Goal: Transaction & Acquisition: Subscribe to service/newsletter

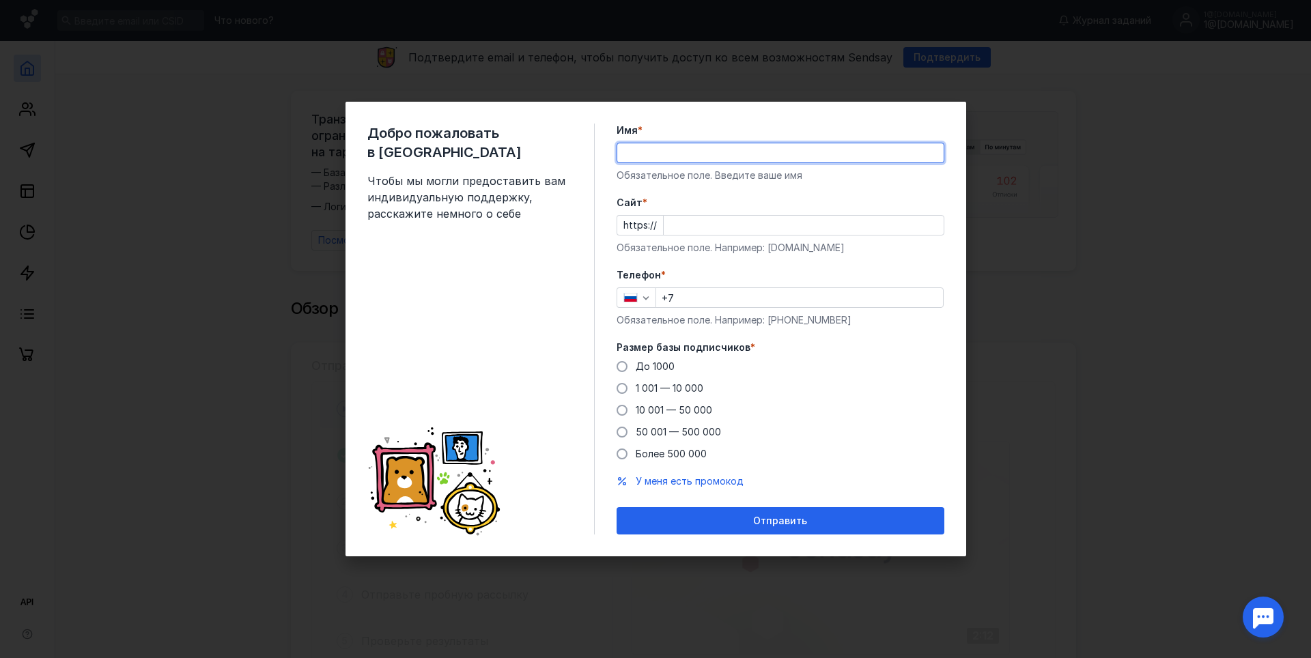
click at [700, 154] on input "Имя *" at bounding box center [780, 152] width 326 height 19
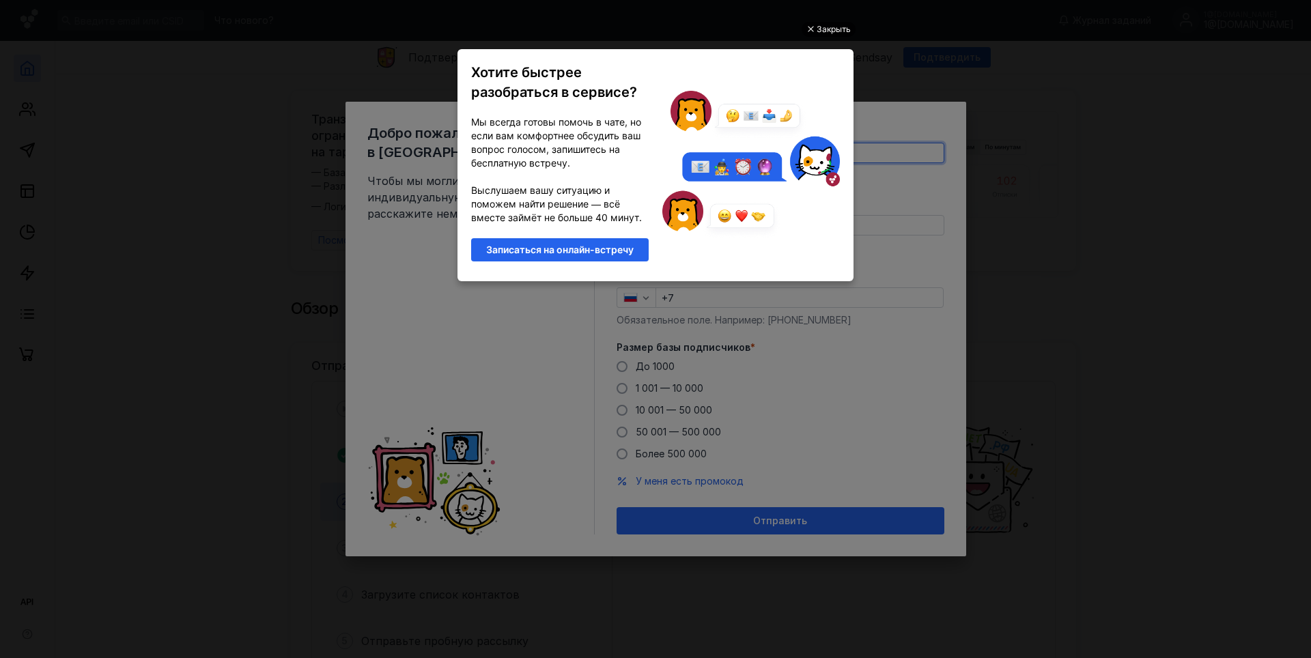
type input "[PERSON_NAME]"
click at [826, 30] on div "Закрыть" at bounding box center [834, 29] width 34 height 15
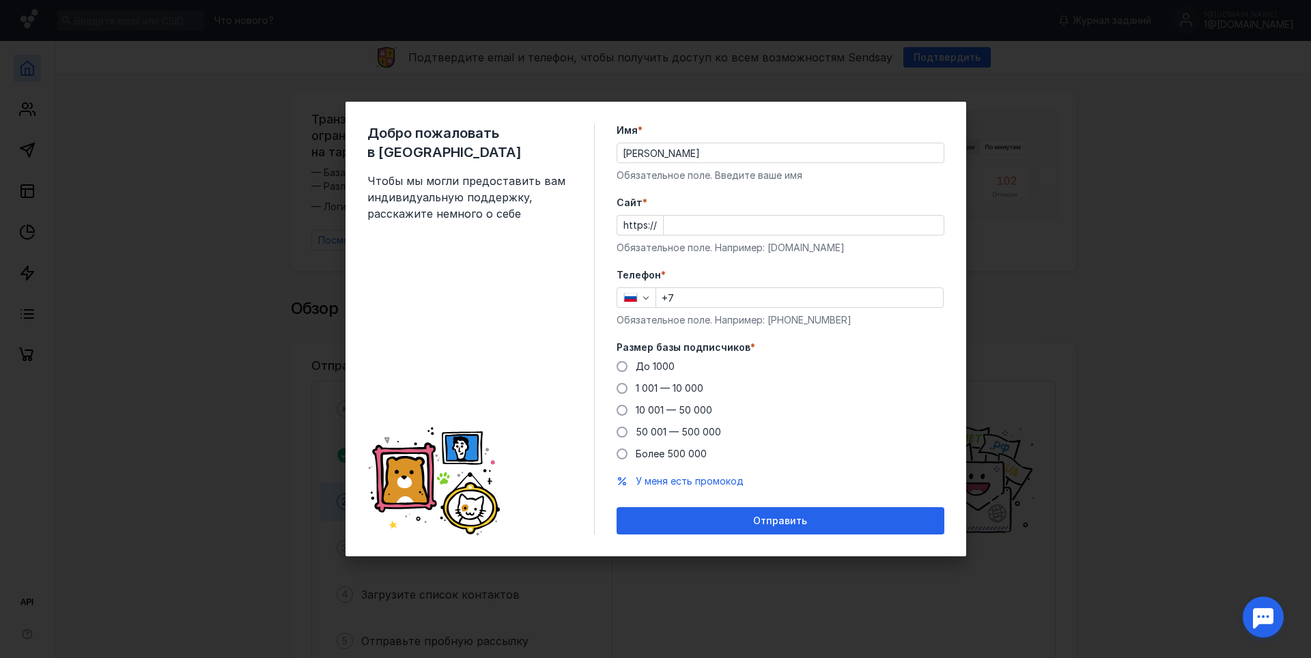
click at [728, 223] on input "Cайт *" at bounding box center [804, 225] width 280 height 19
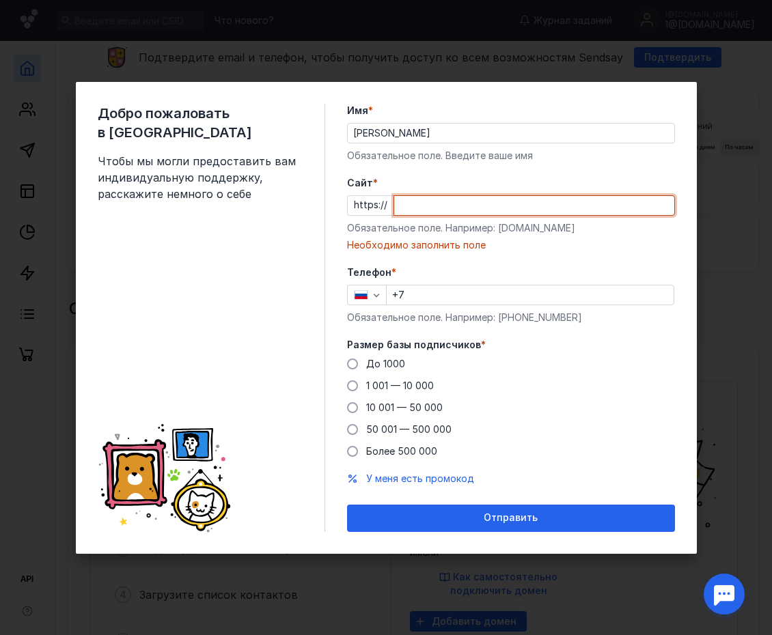
paste input "[DOMAIN_NAME]"
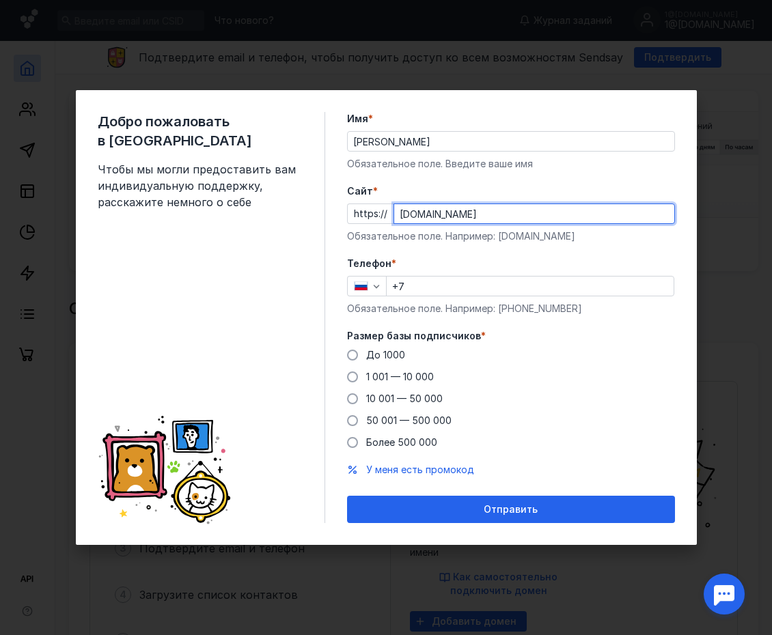
type input "[DOMAIN_NAME]"
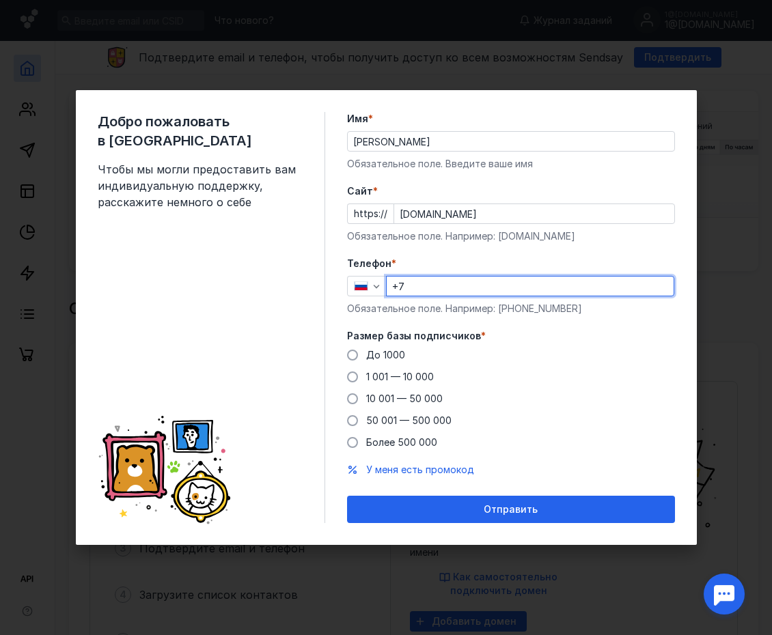
click at [434, 290] on input "+7" at bounding box center [529, 286] width 287 height 19
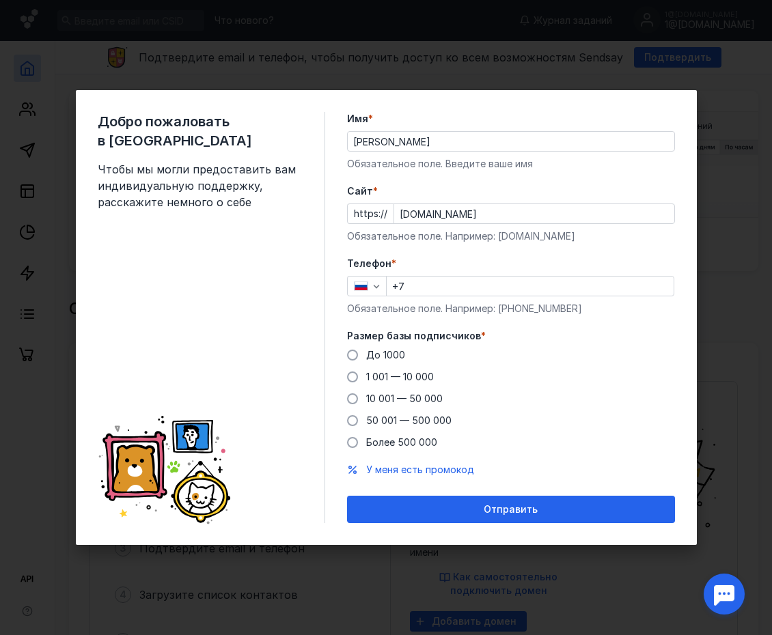
click at [608, 343] on div "Размер базы подписчиков * До 1000 1 001 — 10 000 10 001 — 50 000 50 001 — 500 0…" at bounding box center [511, 389] width 328 height 120
click at [352, 376] on span at bounding box center [352, 376] width 11 height 11
click at [0, 0] on input "1 001 — 10 000" at bounding box center [0, 0] width 0 height 0
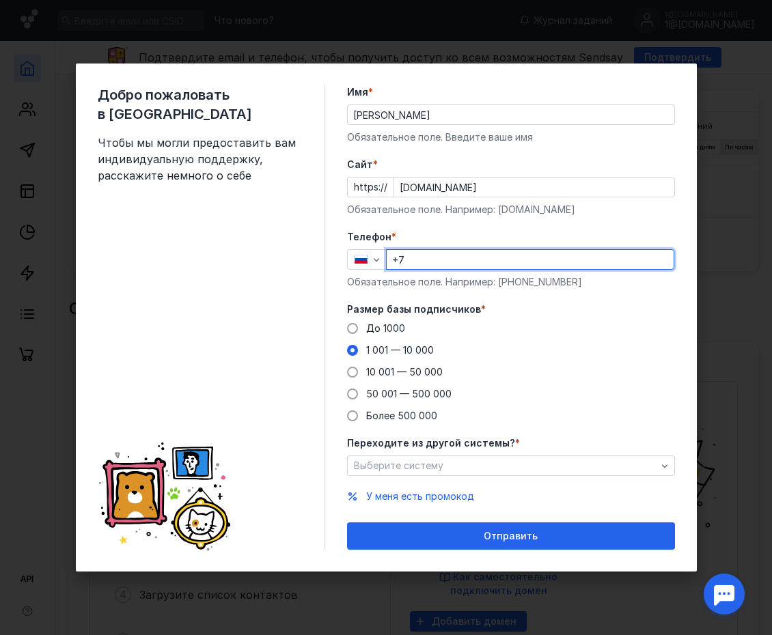
click at [453, 263] on input "+7" at bounding box center [529, 259] width 287 height 19
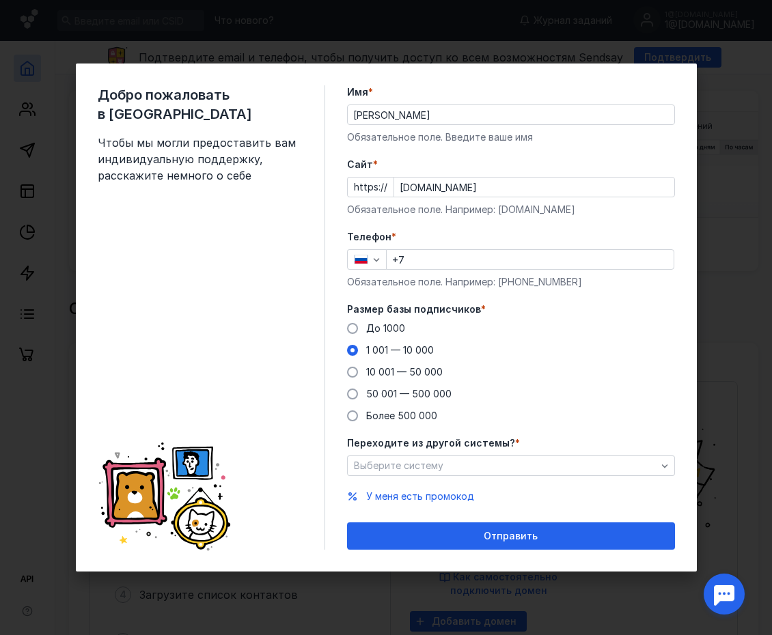
click at [623, 348] on div "До [DATE] 1 001 — 10 000 10 001 — 50 000 50 001 — 500 000 Более 500 000" at bounding box center [511, 372] width 328 height 101
click at [468, 262] on input "+7" at bounding box center [529, 259] width 287 height 19
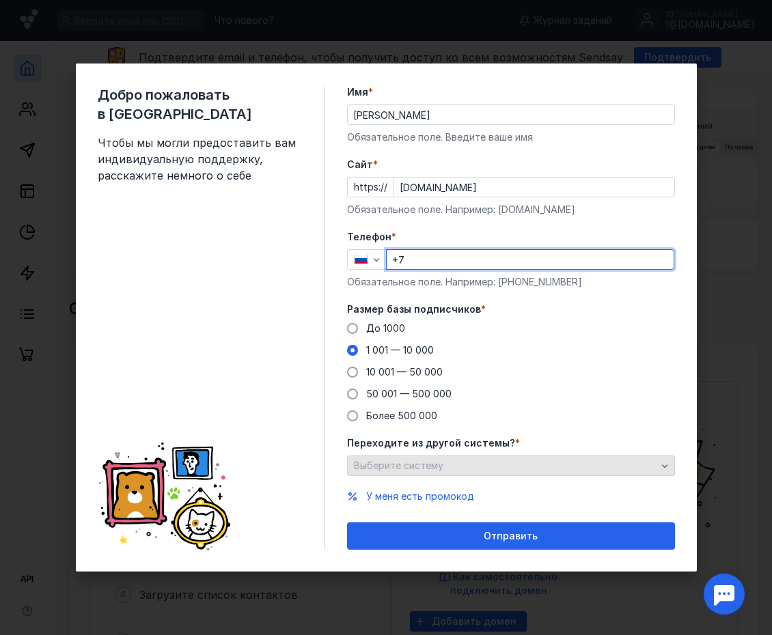
click at [393, 468] on span "Выберите систему" at bounding box center [398, 466] width 89 height 12
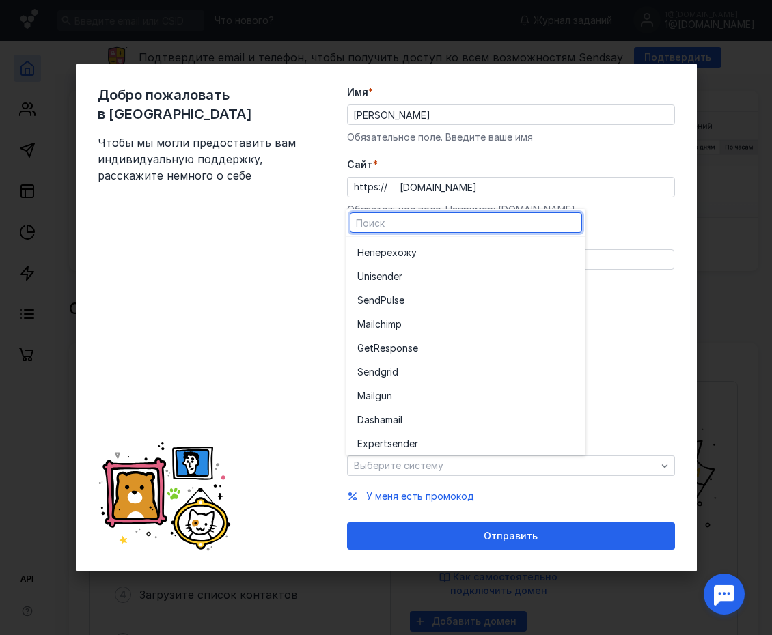
click at [273, 439] on div "Добро пожаловать в Sendsay Чтобы мы могли предоставить вам индивидуальную подде…" at bounding box center [211, 317] width 227 height 464
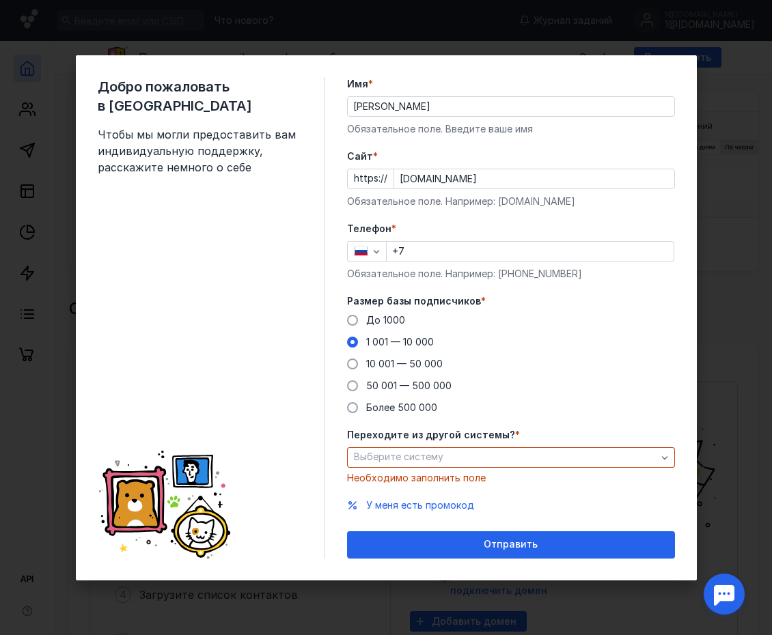
click at [515, 434] on span "*" at bounding box center [517, 435] width 5 height 14
click at [515, 433] on span "*" at bounding box center [517, 435] width 5 height 14
click at [545, 414] on form "Имя * [PERSON_NAME] Обязательное поле. Введите ваше имя [PERSON_NAME] * https:/…" at bounding box center [511, 317] width 328 height 481
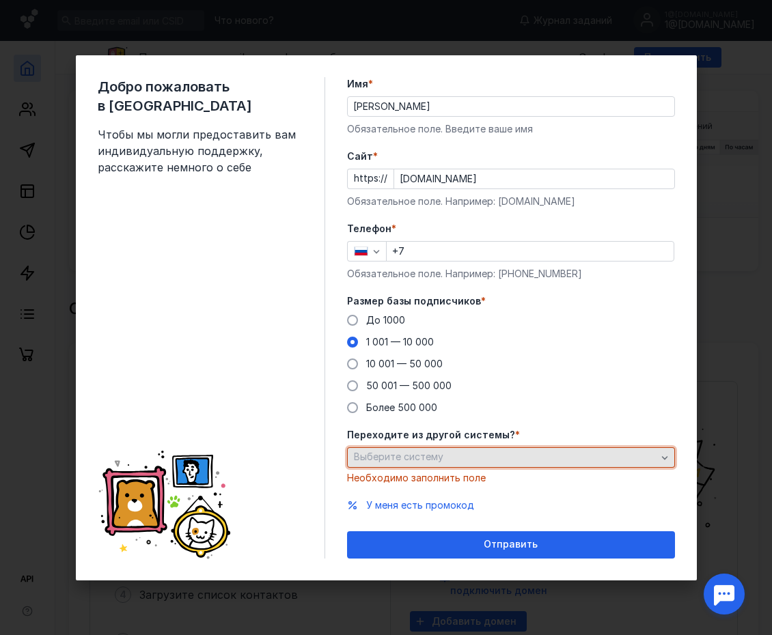
click at [477, 448] on div "Выберите систему" at bounding box center [511, 457] width 328 height 20
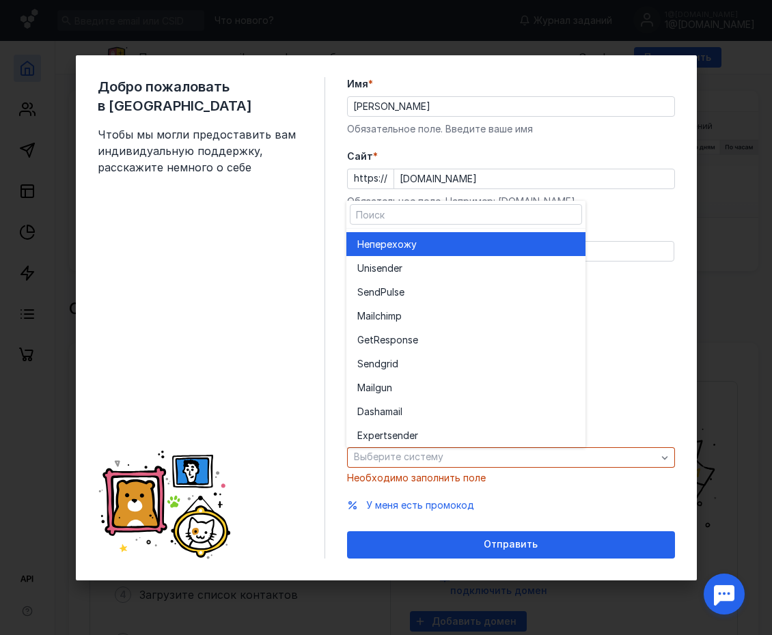
click at [414, 248] on span "перехожу" at bounding box center [392, 245] width 47 height 14
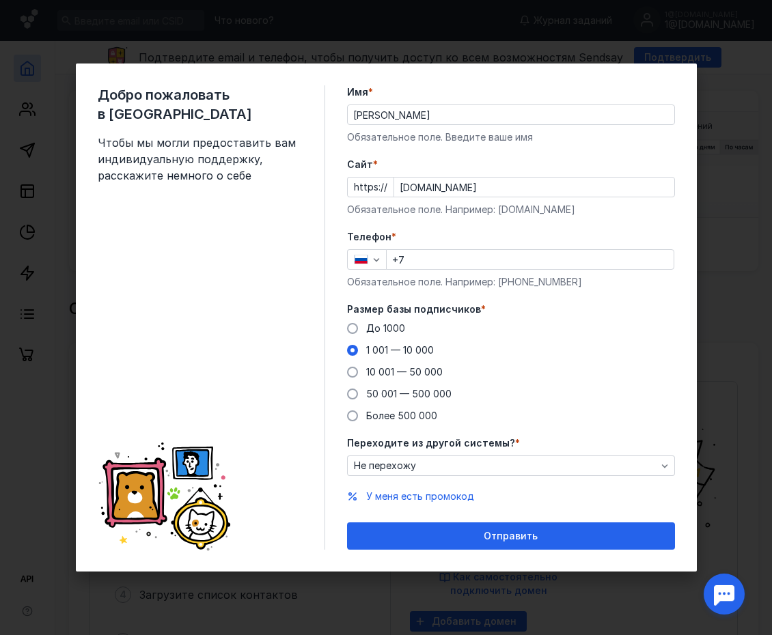
click at [557, 369] on div "До [DATE] 1 001 — 10 000 10 001 — 50 000 50 001 — 500 000 Более 500 000" at bounding box center [511, 372] width 328 height 101
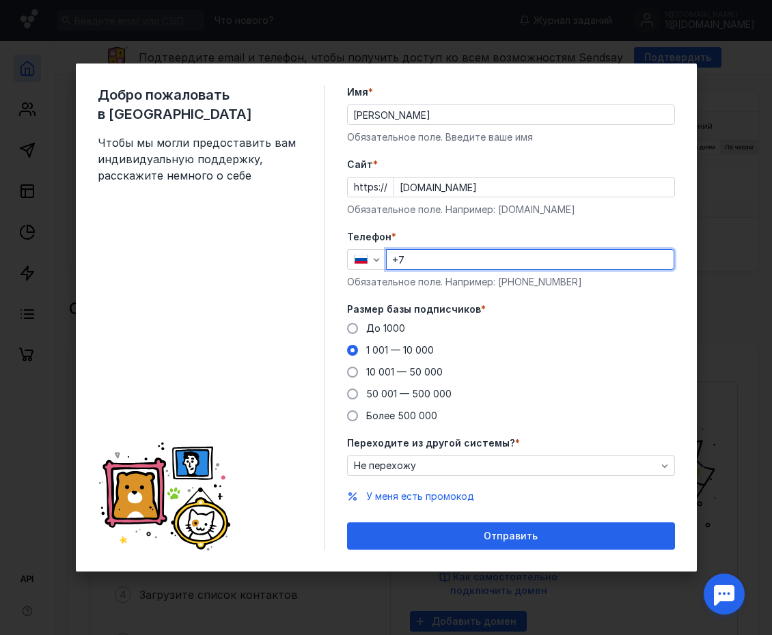
click at [434, 262] on input "+7" at bounding box center [529, 259] width 287 height 19
paste input "[PHONE_NUMBER]"
click at [413, 263] on input "[PHONE_NUMBER]" at bounding box center [529, 259] width 287 height 19
click at [488, 264] on input "[PHONE_NUMBER]" at bounding box center [529, 259] width 287 height 19
type input "[PHONE_NUMBER]"
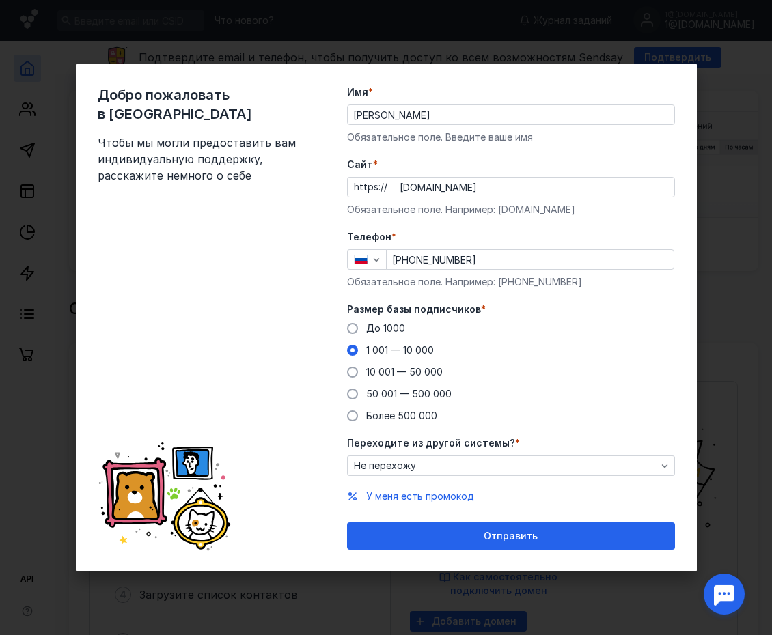
click at [578, 357] on div "До [DATE] 1 001 — 10 000 10 001 — 50 000 50 001 — 500 000 Более 500 000" at bounding box center [511, 372] width 328 height 101
click at [474, 534] on div "Отправить" at bounding box center [511, 537] width 314 height 12
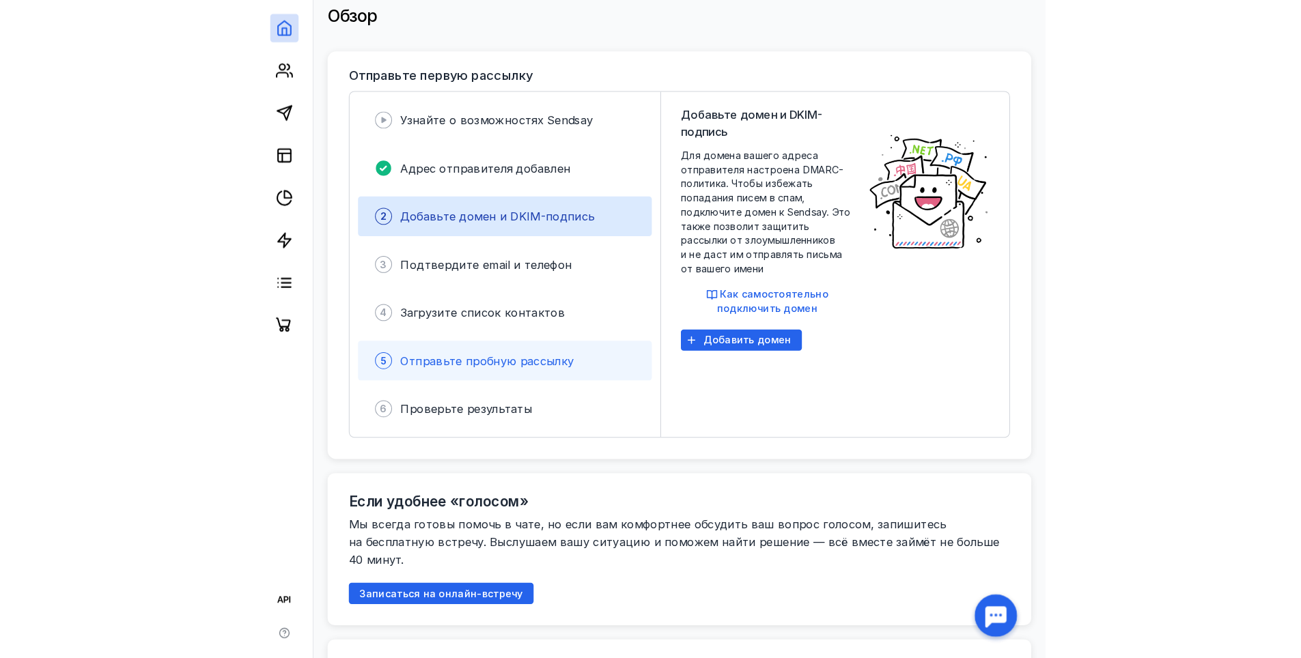
scroll to position [341, 0]
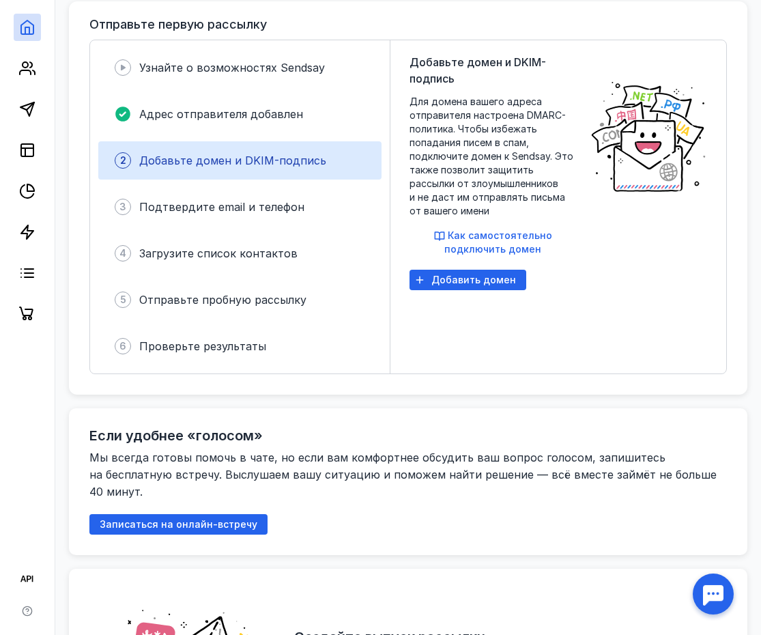
click at [187, 158] on span "Добавьте домен и DKIM-подпись" at bounding box center [232, 161] width 187 height 14
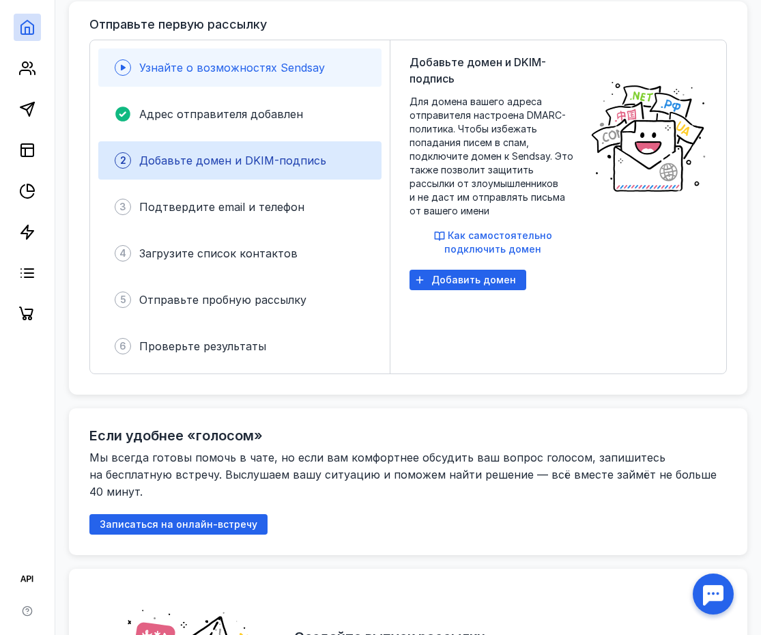
click at [171, 66] on span "Узнайте о возможностях Sendsay" at bounding box center [232, 68] width 186 height 14
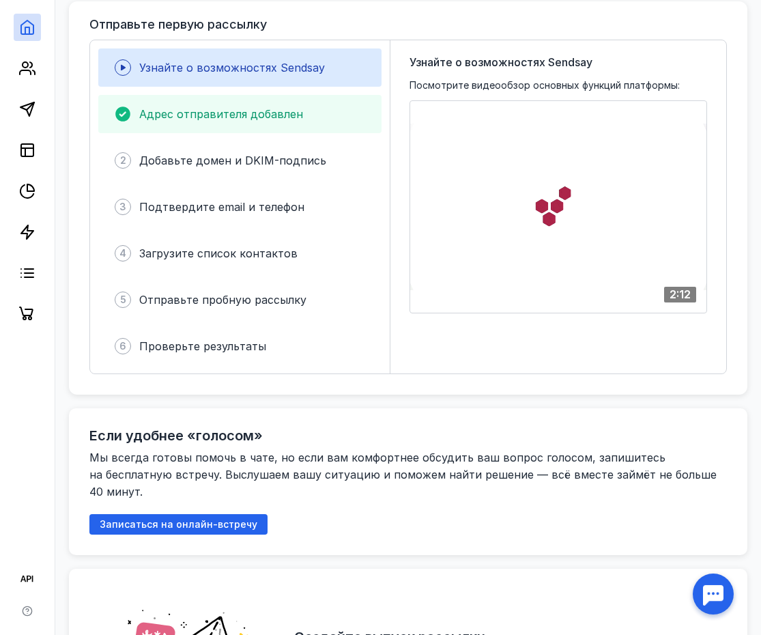
click at [237, 111] on span "Адрес отправителя добавлен" at bounding box center [221, 114] width 164 height 14
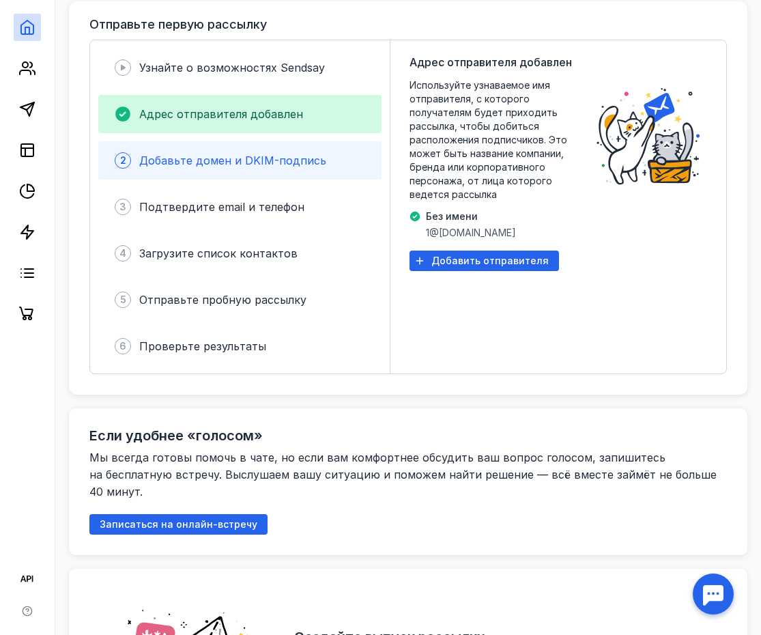
click at [242, 154] on span "Добавьте домен и DKIM-подпись" at bounding box center [232, 161] width 187 height 14
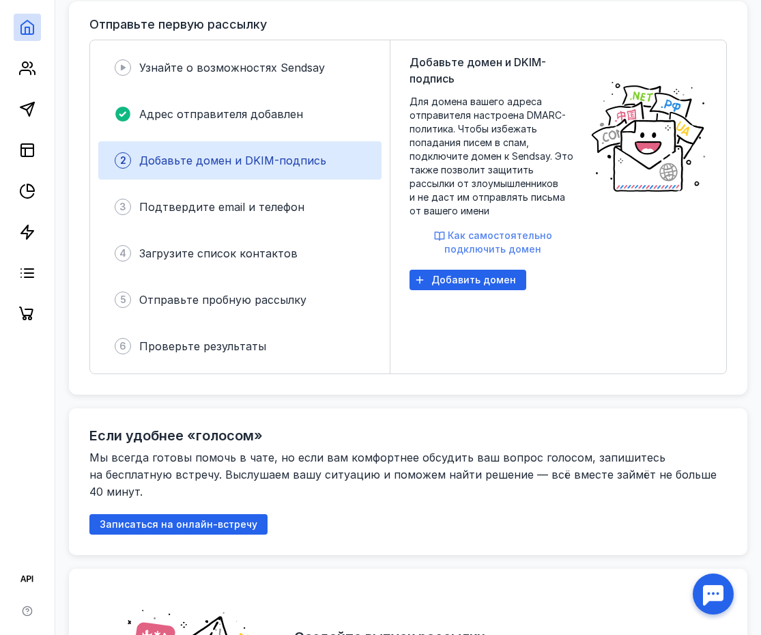
click at [472, 235] on button "Как самостоятельно подключить домен" at bounding box center [493, 242] width 167 height 27
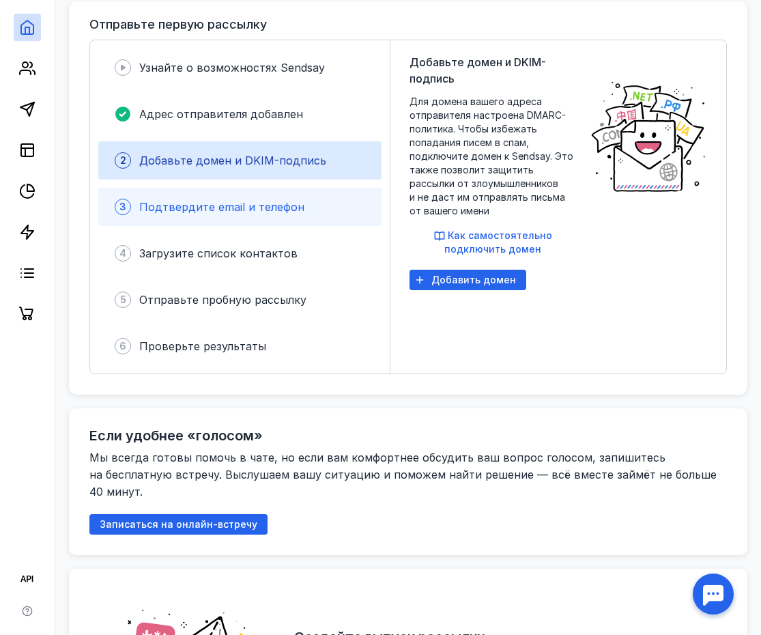
click at [244, 203] on span "Подтвердите email и телефон" at bounding box center [221, 207] width 165 height 14
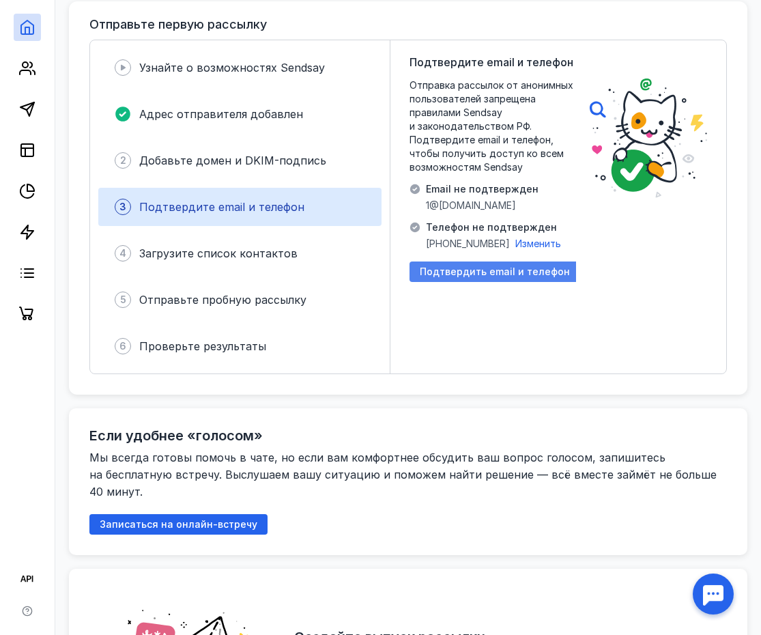
click at [477, 266] on span "Подтвердить email и телефон" at bounding box center [495, 272] width 150 height 12
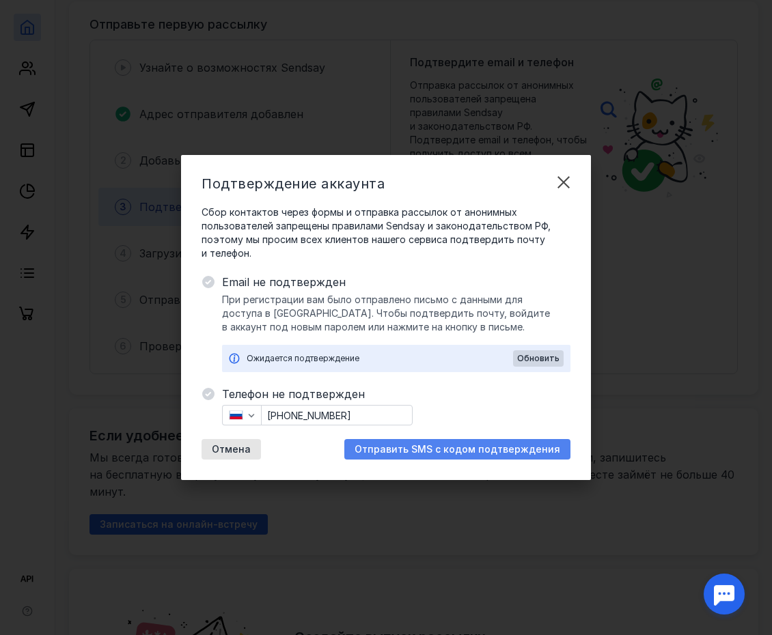
click at [465, 451] on span "Отправить SMS с кодом подтверждения" at bounding box center [457, 450] width 206 height 12
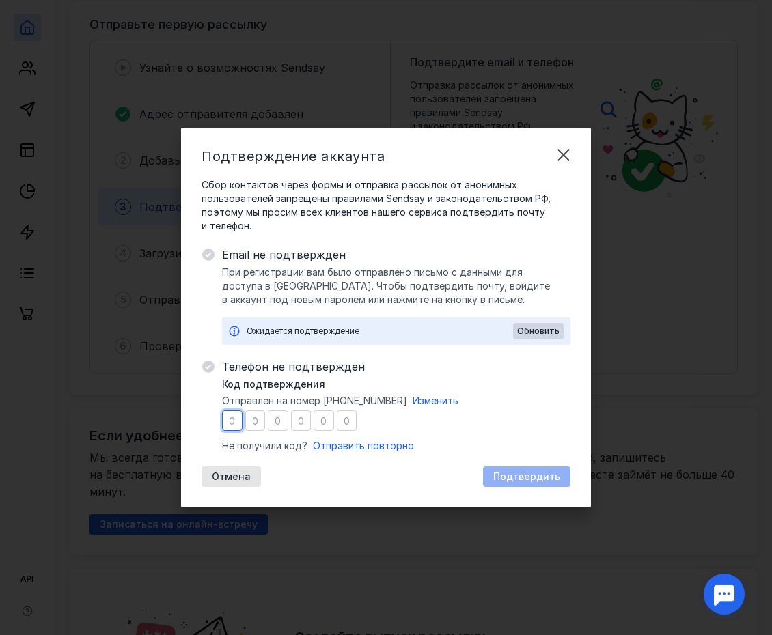
type input "3"
type input "0"
type input "6"
type input "8"
type input "9"
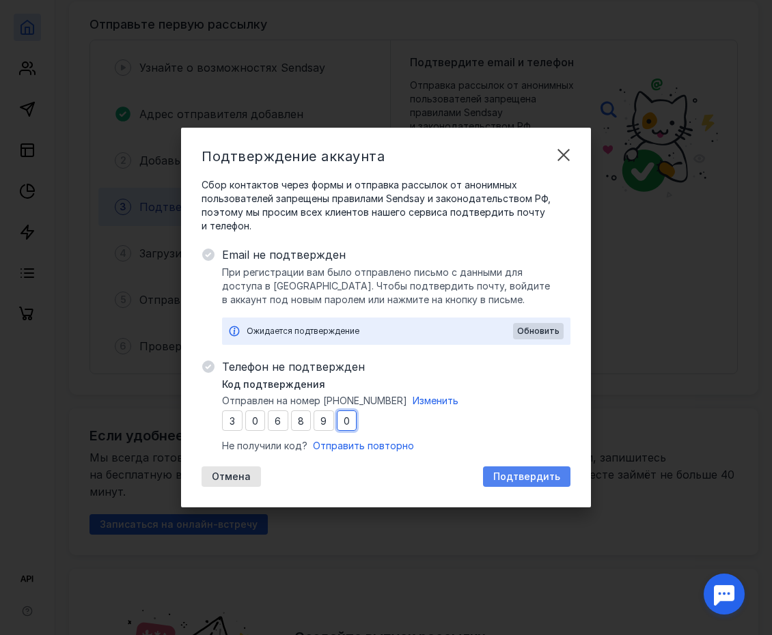
type input "0"
click at [519, 477] on span "Подтвердить" at bounding box center [526, 477] width 67 height 12
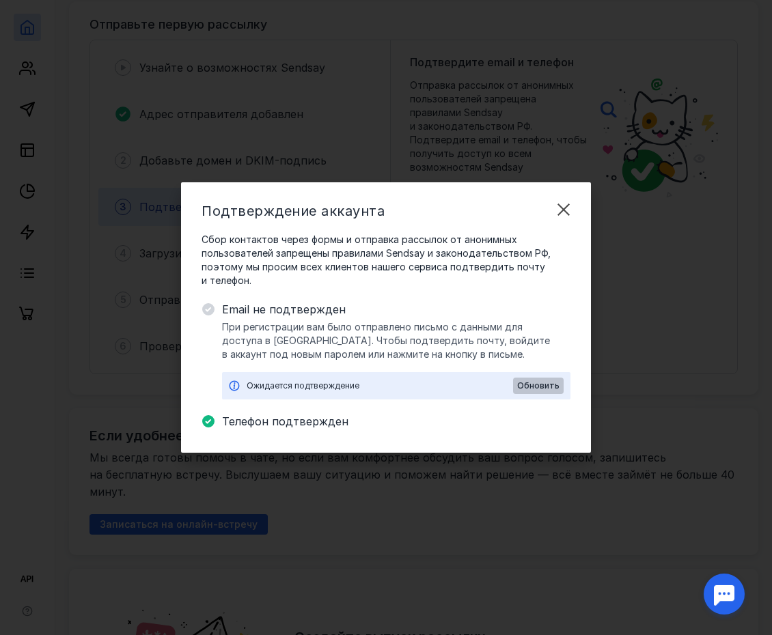
click at [539, 388] on span "Обновить" at bounding box center [538, 386] width 42 height 10
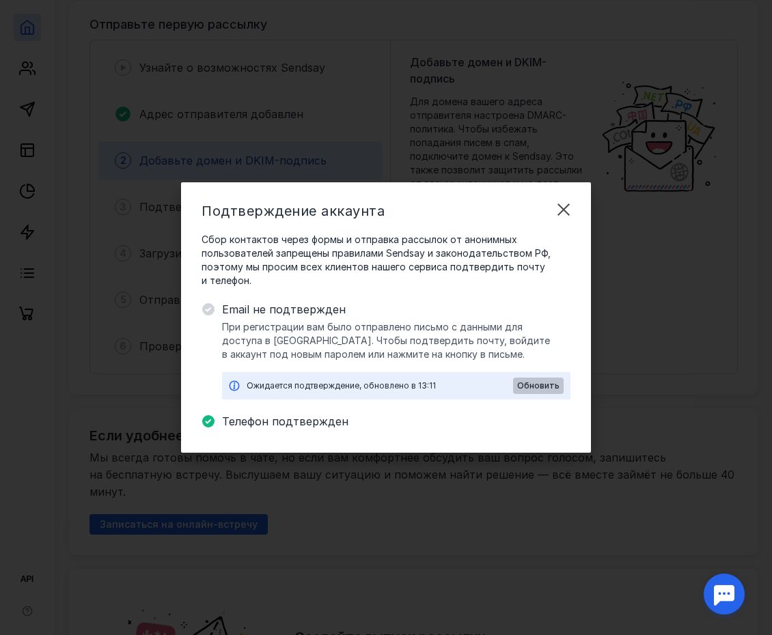
click at [531, 384] on span "Обновить" at bounding box center [538, 386] width 42 height 10
click at [537, 388] on span "Обновить" at bounding box center [538, 386] width 42 height 10
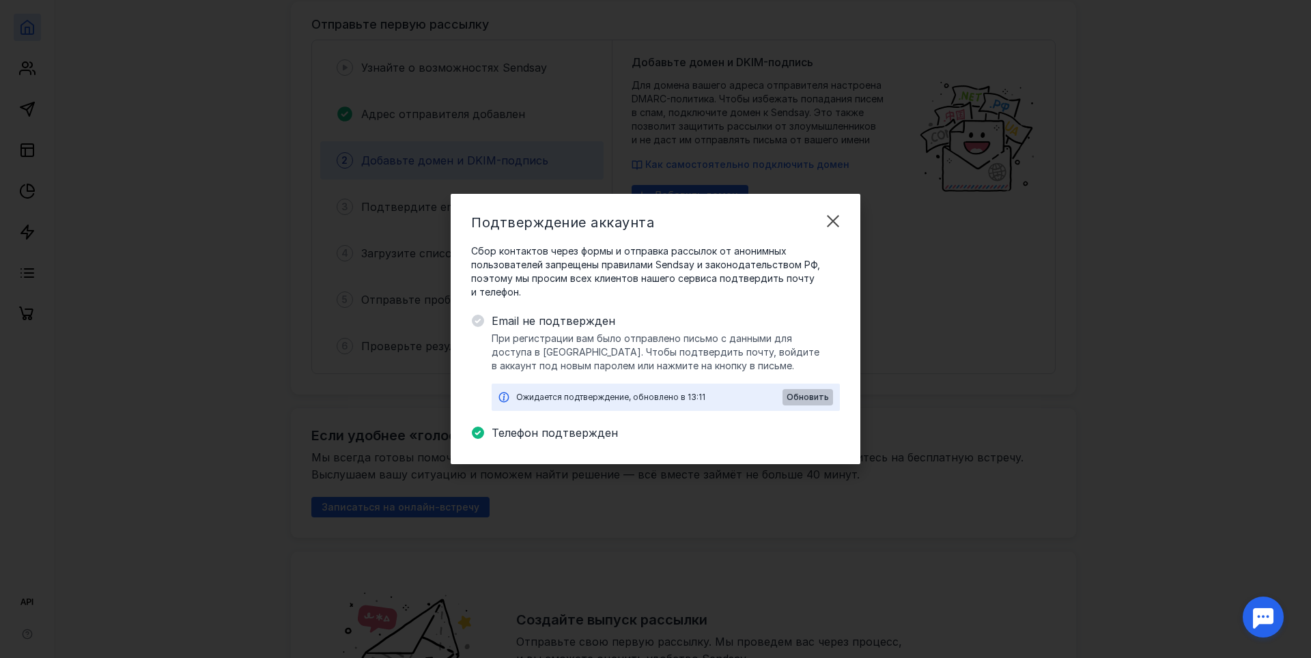
click at [813, 393] on span "Обновить" at bounding box center [808, 398] width 42 height 10
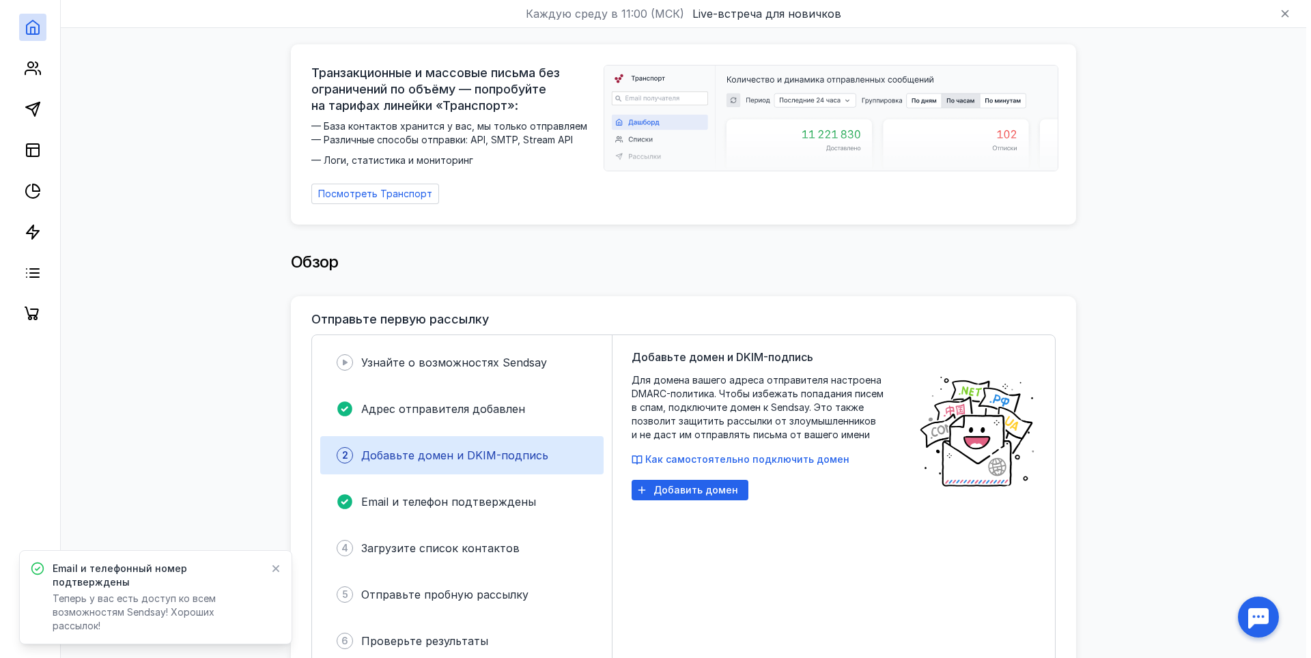
scroll to position [205, 0]
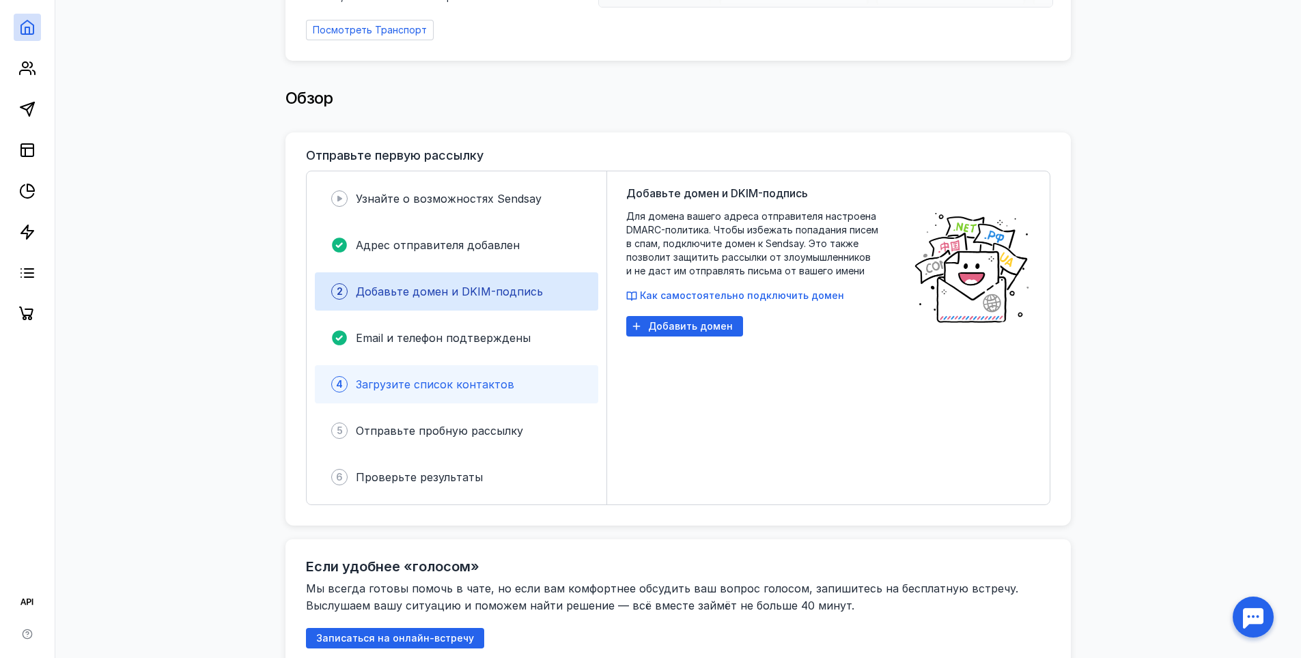
click at [412, 380] on span "Загрузите список контактов" at bounding box center [435, 385] width 158 height 14
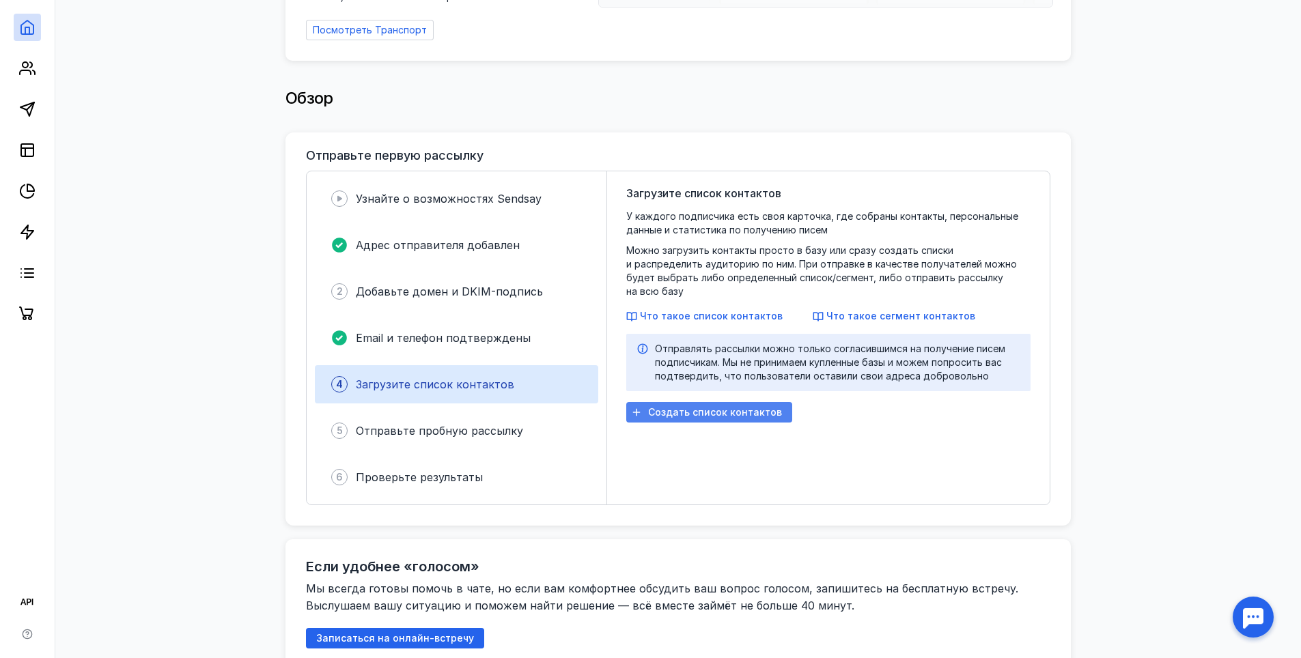
click at [687, 407] on span "Создать список контактов" at bounding box center [715, 413] width 134 height 12
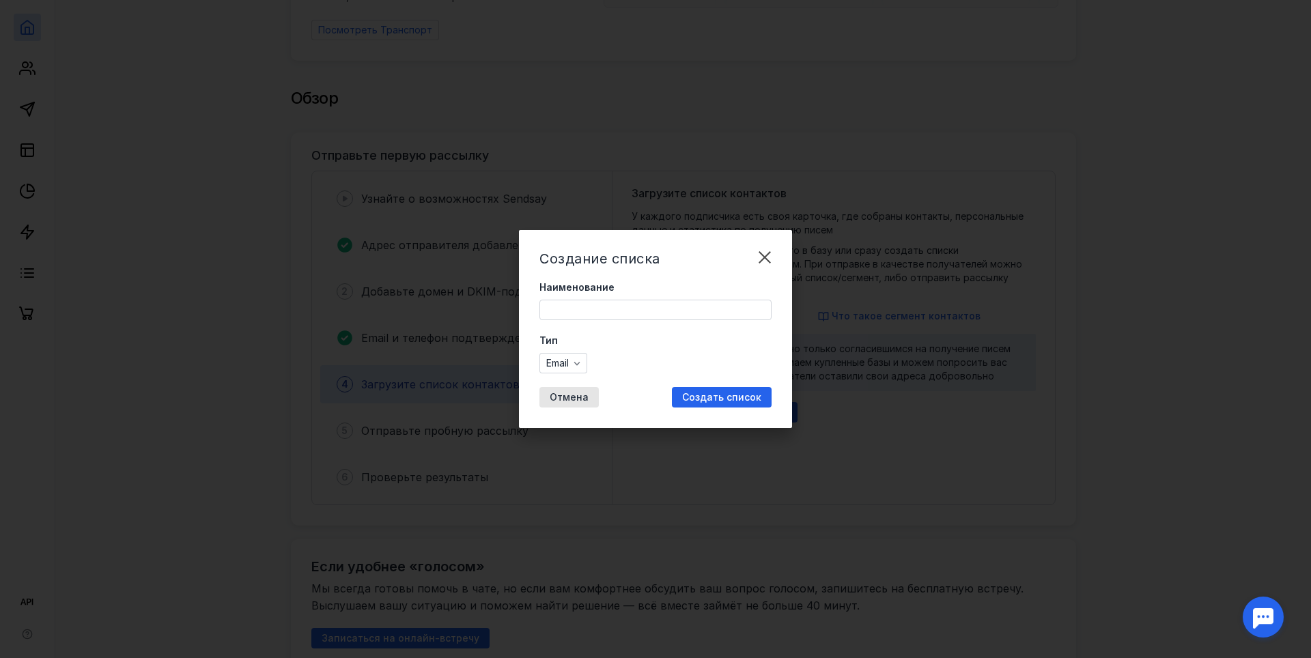
click at [606, 306] on input "Наименование" at bounding box center [655, 309] width 231 height 19
click at [666, 273] on div "Создание списка Наименование Тип Email Отмена Создать список" at bounding box center [655, 329] width 273 height 198
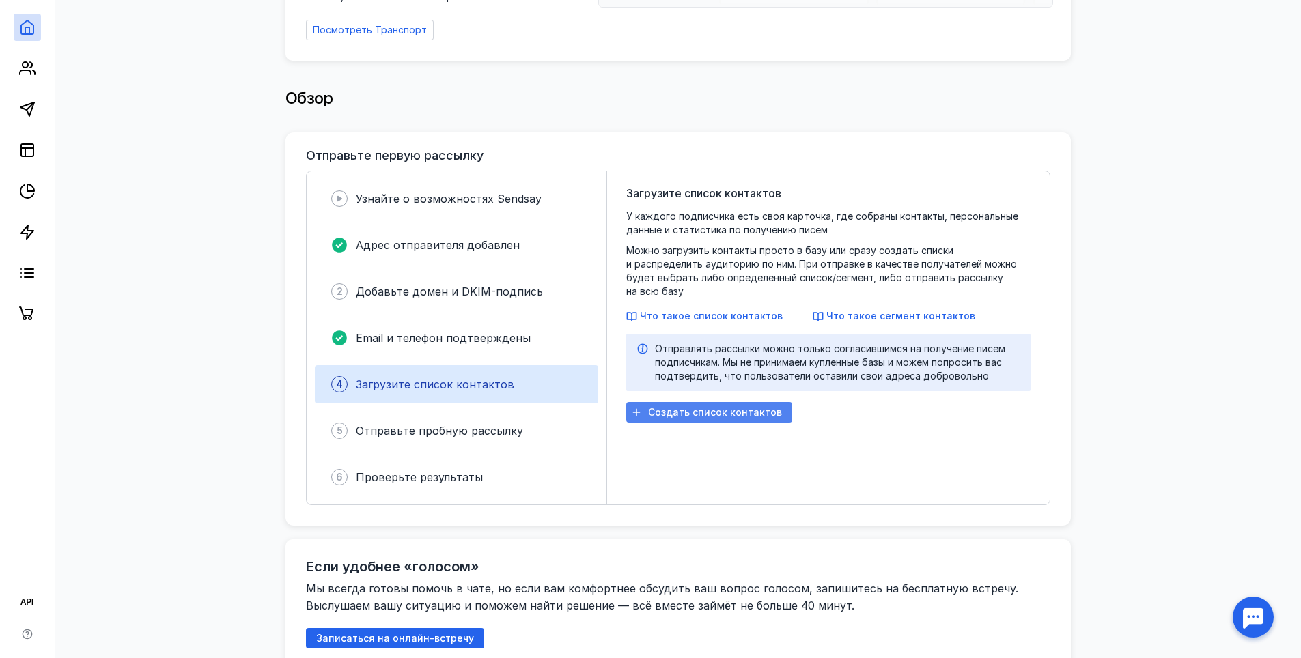
click at [735, 407] on span "Создать список контактов" at bounding box center [715, 413] width 134 height 12
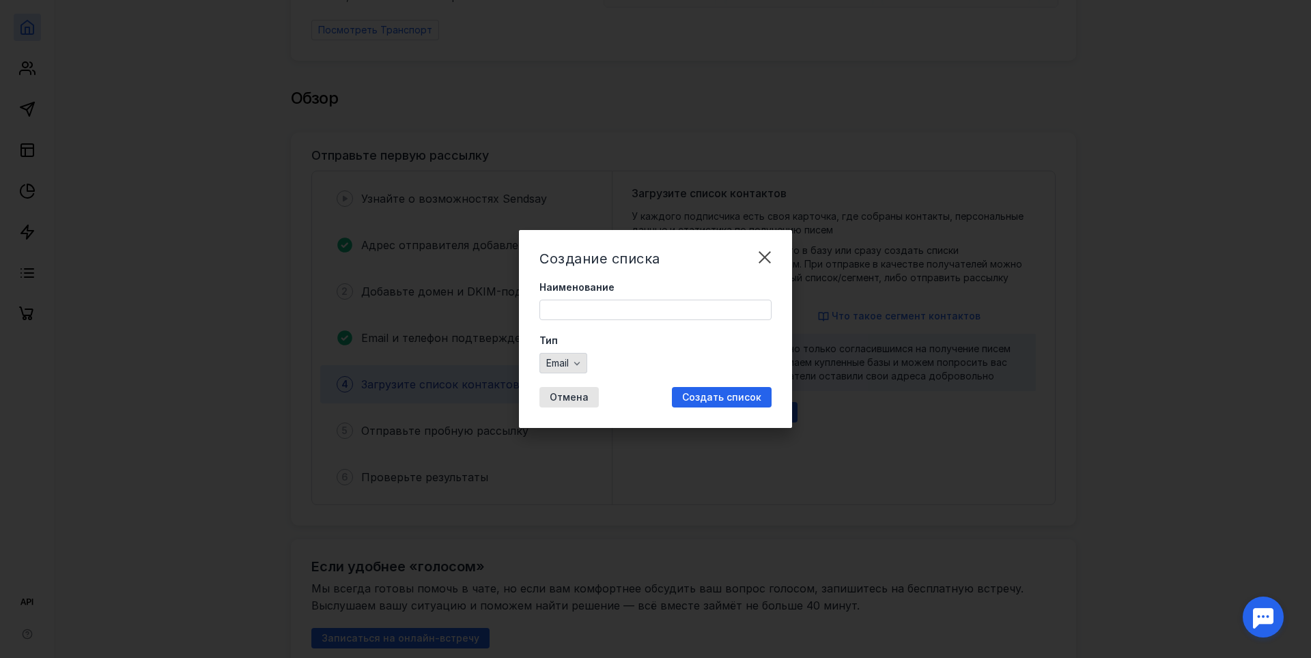
click at [582, 363] on icon "button" at bounding box center [577, 363] width 11 height 11
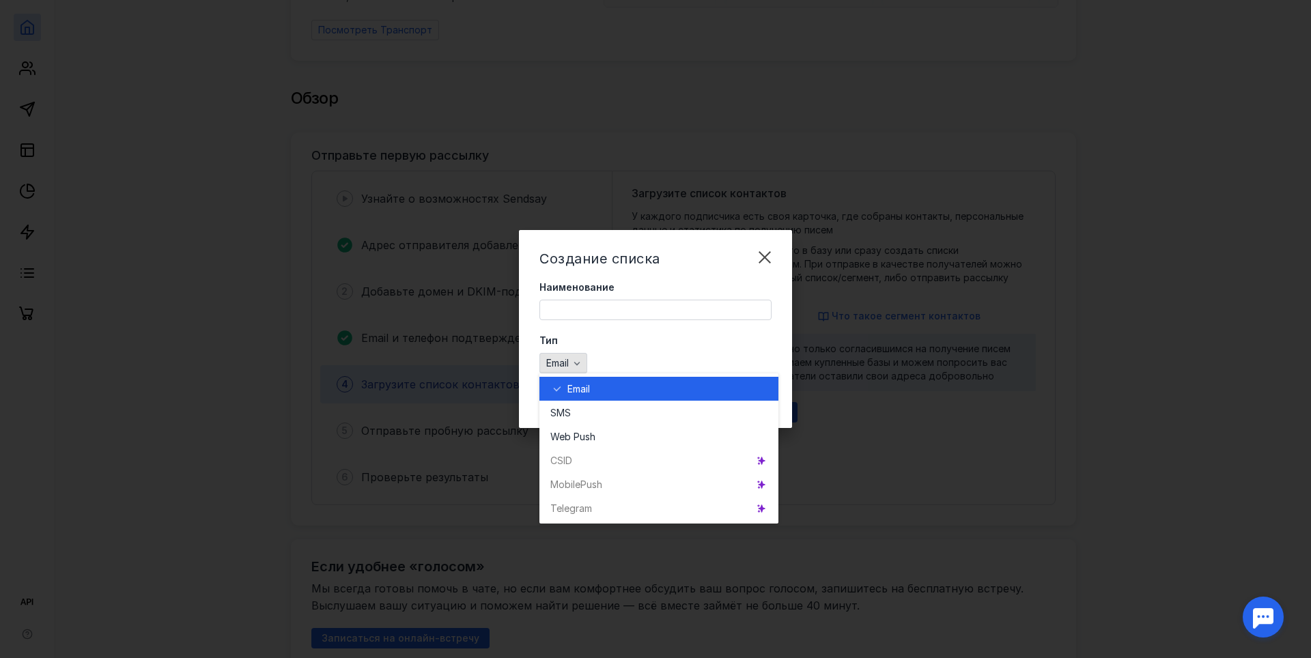
click at [582, 364] on icon "button" at bounding box center [577, 363] width 11 height 11
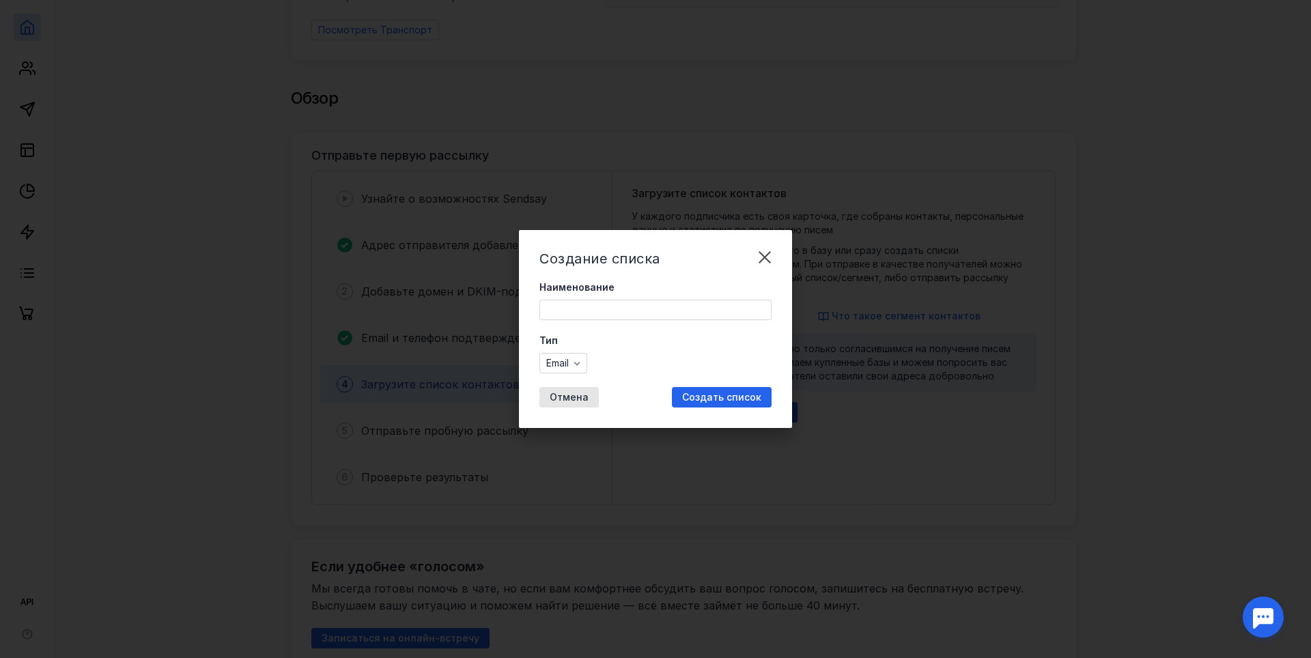
click at [594, 303] on input "Наименование" at bounding box center [655, 309] width 231 height 19
click at [571, 333] on form "Наименование Тип Email" at bounding box center [655, 327] width 232 height 93
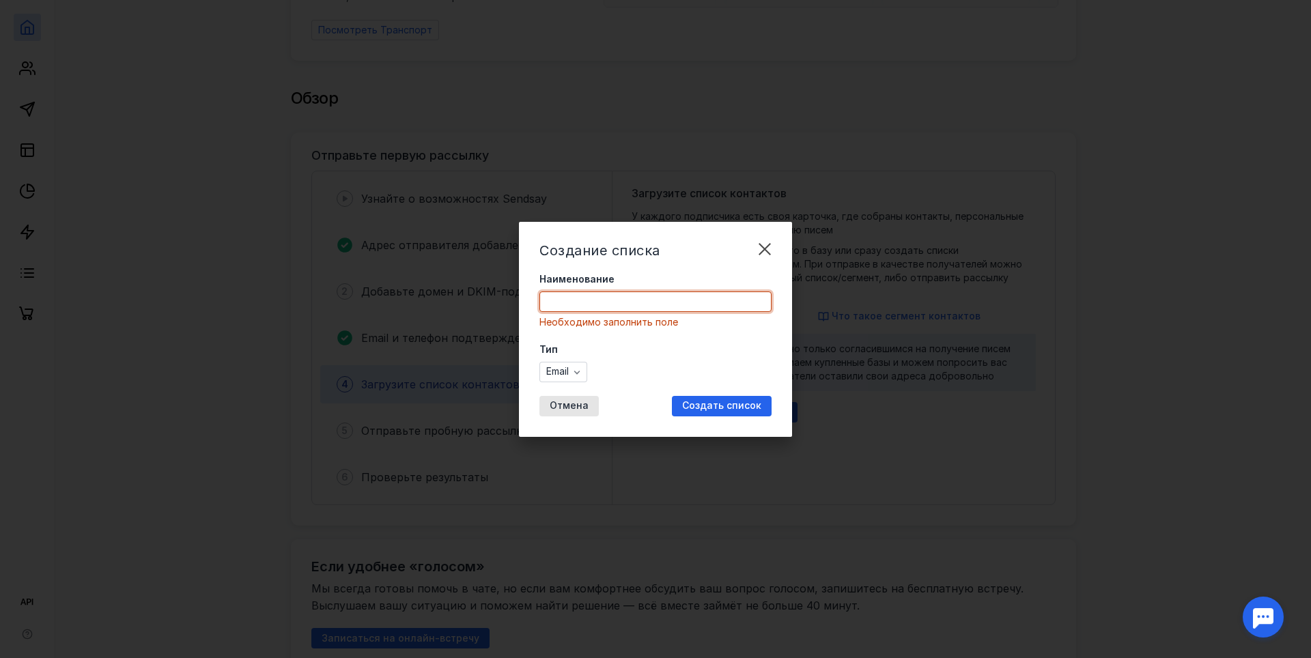
click at [569, 305] on input "Наименование" at bounding box center [655, 301] width 231 height 19
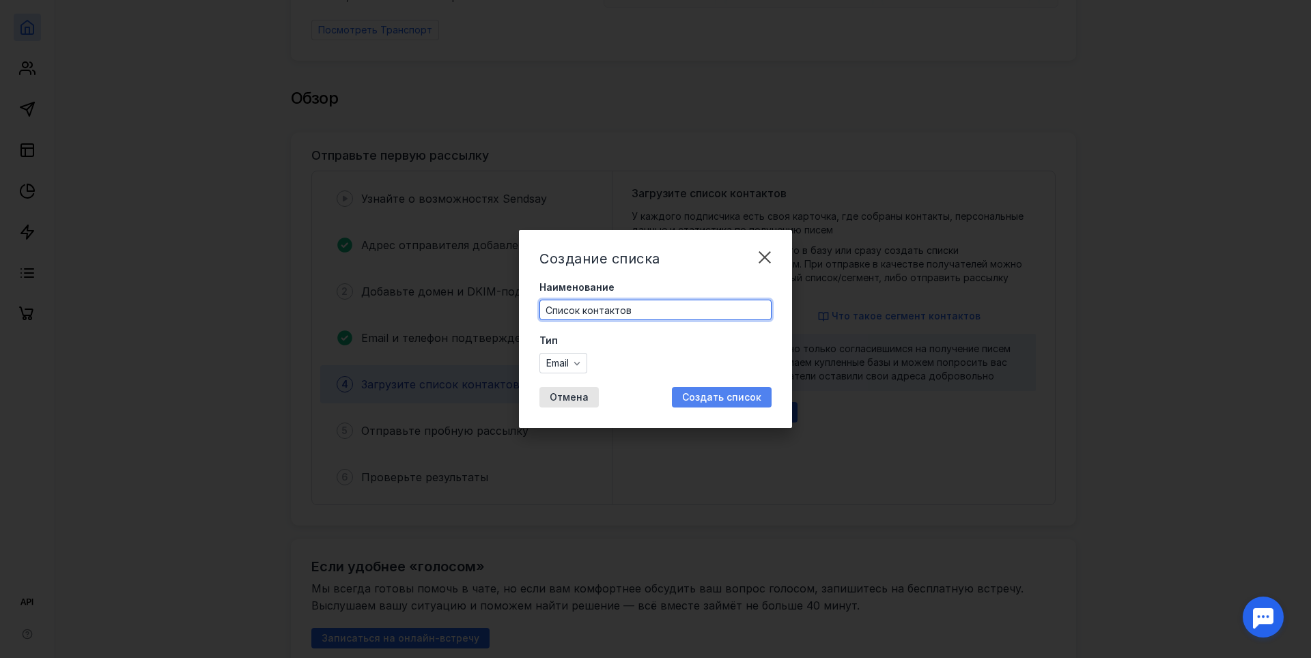
type input "Список контактов"
click at [712, 397] on span "Создать список" at bounding box center [721, 398] width 79 height 12
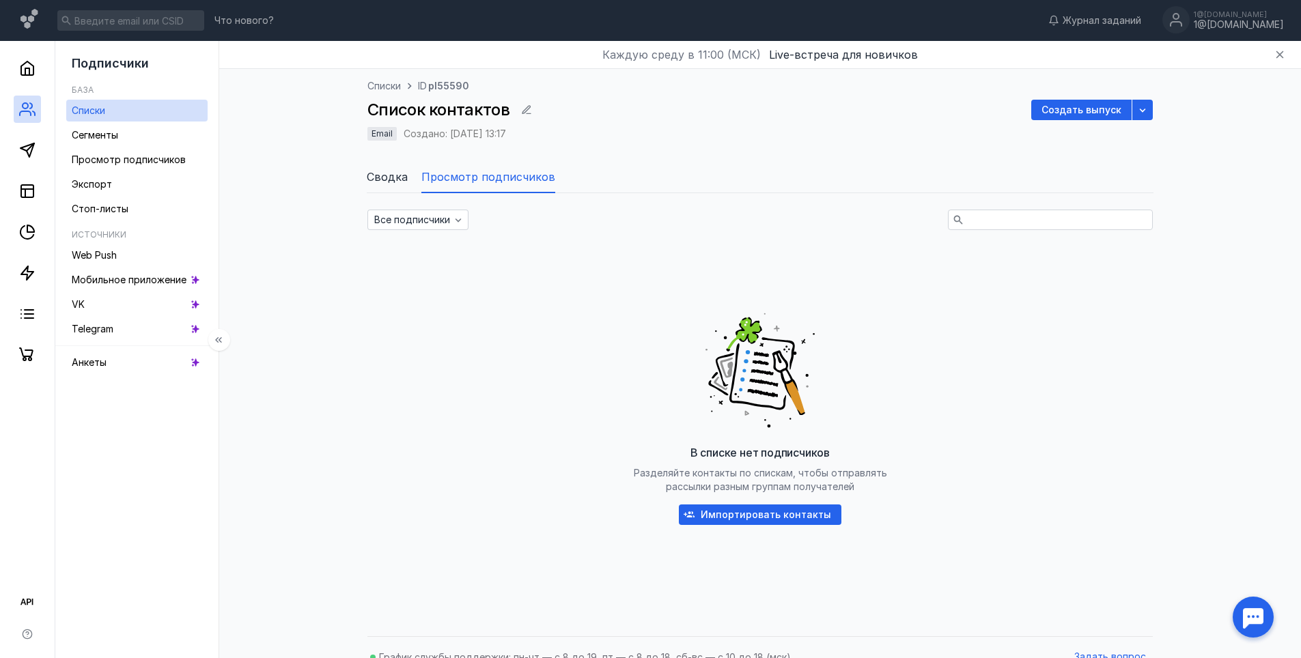
click at [98, 113] on span "Списки" at bounding box center [88, 110] width 33 height 12
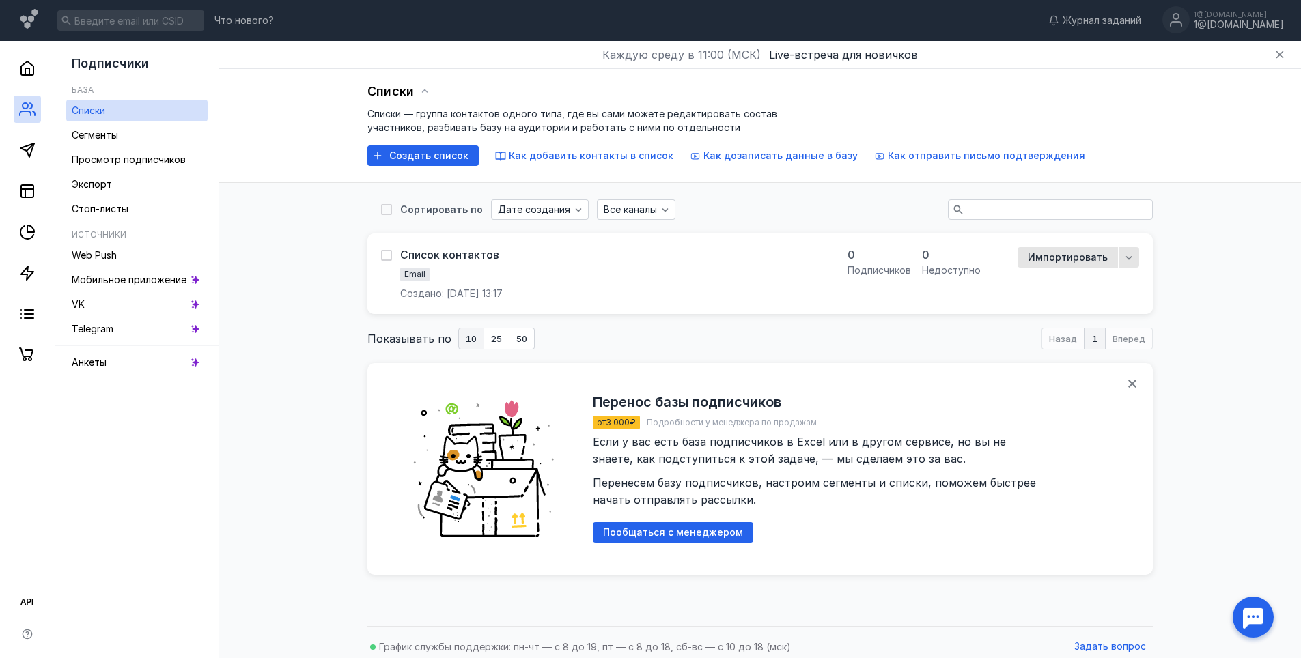
scroll to position [9, 0]
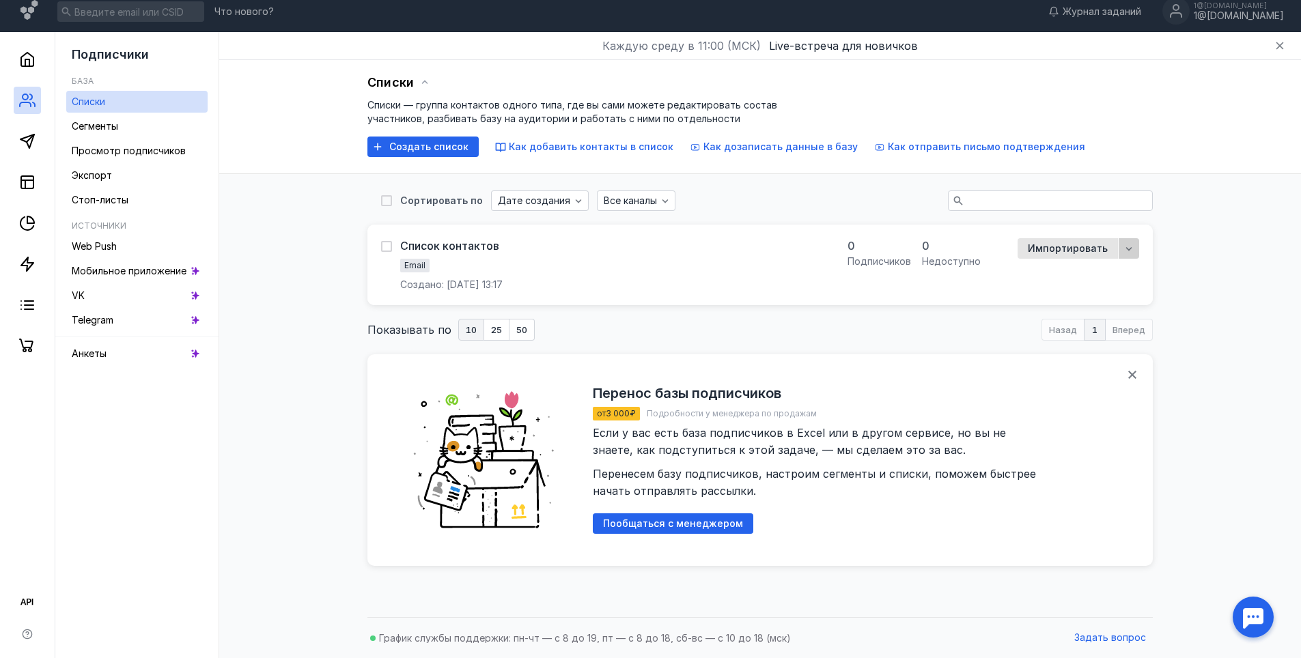
click at [1129, 249] on icon "button" at bounding box center [1128, 248] width 11 height 11
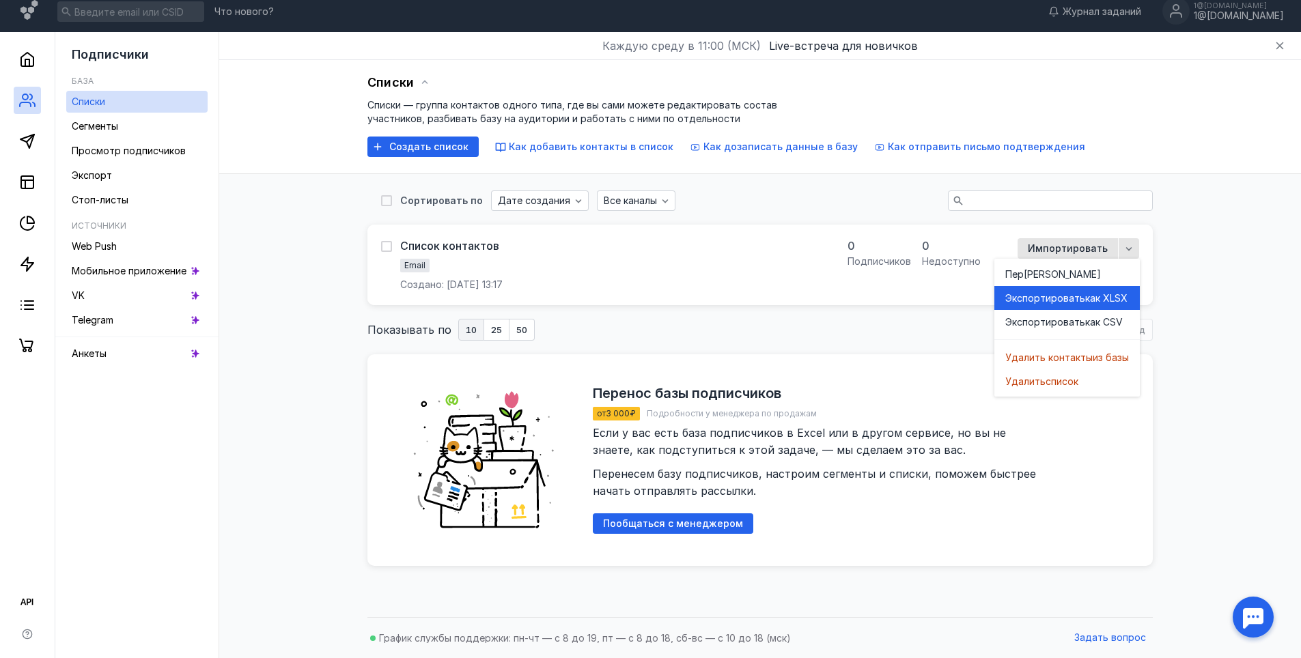
click at [1108, 300] on span "как XLSX" at bounding box center [1106, 299] width 42 height 14
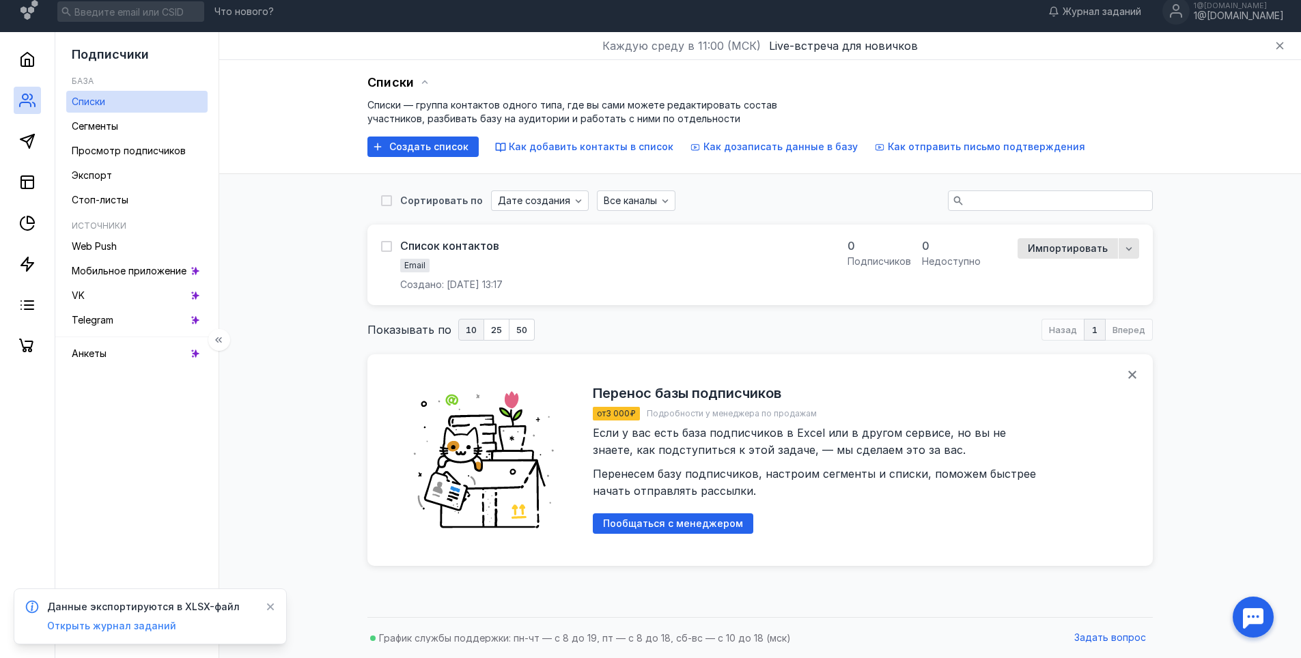
click at [130, 626] on span "Открыть журнал заданий" at bounding box center [111, 626] width 129 height 12
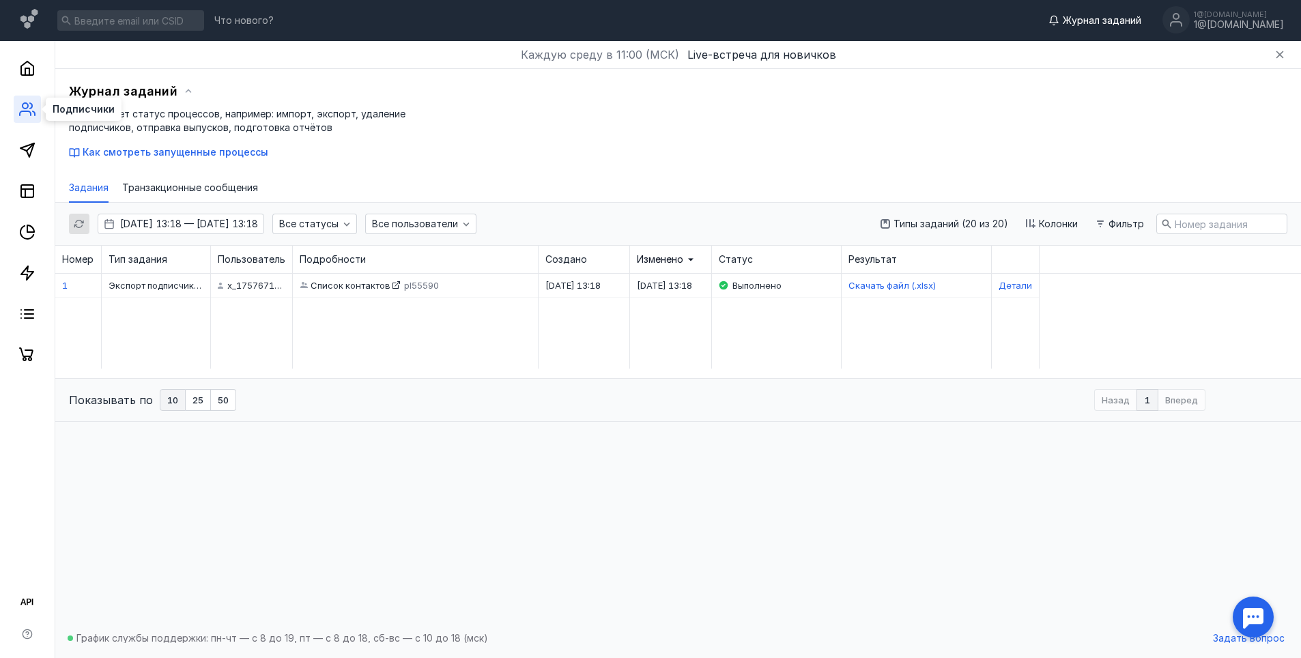
click at [26, 103] on circle at bounding box center [25, 105] width 5 height 5
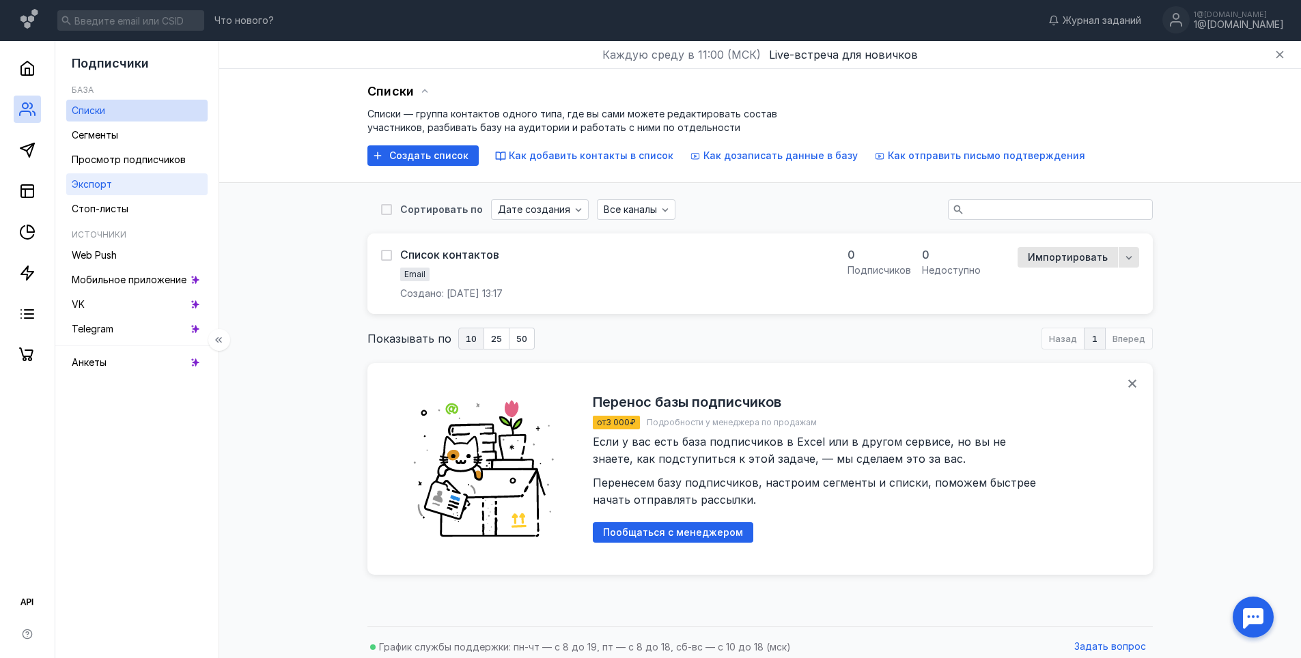
click at [121, 182] on link "Экспорт" at bounding box center [136, 184] width 141 height 22
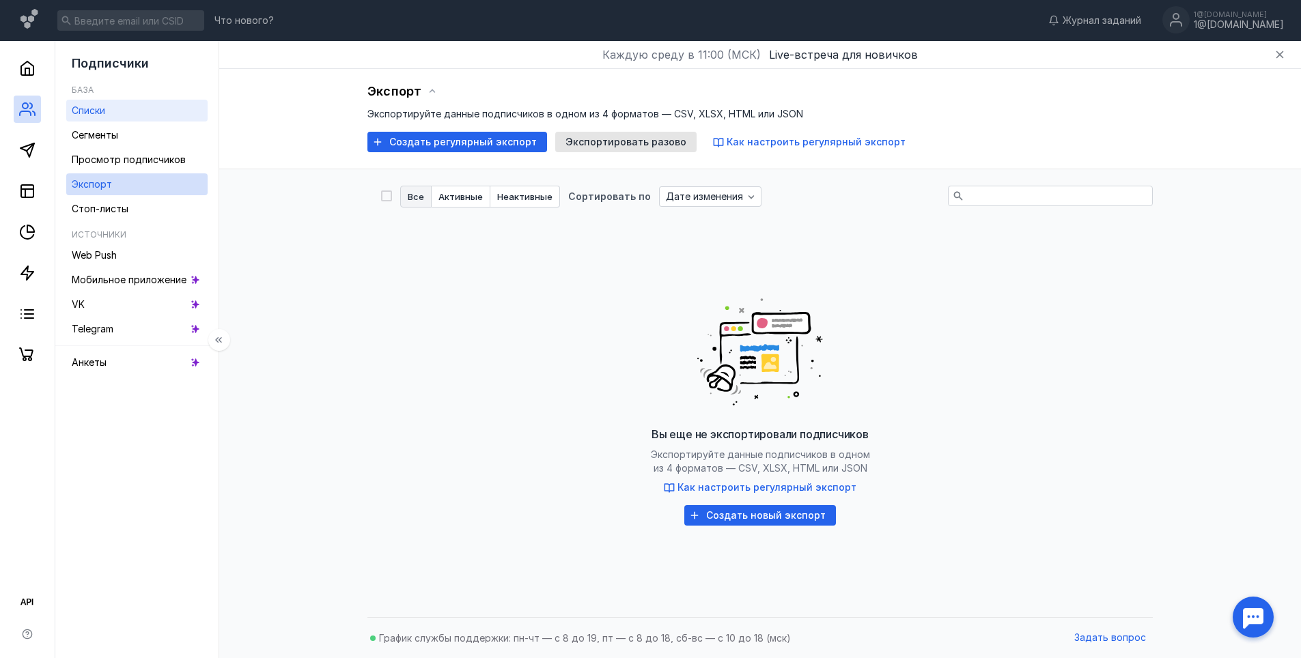
click at [109, 113] on link "Списки" at bounding box center [136, 111] width 141 height 22
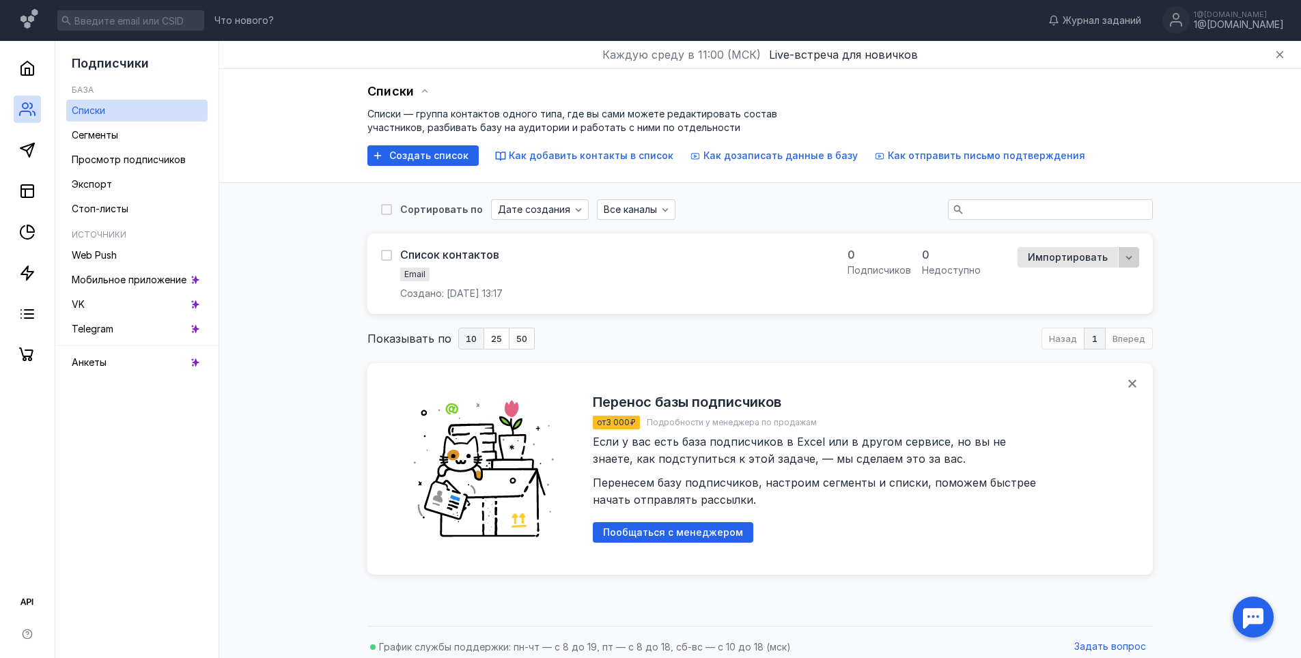
click at [1130, 260] on icon "button" at bounding box center [1128, 257] width 11 height 11
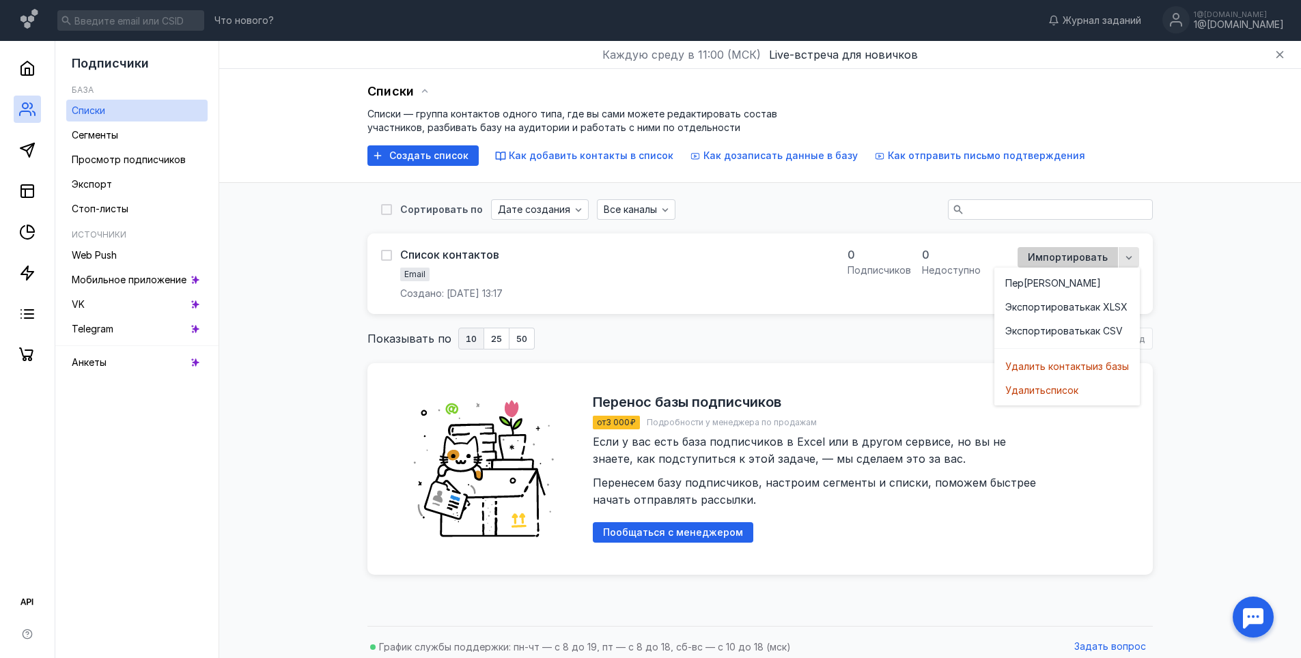
click at [1065, 255] on span "Импортировать" at bounding box center [1068, 258] width 80 height 12
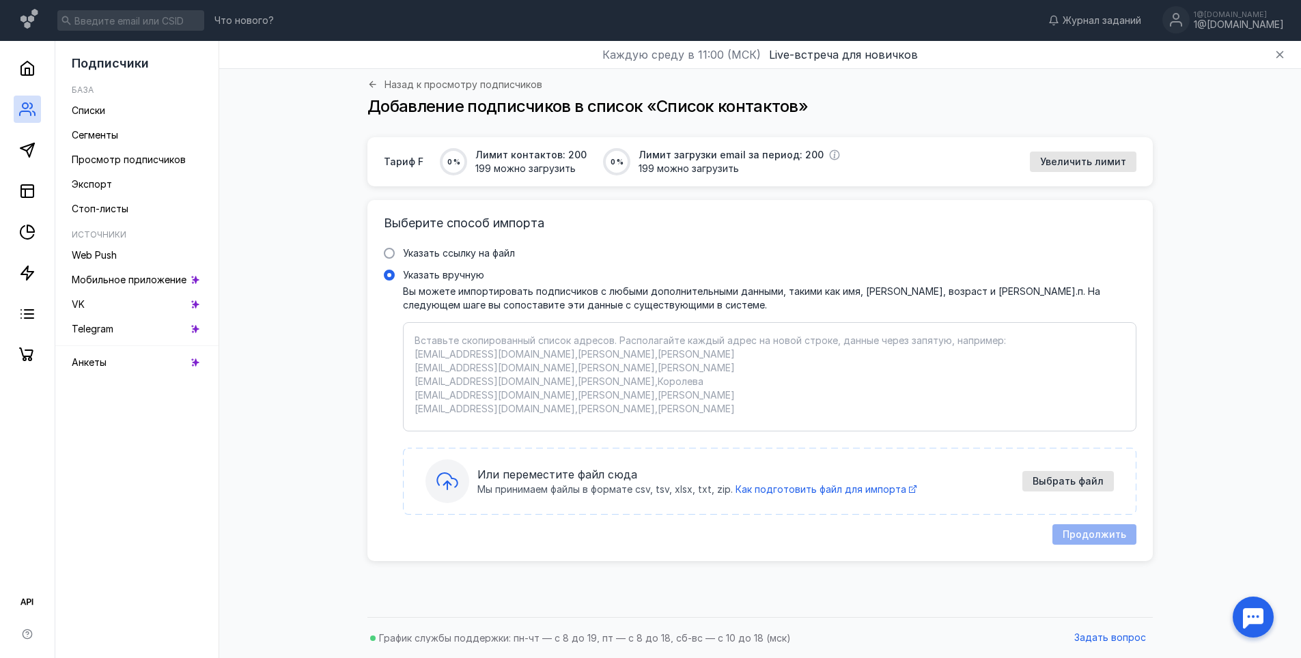
click at [443, 482] on icon at bounding box center [447, 481] width 22 height 22
click at [0, 0] on input "Указать вручную" at bounding box center [0, 0] width 0 height 0
click at [1067, 479] on span "Выбрать файл" at bounding box center [1067, 482] width 71 height 12
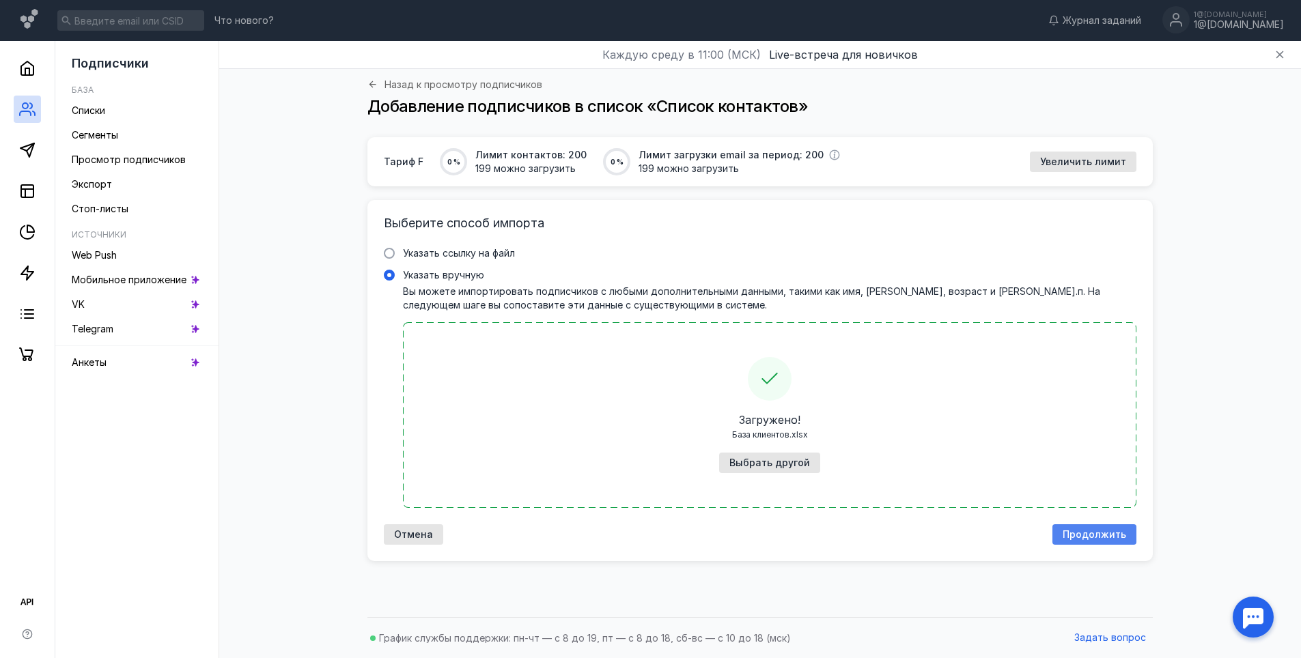
click at [1086, 538] on span "Продолжить" at bounding box center [1094, 535] width 64 height 12
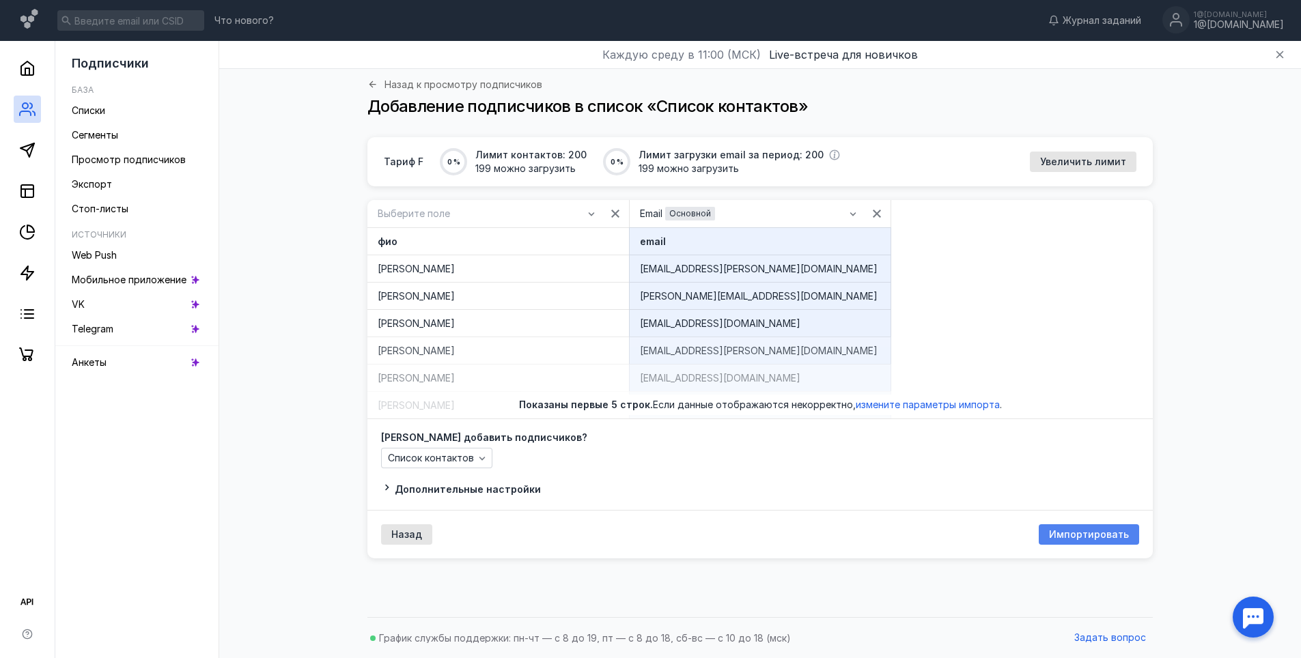
click at [1067, 533] on span "Импортировать" at bounding box center [1089, 535] width 80 height 12
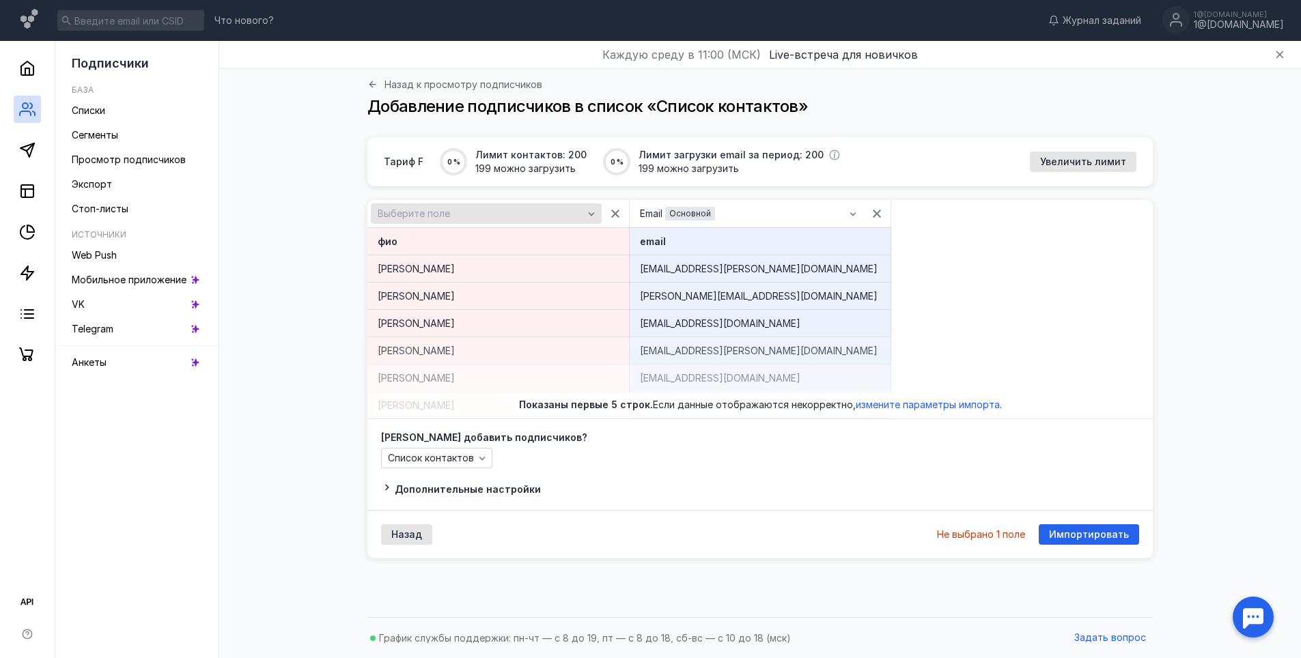
click at [494, 217] on div "Выберите поле" at bounding box center [480, 214] width 212 height 12
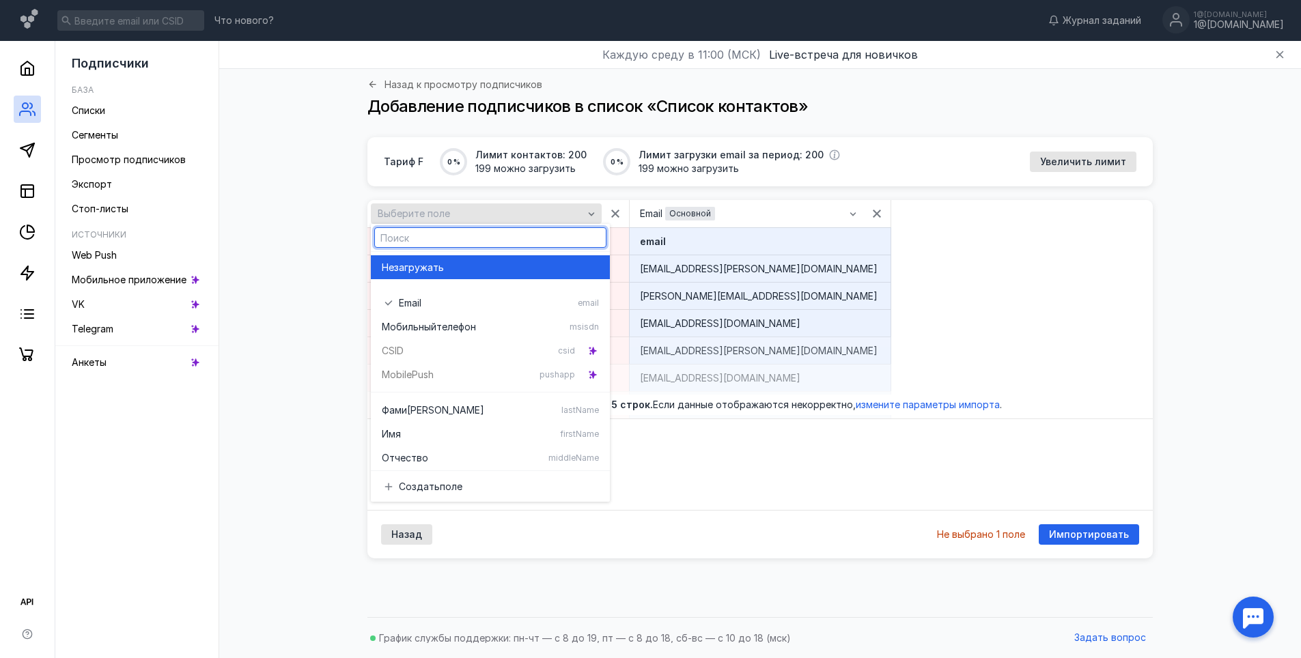
click at [494, 217] on div "Выберите поле" at bounding box center [480, 214] width 212 height 12
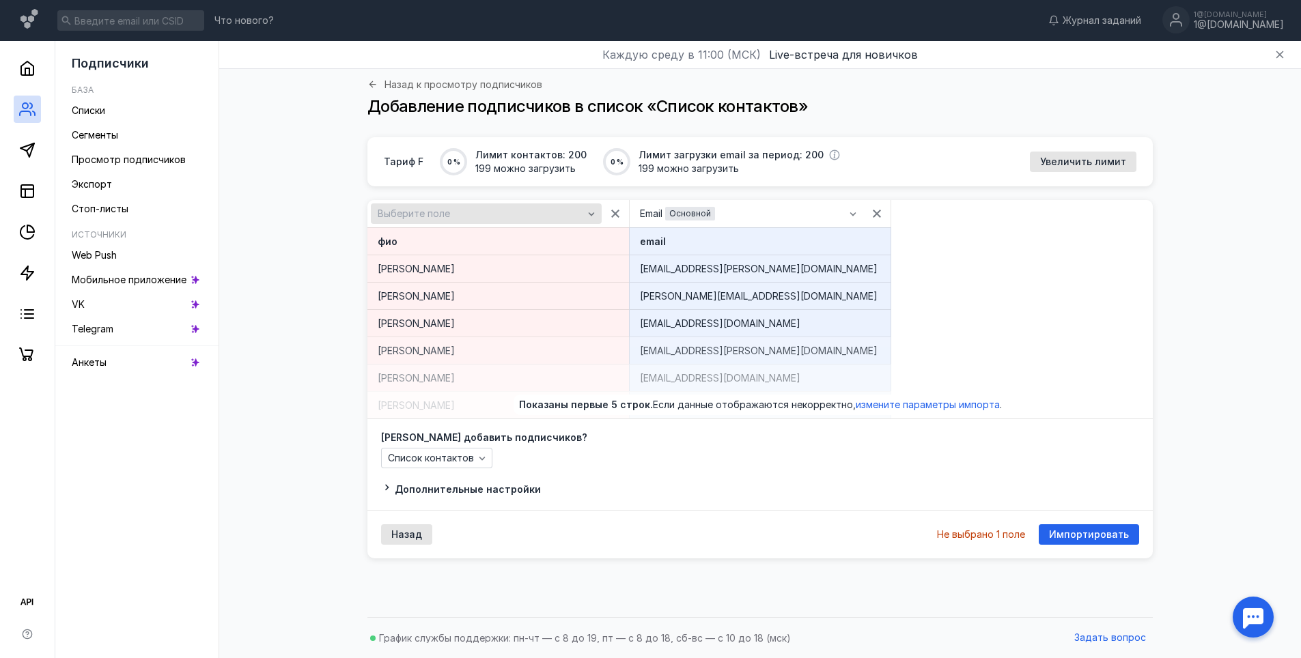
click at [571, 215] on div "Выберите поле" at bounding box center [480, 214] width 212 height 12
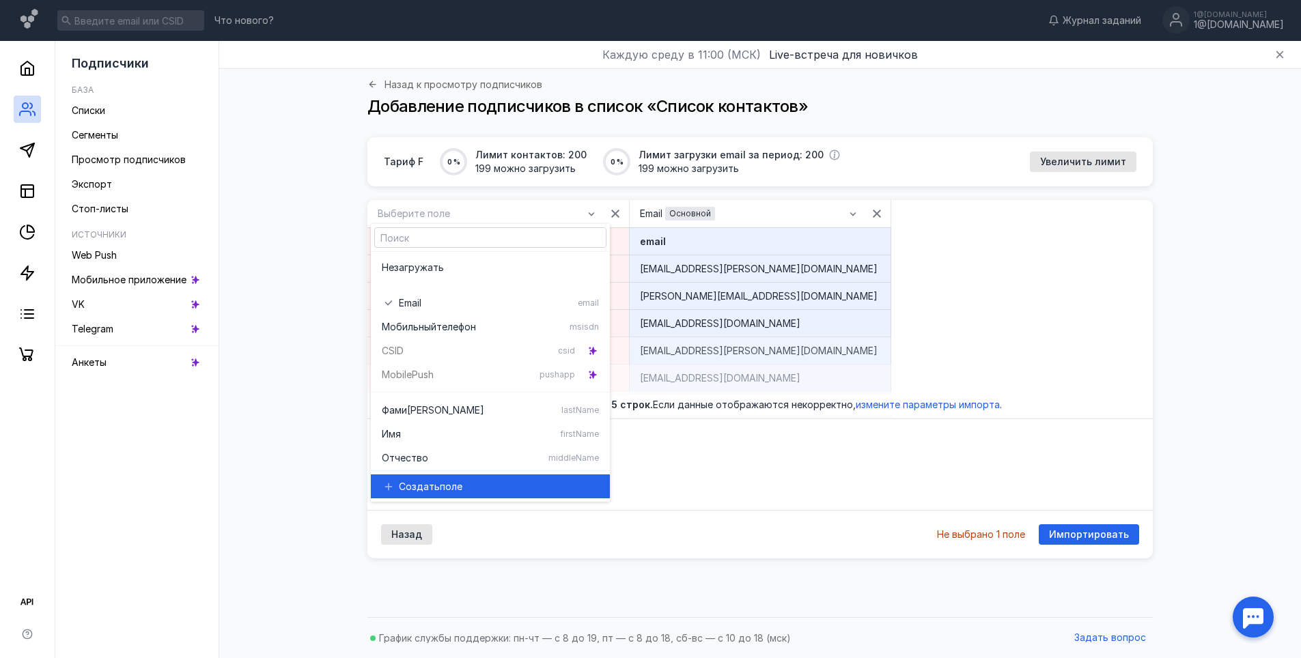
click at [423, 482] on span "Создать" at bounding box center [419, 487] width 41 height 14
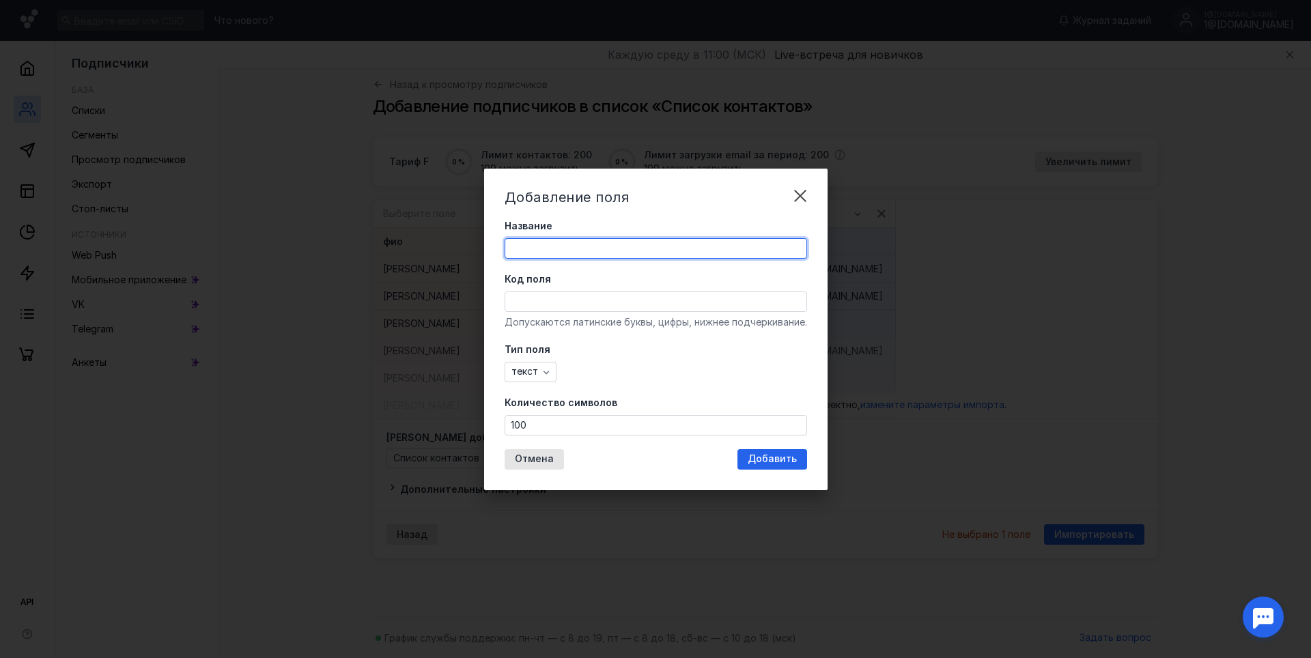
click at [579, 252] on input "Название" at bounding box center [655, 248] width 301 height 19
type input "ФИО"
click at [761, 455] on span "Добавить" at bounding box center [772, 459] width 49 height 12
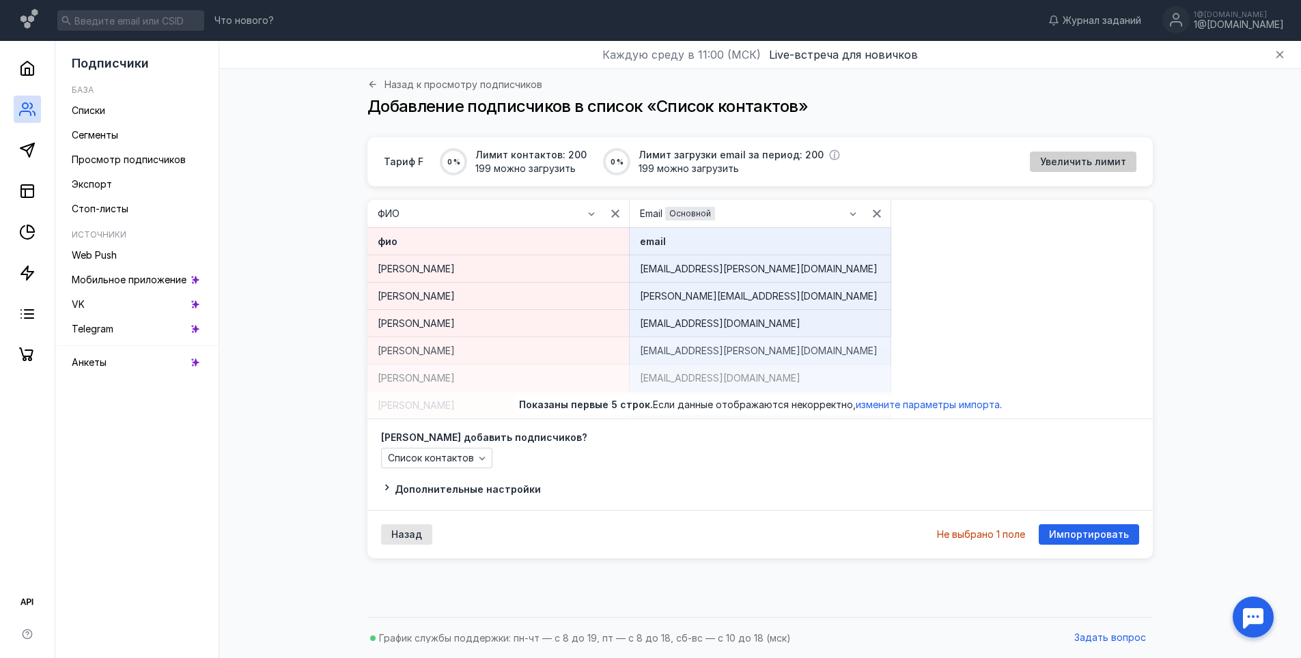
click at [1068, 156] on span "Увеличить лимит" at bounding box center [1083, 162] width 86 height 12
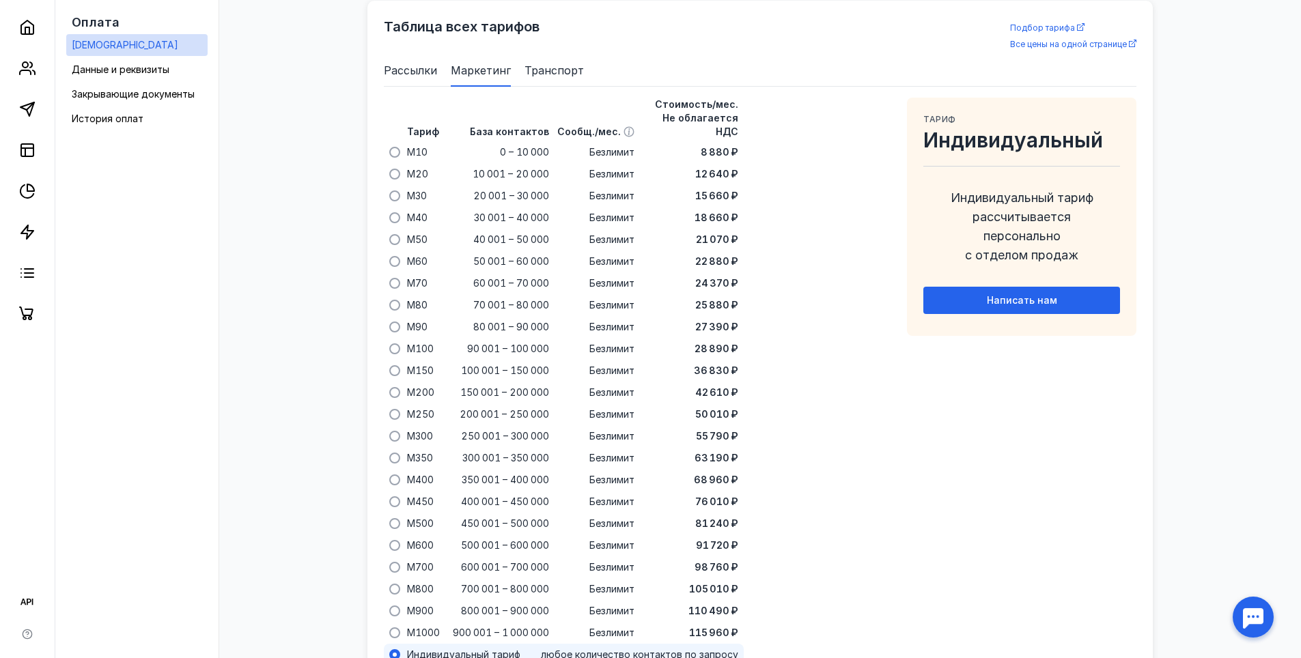
scroll to position [878, 0]
click at [392, 146] on span at bounding box center [394, 151] width 11 height 11
click at [0, 0] on input "radio" at bounding box center [0, 0] width 0 height 0
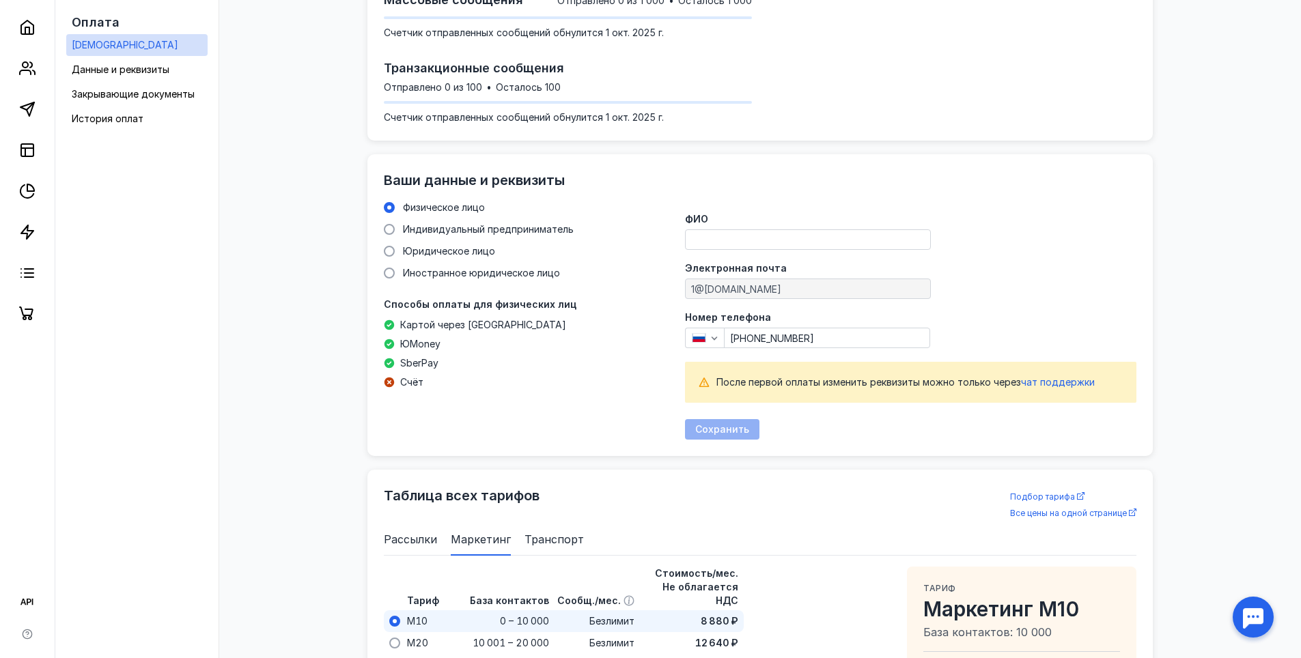
scroll to position [264, 0]
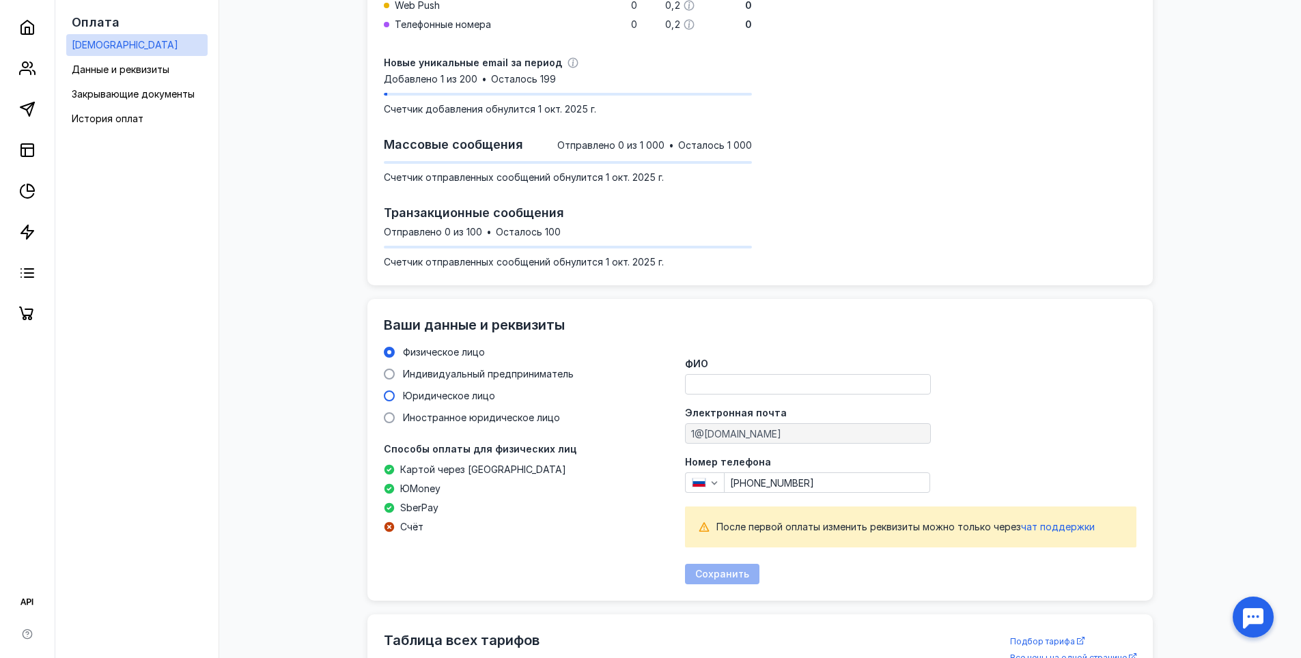
click at [393, 397] on span at bounding box center [389, 396] width 11 height 11
click at [0, 0] on input "Юридическое лицо" at bounding box center [0, 0] width 0 height 0
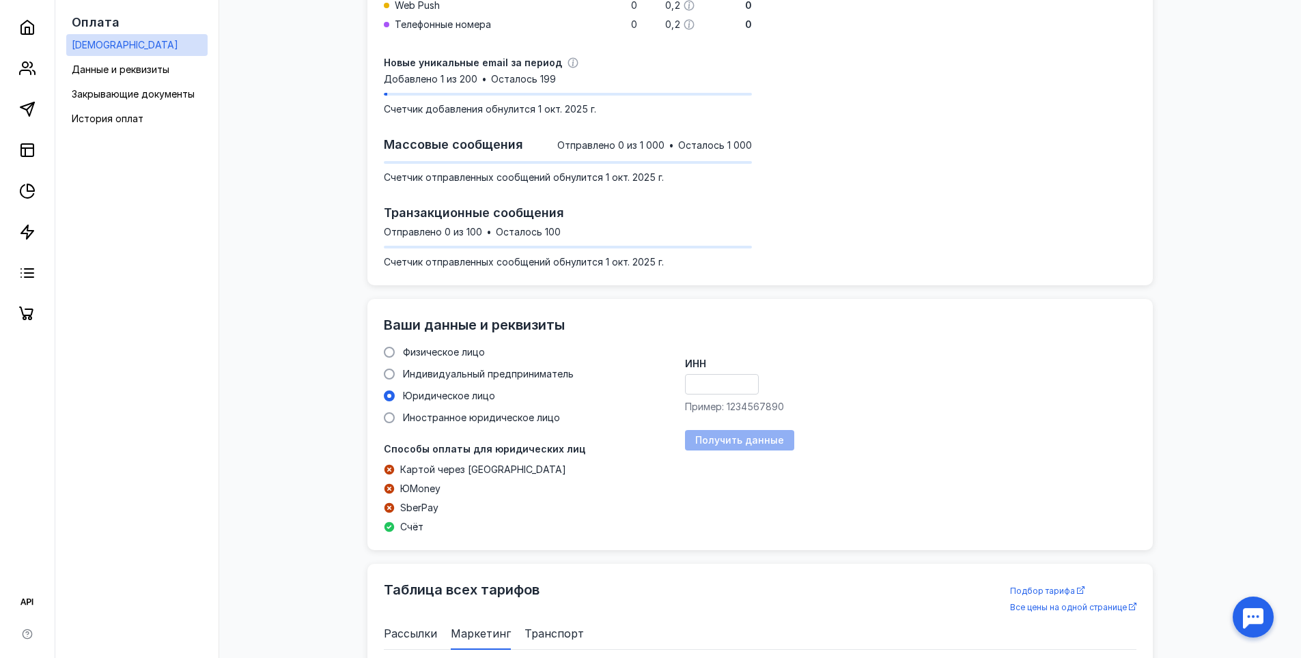
click at [712, 384] on input "ИНН" at bounding box center [722, 384] width 72 height 19
paste input "5407052731"
type input "5407052731"
click at [748, 442] on span "Получить данные" at bounding box center [739, 441] width 89 height 12
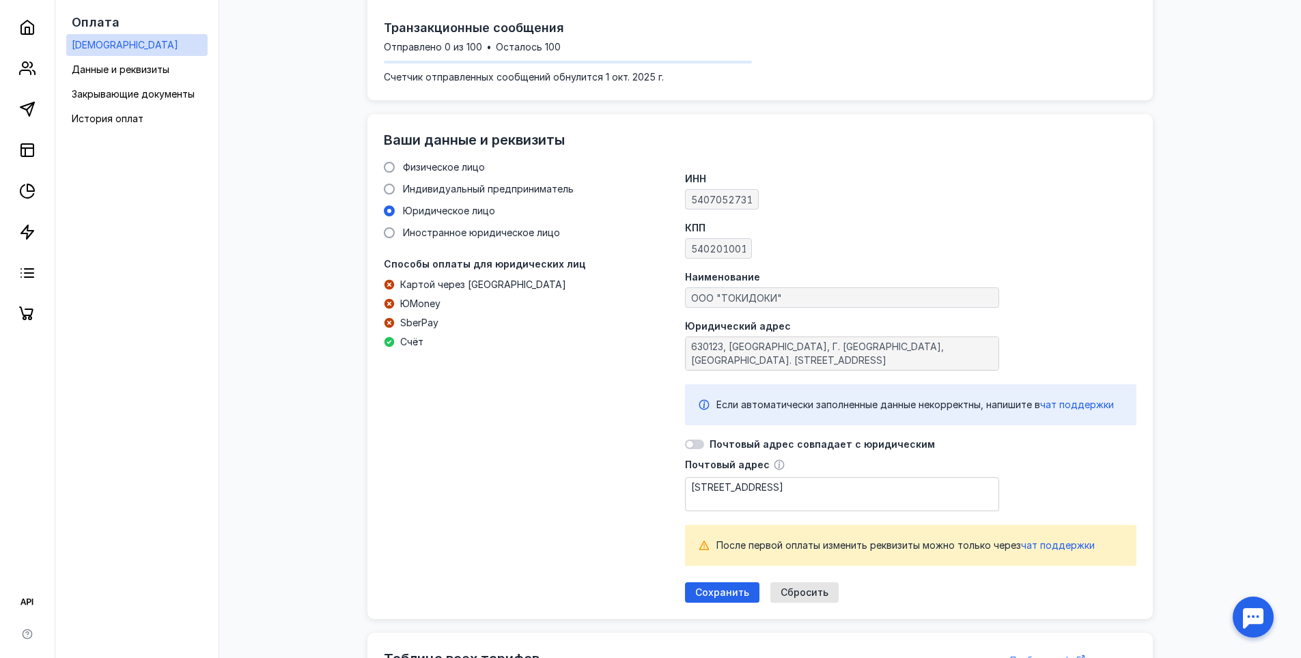
scroll to position [468, 0]
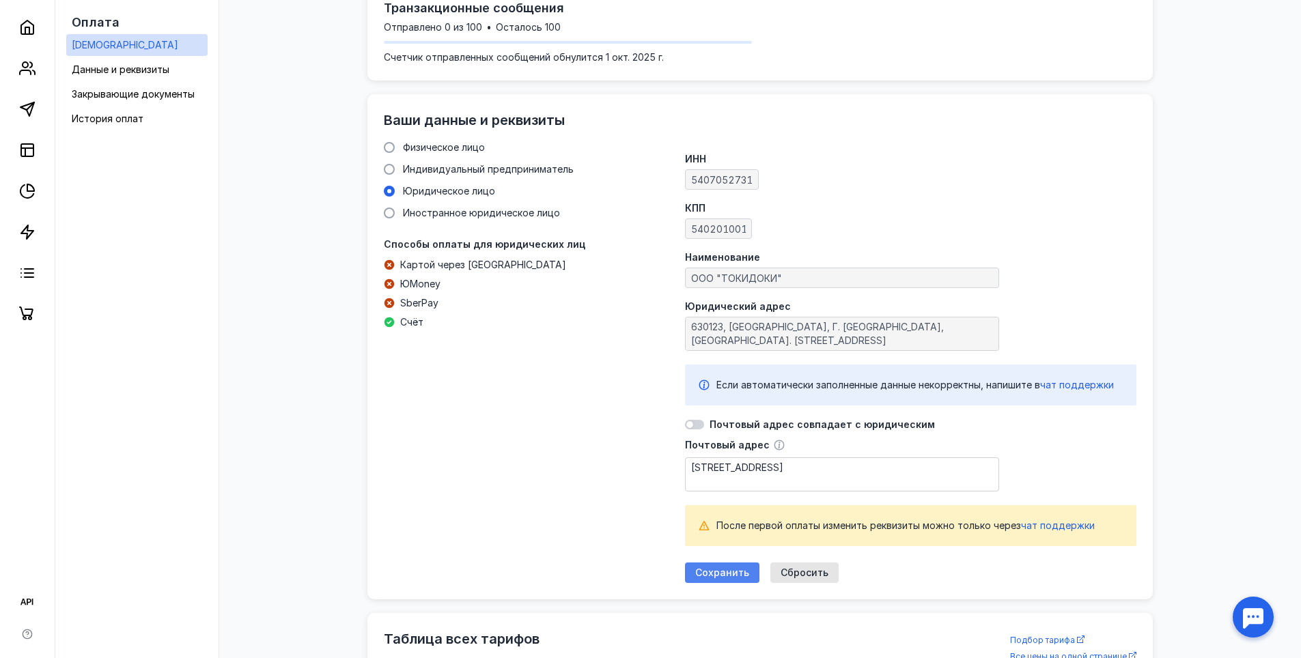
click at [718, 571] on span "Сохранить" at bounding box center [722, 573] width 54 height 12
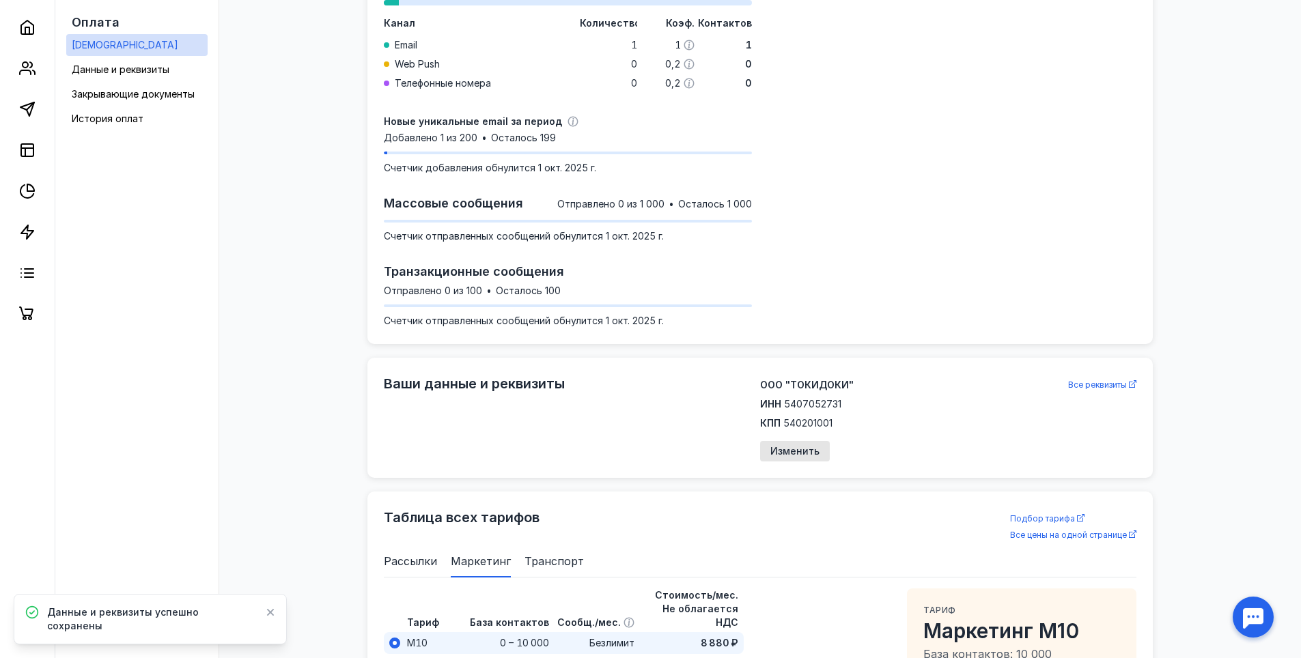
scroll to position [0, 0]
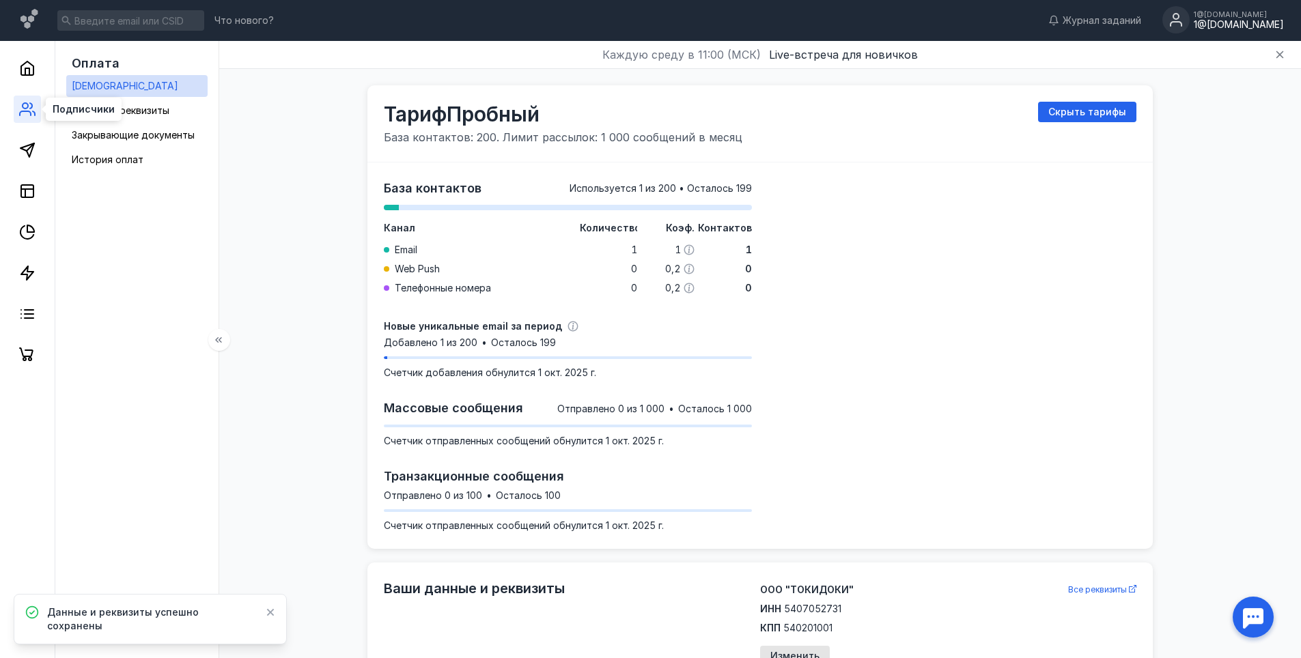
click at [27, 110] on icon at bounding box center [27, 109] width 16 height 16
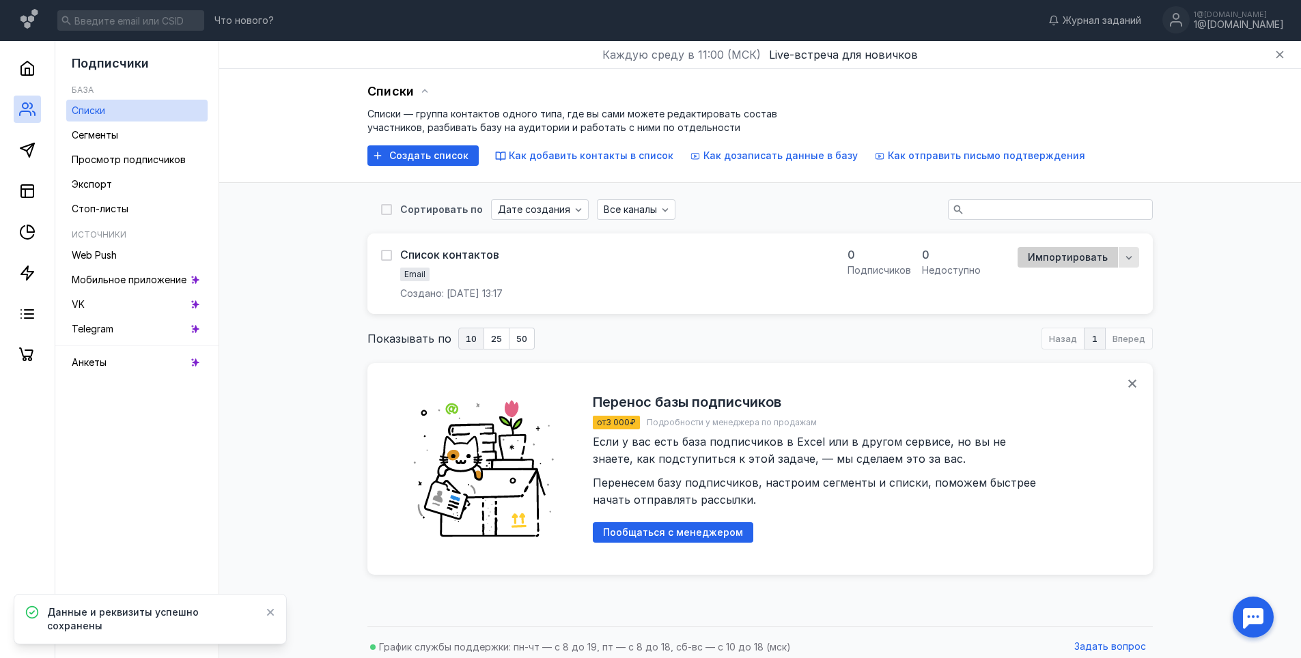
click at [1065, 255] on span "Импортировать" at bounding box center [1068, 258] width 80 height 12
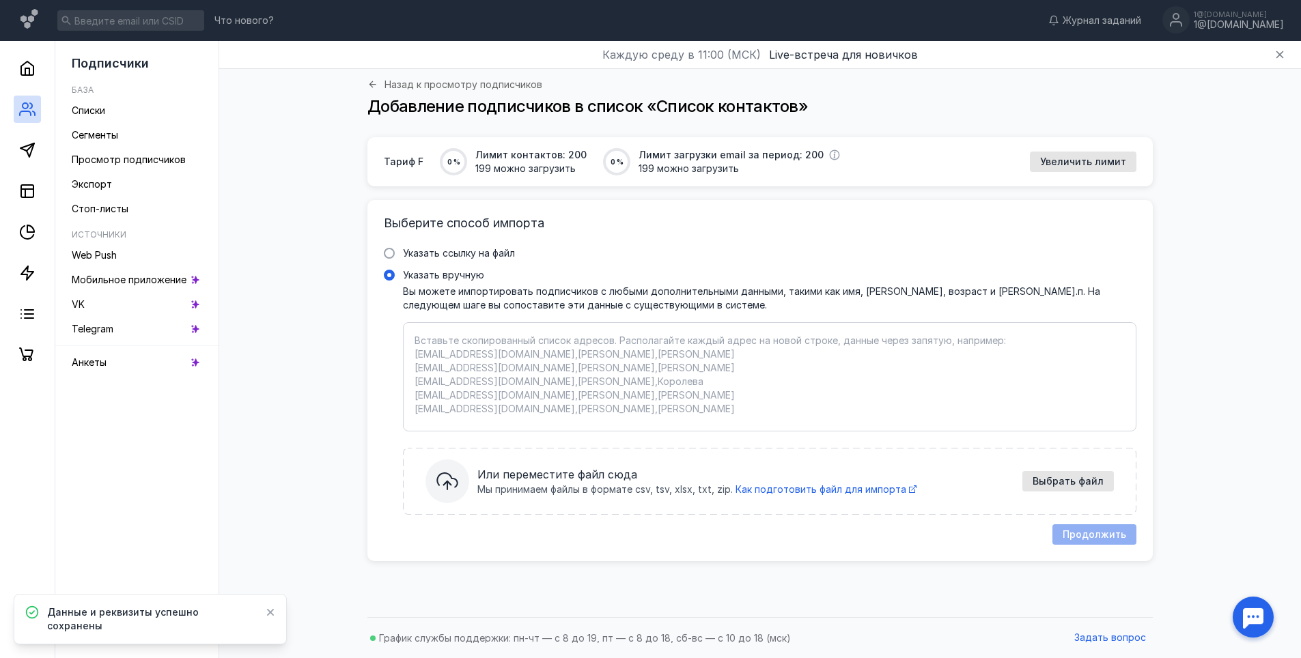
click at [636, 517] on div "Выберите способ импорта Указать ссылку на файл Ссылка на файл * Выбрать файл Мы…" at bounding box center [759, 380] width 785 height 361
click at [421, 273] on span "Указать вручную" at bounding box center [443, 275] width 81 height 12
click at [0, 0] on input "Указать вручную" at bounding box center [0, 0] width 0 height 0
click at [474, 353] on textarea "Указать вручную Вы можете импортировать подписчиков с любыми дополнительными да…" at bounding box center [769, 377] width 710 height 86
click at [973, 468] on span "Или переместите файл сюда" at bounding box center [745, 474] width 537 height 16
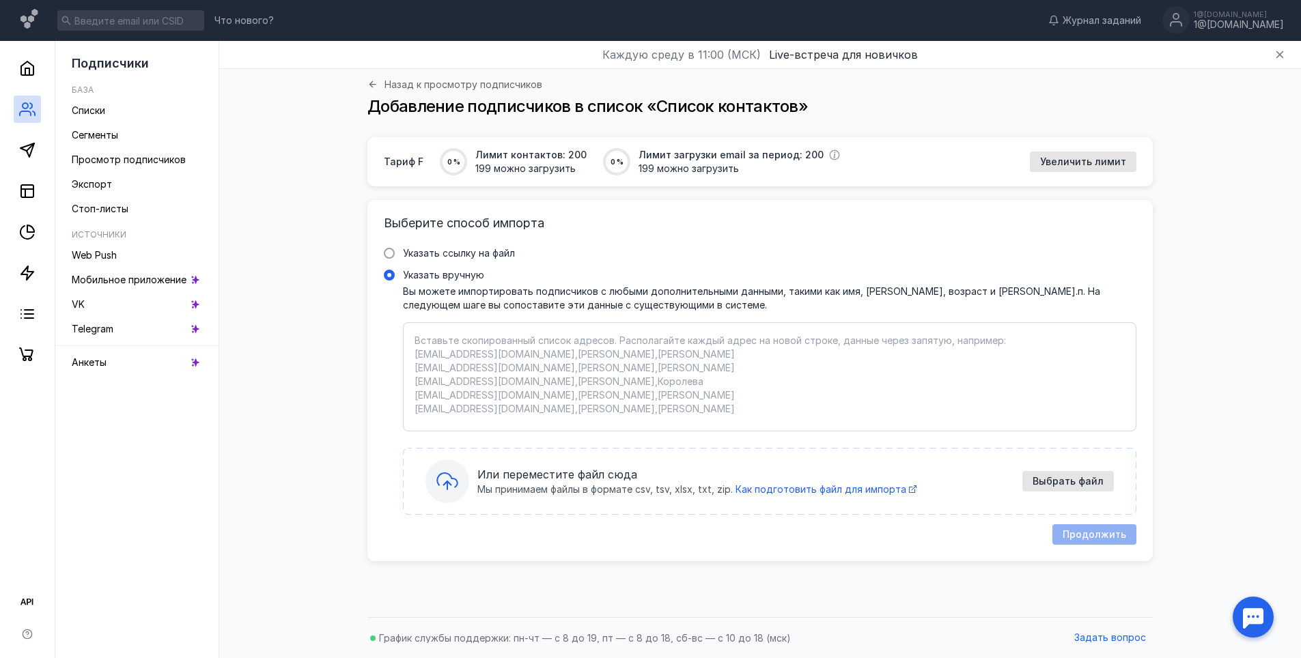
click at [0, 0] on input "Указать вручную" at bounding box center [0, 0] width 0 height 0
click at [1060, 477] on span "Выбрать файл" at bounding box center [1067, 482] width 71 height 12
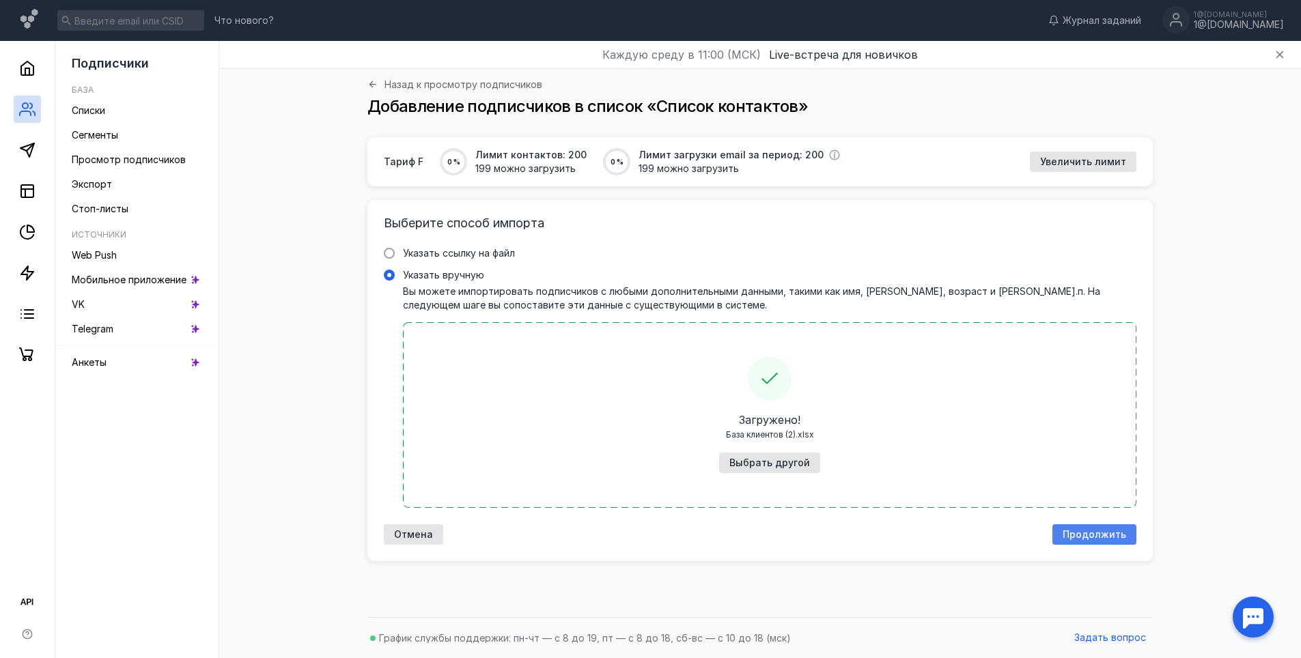
click at [1090, 530] on span "Продолжить" at bounding box center [1094, 535] width 64 height 12
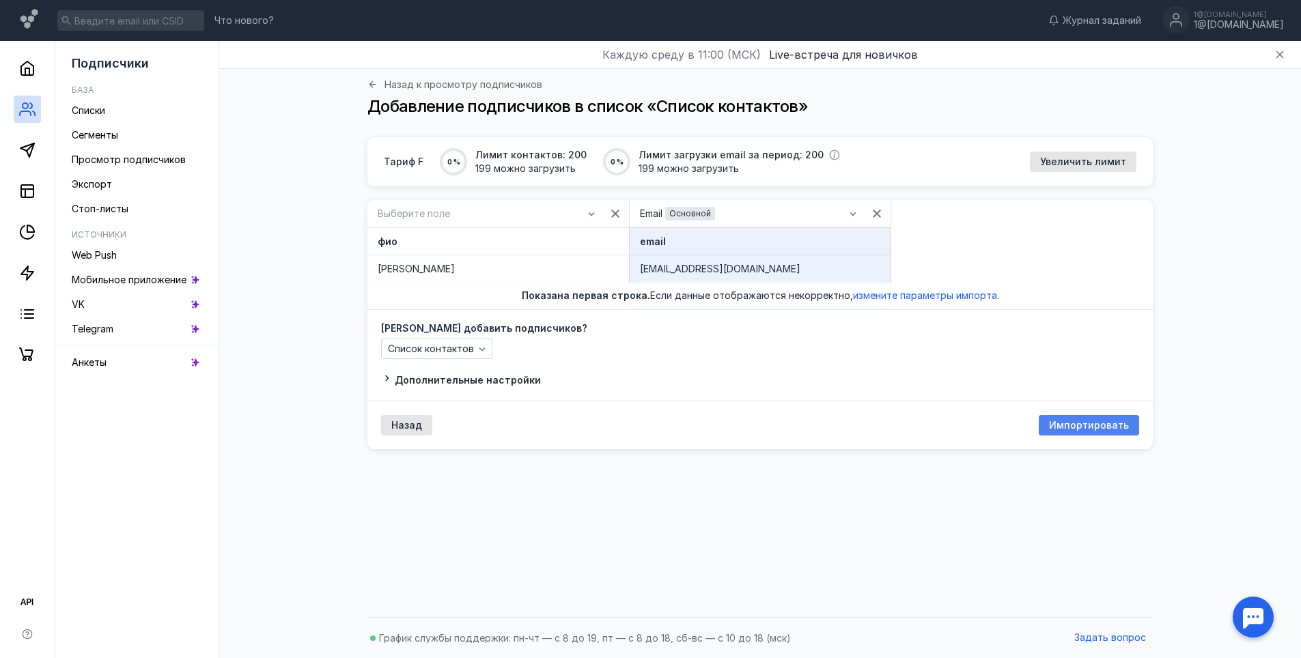
click at [1070, 424] on span "Импортировать" at bounding box center [1089, 426] width 80 height 12
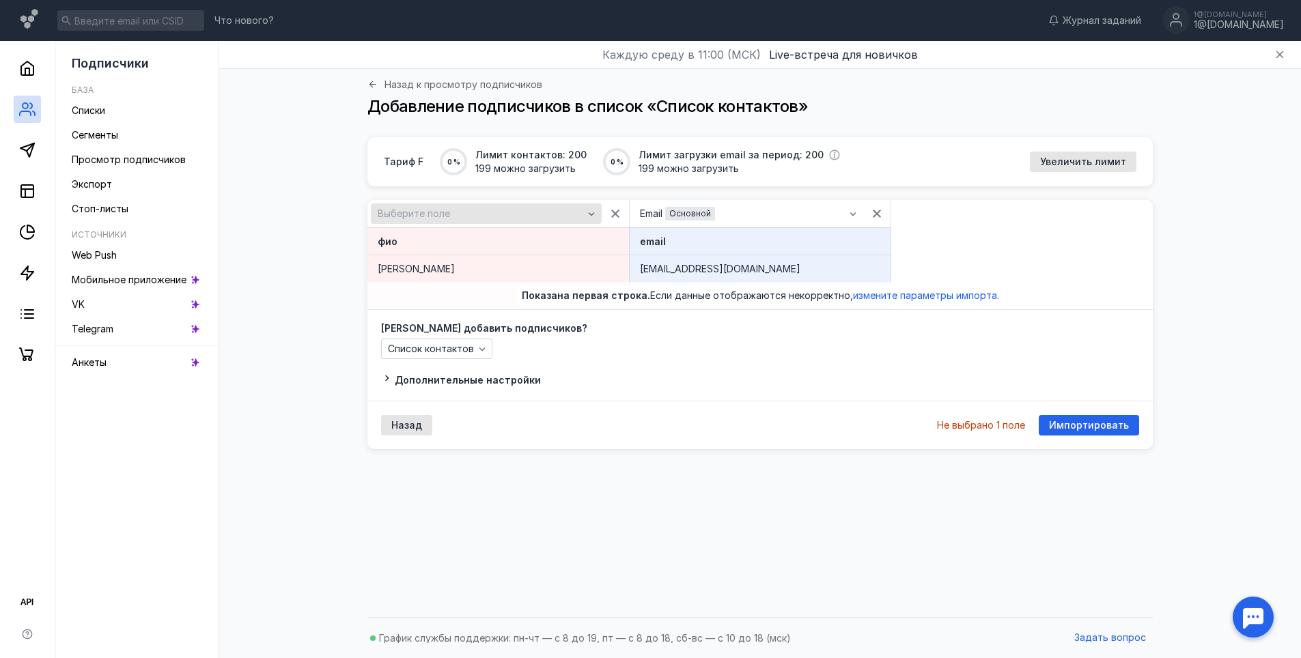
click at [567, 212] on div "Выберите поле" at bounding box center [480, 214] width 212 height 12
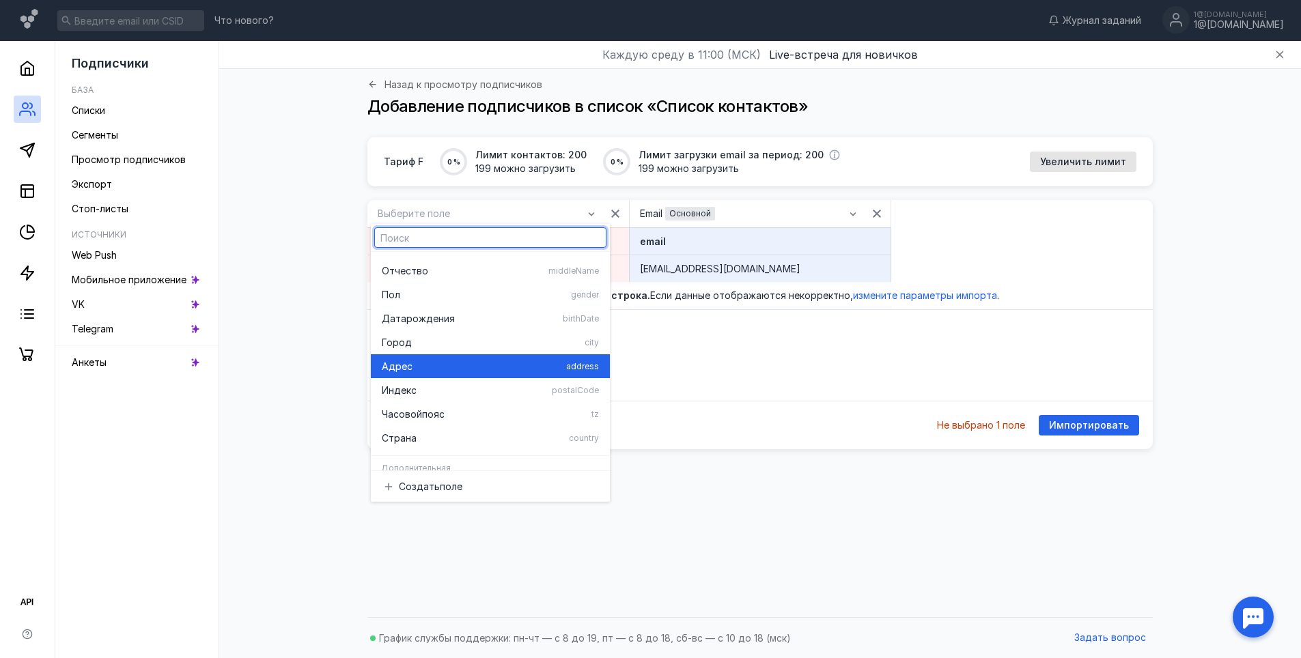
scroll to position [220, 0]
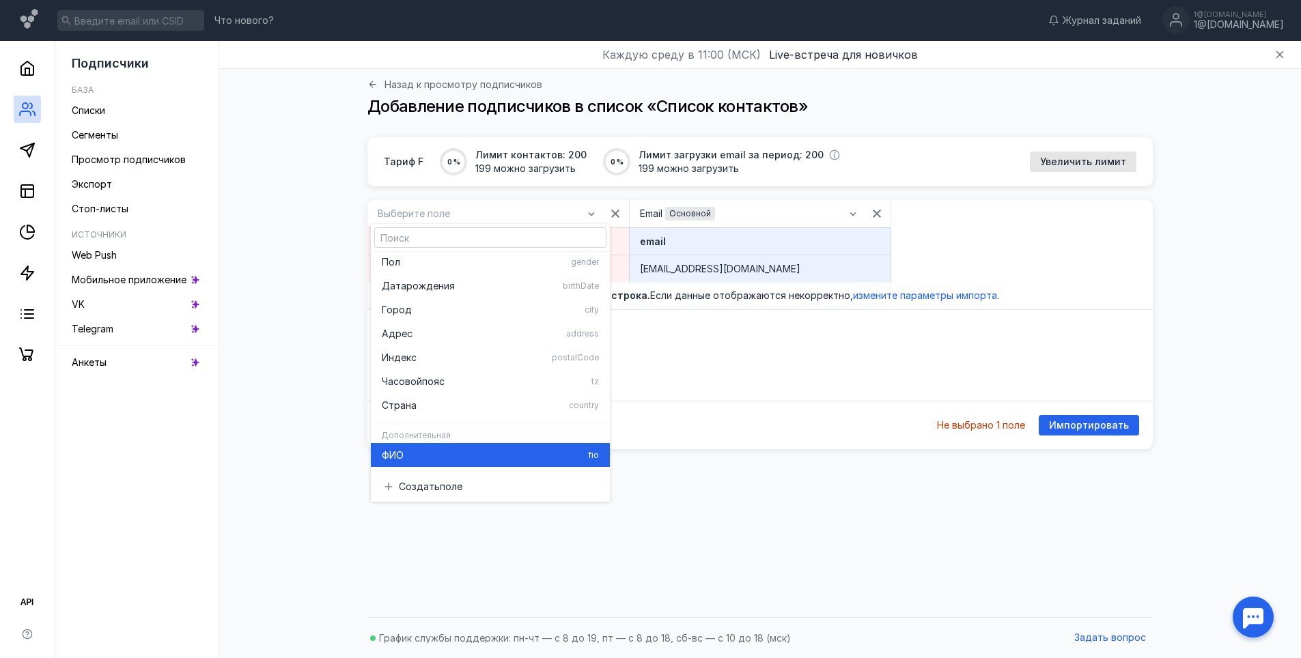
click at [395, 457] on span "ФИО" at bounding box center [393, 456] width 22 height 14
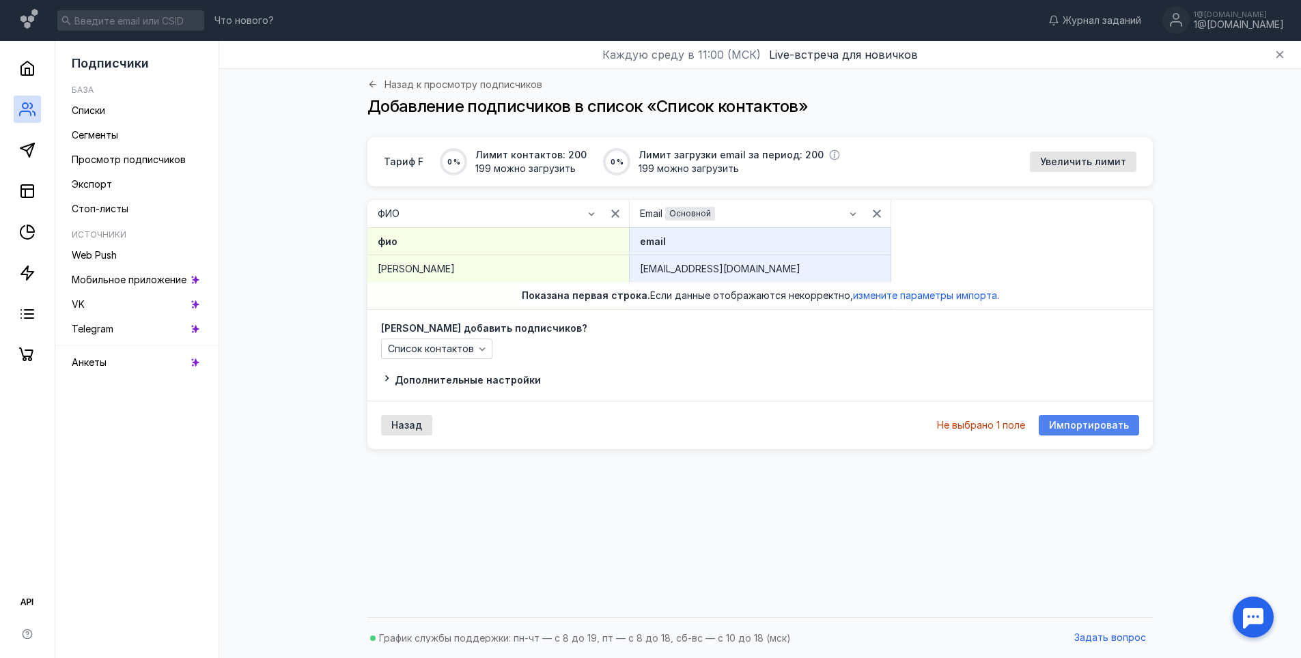
click at [1097, 419] on div "Импортировать" at bounding box center [1089, 425] width 100 height 20
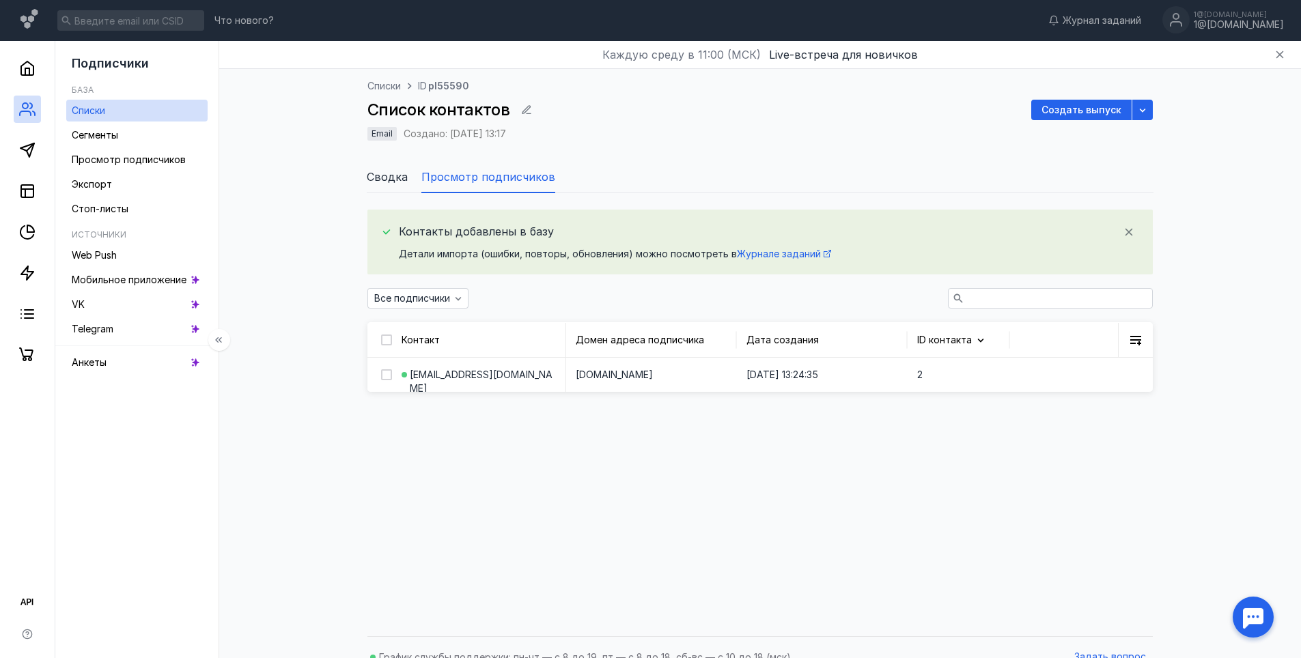
click at [108, 93] on div "База" at bounding box center [140, 90] width 136 height 8
click at [102, 134] on span "Сегменты" at bounding box center [95, 135] width 46 height 12
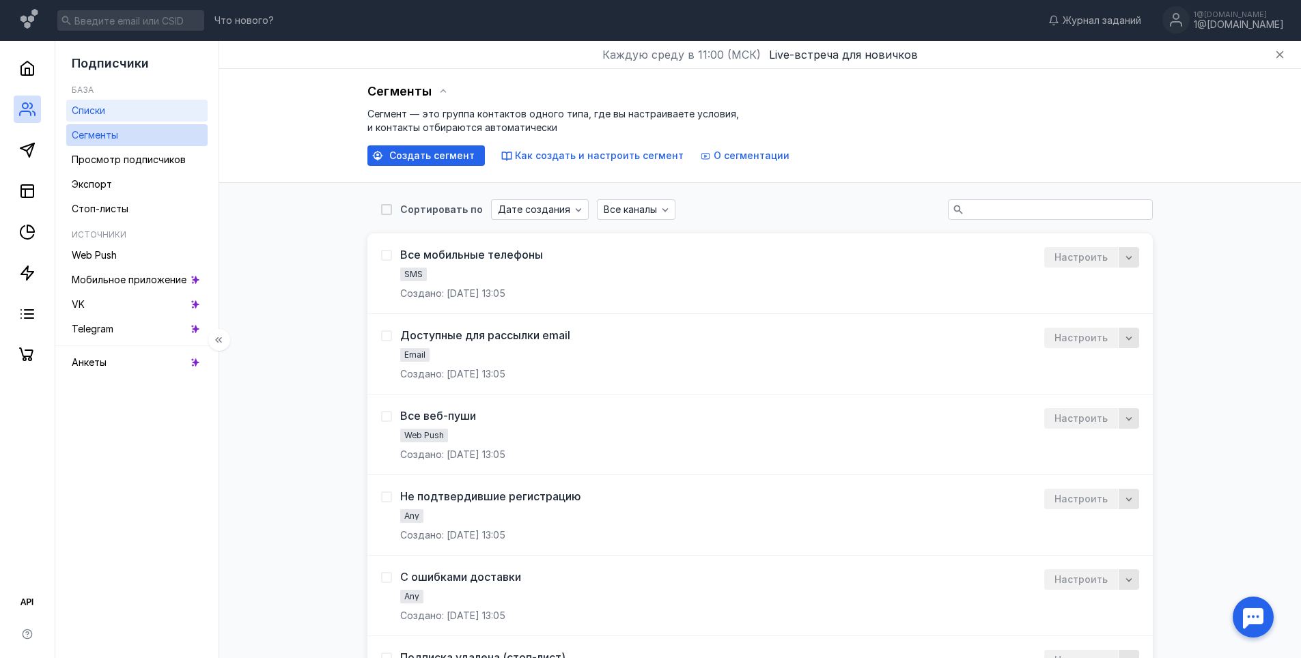
click at [87, 111] on span "Списки" at bounding box center [88, 110] width 33 height 12
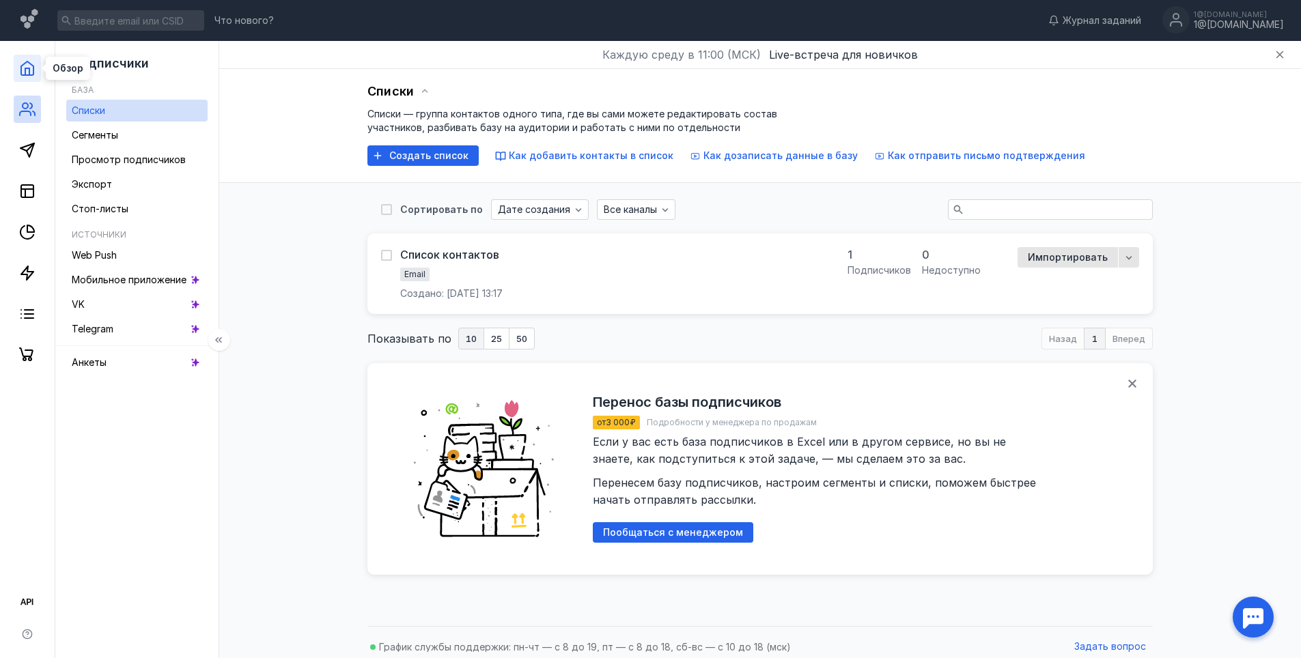
click at [23, 67] on icon at bounding box center [27, 68] width 16 height 16
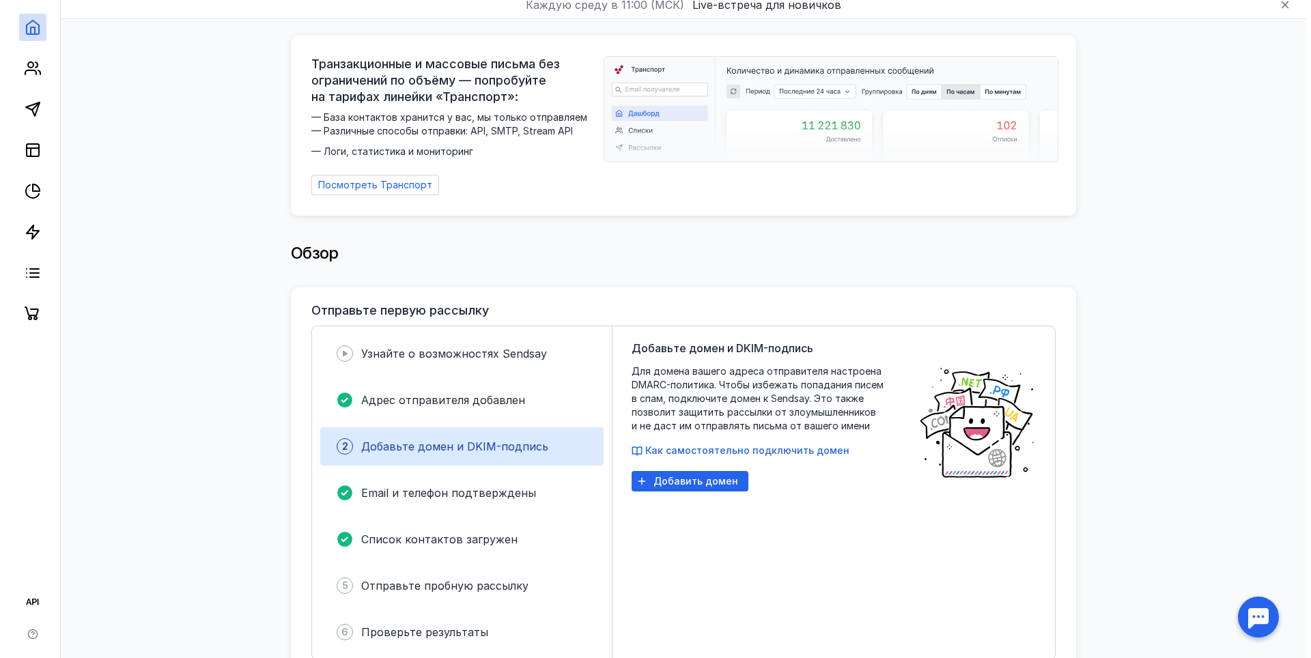
scroll to position [273, 0]
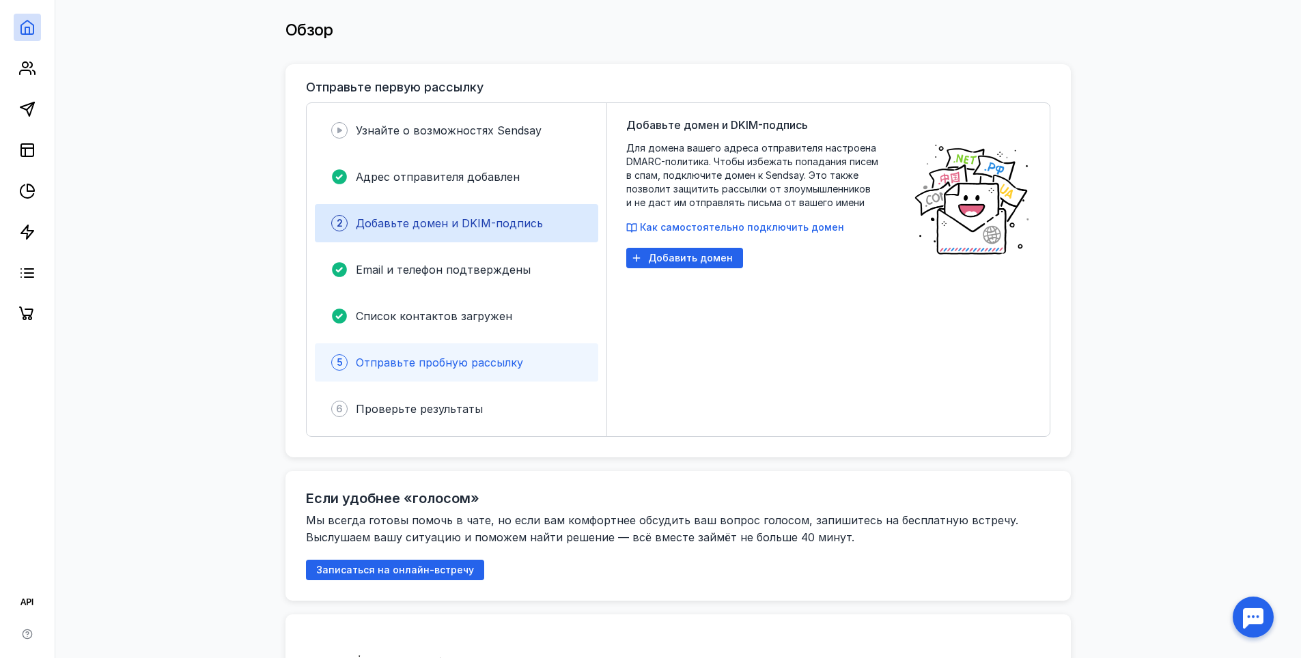
click at [466, 358] on span "Отправьте пробную рассылку" at bounding box center [439, 363] width 167 height 14
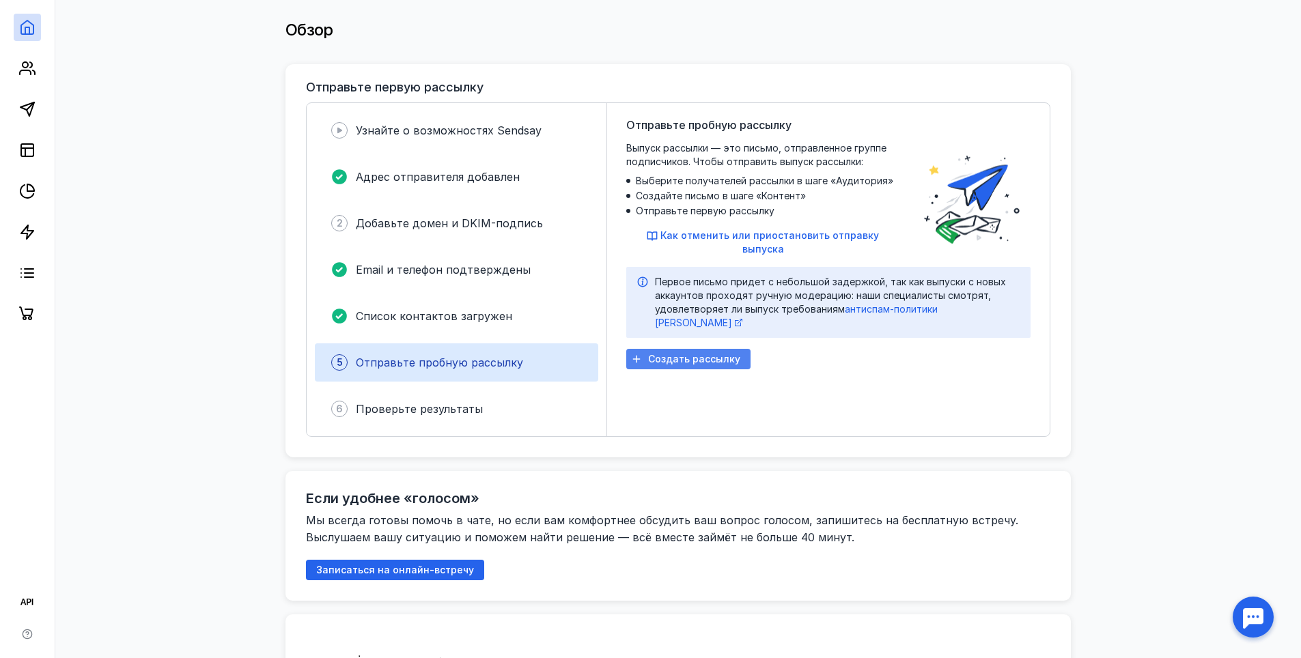
click at [722, 354] on span "Создать рассылку" at bounding box center [694, 360] width 92 height 12
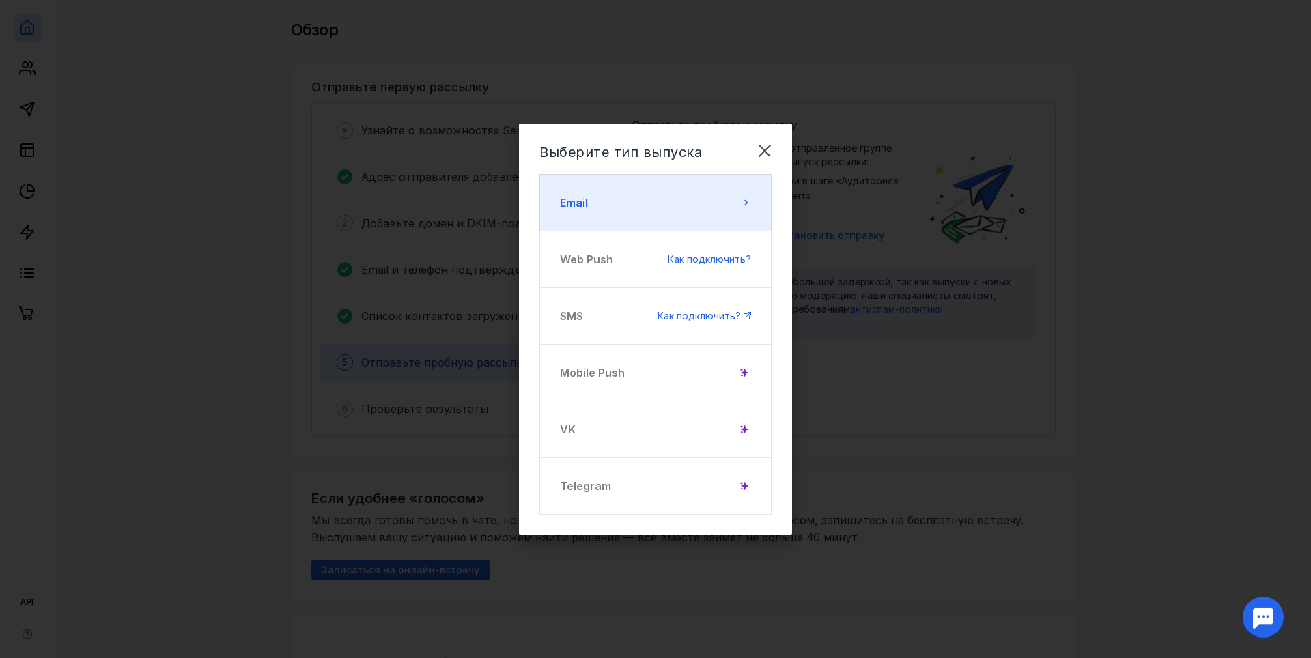
click at [617, 197] on button "Email" at bounding box center [655, 202] width 232 height 57
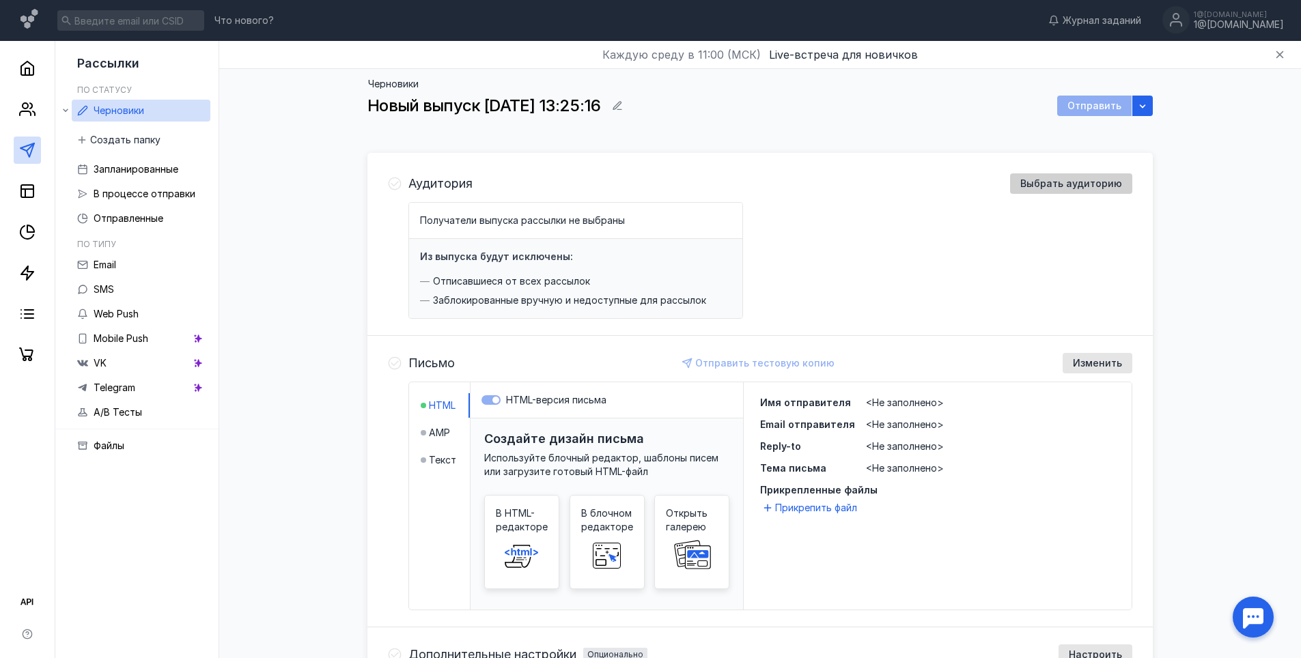
click at [1058, 182] on span "Выбрать аудиторию" at bounding box center [1071, 184] width 102 height 12
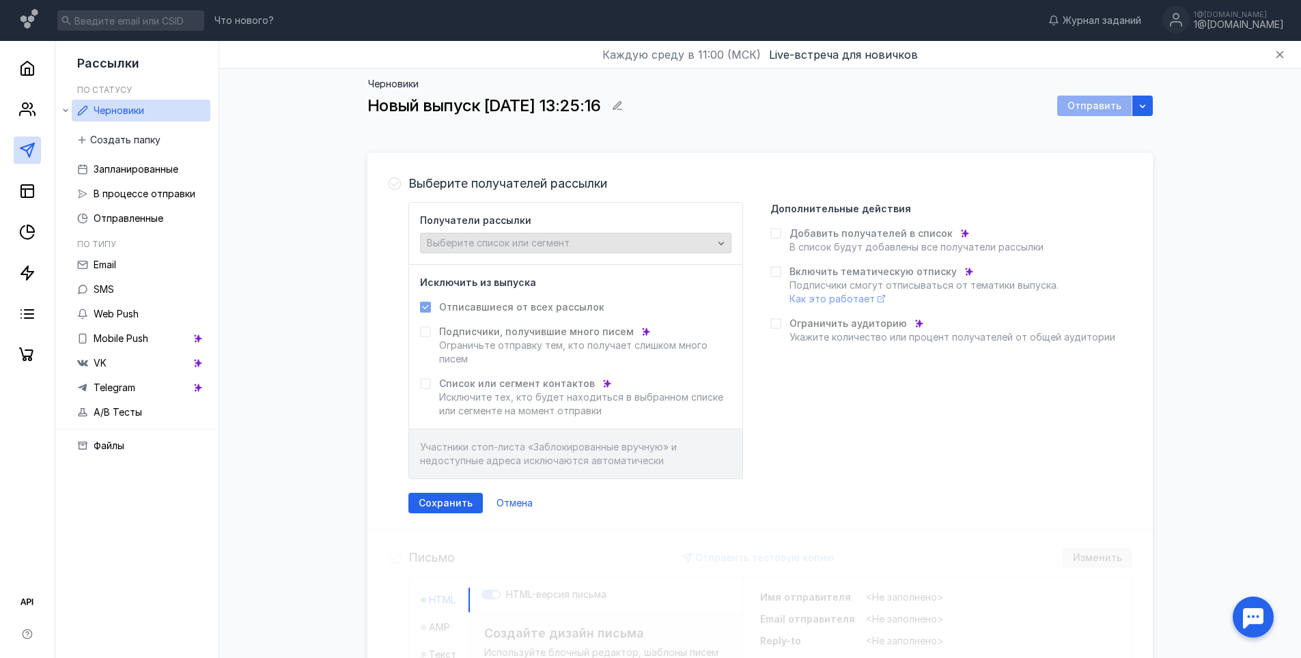
click at [694, 238] on div "Выберите список или сегмент" at bounding box center [569, 244] width 293 height 12
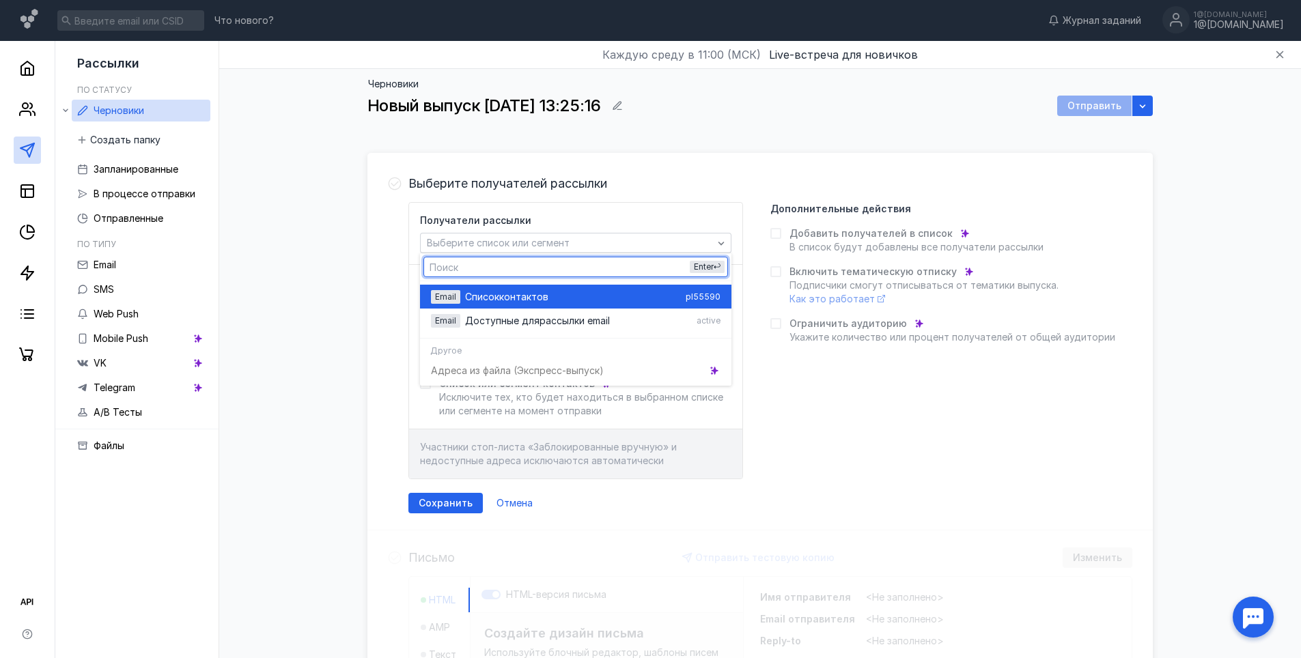
click at [498, 298] on span "Список" at bounding box center [482, 297] width 34 height 14
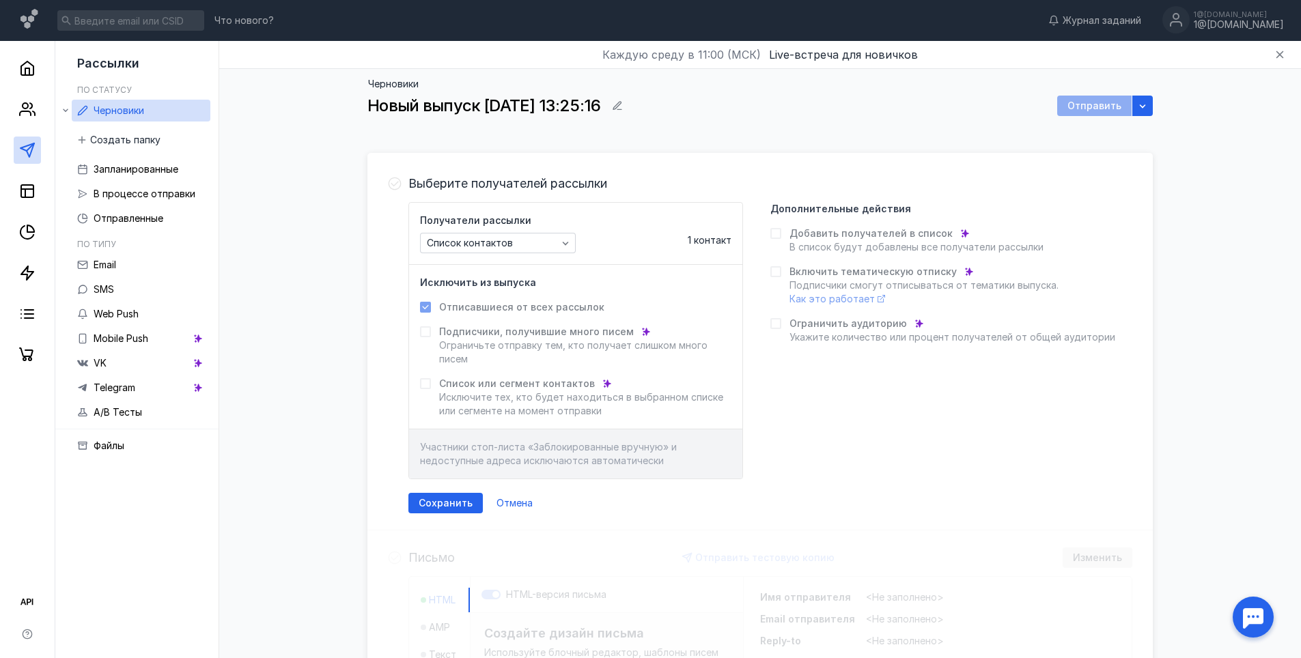
click at [935, 389] on div "Получатели рассылки Список контактов 1 контакт Исключить из выпуска Отписавшиес…" at bounding box center [770, 340] width 724 height 277
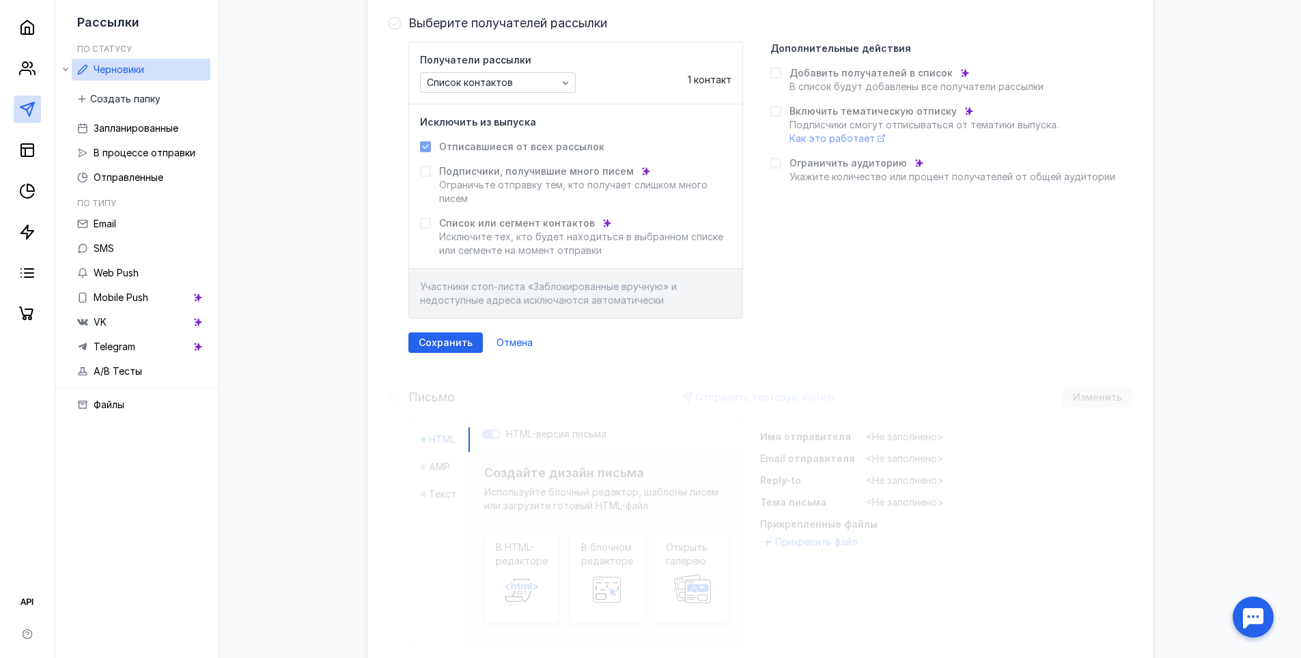
scroll to position [205, 0]
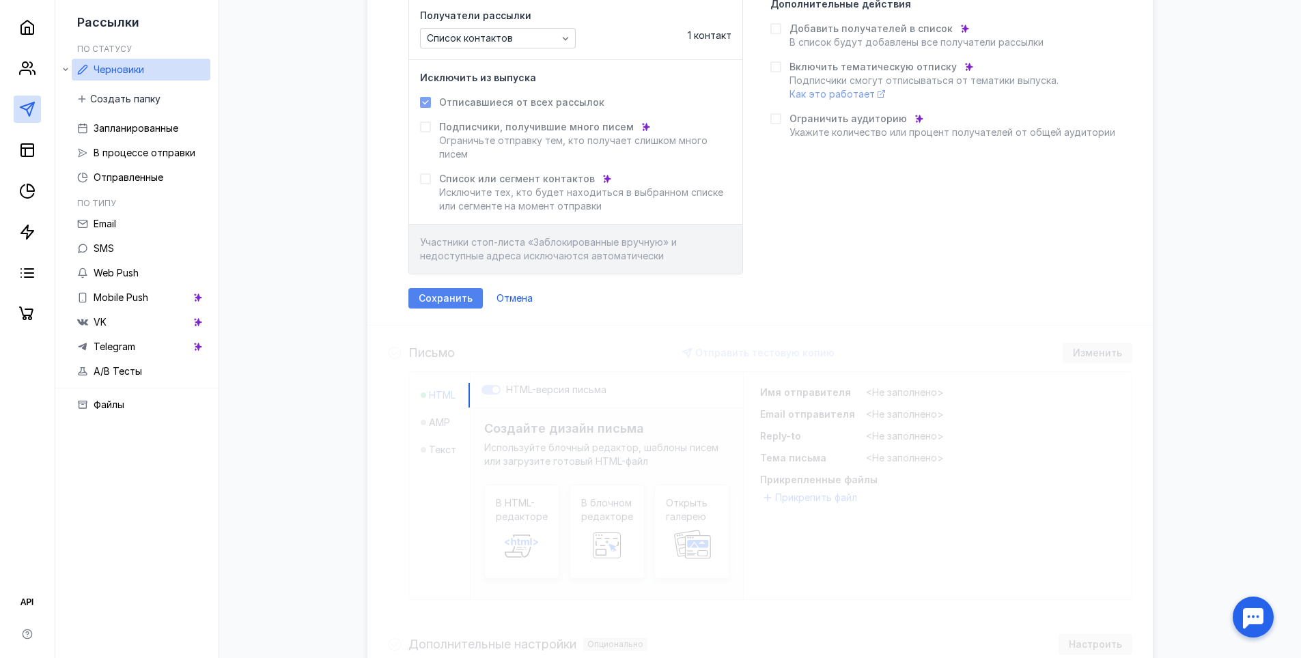
click at [451, 294] on span "Сохранить" at bounding box center [446, 299] width 54 height 12
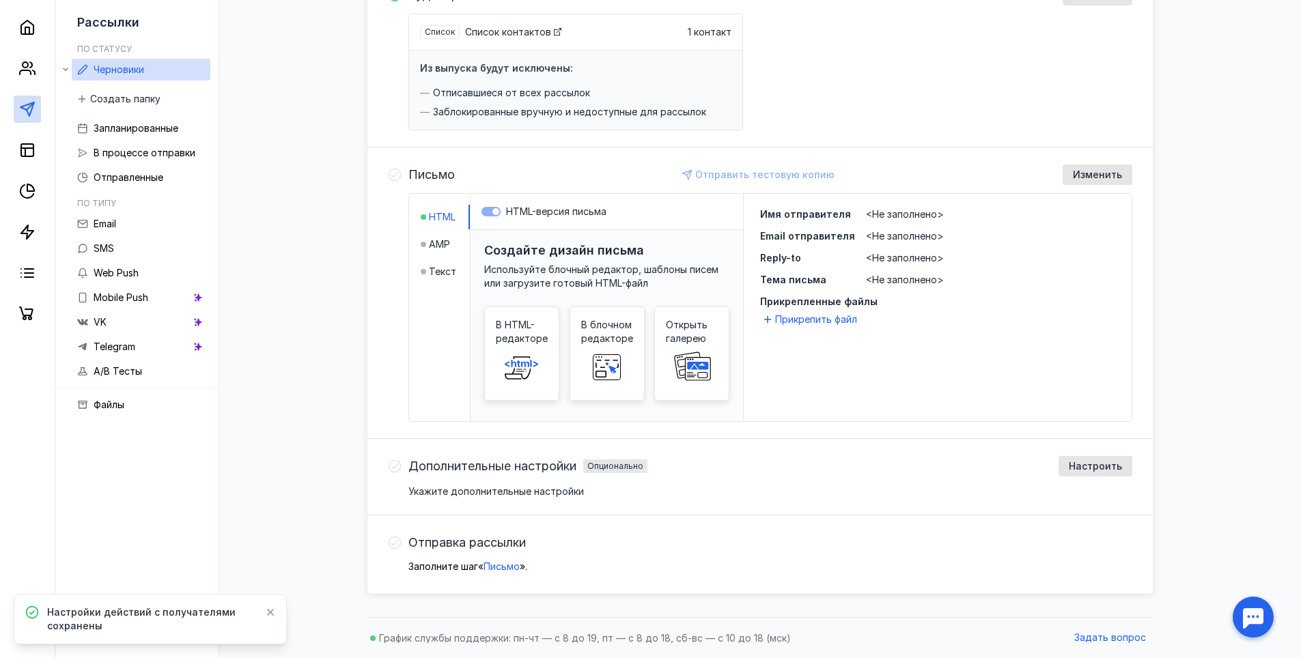
scroll to position [120, 0]
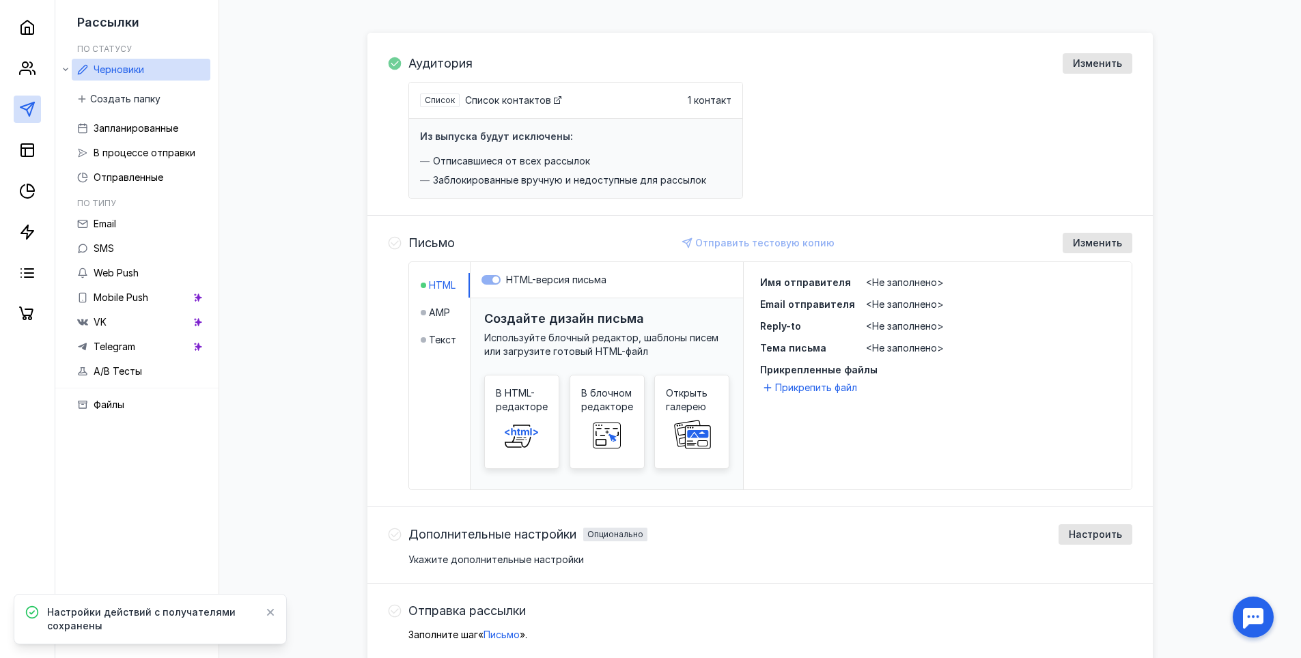
click at [674, 240] on div "Отправить тестовую копию" at bounding box center [759, 243] width 608 height 20
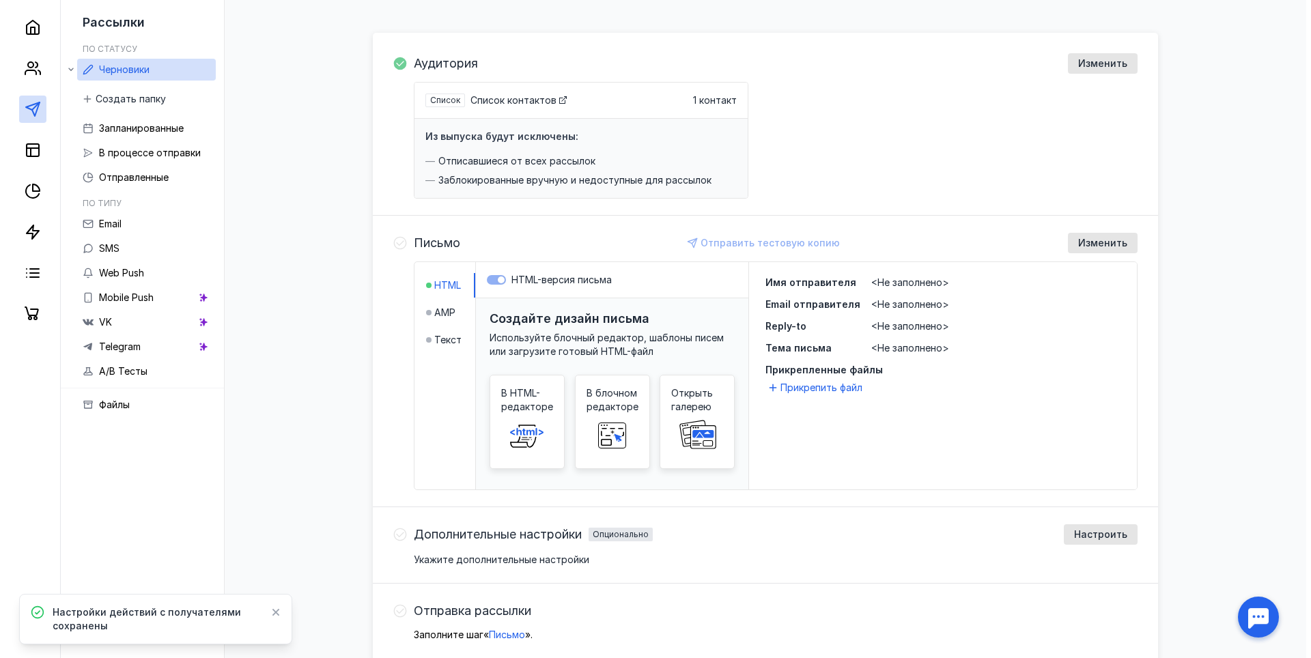
scroll to position [188, 0]
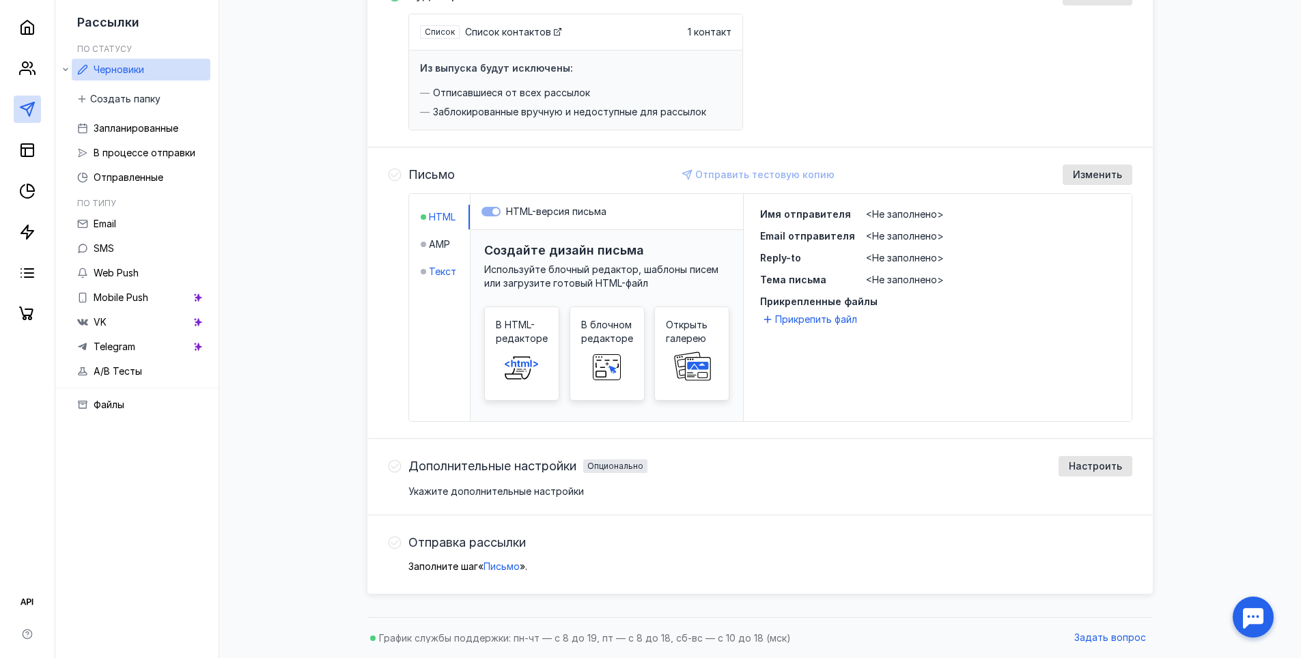
click at [442, 268] on span "Текст" at bounding box center [442, 272] width 27 height 14
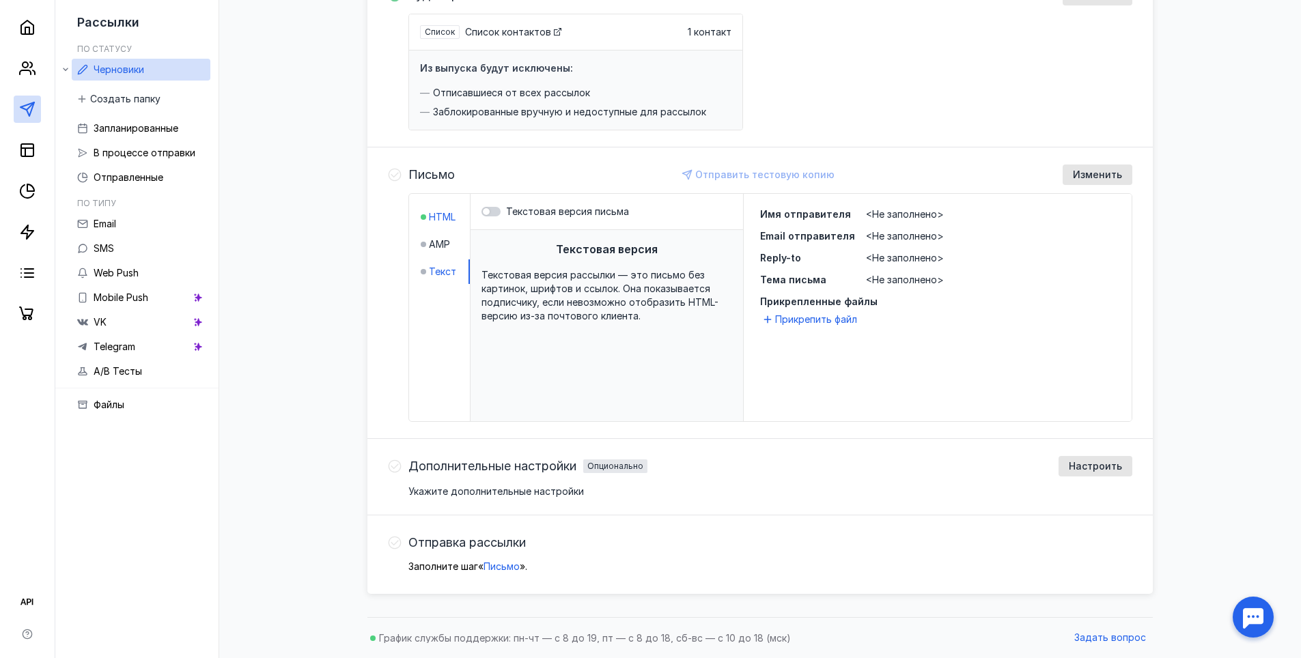
click at [437, 214] on span "HTML" at bounding box center [442, 217] width 27 height 14
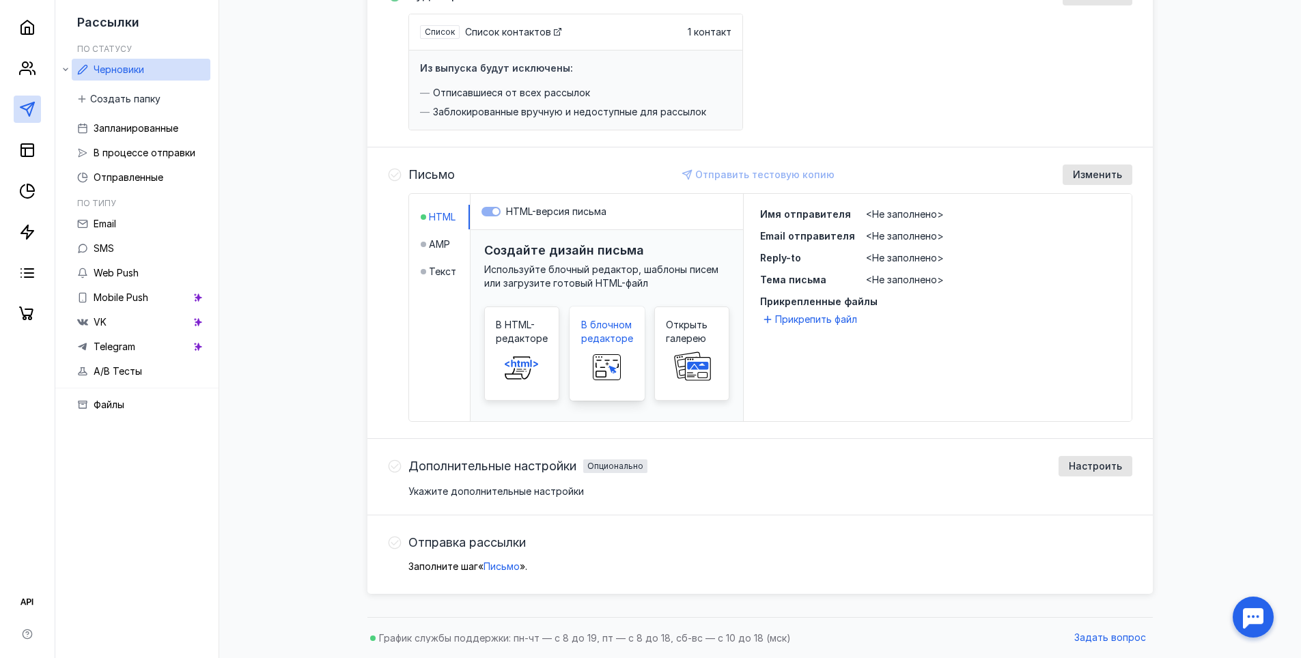
click at [597, 377] on rect at bounding box center [600, 373] width 10 height 5
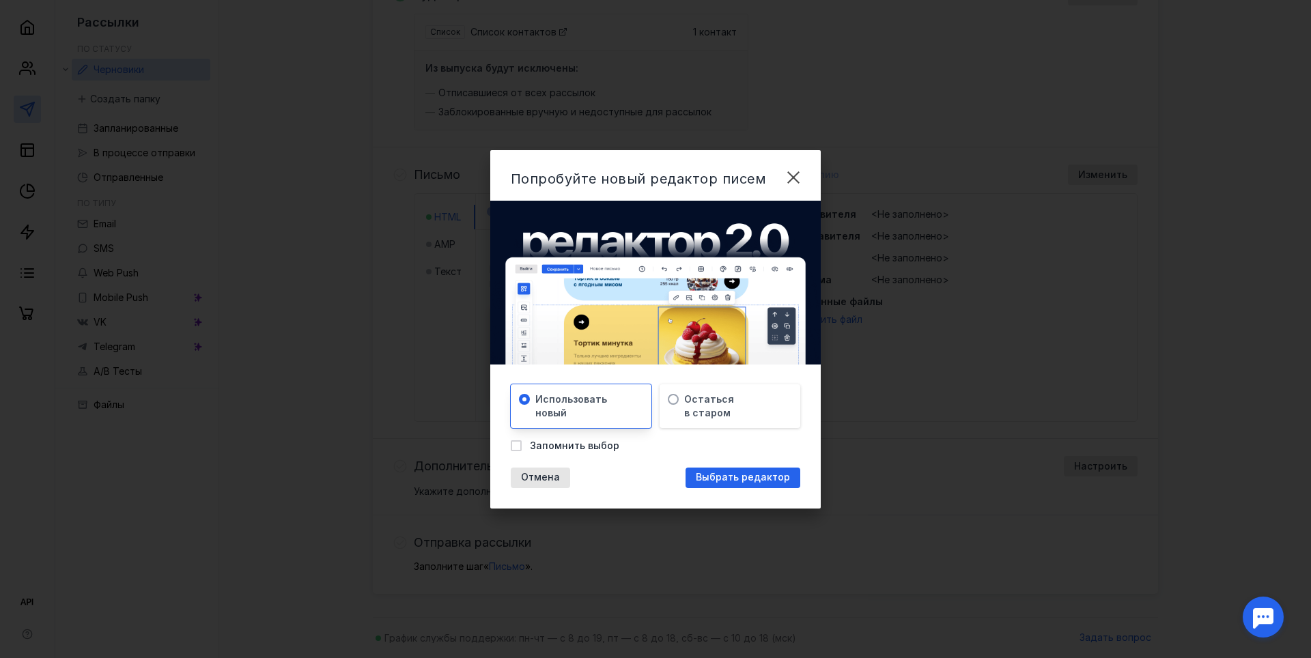
click at [608, 406] on div "Использовать новый" at bounding box center [581, 406] width 141 height 44
click at [691, 404] on span "Остаться в старом" at bounding box center [709, 406] width 50 height 27
click at [594, 411] on span "Использовать новый" at bounding box center [571, 406] width 72 height 27
click at [710, 411] on span "Остаться в старом" at bounding box center [709, 406] width 50 height 27
click at [589, 446] on span "Запомнить выбор" at bounding box center [574, 446] width 89 height 14
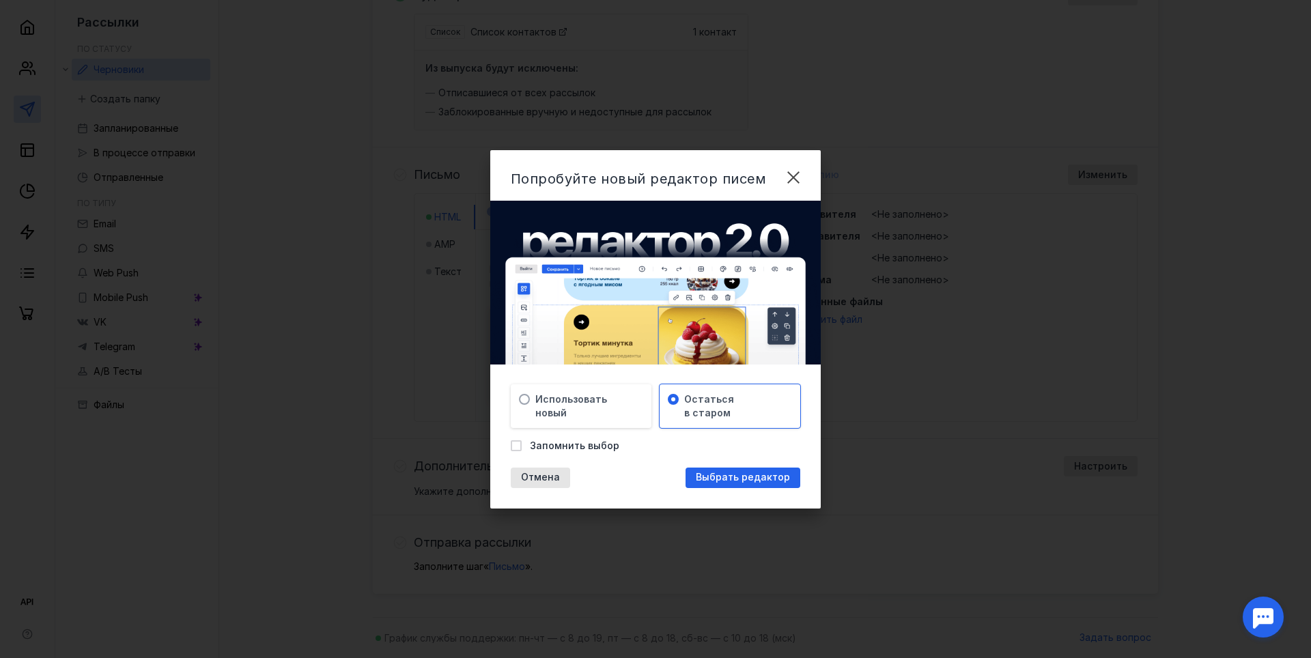
click at [520, 446] on input "Запомнить выбор" at bounding box center [515, 443] width 9 height 9
checkbox input "true"
click at [735, 477] on span "Выбрать редактор" at bounding box center [743, 478] width 94 height 12
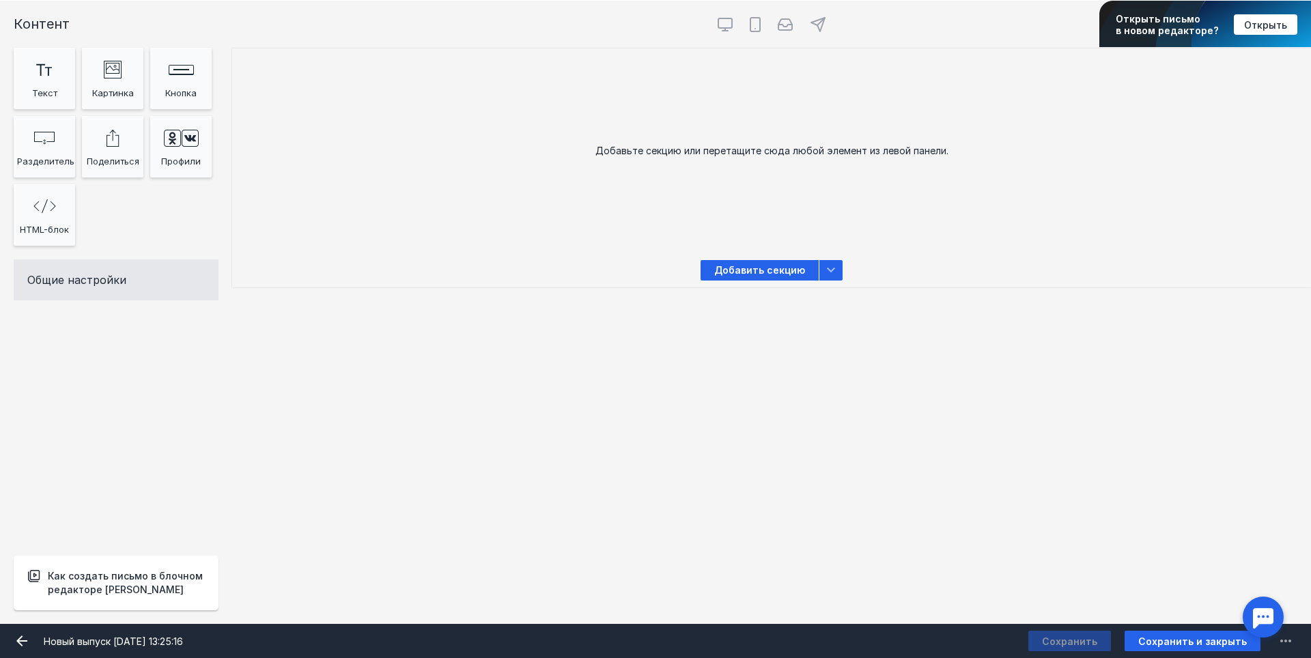
click at [382, 87] on div "Добавьте секцию или перетащите сюда любой элемент из левой панели." at bounding box center [771, 150] width 1079 height 205
click at [105, 76] on icon "image Created with Sketch." at bounding box center [113, 68] width 18 height 18
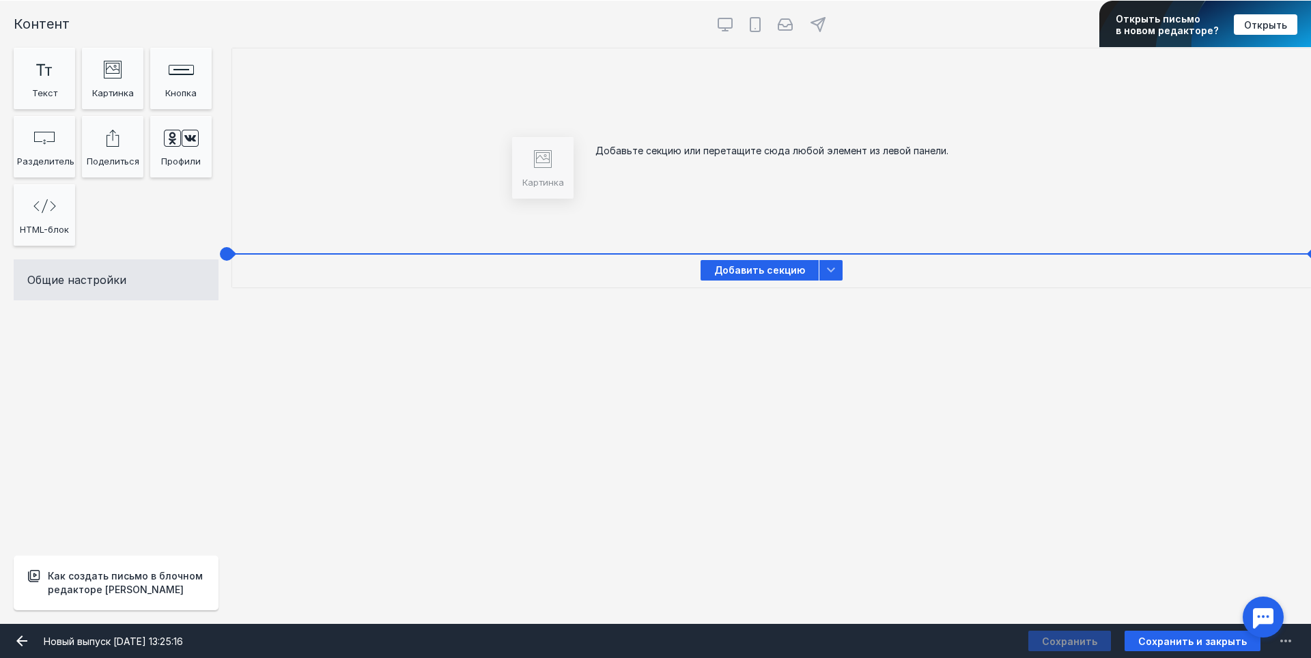
drag, startPoint x: 105, startPoint y: 81, endPoint x: 536, endPoint y: 173, distance: 440.6
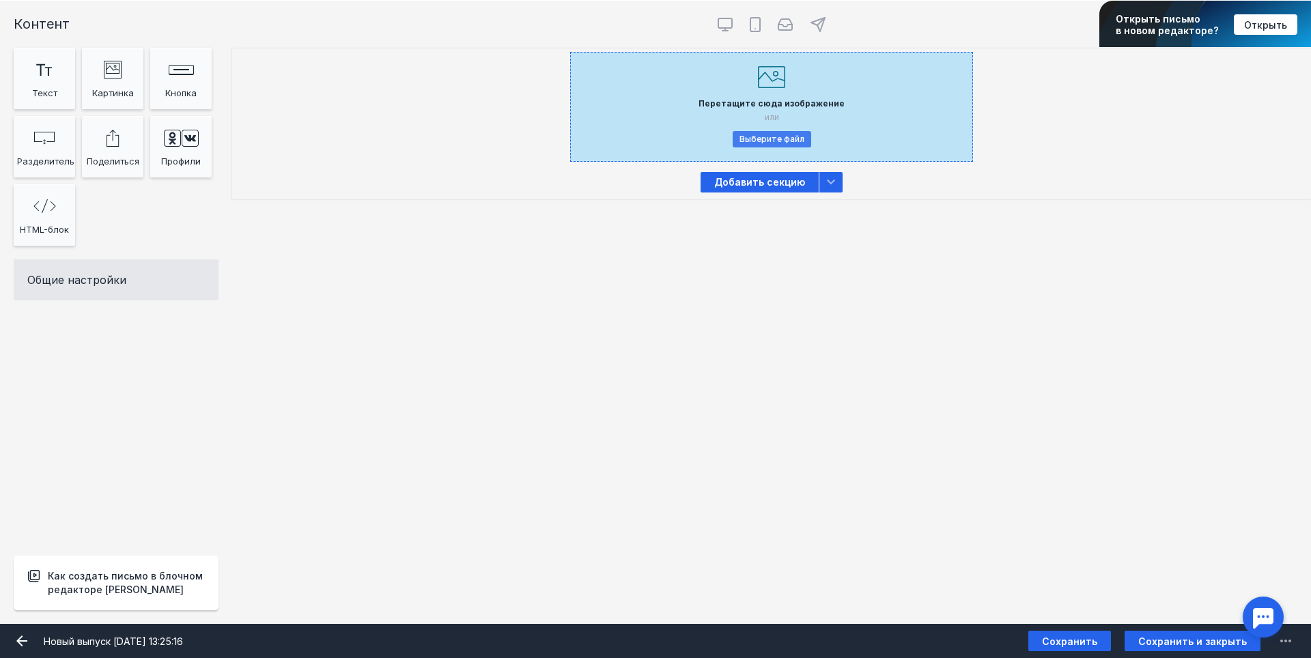
click at [779, 135] on button "Выберите файл" at bounding box center [772, 139] width 79 height 16
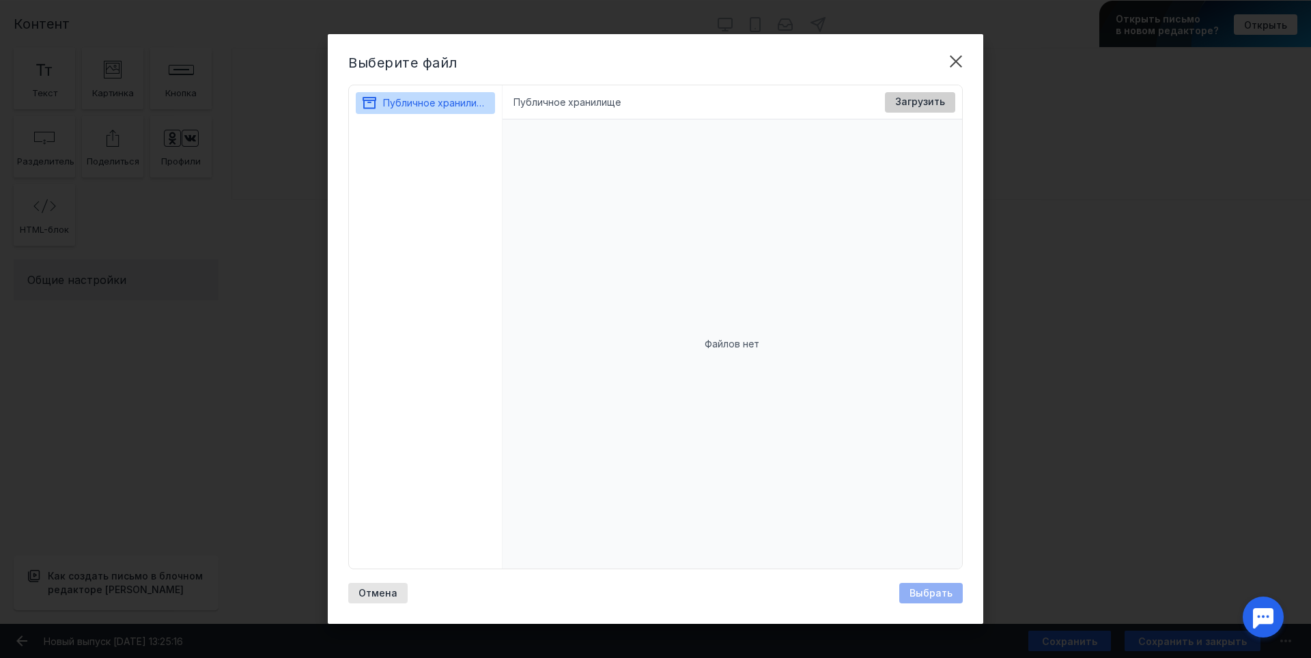
click at [925, 97] on span "Загрузить" at bounding box center [920, 102] width 50 height 12
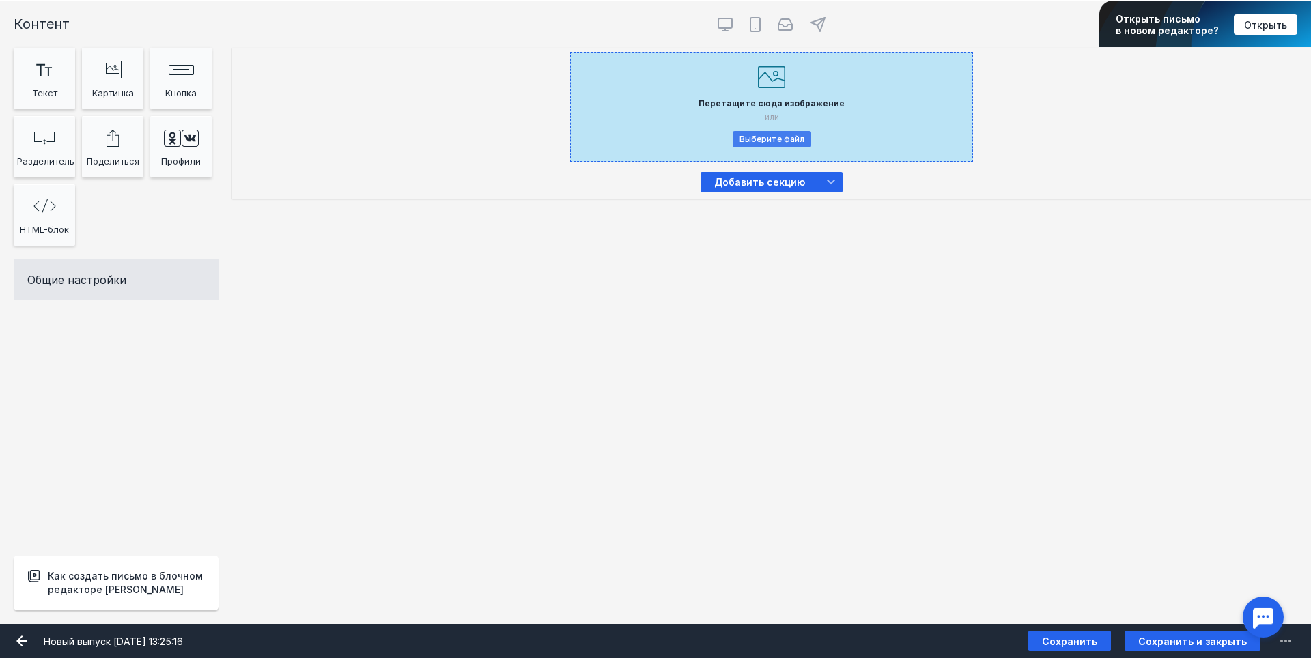
click at [769, 141] on button "Выберите файл" at bounding box center [772, 139] width 79 height 16
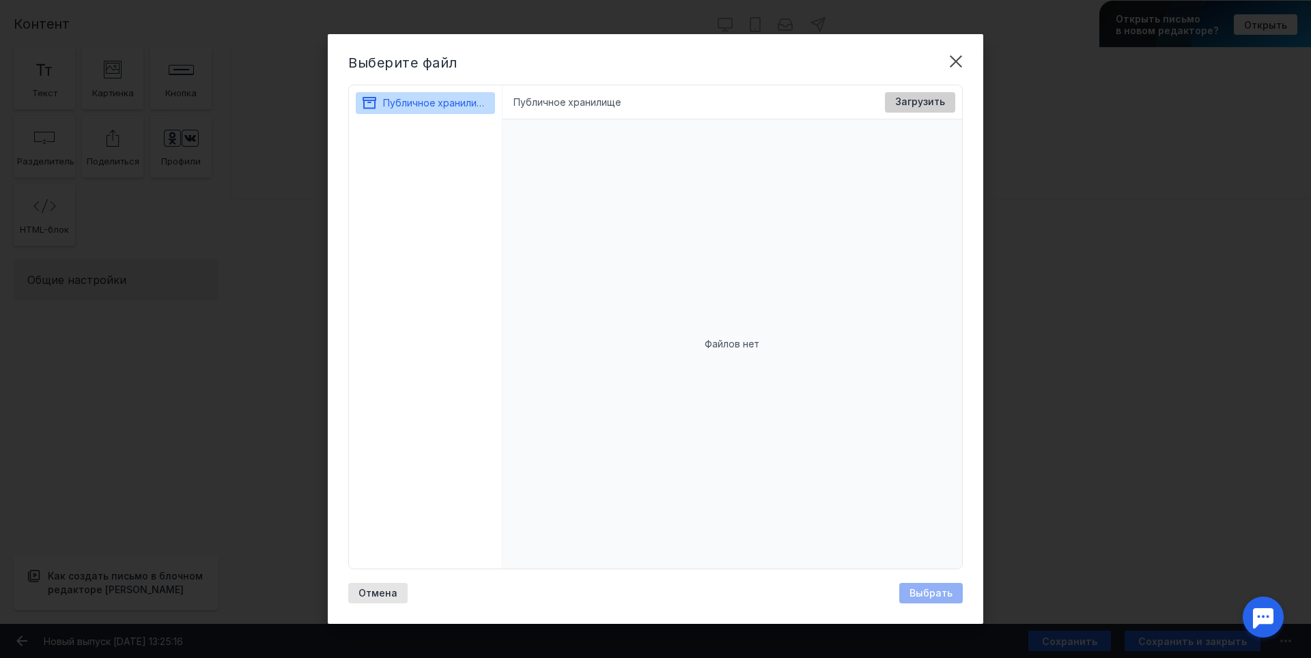
click at [932, 106] on span "Загрузить" at bounding box center [920, 102] width 50 height 12
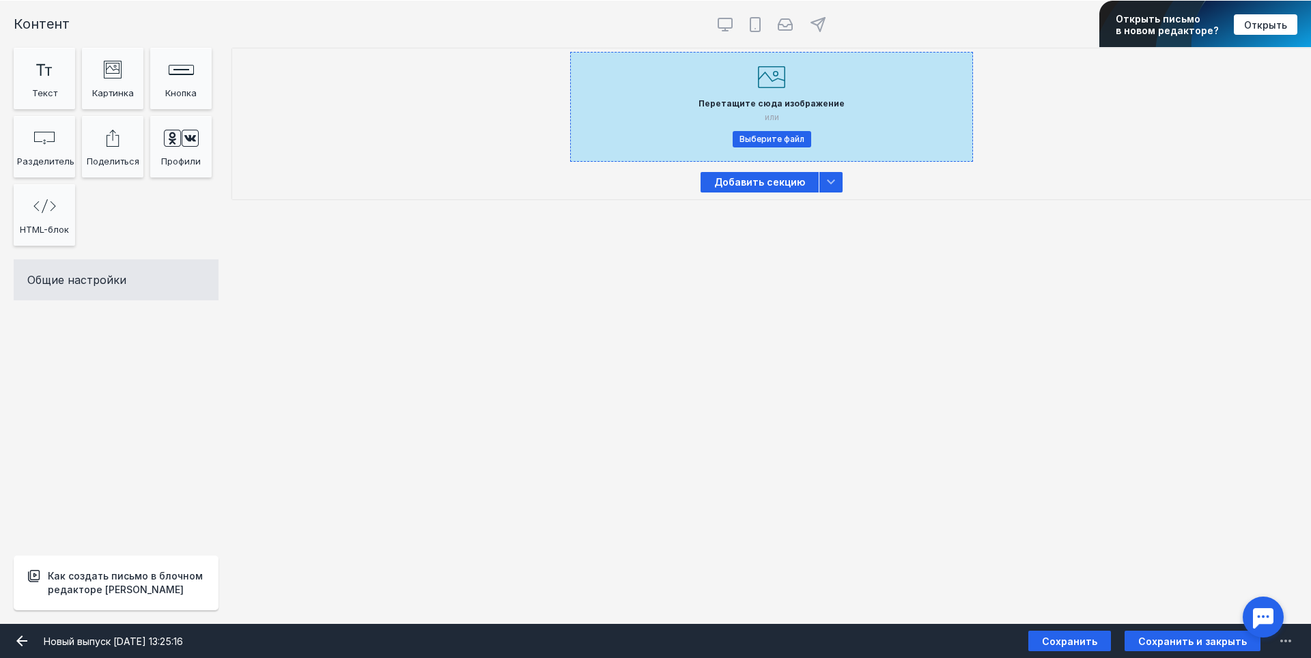
click at [933, 119] on input "Фоновое изображение" at bounding box center [772, 106] width 410 height 117
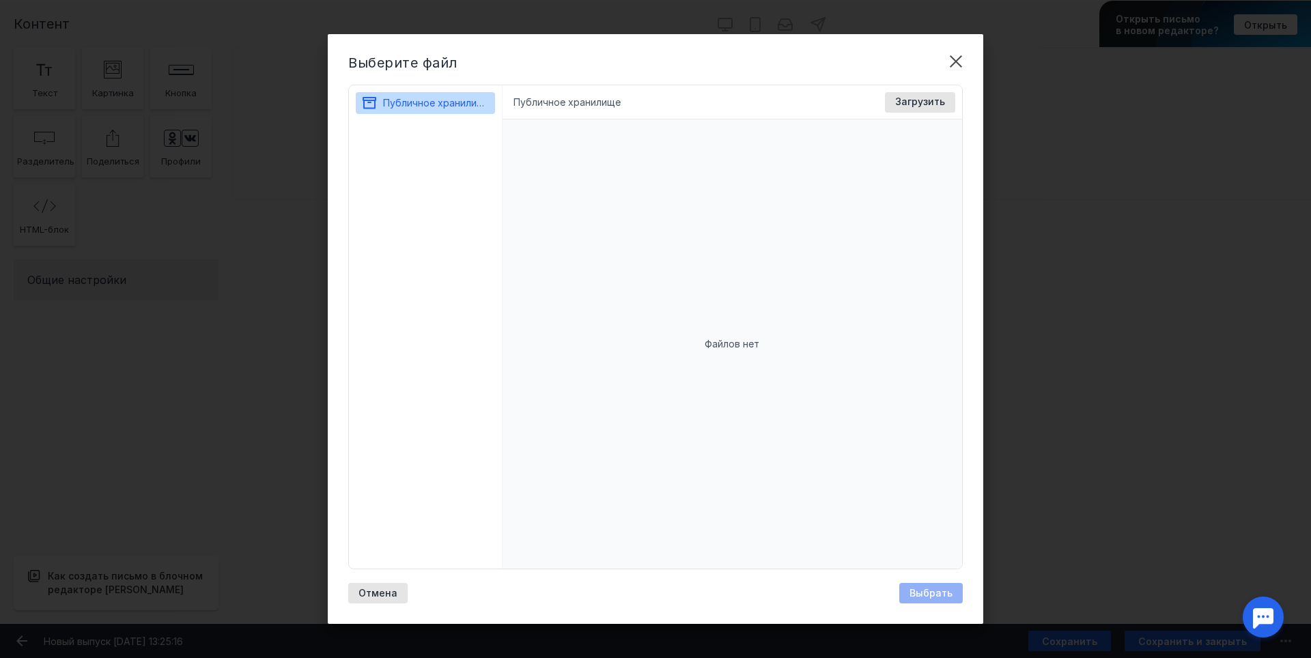
click at [639, 155] on div "Файлов нет" at bounding box center [733, 343] width 460 height 449
click at [404, 105] on span "Публичное хранилище" at bounding box center [436, 103] width 107 height 12
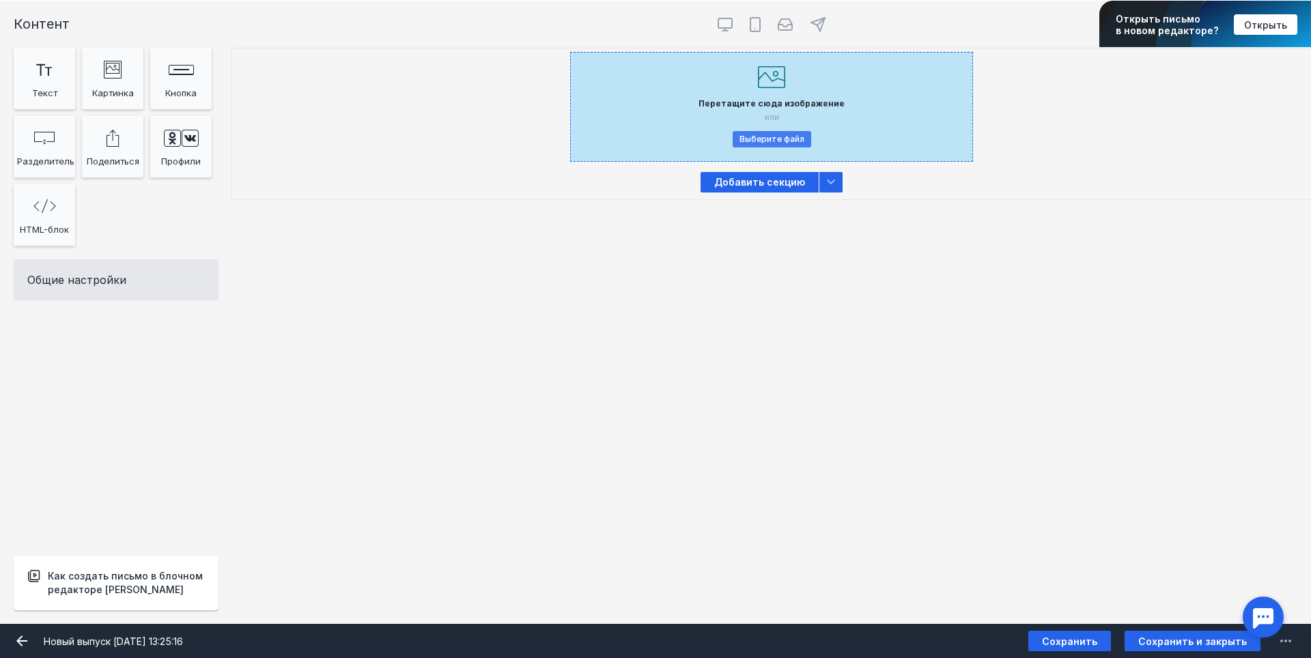
click at [800, 136] on button "Выберите файл" at bounding box center [772, 139] width 79 height 16
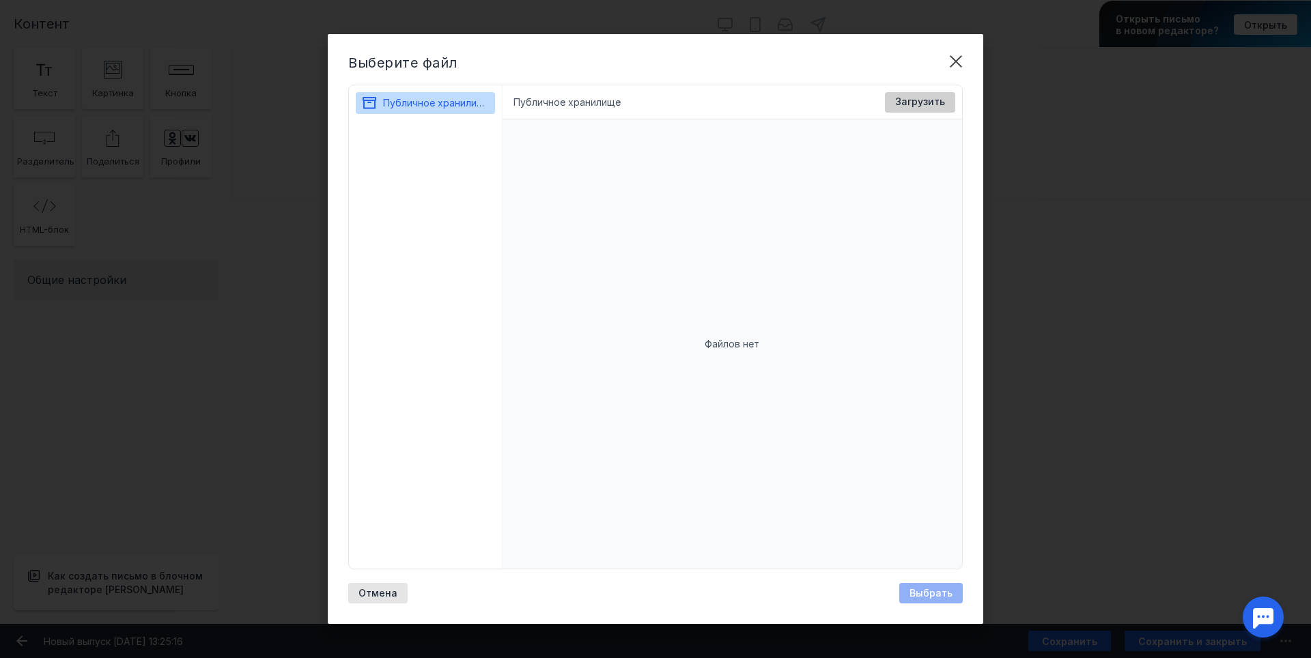
click at [920, 105] on span "Загрузить" at bounding box center [920, 102] width 50 height 12
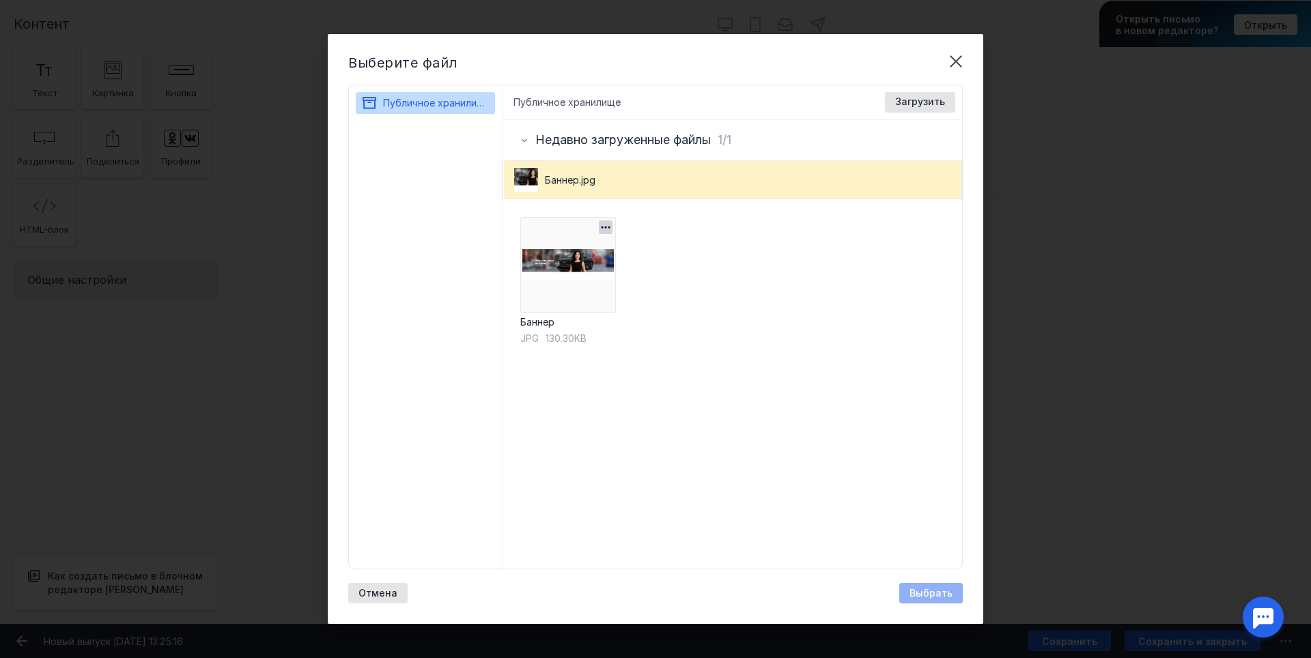
click at [600, 305] on img at bounding box center [568, 265] width 96 height 96
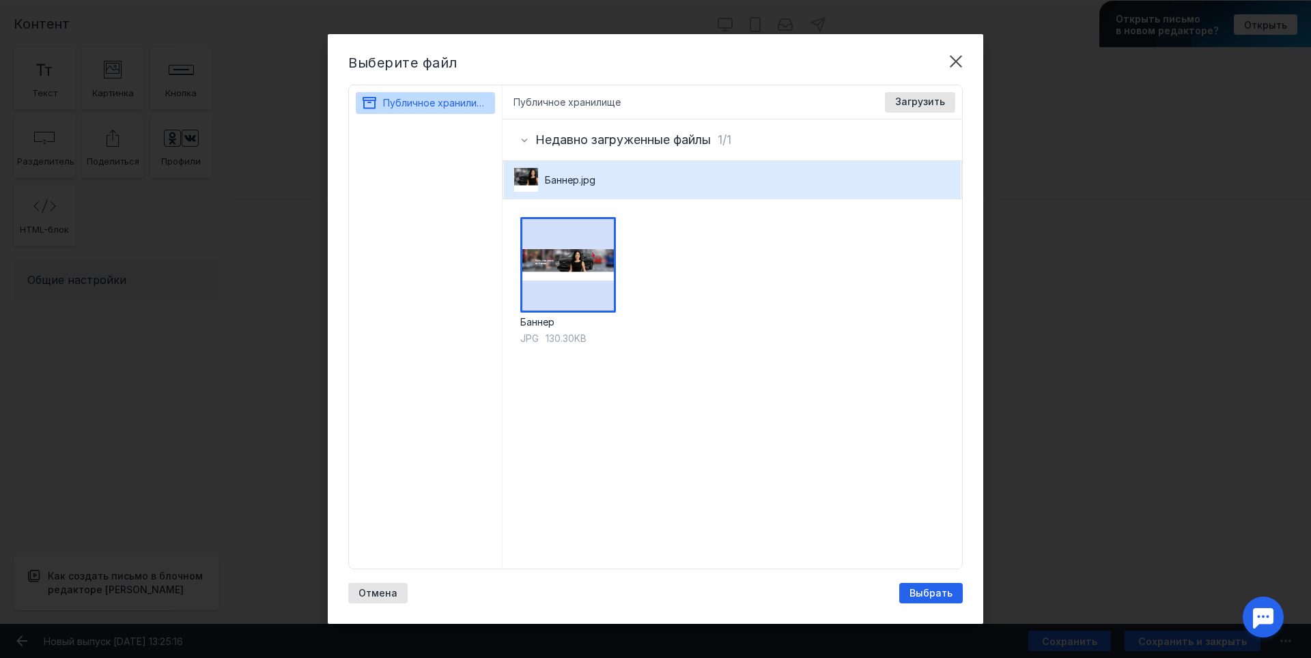
click at [951, 594] on span "Выбрать" at bounding box center [931, 594] width 43 height 12
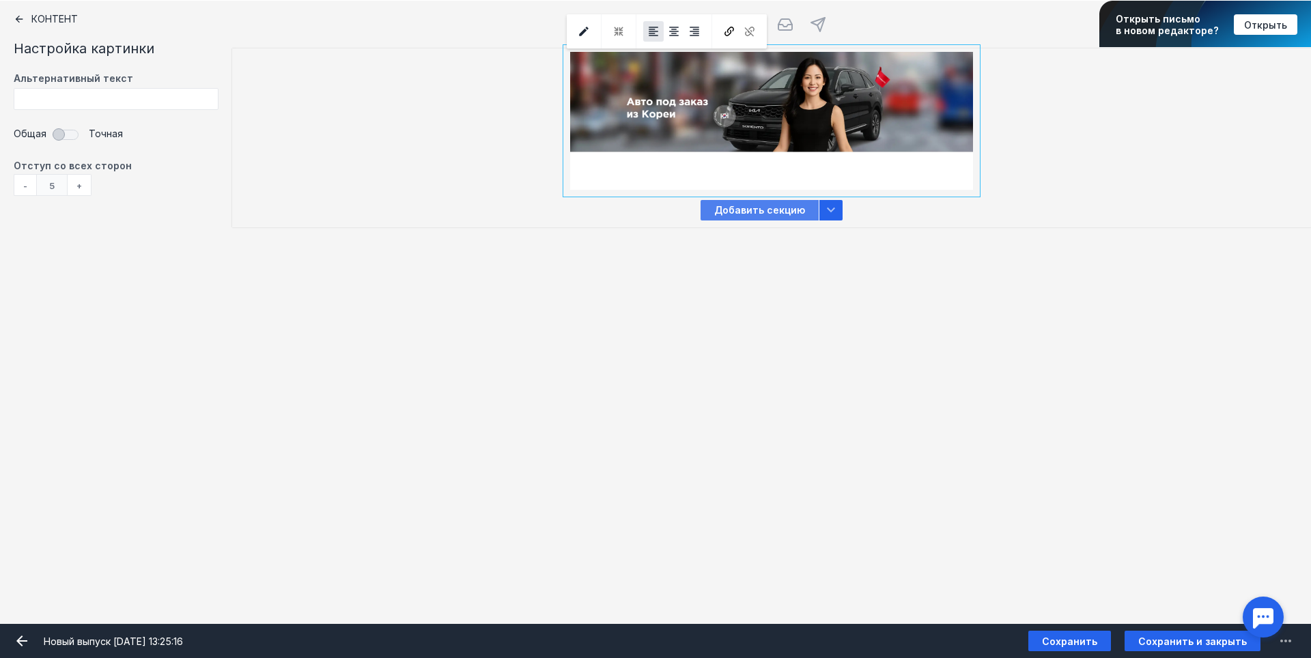
click at [765, 210] on span "Добавить секцию" at bounding box center [760, 210] width 118 height 20
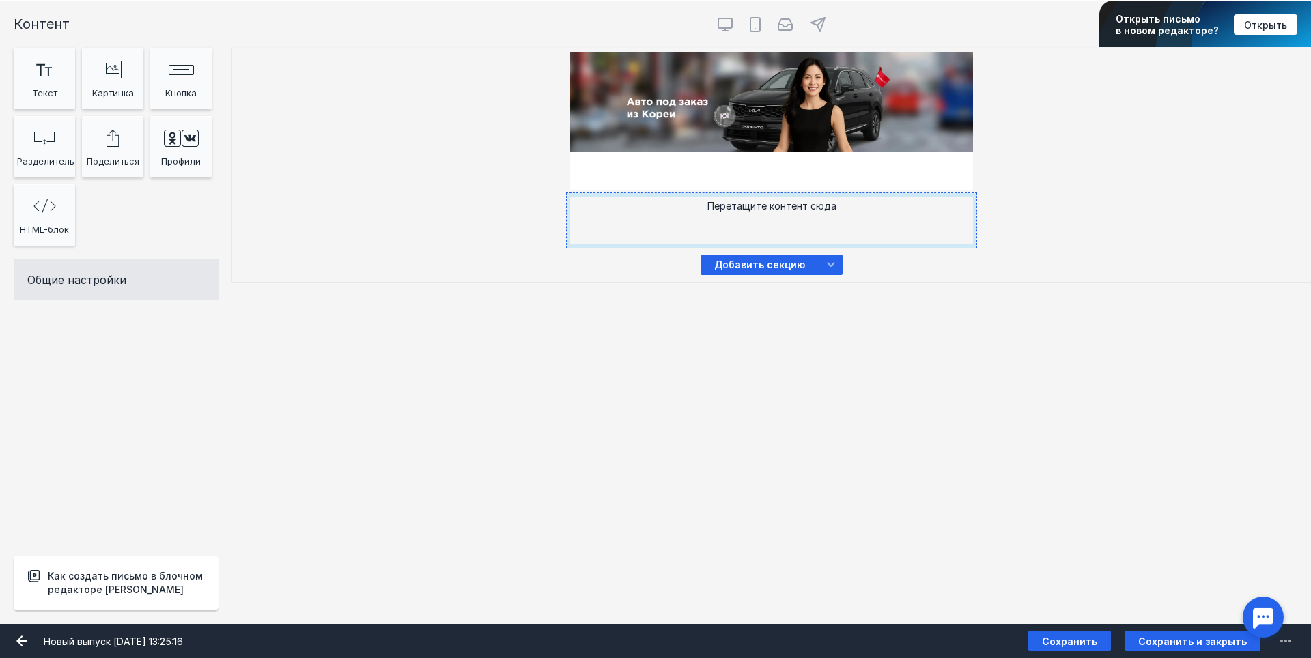
click at [723, 223] on div "Перетащите контент сюда" at bounding box center [772, 220] width 410 height 55
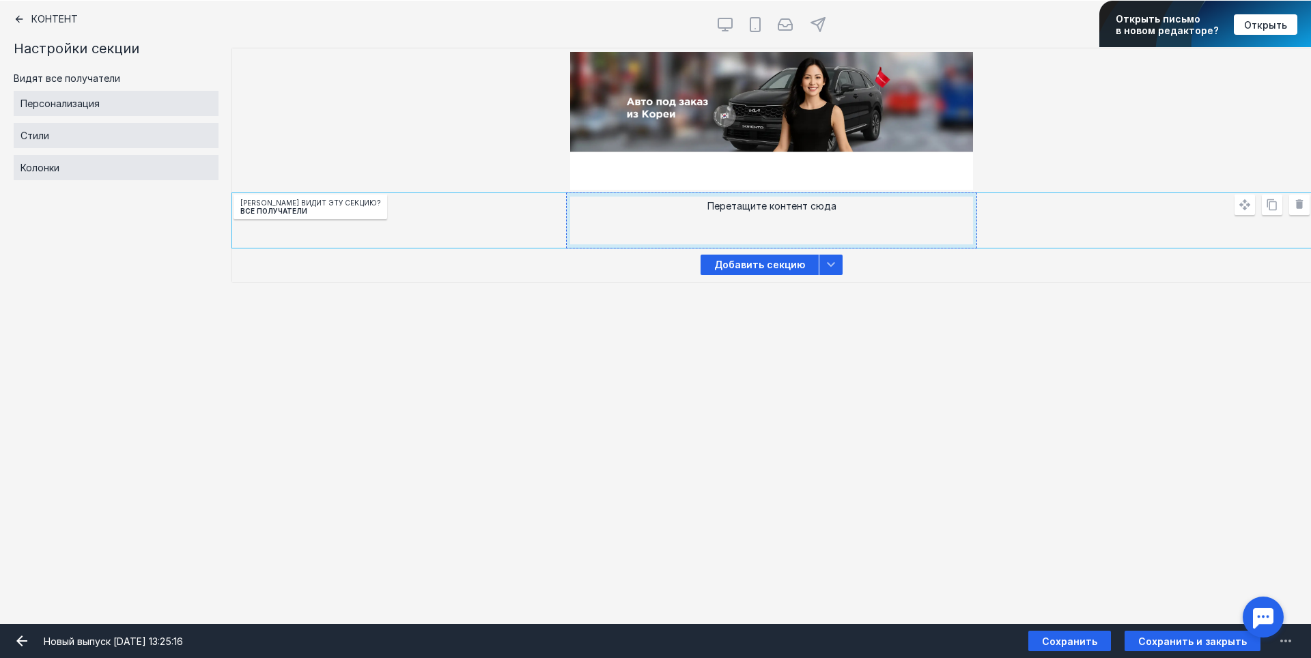
click at [743, 219] on div "Перетащите контент сюда" at bounding box center [772, 220] width 410 height 55
click at [318, 200] on div "[PERSON_NAME] видит эту секцию?" at bounding box center [310, 203] width 140 height 8
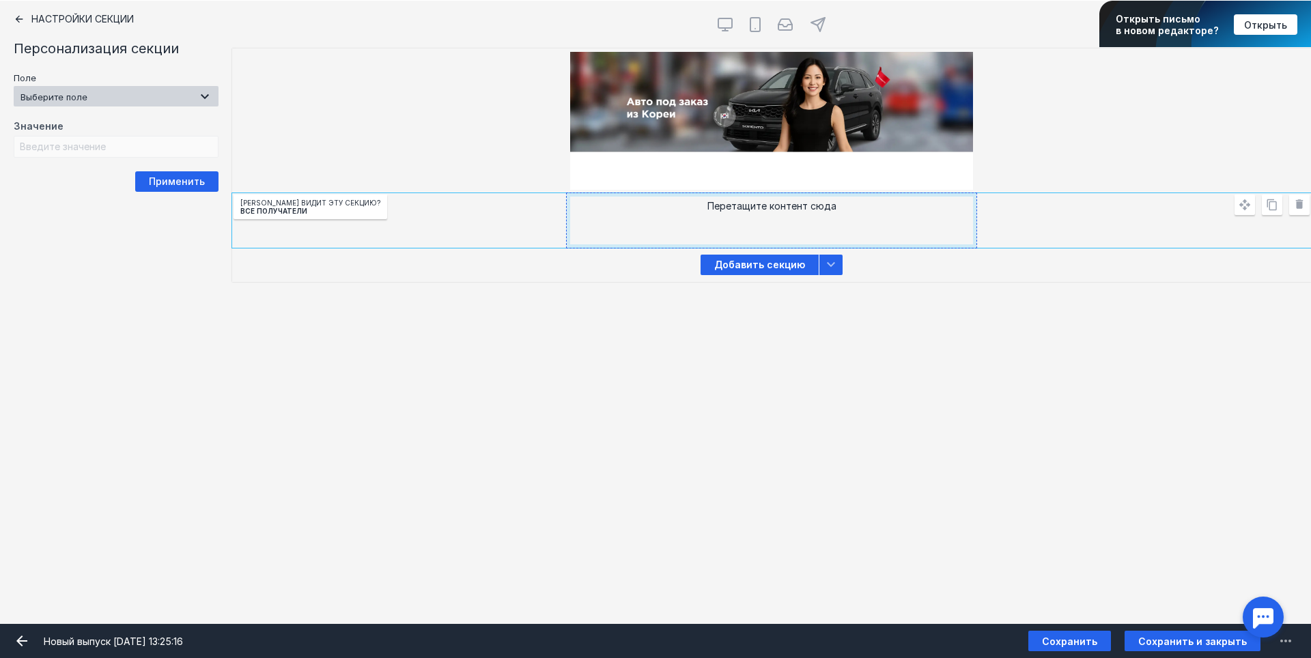
click at [124, 88] on div "Выберите поле" at bounding box center [116, 96] width 205 height 20
click at [305, 72] on div "[PERSON_NAME] видит эту секцию? Все получатели" at bounding box center [771, 120] width 1079 height 145
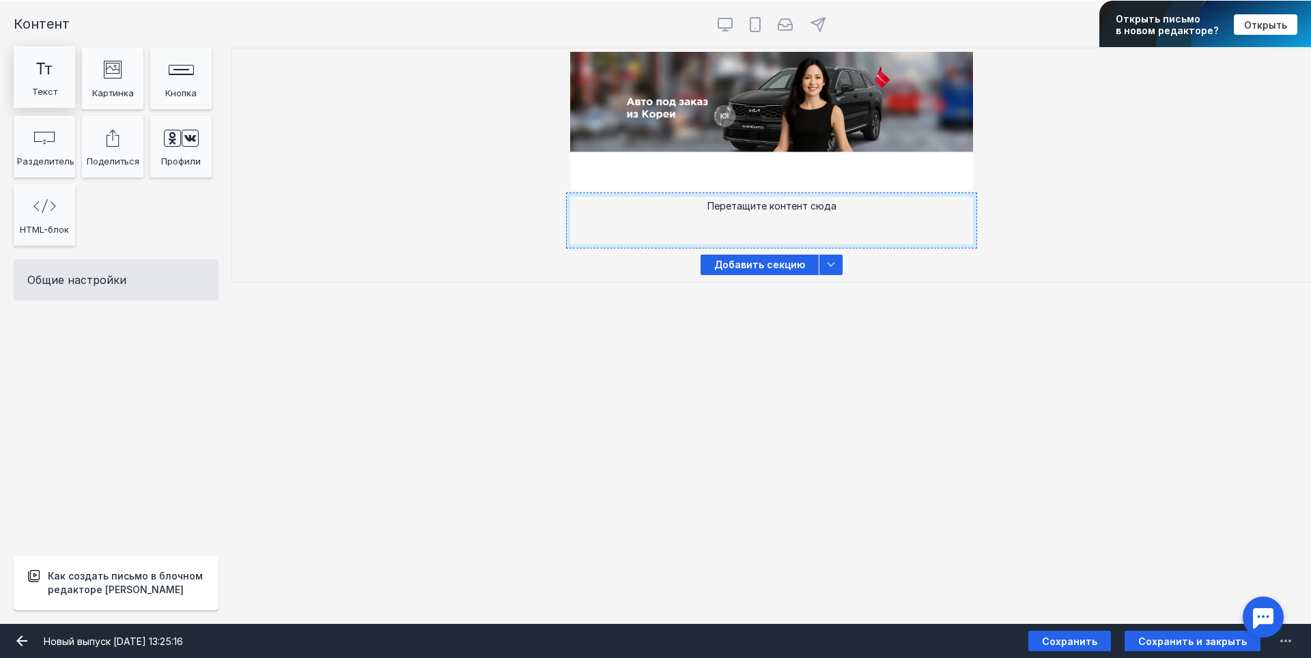
click at [43, 69] on icon "Тт Copy Created with Sketch." at bounding box center [44, 68] width 16 height 12
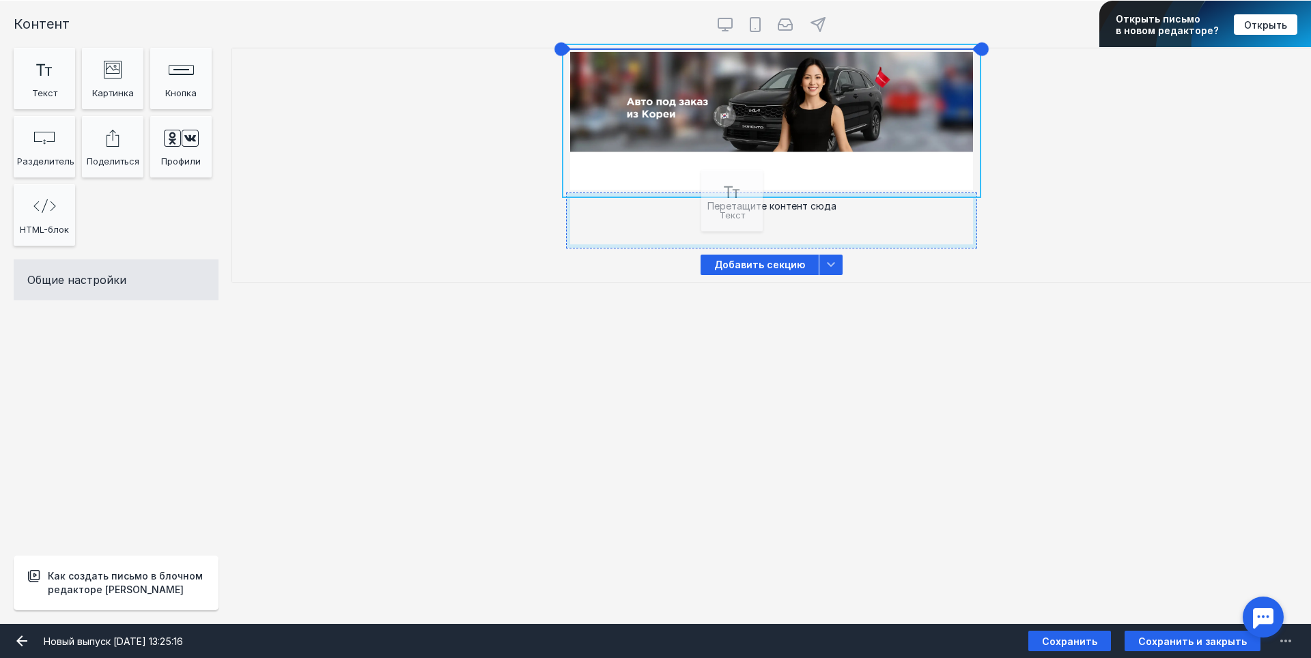
drag, startPoint x: 43, startPoint y: 69, endPoint x: 731, endPoint y: 193, distance: 698.6
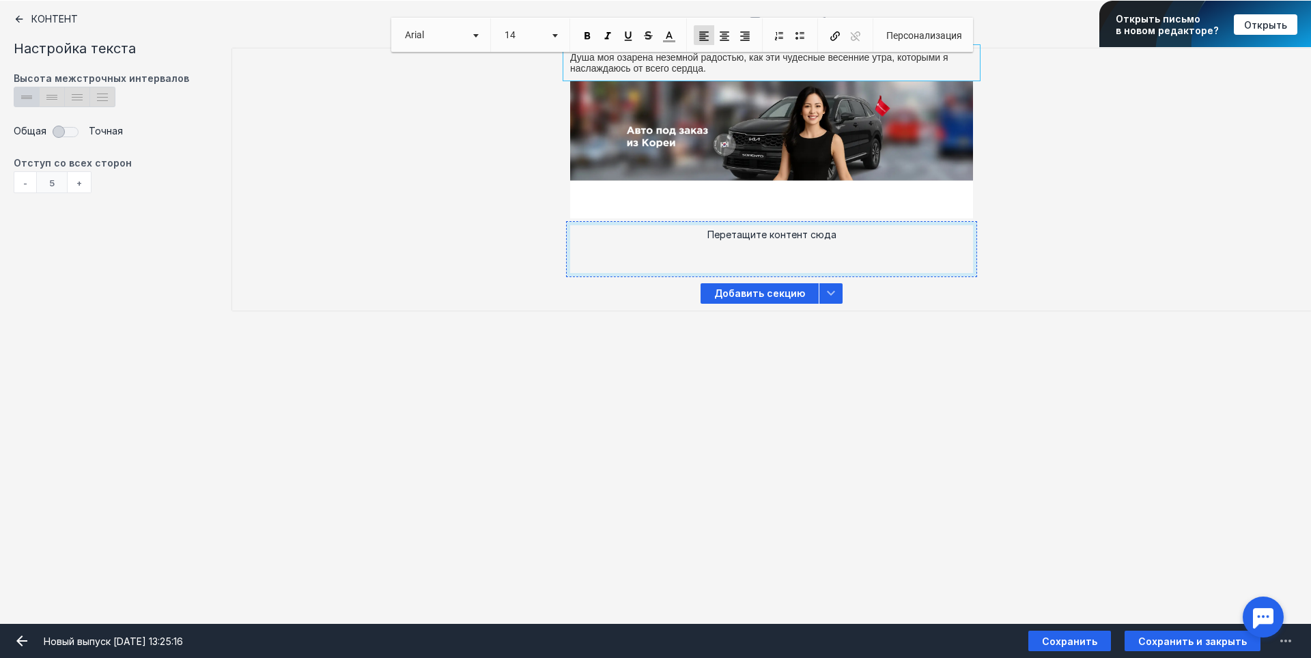
drag, startPoint x: 1151, startPoint y: 154, endPoint x: 1050, endPoint y: 161, distance: 101.3
click at [1150, 154] on div "Душа моя озарена неземной радостью, как эти чудесные весенние утра, которыми я …" at bounding box center [771, 134] width 1079 height 173
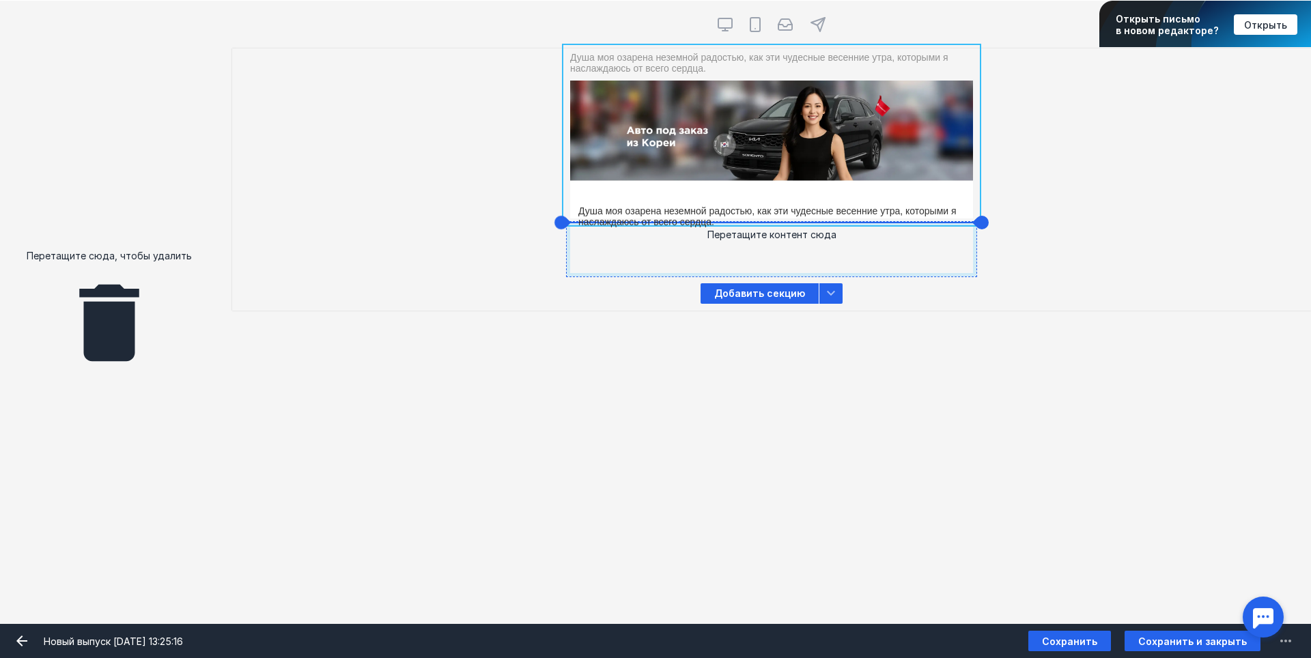
drag, startPoint x: 804, startPoint y: 59, endPoint x: 812, endPoint y: 212, distance: 153.9
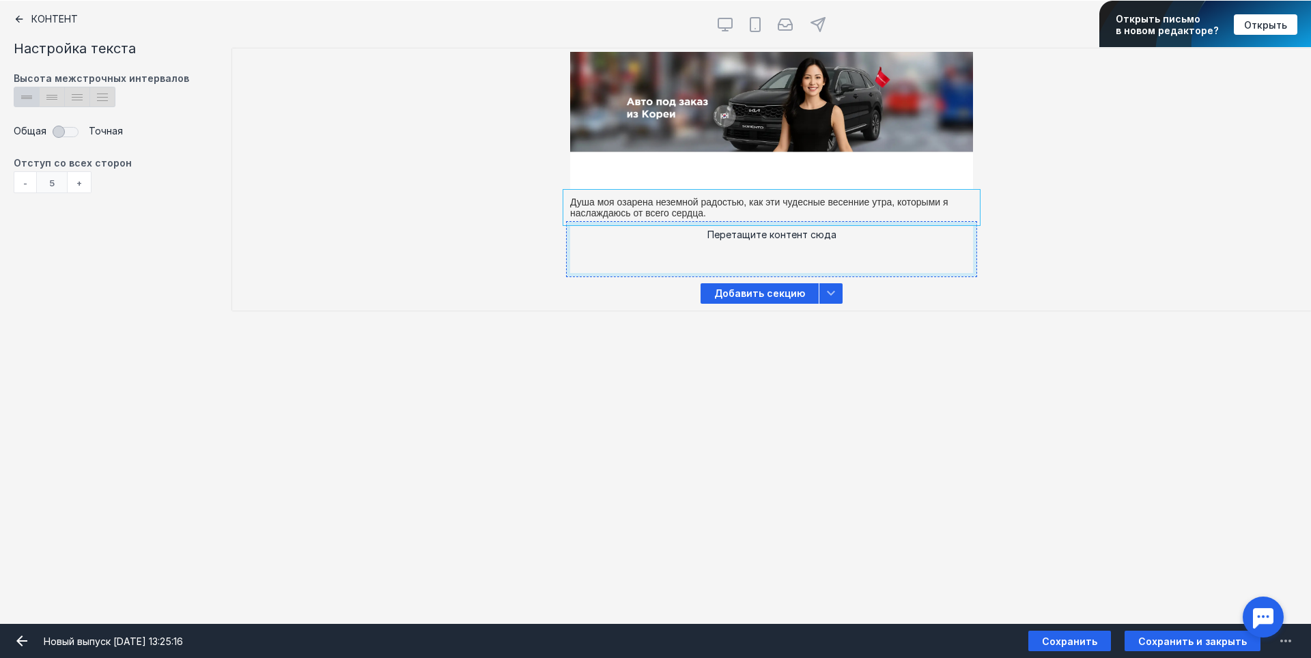
click at [1048, 264] on div "Перетащите контент сюда [PERSON_NAME] видит эту секцию? Все получатели" at bounding box center [771, 249] width 1079 height 55
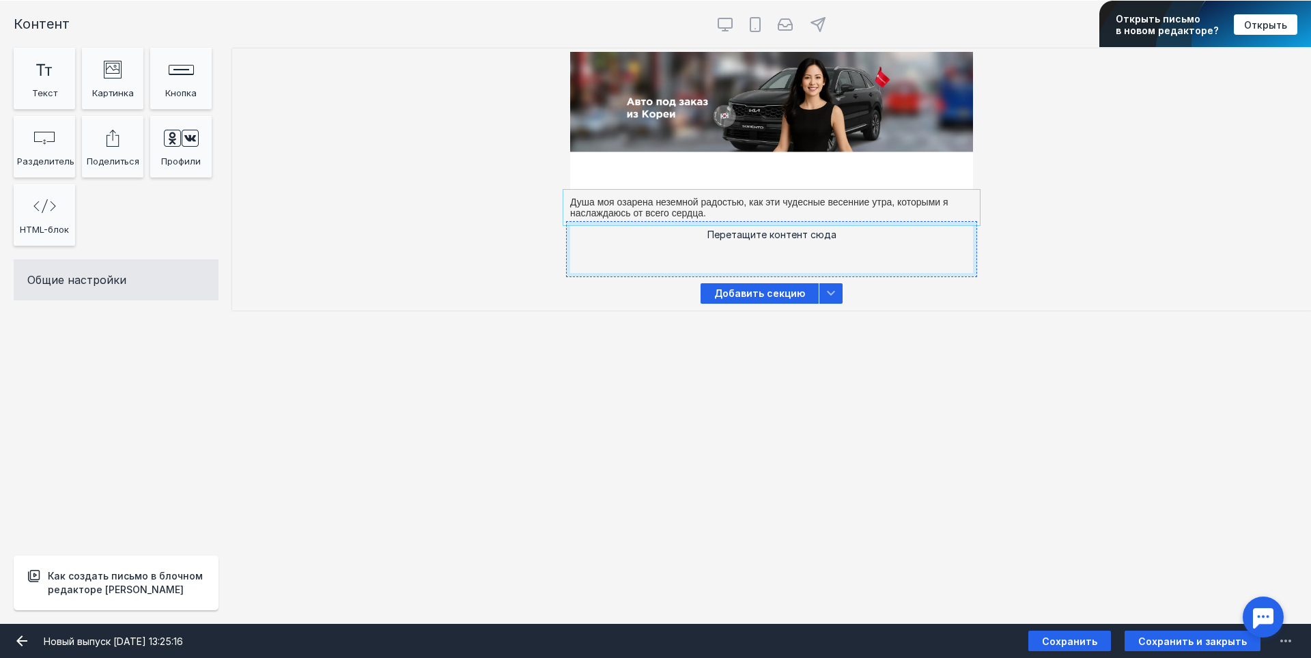
click at [692, 206] on div at bounding box center [772, 207] width 410 height 29
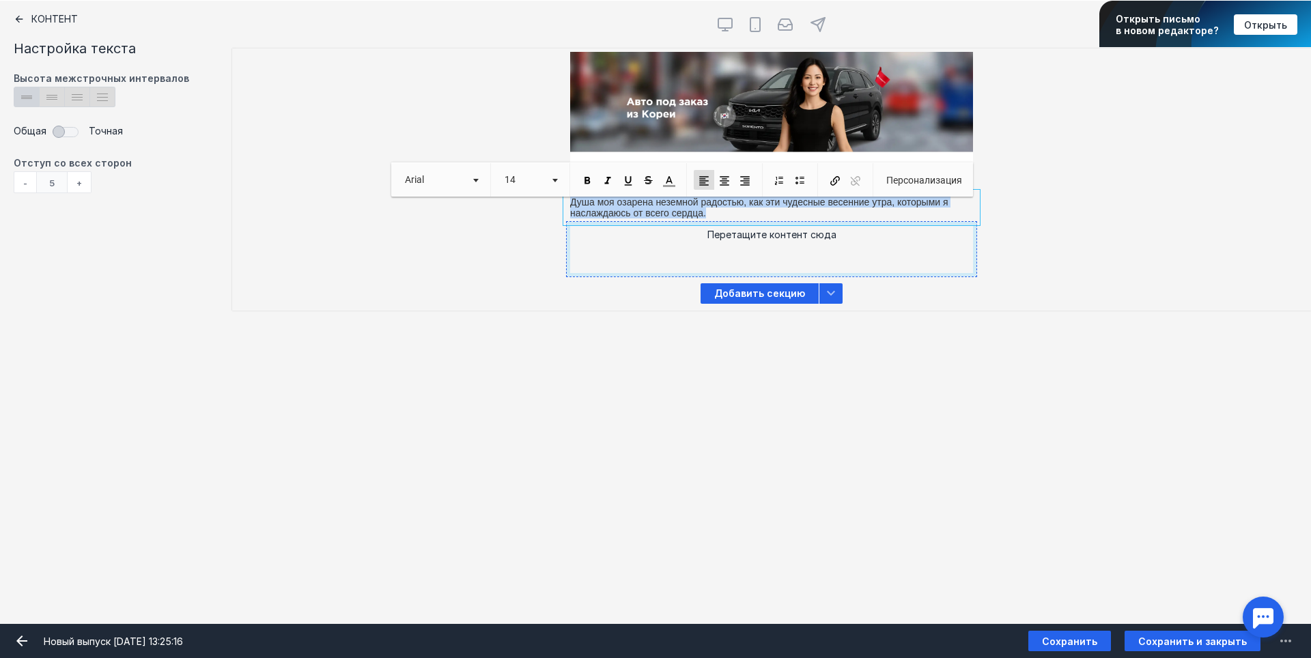
drag, startPoint x: 731, startPoint y: 212, endPoint x: 551, endPoint y: 194, distance: 181.1
click at [551, 194] on body "Что нового? Журнал заданий 1@[DOMAIN_NAME] 1@[DOMAIN_NAME] Рассылки По статусу …" at bounding box center [655, 477] width 1311 height 1331
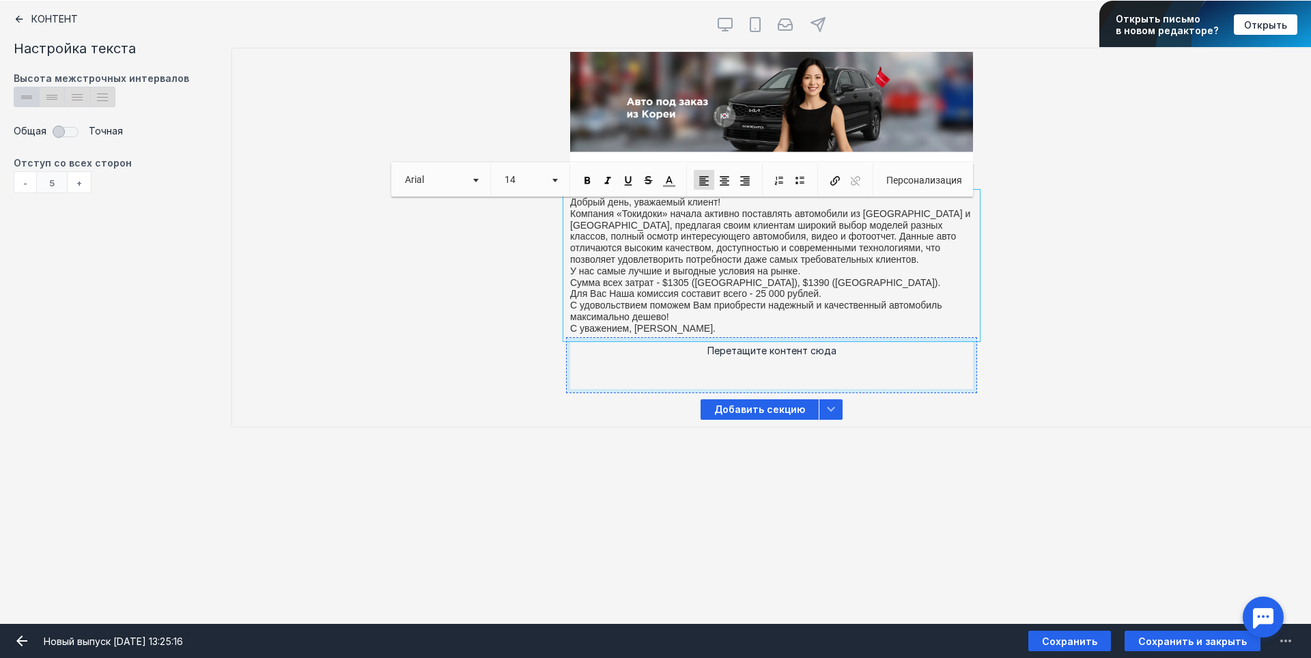
click at [759, 311] on p "Добрый день, уважаемый клиент! Компания «Токидоки» начала активно поставлять ав…" at bounding box center [771, 266] width 403 height 138
drag, startPoint x: 736, startPoint y: 326, endPoint x: 550, endPoint y: 186, distance: 233.1
click at [550, 186] on body "Что нового? Журнал заданий 1@[DOMAIN_NAME] 1@[DOMAIN_NAME] Рассылки По статусу …" at bounding box center [655, 477] width 1311 height 1331
click at [727, 182] on span at bounding box center [724, 181] width 12 height 12
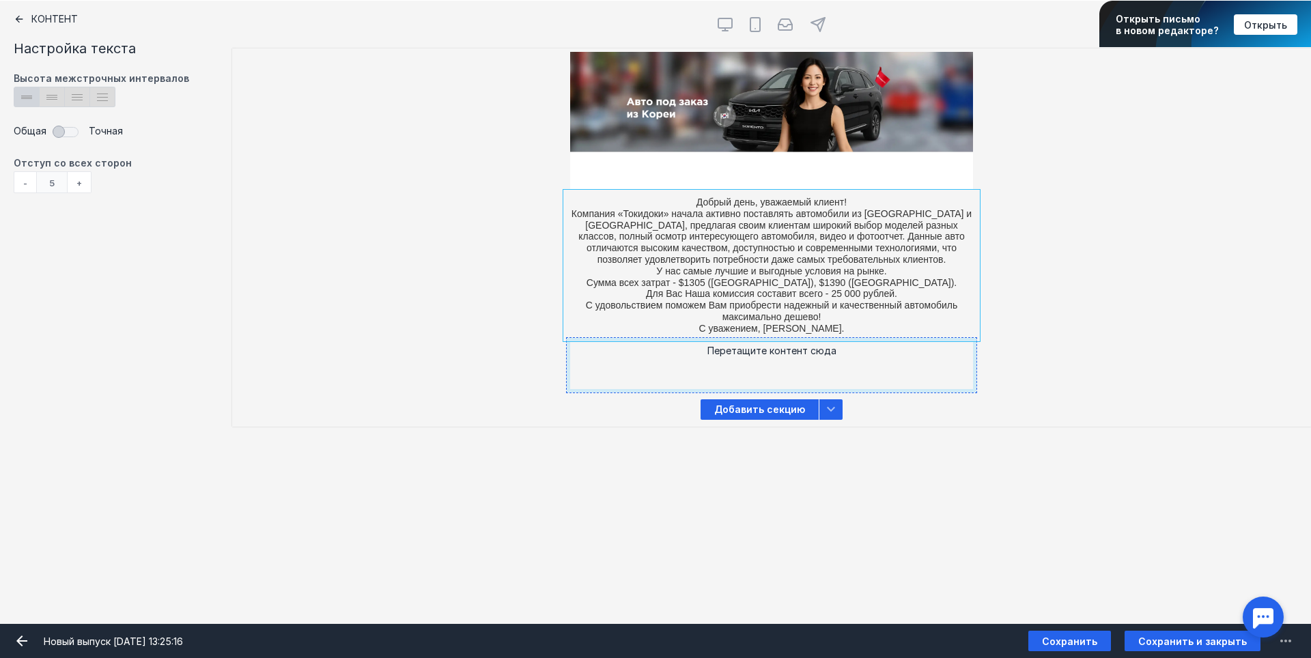
click at [1091, 294] on div "Добрый день, уважаемый клиент! Компания «Токидоки» начала активно поставлять ав…" at bounding box center [771, 193] width 1079 height 290
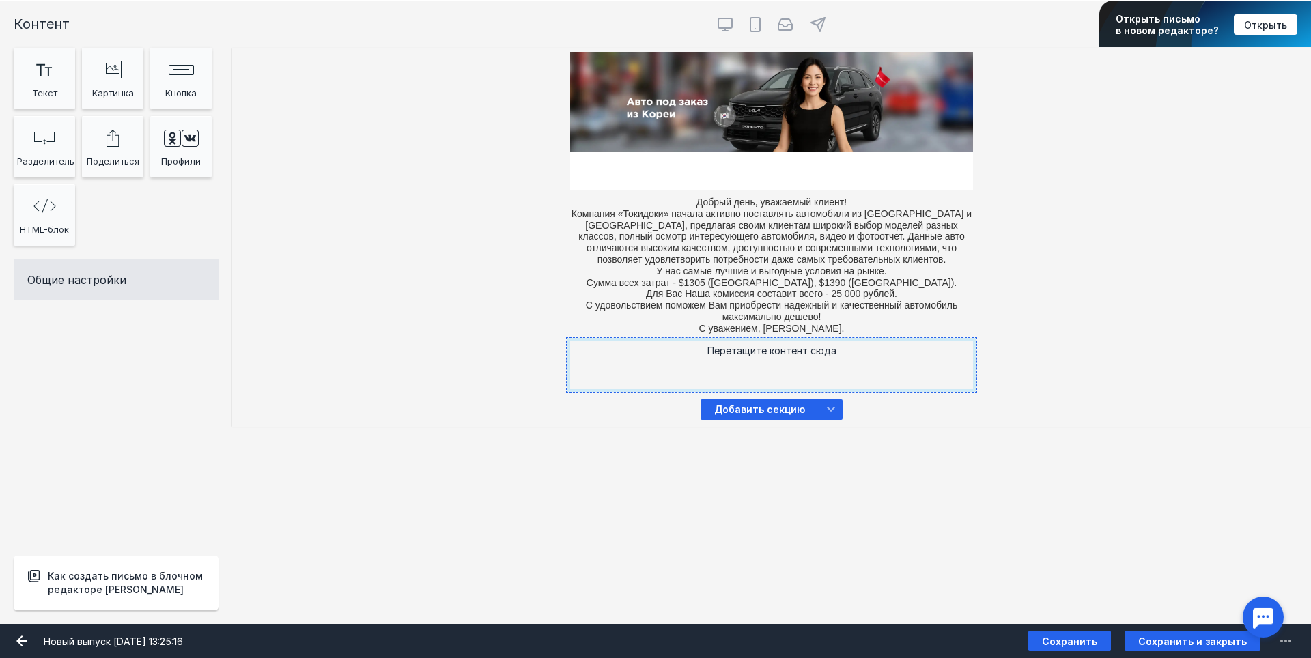
click at [1066, 419] on div "Добавить секцию" at bounding box center [771, 409] width 1079 height 20
click at [188, 152] on div "Профили" at bounding box center [181, 160] width 55 height 20
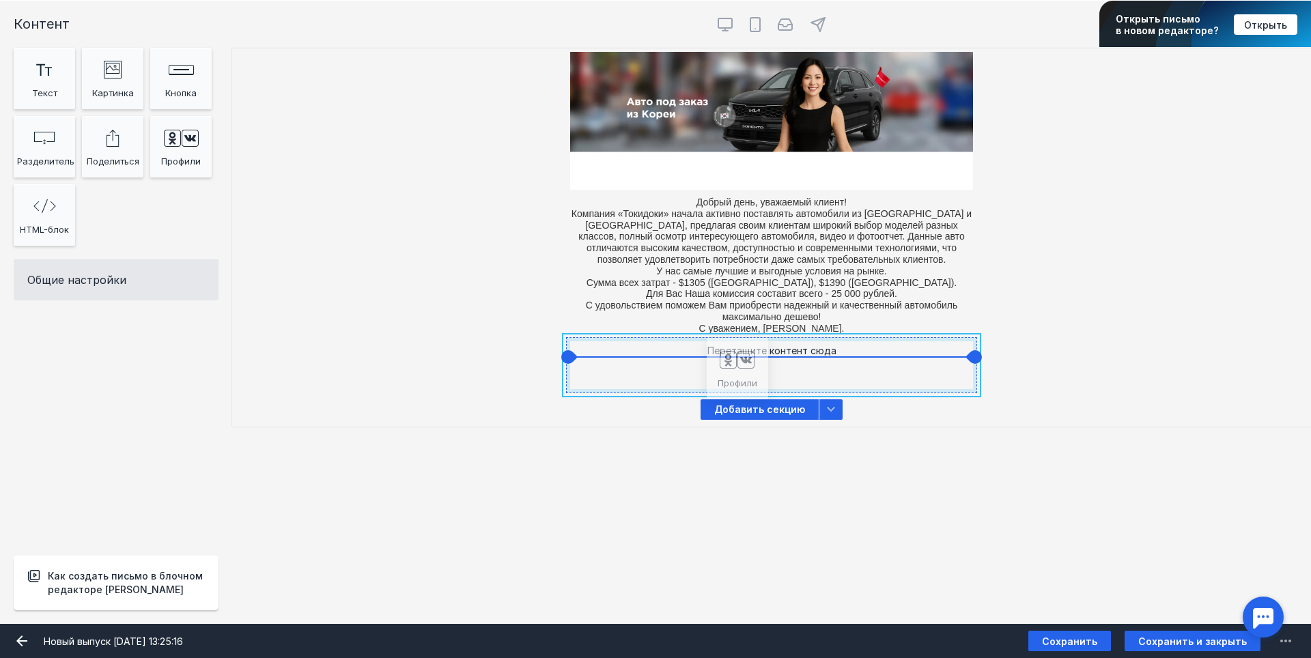
drag, startPoint x: 188, startPoint y: 153, endPoint x: 739, endPoint y: 378, distance: 595.1
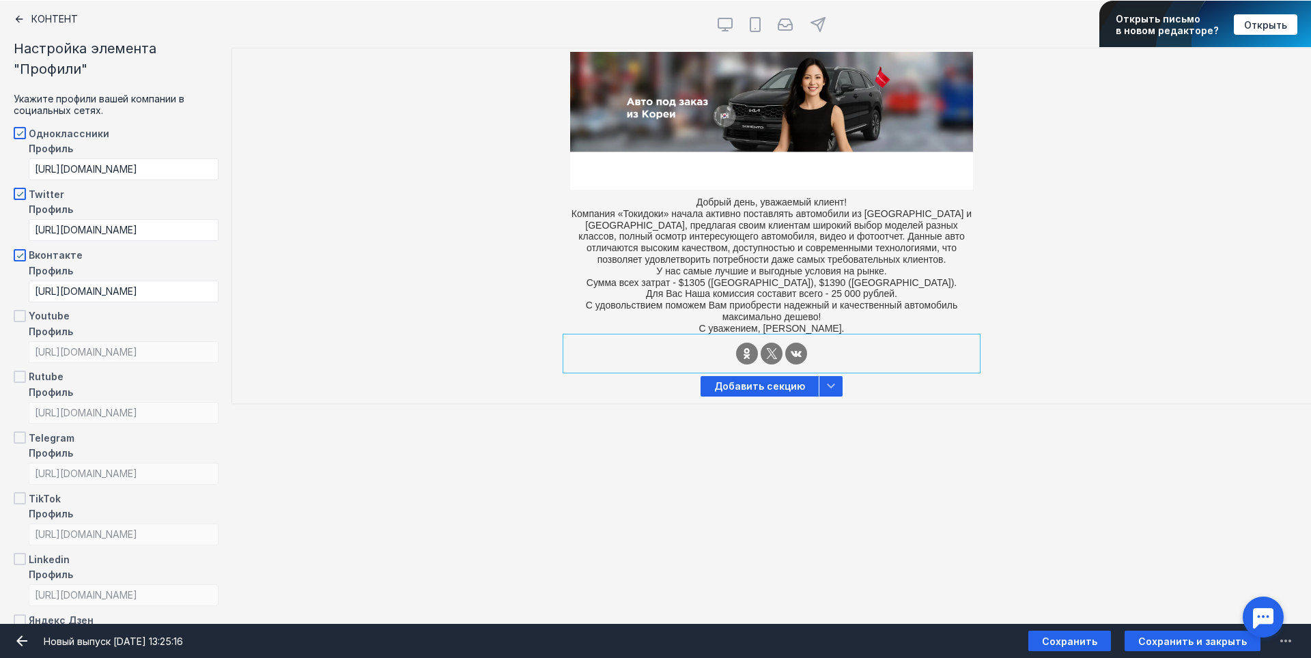
click at [799, 354] on div at bounding box center [772, 353] width 410 height 31
click at [793, 353] on div at bounding box center [772, 353] width 410 height 31
click at [774, 355] on div at bounding box center [772, 353] width 410 height 31
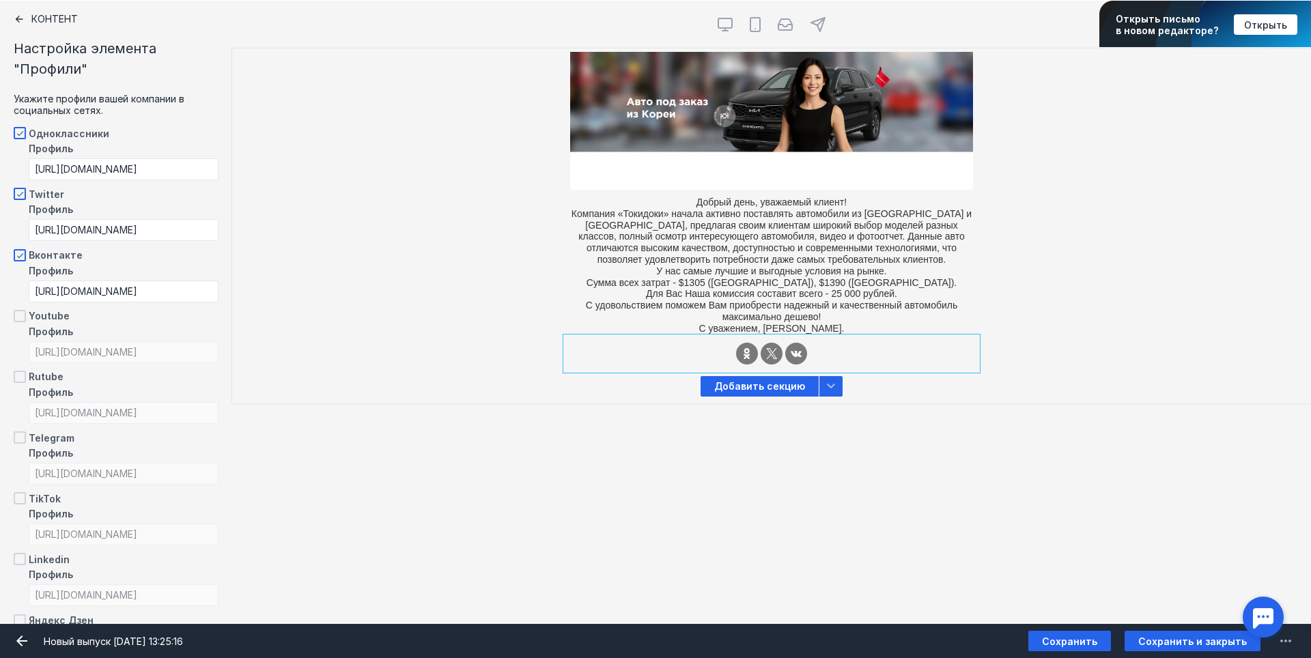
click at [774, 355] on div at bounding box center [772, 353] width 410 height 31
click at [750, 357] on div at bounding box center [772, 353] width 410 height 31
click at [21, 195] on span at bounding box center [20, 194] width 12 height 12
click at [21, 195] on input "Twitter" at bounding box center [18, 191] width 9 height 9
checkbox input "false"
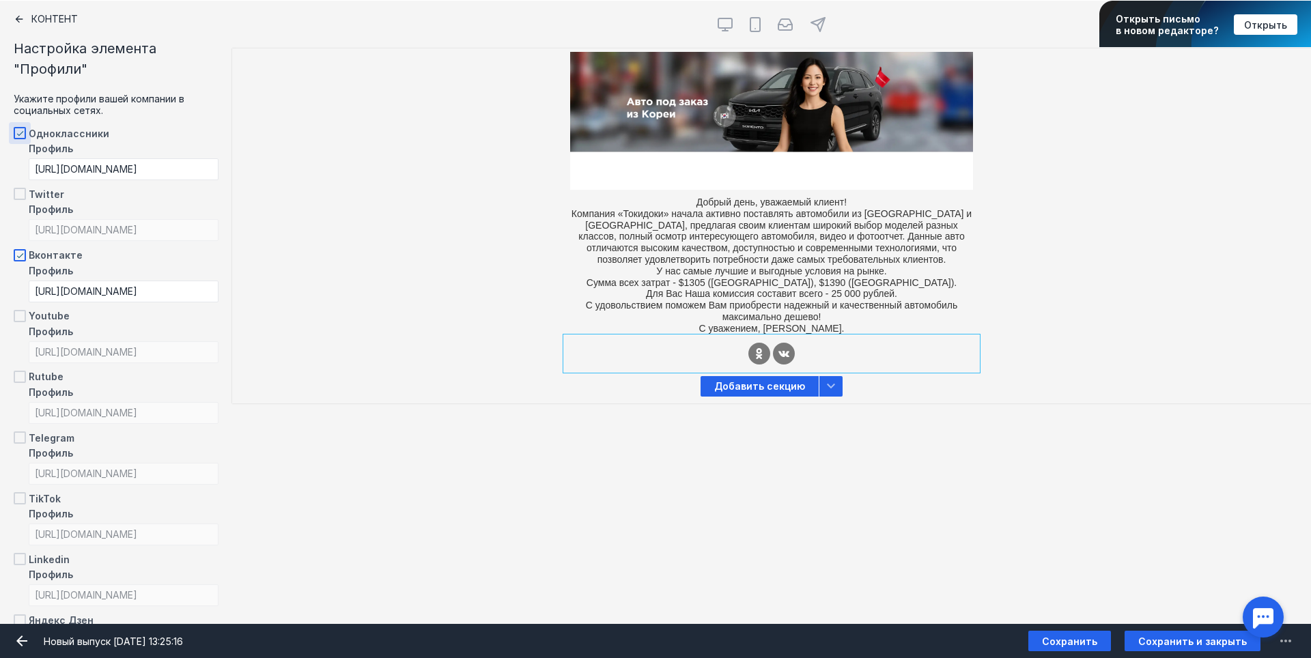
click at [23, 131] on span at bounding box center [20, 133] width 12 height 12
click at [23, 131] on input "Одноклассники" at bounding box center [18, 130] width 9 height 9
checkbox input "false"
click at [130, 289] on input "[URL][DOMAIN_NAME]" at bounding box center [124, 292] width 190 height 22
paste input "public79431584"
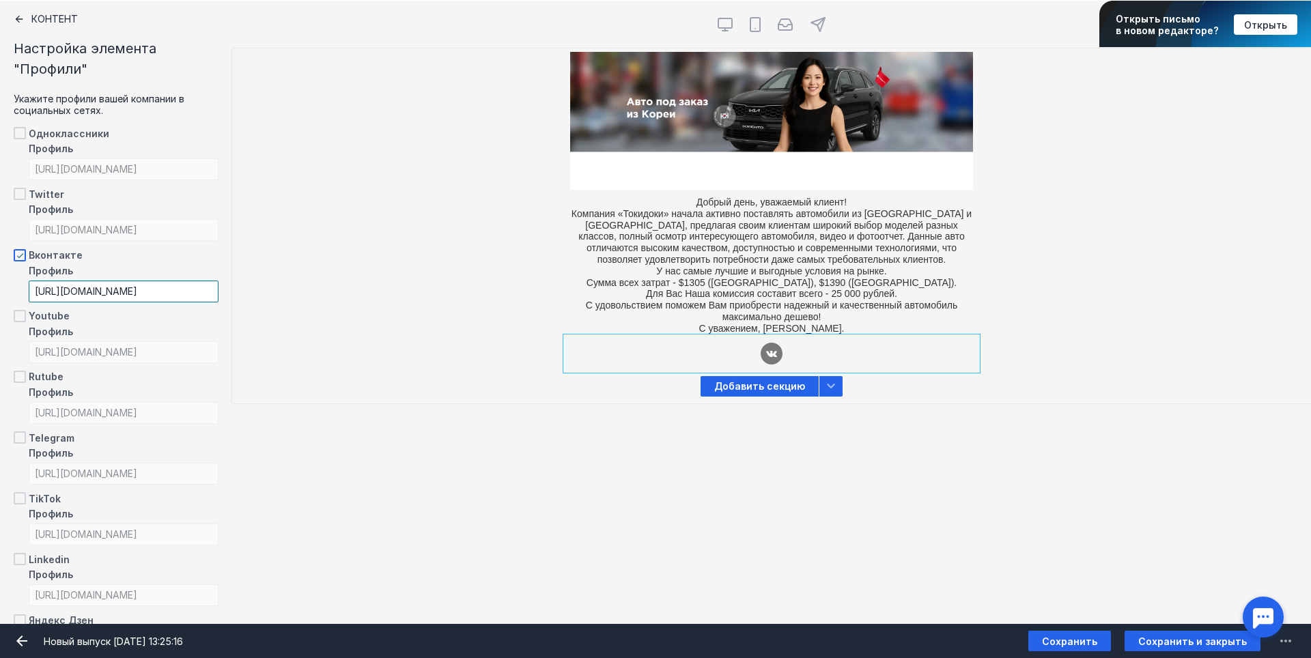
click at [119, 292] on input "[URL][DOMAIN_NAME]" at bounding box center [124, 292] width 190 height 22
drag, startPoint x: 189, startPoint y: 292, endPoint x: 0, endPoint y: 292, distance: 189.1
click at [0, 292] on div "Контент Настройка элемента "Профили" Укажите профили вашей компании в социальны…" at bounding box center [116, 312] width 232 height 624
type input "[URL][DOMAIN_NAME]"
click at [23, 320] on span at bounding box center [20, 316] width 12 height 12
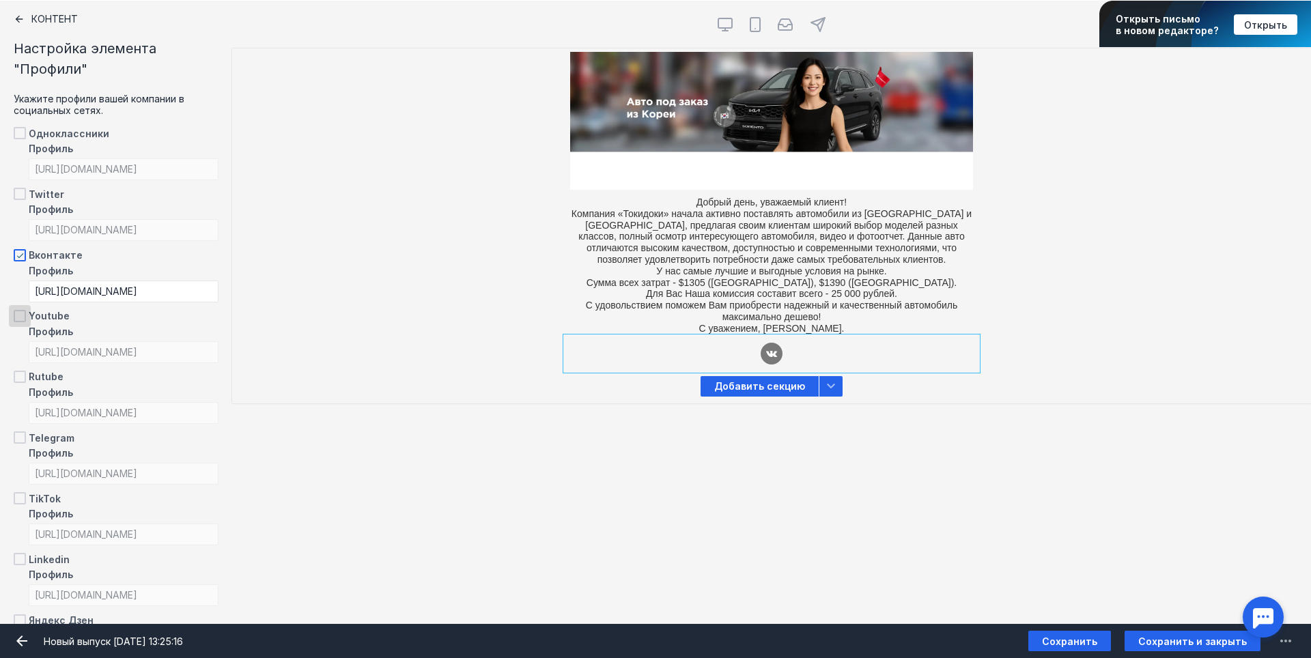
click at [23, 318] on input "Youtube" at bounding box center [18, 313] width 9 height 9
checkbox input "true"
click at [150, 356] on input "[URL][DOMAIN_NAME]" at bounding box center [124, 352] width 190 height 22
paste input "@tokidoki-avtomobili"
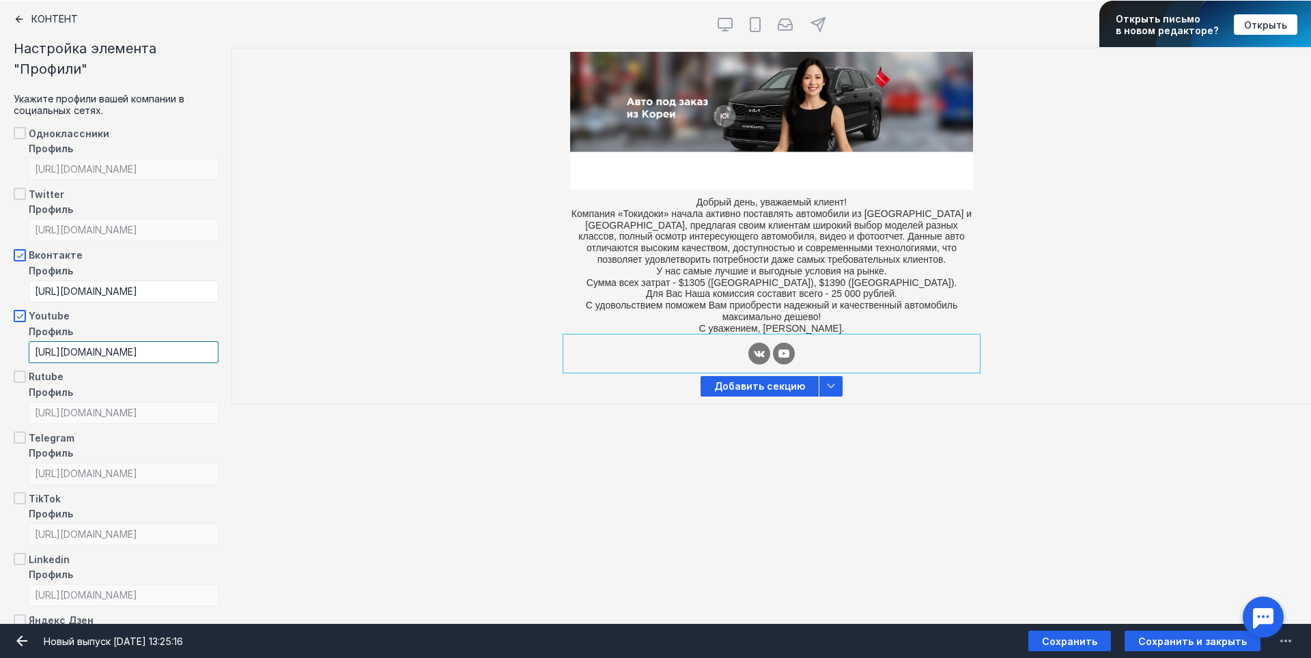
drag, startPoint x: 33, startPoint y: 350, endPoint x: 225, endPoint y: 360, distance: 192.8
click at [225, 360] on div "Контент Настройка элемента "Профили" Укажите профили вашей компании в социальны…" at bounding box center [116, 312] width 232 height 624
paste input "www."
type input "[URL][DOMAIN_NAME]"
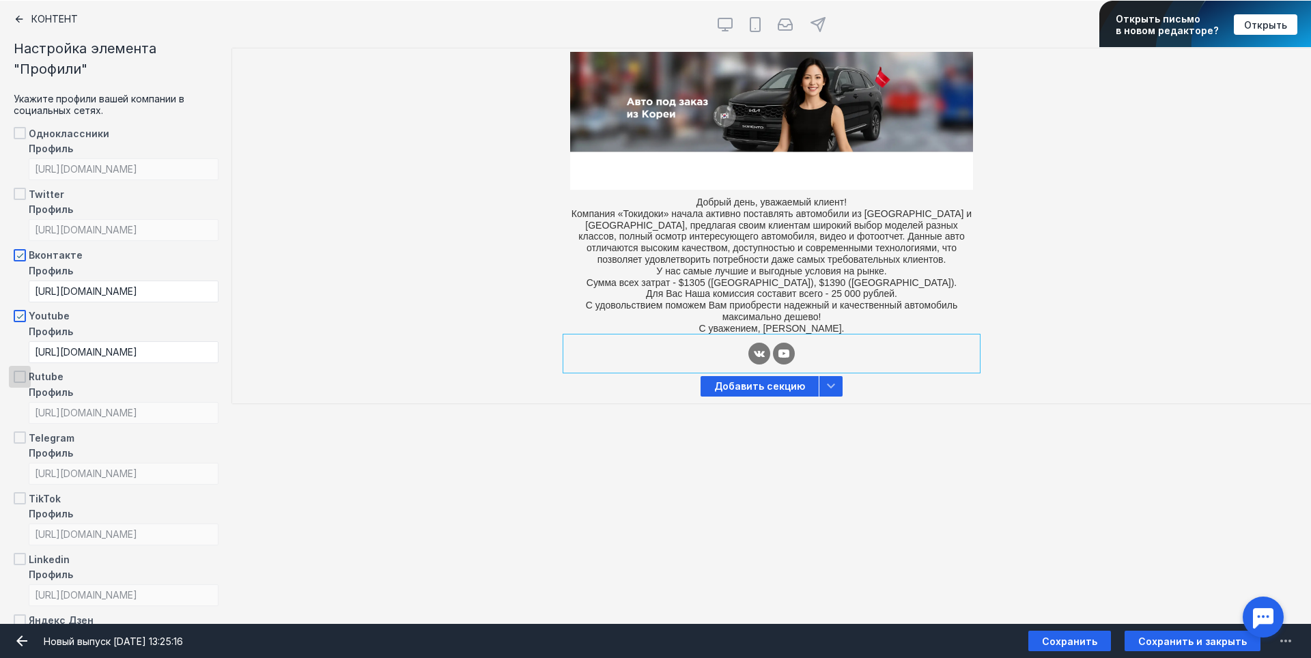
scroll to position [0, 0]
click at [23, 379] on span at bounding box center [20, 377] width 12 height 12
click at [23, 379] on input "Rutube" at bounding box center [18, 374] width 9 height 9
checkbox input "true"
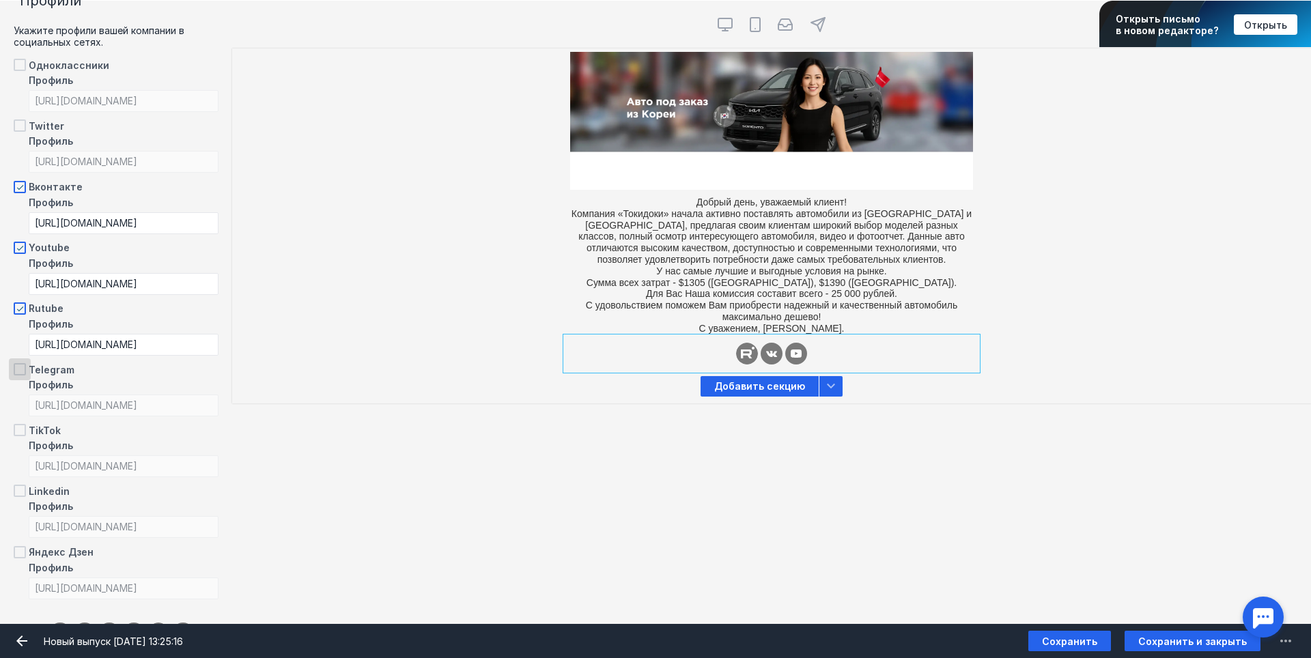
click at [20, 372] on span at bounding box center [20, 369] width 12 height 12
click at [20, 371] on input "Telegram" at bounding box center [18, 367] width 9 height 9
checkbox input "true"
click at [19, 554] on span at bounding box center [20, 552] width 12 height 12
click at [19, 554] on input "Яндекс Дзен" at bounding box center [18, 549] width 9 height 9
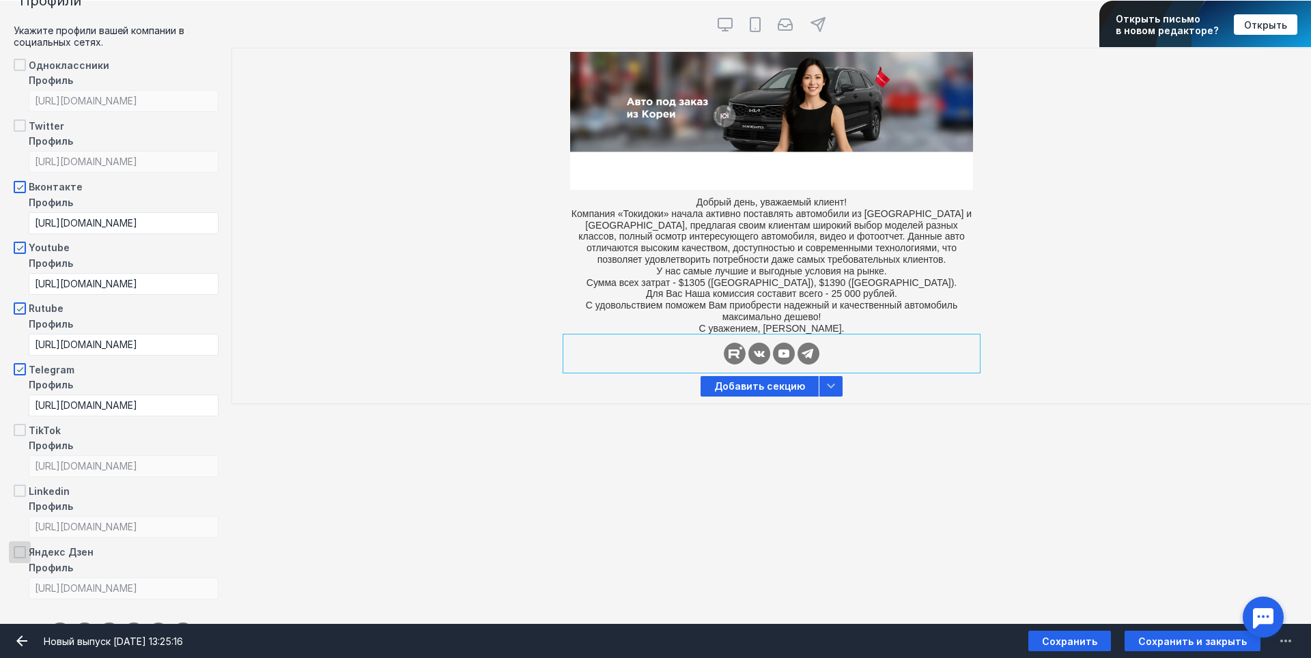
checkbox input "true"
click at [148, 346] on input "[URL][DOMAIN_NAME]" at bounding box center [124, 345] width 190 height 22
drag, startPoint x: 148, startPoint y: 346, endPoint x: 0, endPoint y: 345, distance: 148.2
click at [0, 345] on div "Контент Настройка элемента "Профили" Укажите профили вашей компании в социальны…" at bounding box center [116, 312] width 232 height 624
paste input "channel/45728538/"
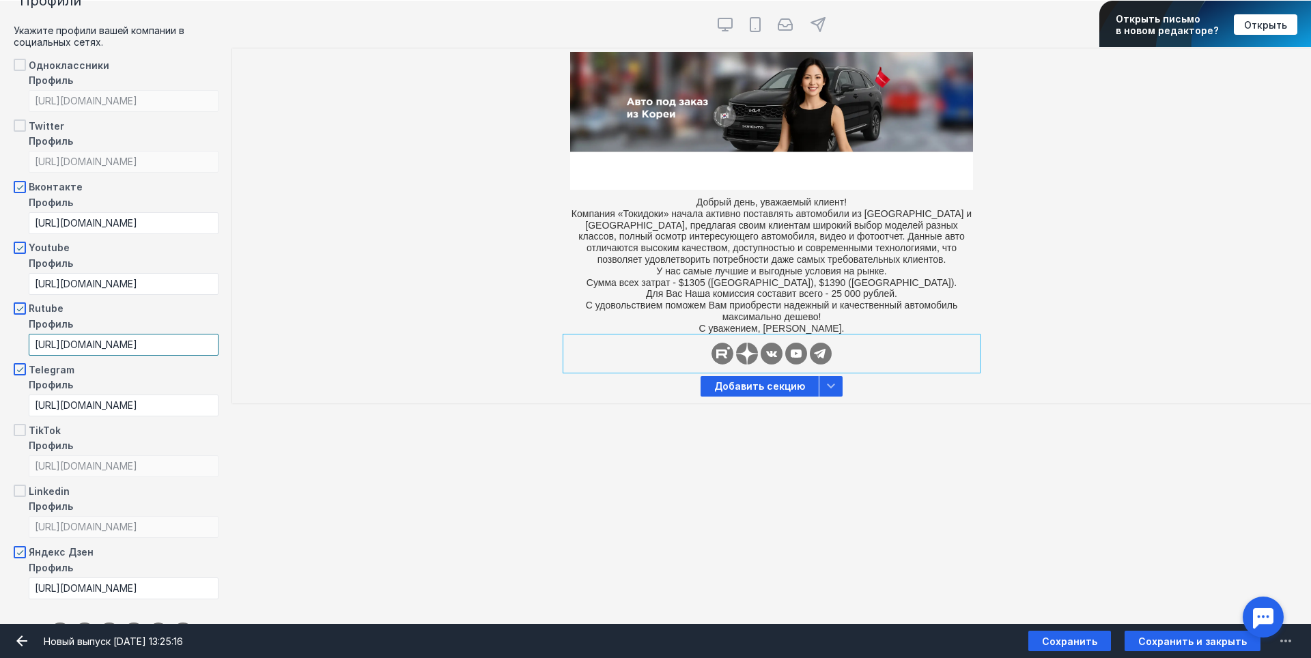
type input "[URL][DOMAIN_NAME]"
click at [132, 413] on input "[URL][DOMAIN_NAME]" at bounding box center [124, 406] width 190 height 22
drag, startPoint x: 137, startPoint y: 403, endPoint x: 0, endPoint y: 412, distance: 137.5
click at [0, 412] on div "Контент Настройка элемента "Профили" Укажите профили вашей компании в социальны…" at bounding box center [116, 312] width 232 height 624
paste input "tokidoki_su"
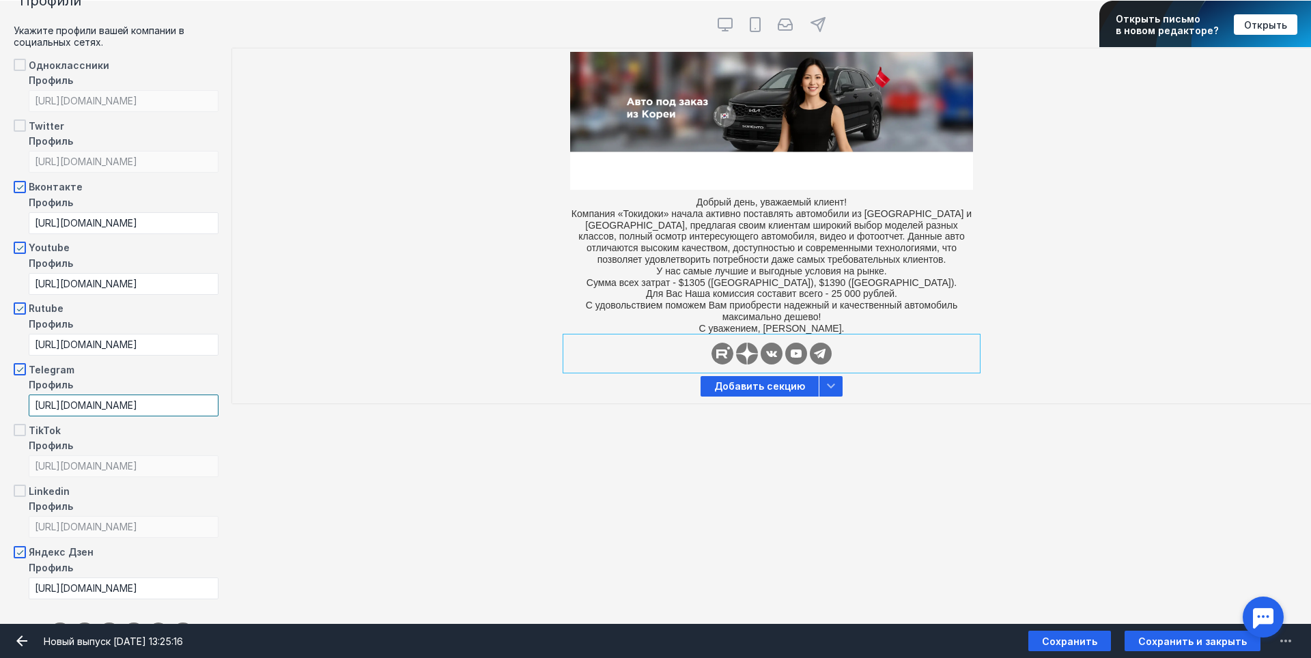
type input "[URL][DOMAIN_NAME]"
click at [337, 462] on div "Контент Тт Copy Created with Sketch. Текст image Created with Sketch. Картинка …" at bounding box center [655, 312] width 1311 height 623
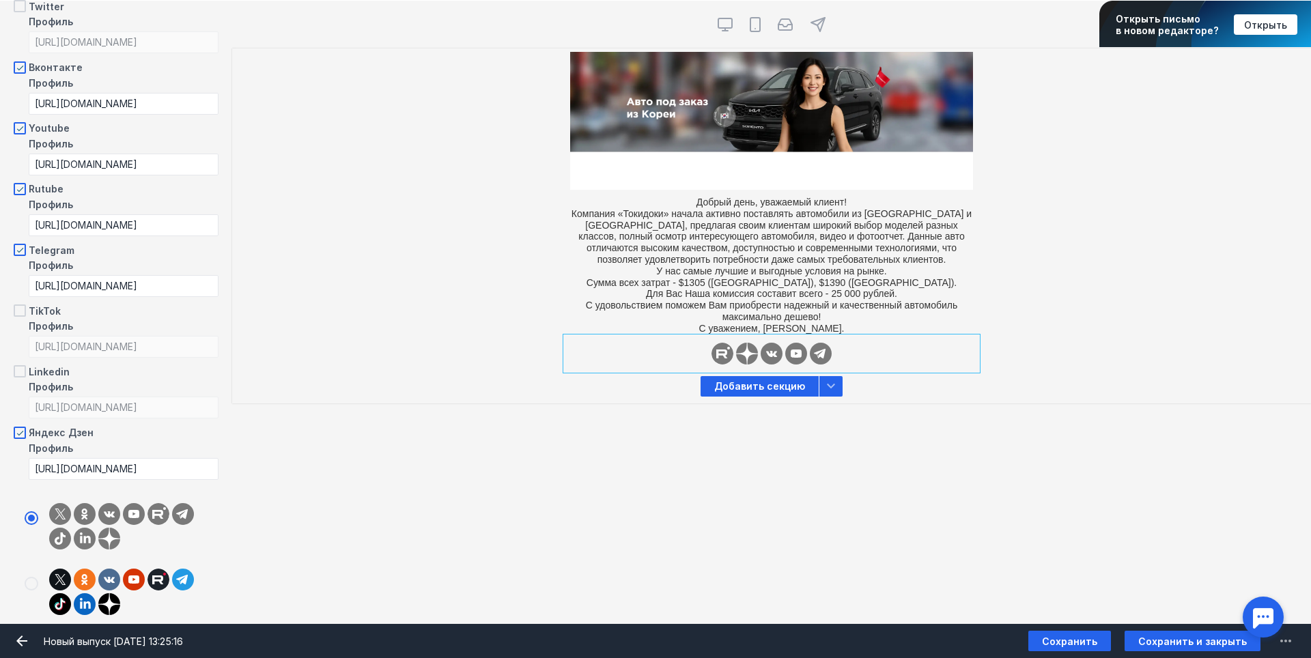
scroll to position [205, 0]
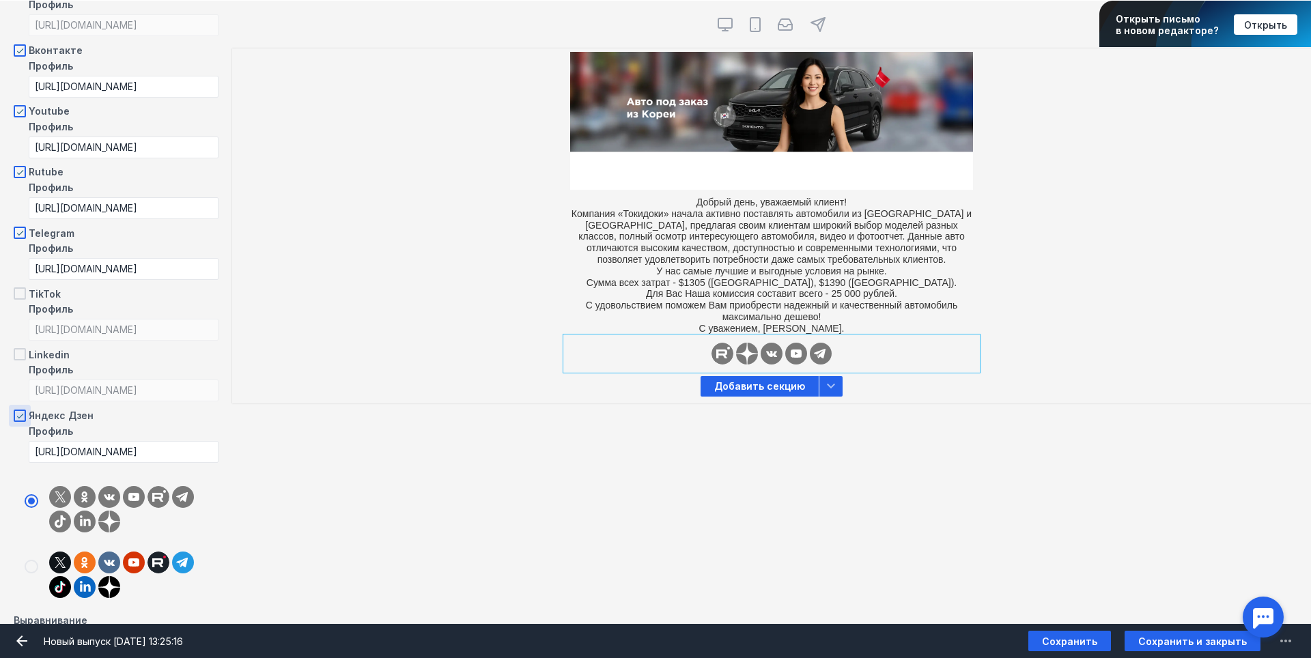
click at [20, 419] on span at bounding box center [20, 416] width 12 height 12
click at [20, 417] on input "Яндекс Дзен" at bounding box center [18, 412] width 9 height 9
click at [19, 417] on span at bounding box center [20, 416] width 12 height 12
click at [19, 417] on input "Яндекс Дзен" at bounding box center [18, 412] width 9 height 9
checkbox input "true"
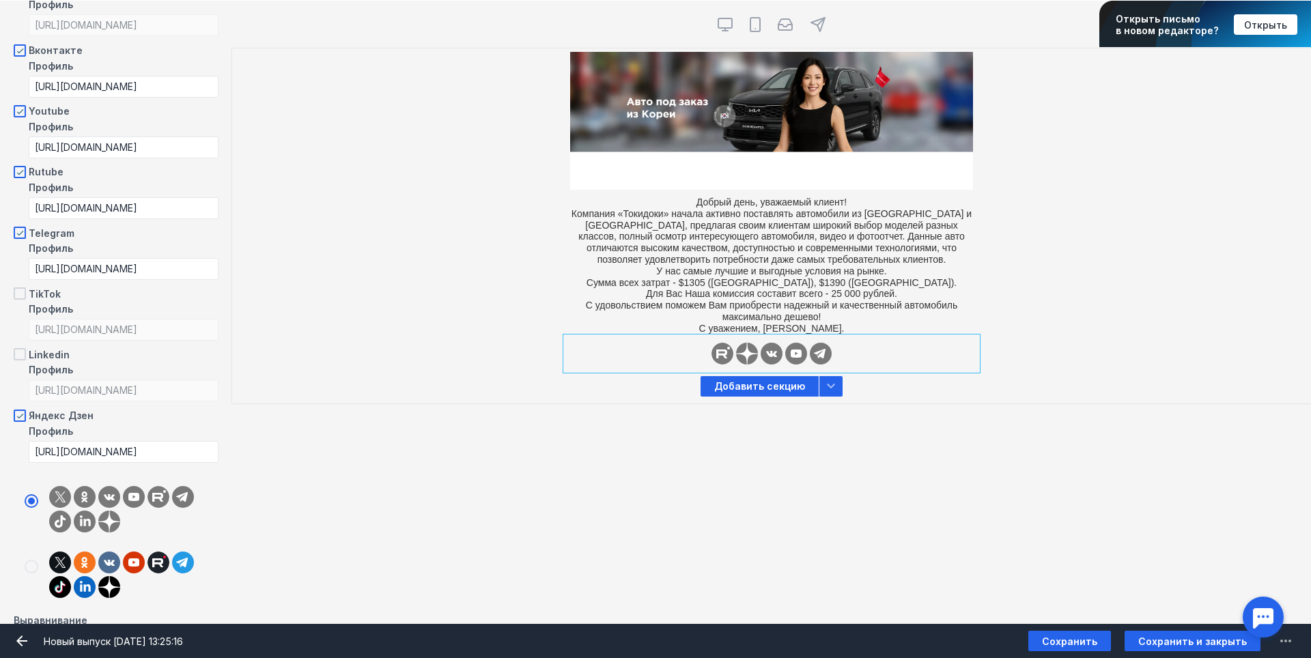
scroll to position [330, 0]
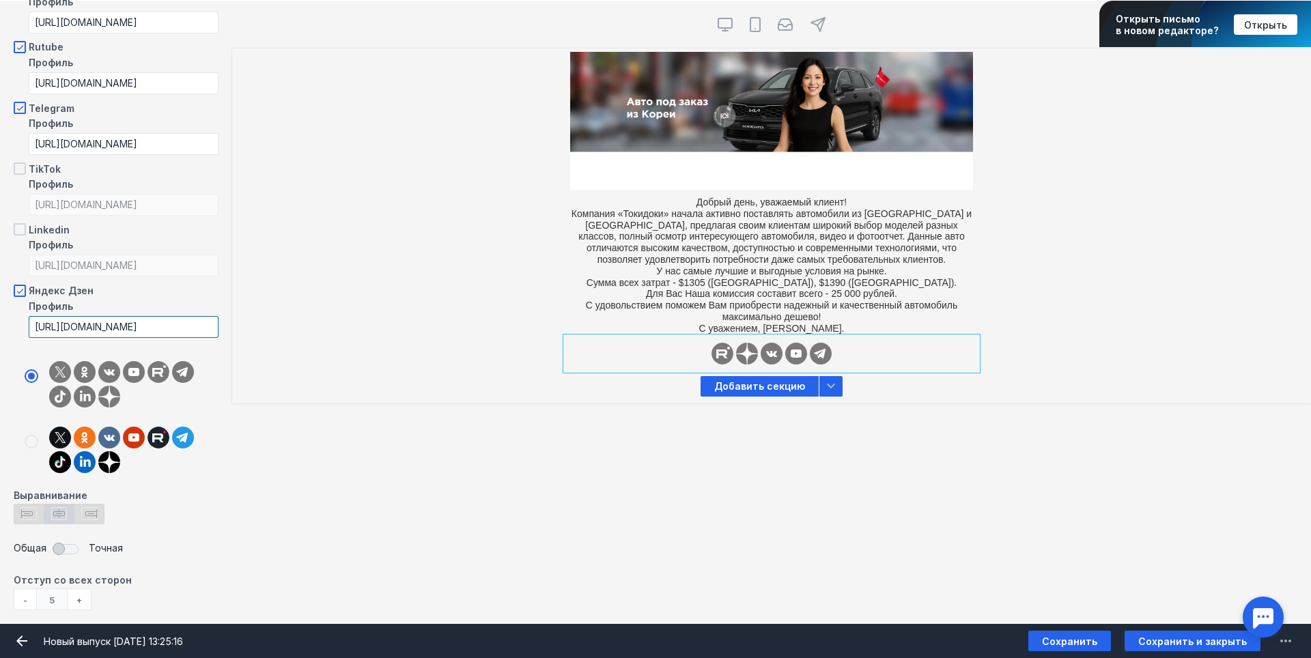
click at [131, 326] on input "[URL][DOMAIN_NAME]" at bounding box center [124, 327] width 190 height 22
drag, startPoint x: 73, startPoint y: 327, endPoint x: 0, endPoint y: 327, distance: 73.1
click at [0, 327] on div "Контент Настройка элемента "Профили" Укажите профили вашей компании в социальны…" at bounding box center [116, 312] width 232 height 624
paste input "tokidoki_russia"
click at [185, 328] on input "[URL][DOMAIN_NAME]" at bounding box center [124, 327] width 190 height 22
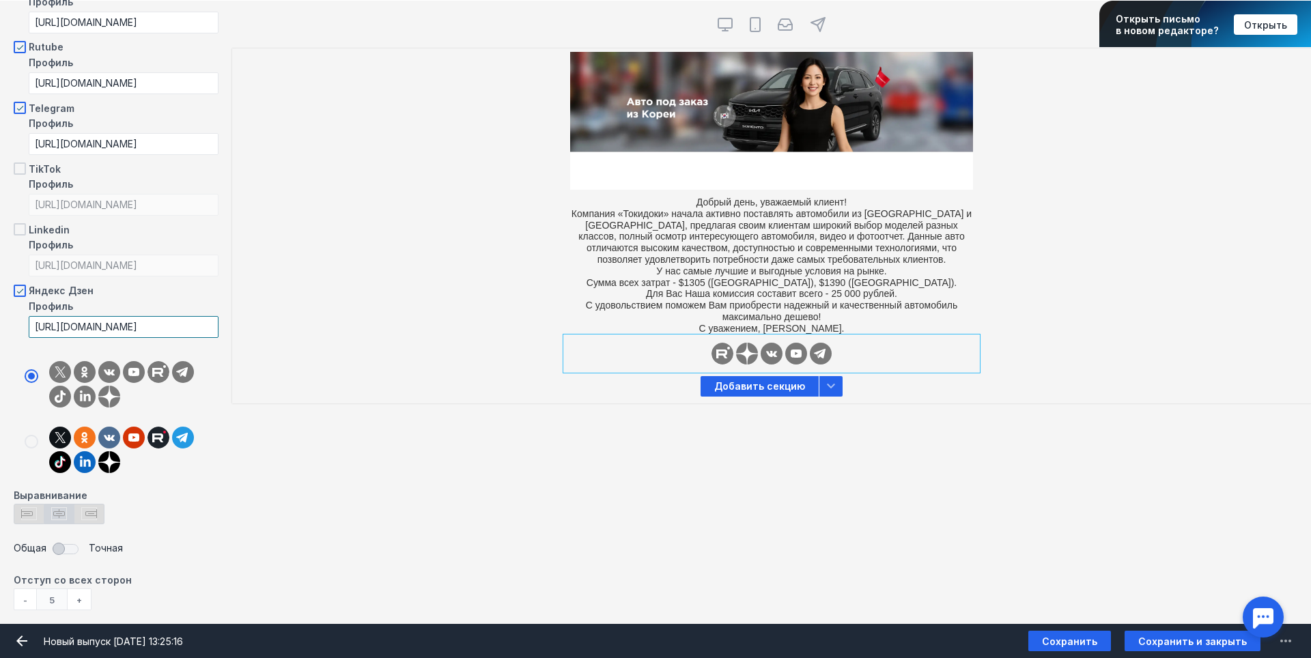
type input "[URL][DOMAIN_NAME]"
click at [791, 477] on div "Контент Тт Copy Created with Sketch. Текст image Created with Sketch. Картинка …" at bounding box center [655, 312] width 1311 height 623
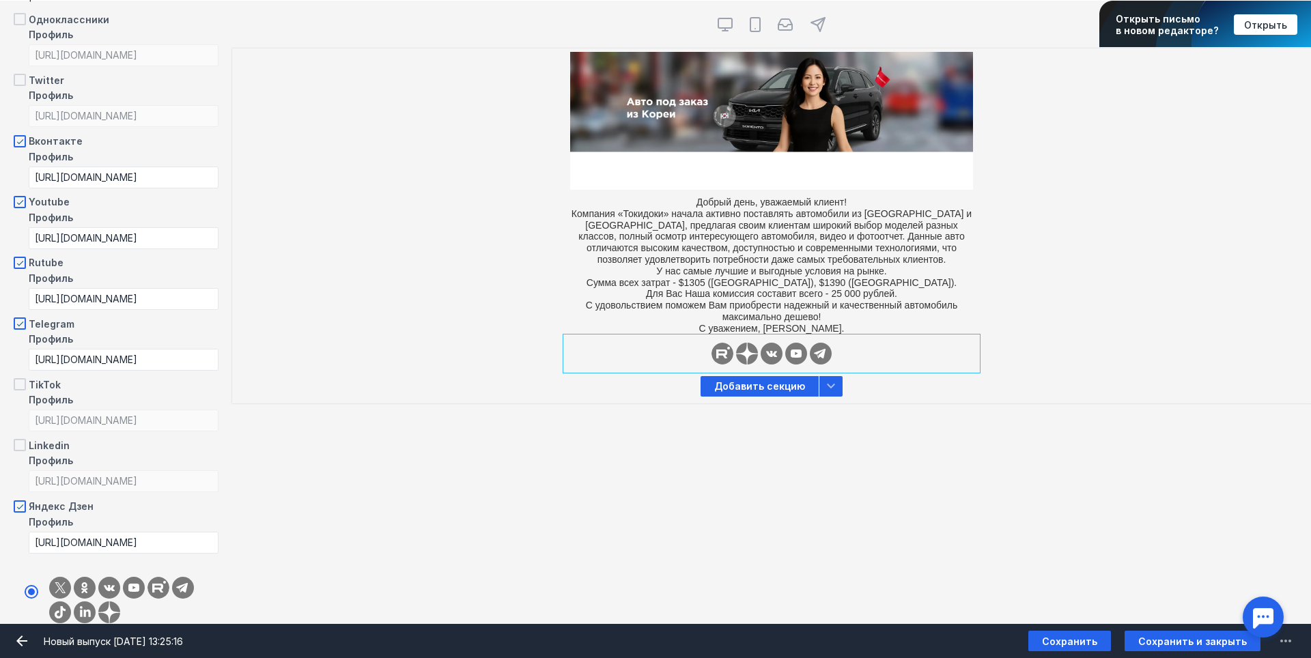
scroll to position [0, 0]
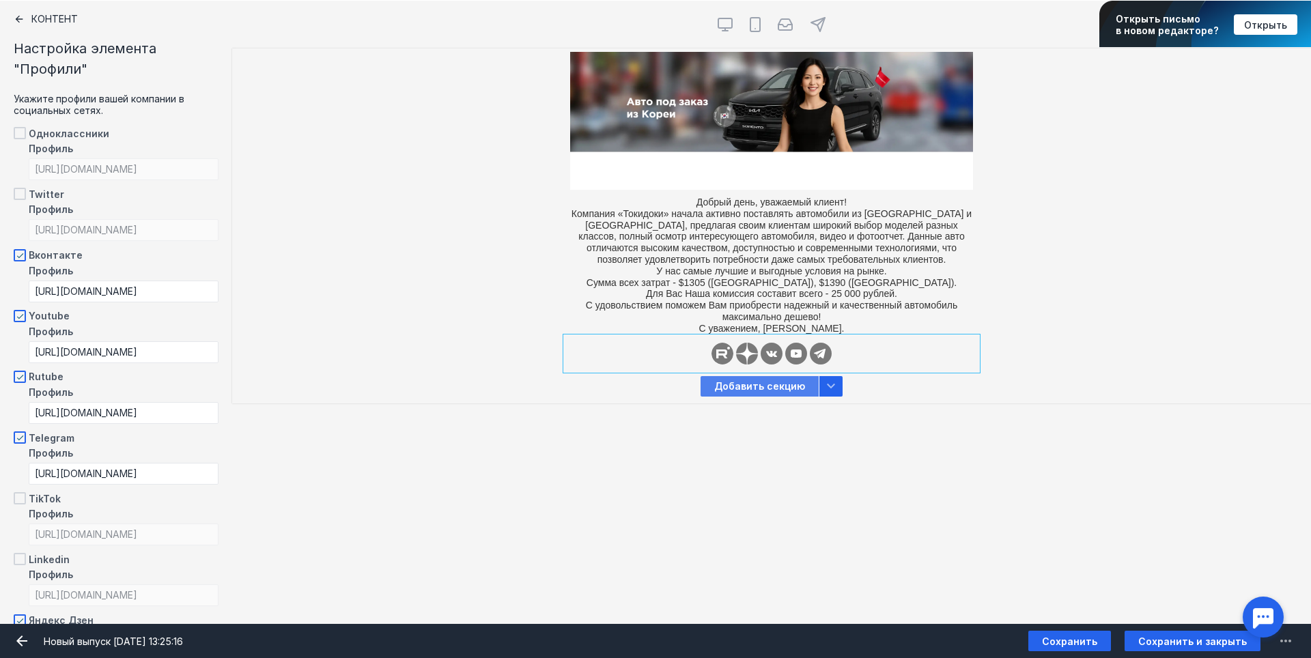
click at [783, 387] on span "Добавить секцию" at bounding box center [760, 386] width 118 height 20
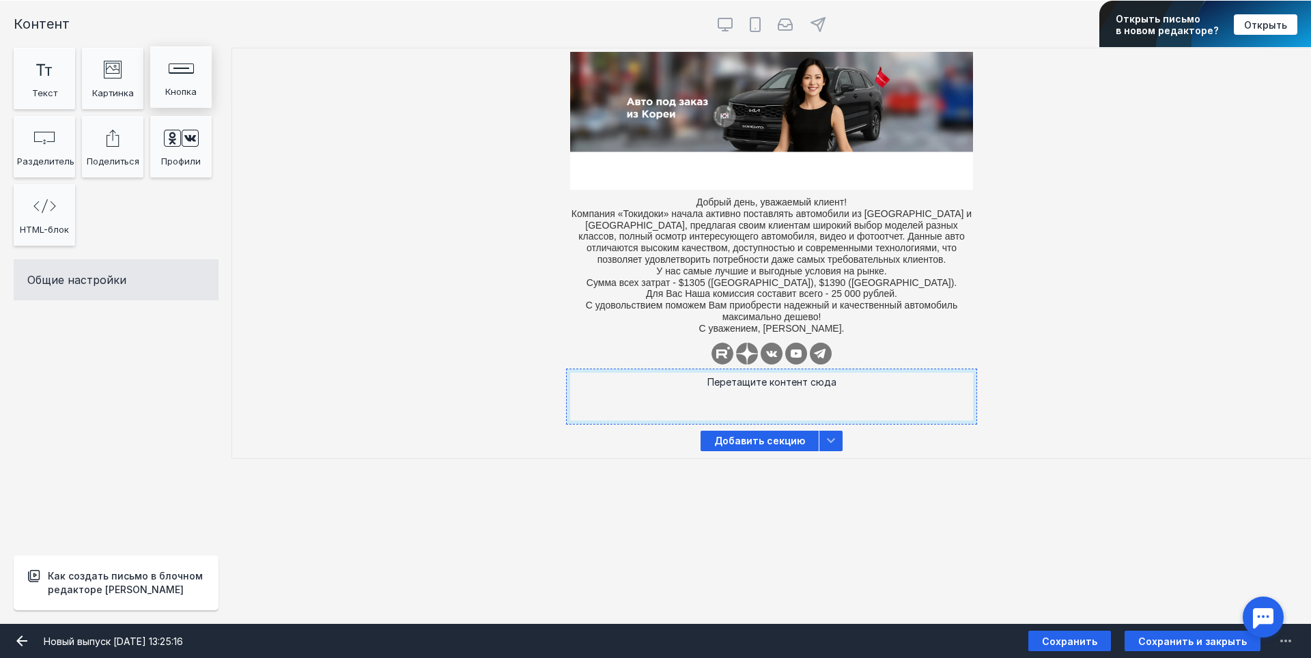
click at [183, 81] on div "Rectangle 623 Created with Sketch." at bounding box center [181, 67] width 55 height 27
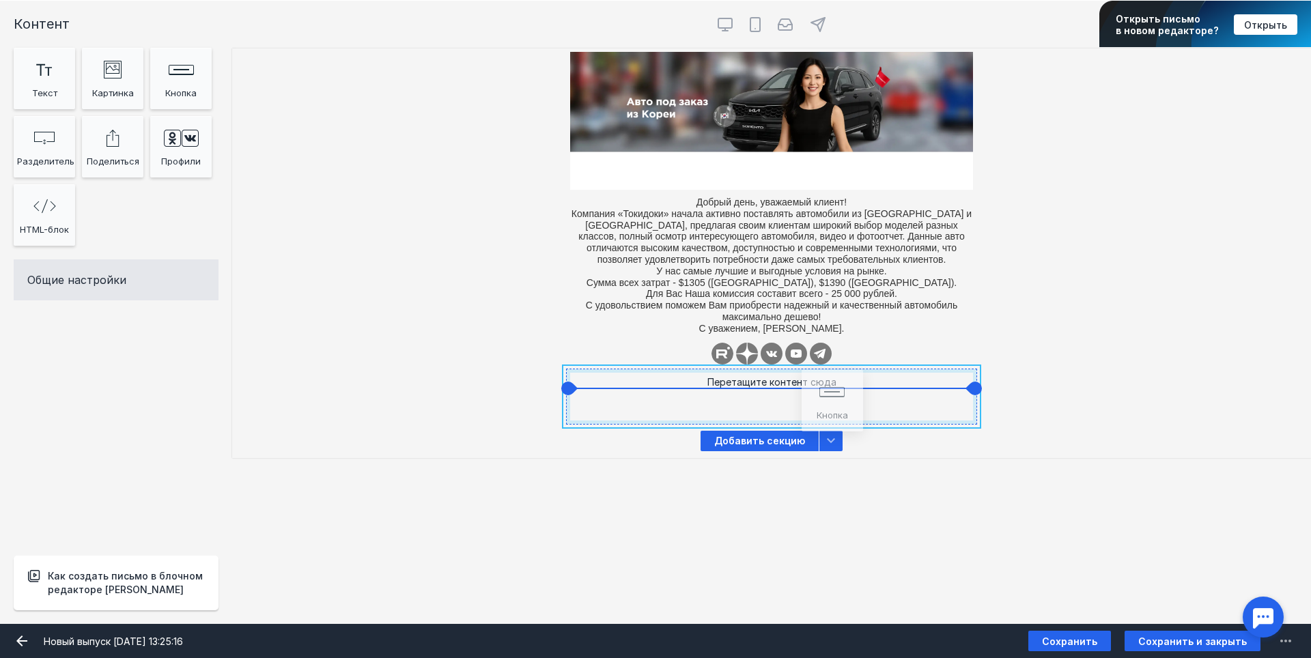
drag, startPoint x: 178, startPoint y: 72, endPoint x: 824, endPoint y: 397, distance: 723.1
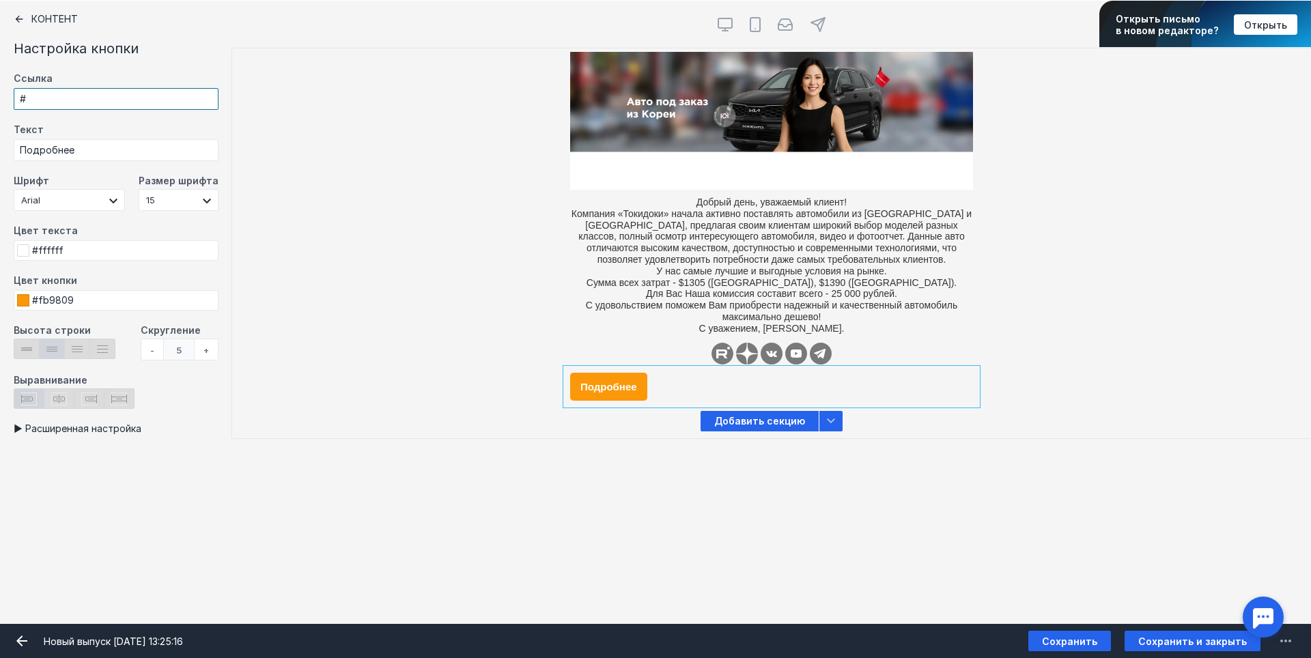
click at [70, 94] on input "#" at bounding box center [116, 99] width 205 height 22
click at [77, 150] on input "Подробнее" at bounding box center [116, 150] width 205 height 22
drag, startPoint x: 117, startPoint y: 150, endPoint x: 0, endPoint y: 150, distance: 116.8
click at [0, 150] on div "Контент Настройка кнопки Ссылка # Текст Подробнее Шрифт Arial [PERSON_NAME] Sca…" at bounding box center [116, 312] width 232 height 624
type input "З"
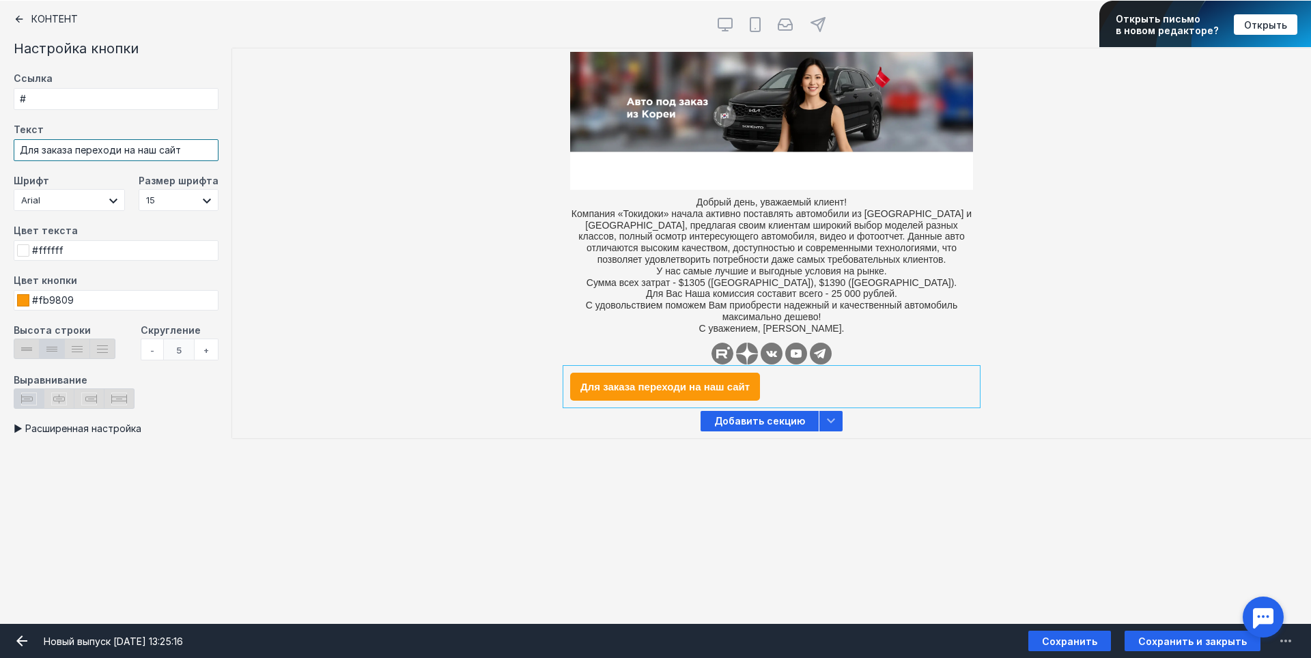
type input "Для заказа переходи на наш сайт"
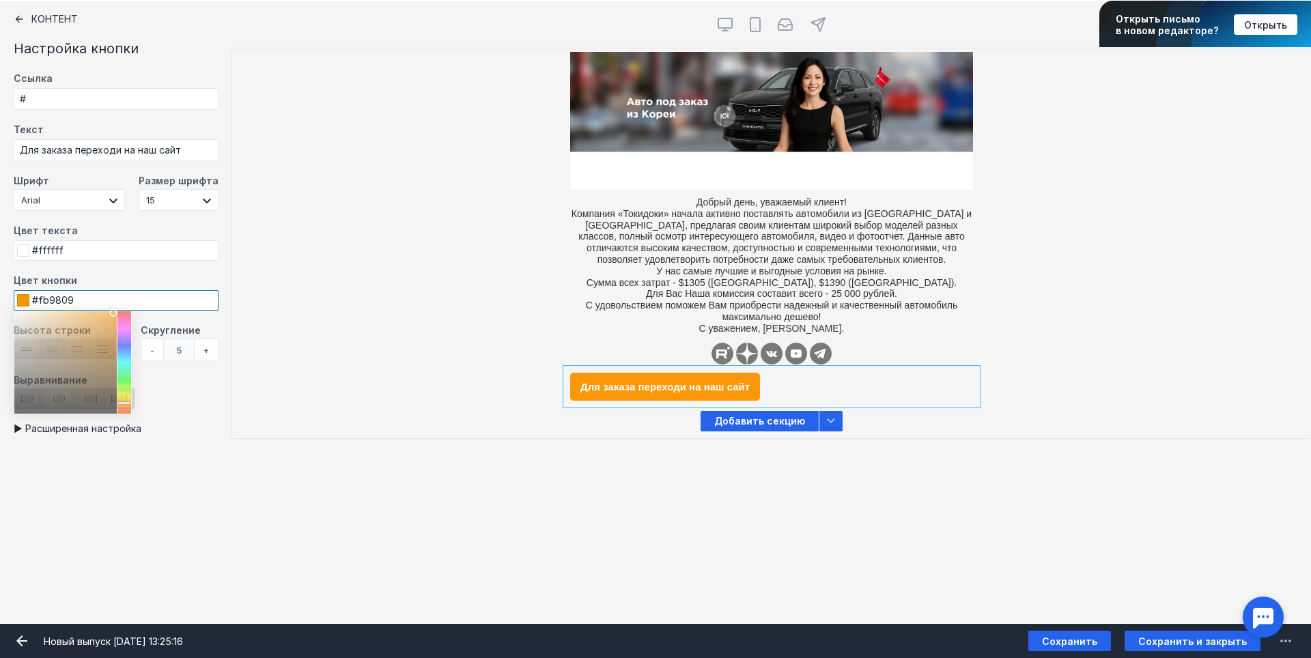
click at [52, 296] on input "#fb9809" at bounding box center [116, 300] width 205 height 20
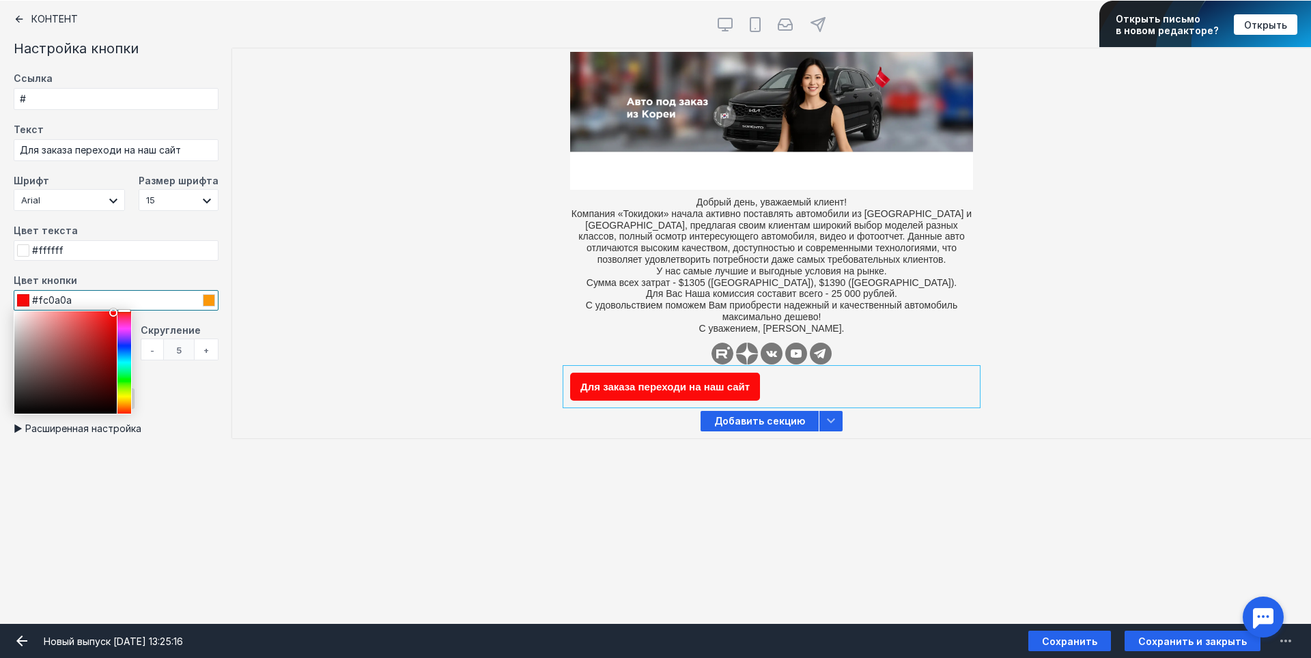
click at [127, 309] on div "#fc0a0a" at bounding box center [116, 300] width 205 height 20
type input "#d92727"
click at [98, 327] on div at bounding box center [65, 362] width 102 height 102
click at [62, 183] on label "Шрифт" at bounding box center [69, 182] width 111 height 14
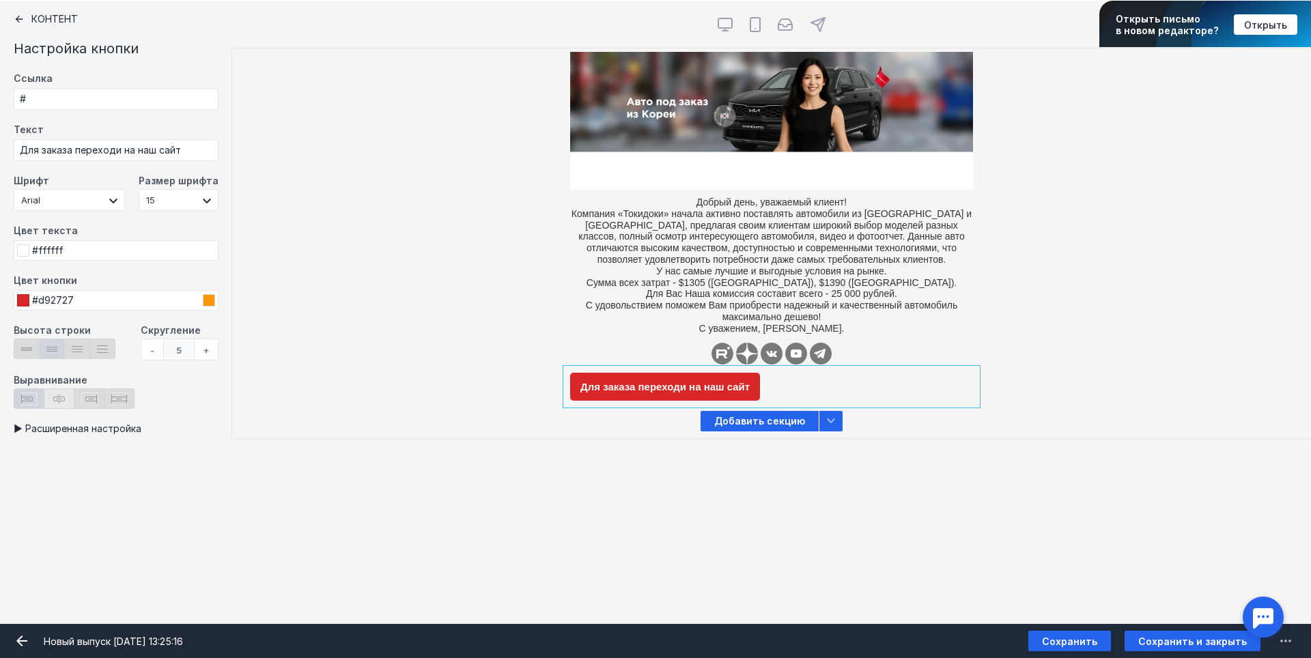
click at [59, 399] on icon at bounding box center [59, 399] width 16 height 13
click at [53, 397] on input "radio" at bounding box center [48, 393] width 9 height 9
radio input "true"
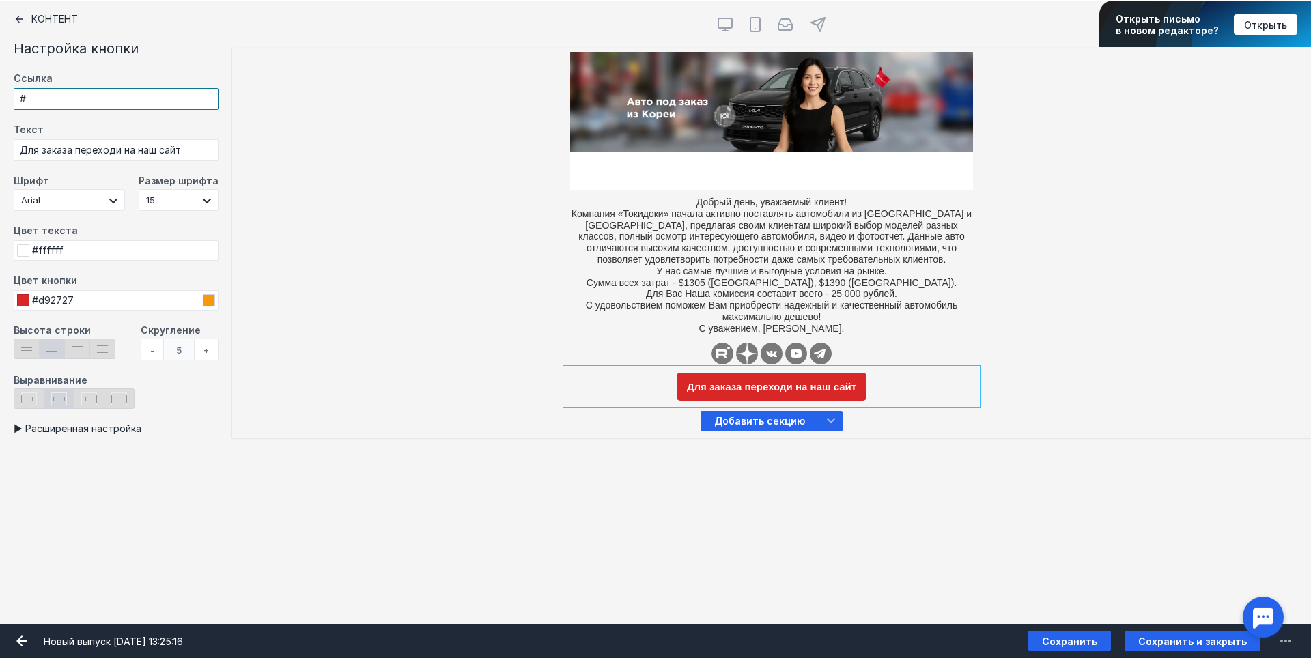
click at [67, 102] on input "#" at bounding box center [116, 99] width 205 height 22
click at [140, 99] on input "#" at bounding box center [116, 99] width 205 height 22
paste input "[URL][DOMAIN_NAME]"
click at [26, 100] on input "#[URL][DOMAIN_NAME]" at bounding box center [116, 99] width 205 height 22
type input "[URL][DOMAIN_NAME]"
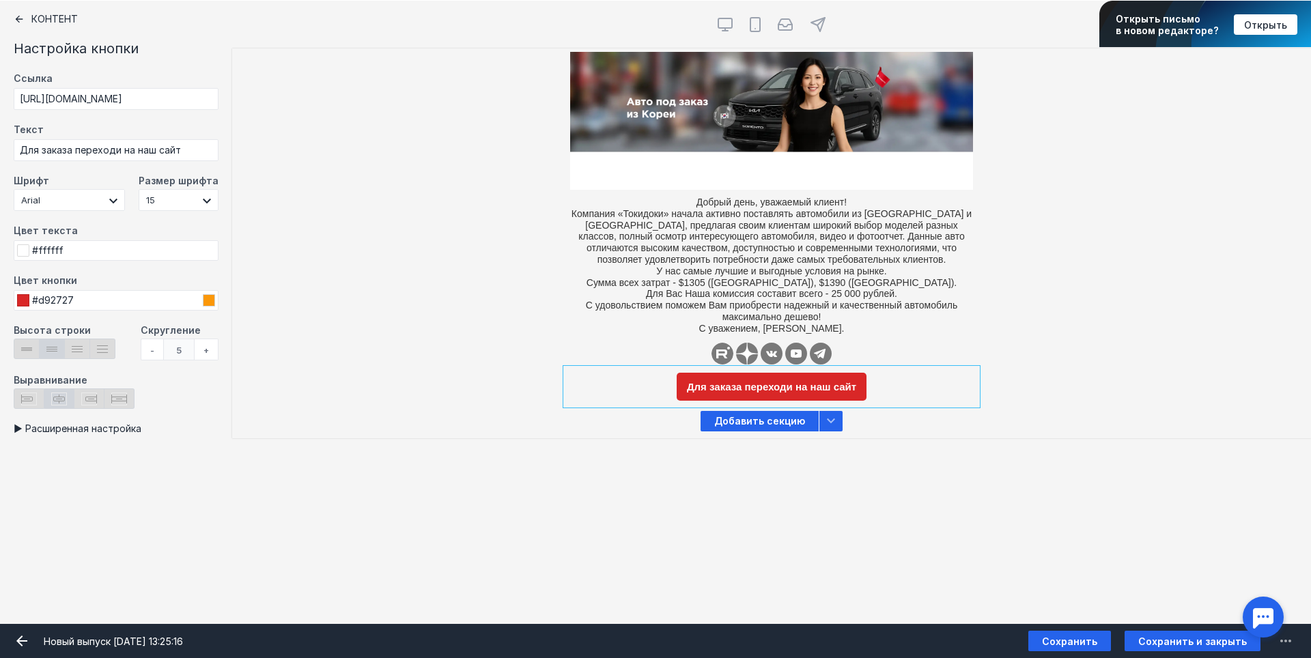
click at [203, 350] on div "+" at bounding box center [207, 350] width 24 height 22
click at [199, 350] on div "+" at bounding box center [207, 350] width 24 height 22
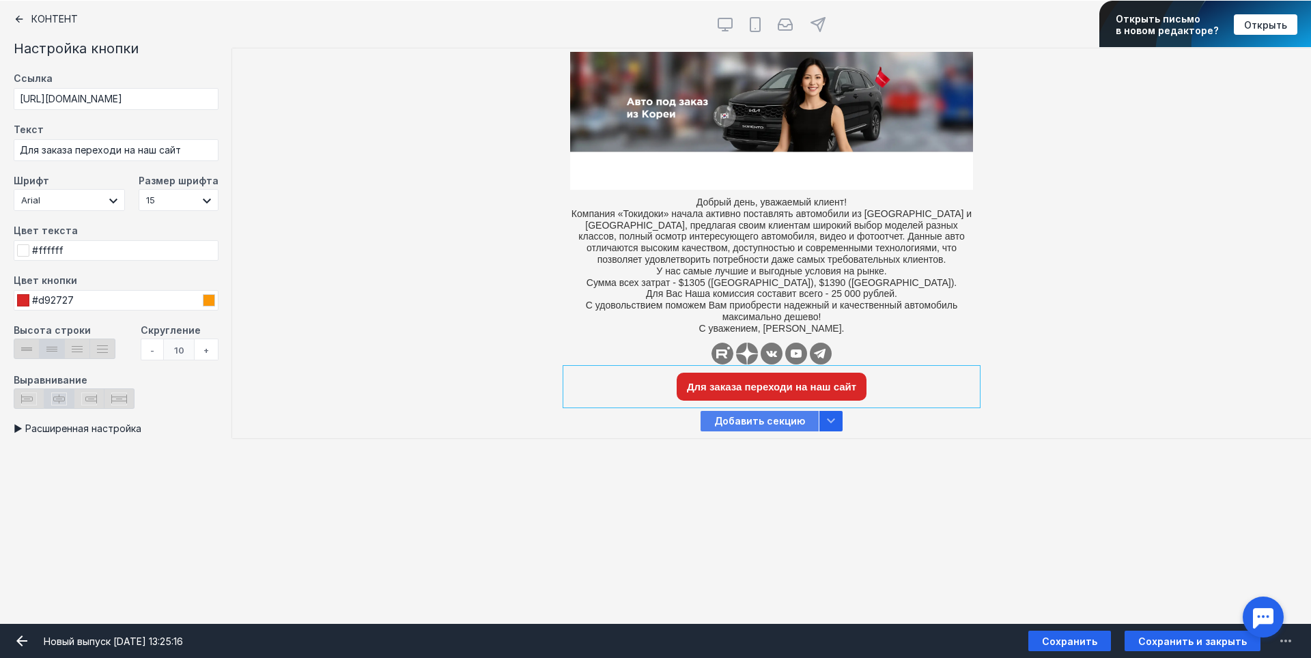
click at [760, 421] on span "Добавить секцию" at bounding box center [760, 421] width 118 height 20
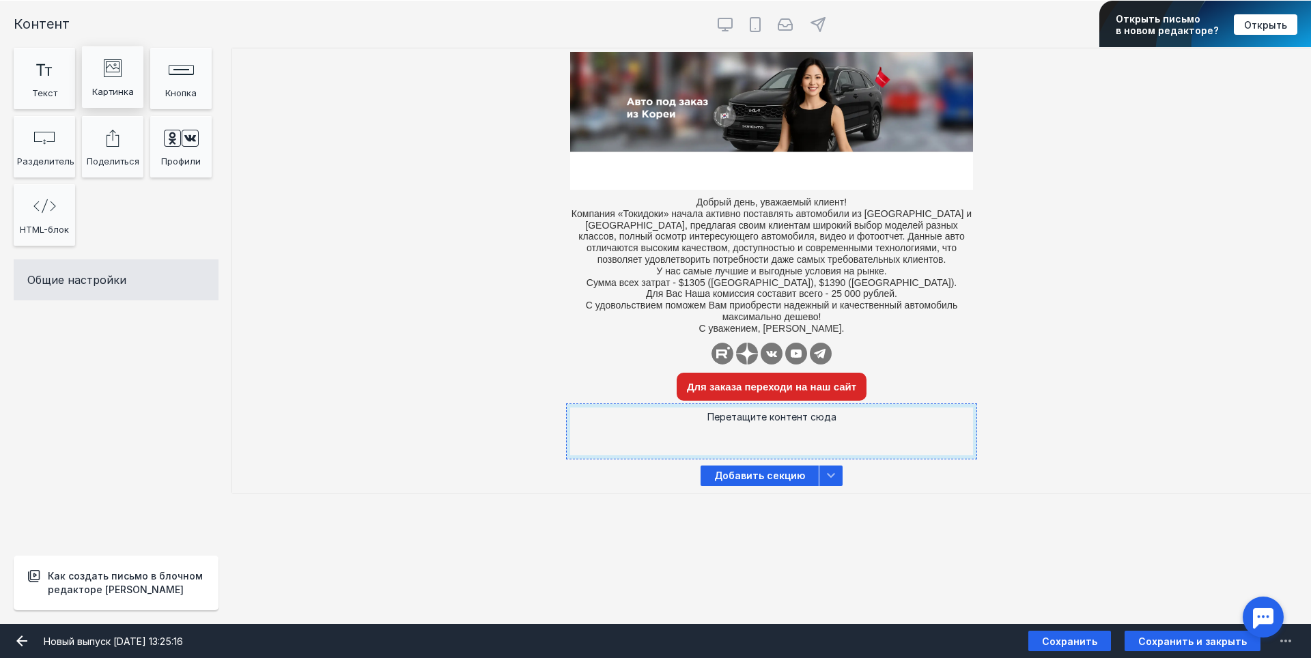
click at [109, 80] on div "image Created with Sketch." at bounding box center [112, 67] width 55 height 27
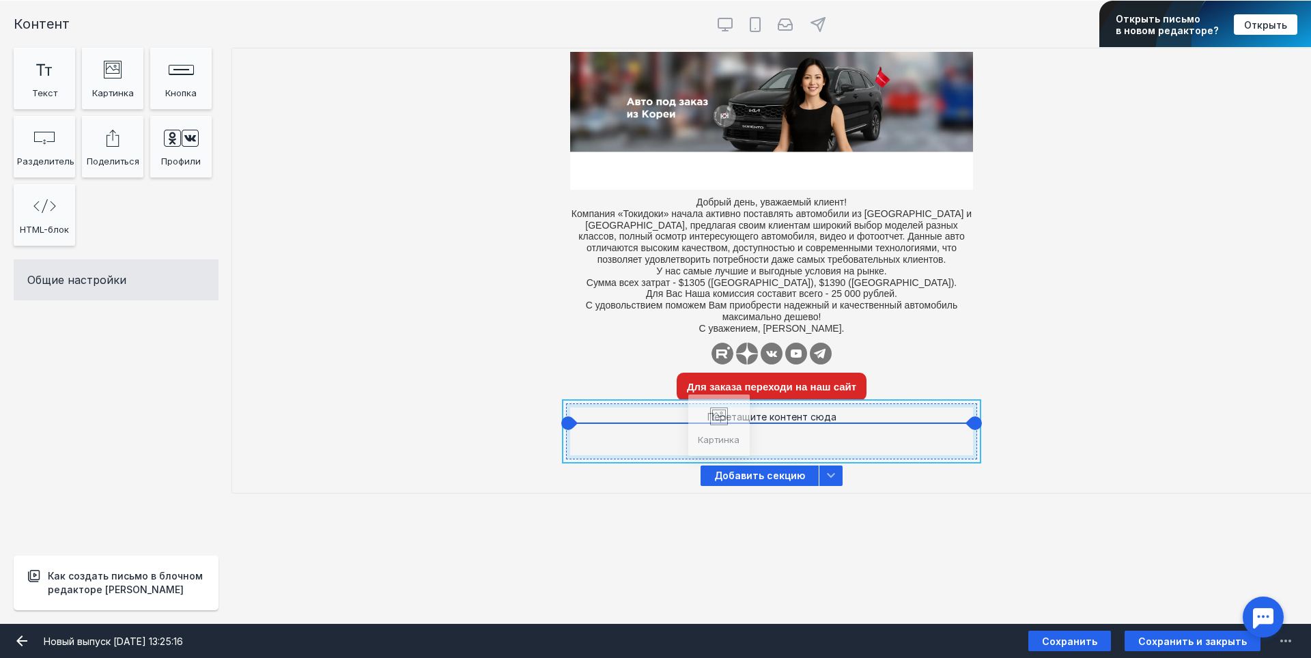
drag, startPoint x: 119, startPoint y: 74, endPoint x: 720, endPoint y: 423, distance: 695.2
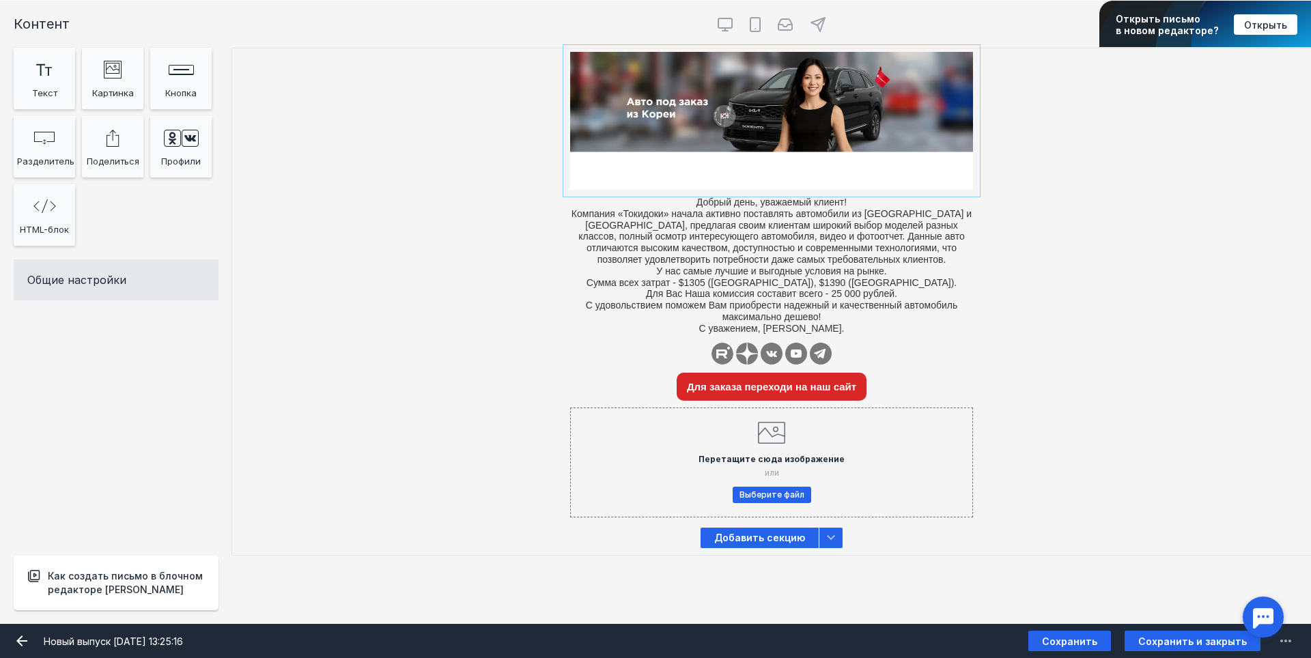
click at [621, 167] on input "file" at bounding box center [772, 120] width 410 height 145
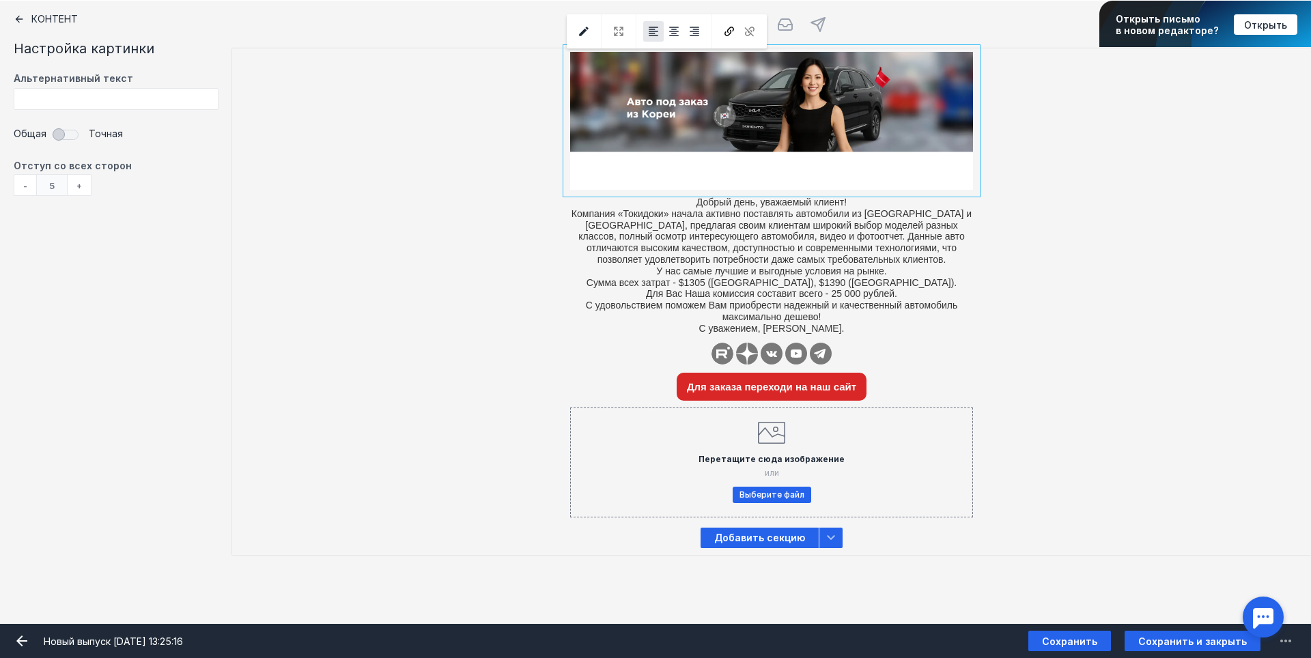
click at [441, 321] on div "Добрый день, уважаемый клиент! Компания «Токидоки» начала активно поставлять ав…" at bounding box center [771, 193] width 1079 height 290
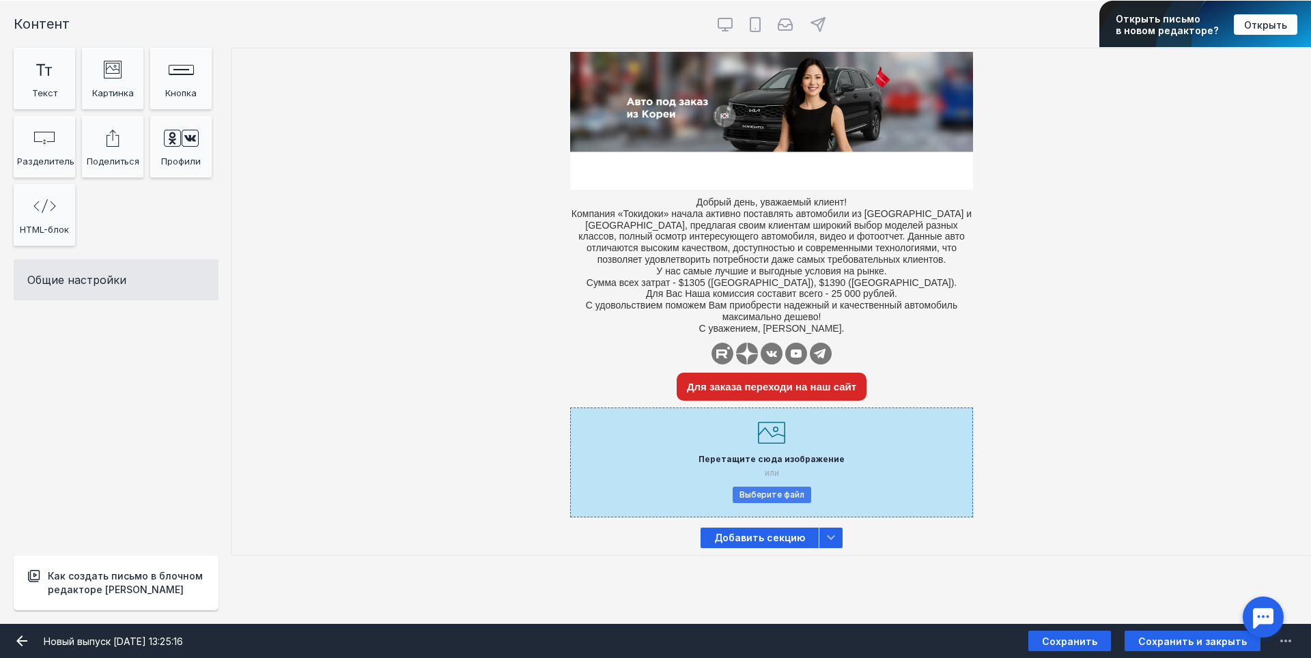
click at [781, 493] on button "Выберите файл" at bounding box center [772, 495] width 79 height 16
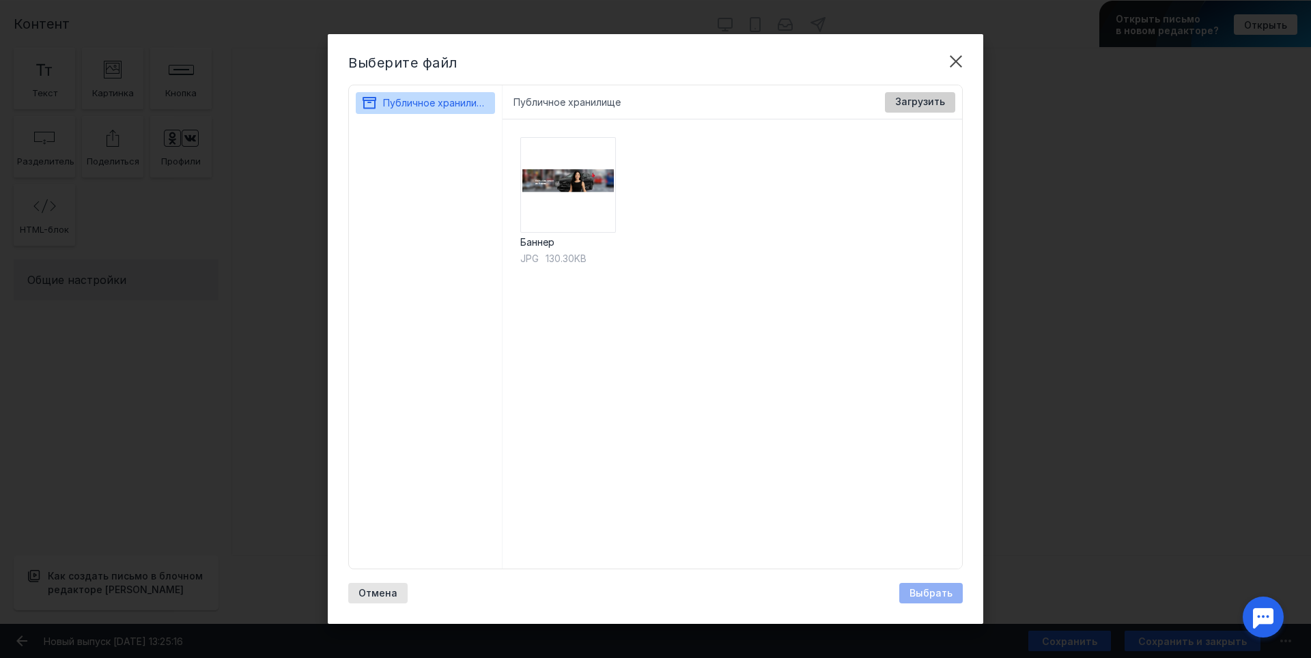
click at [918, 104] on span "Загрузить" at bounding box center [920, 102] width 50 height 12
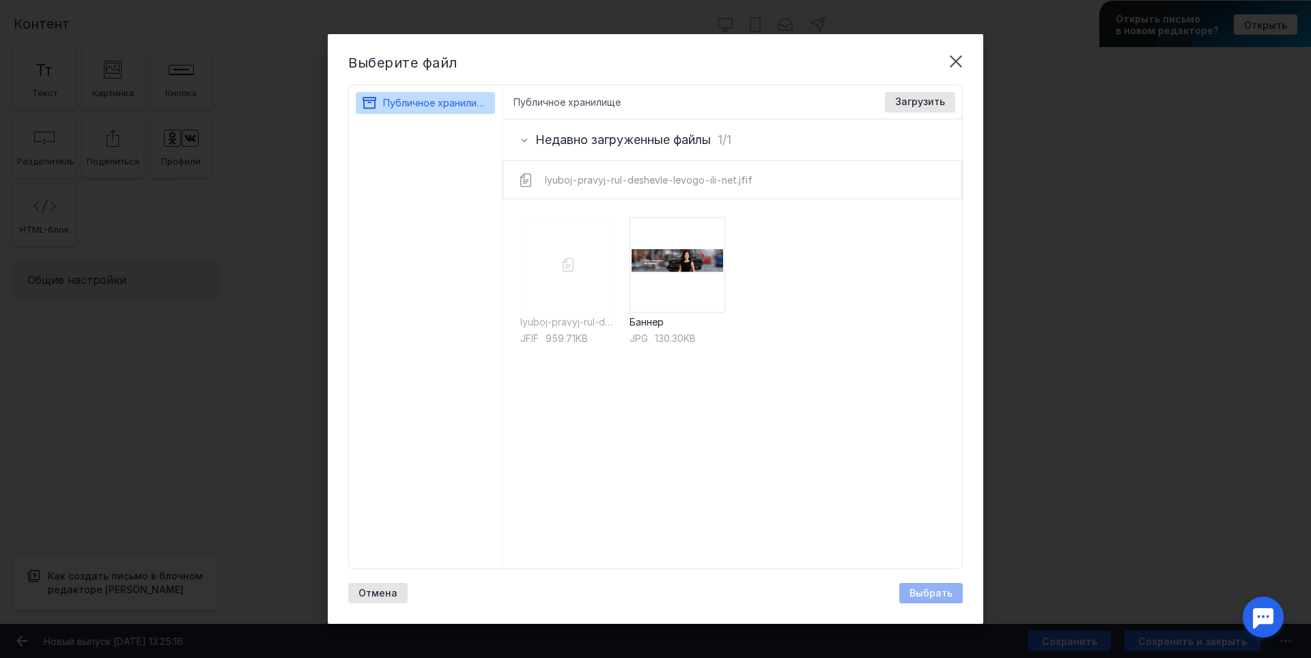
click at [563, 176] on div "lyuboj-pravyj-rul-deshevle-levogo-ili-net.jfif" at bounding box center [733, 180] width 478 height 38
click at [562, 245] on div "lyuboj-pravyj-rul-deshevle-levogo-ili-net jfif 959.71KB" at bounding box center [568, 384] width 96 height 334
click at [611, 223] on icon "button" at bounding box center [606, 228] width 14 height 14
click at [702, 417] on div "Баннер jpg 130.30KB" at bounding box center [678, 384] width 96 height 334
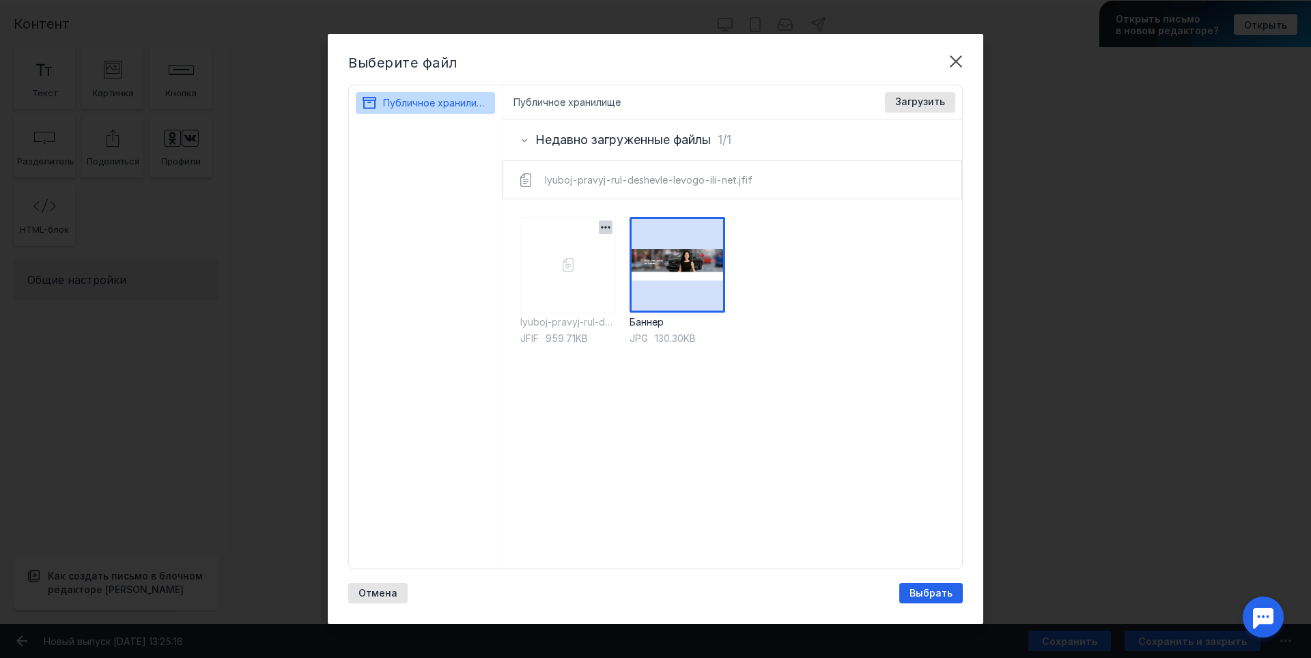
click at [562, 268] on div "lyuboj-pravyj-rul-deshevle-levogo-ili-net jfif 959.71KB" at bounding box center [568, 384] width 96 height 334
click at [783, 391] on div "lyuboj-pravyj-rul-deshevle-levogo-ili-net jfif 959.71KB Баннер jpg 130.30KB" at bounding box center [733, 383] width 460 height 369
click at [567, 249] on div "lyuboj-pravyj-rul-deshevle-levogo-ili-net jfif 959.71KB" at bounding box center [568, 384] width 96 height 334
click at [920, 108] on div "Загрузить" at bounding box center [920, 102] width 70 height 20
click at [604, 226] on icon "button" at bounding box center [606, 228] width 14 height 14
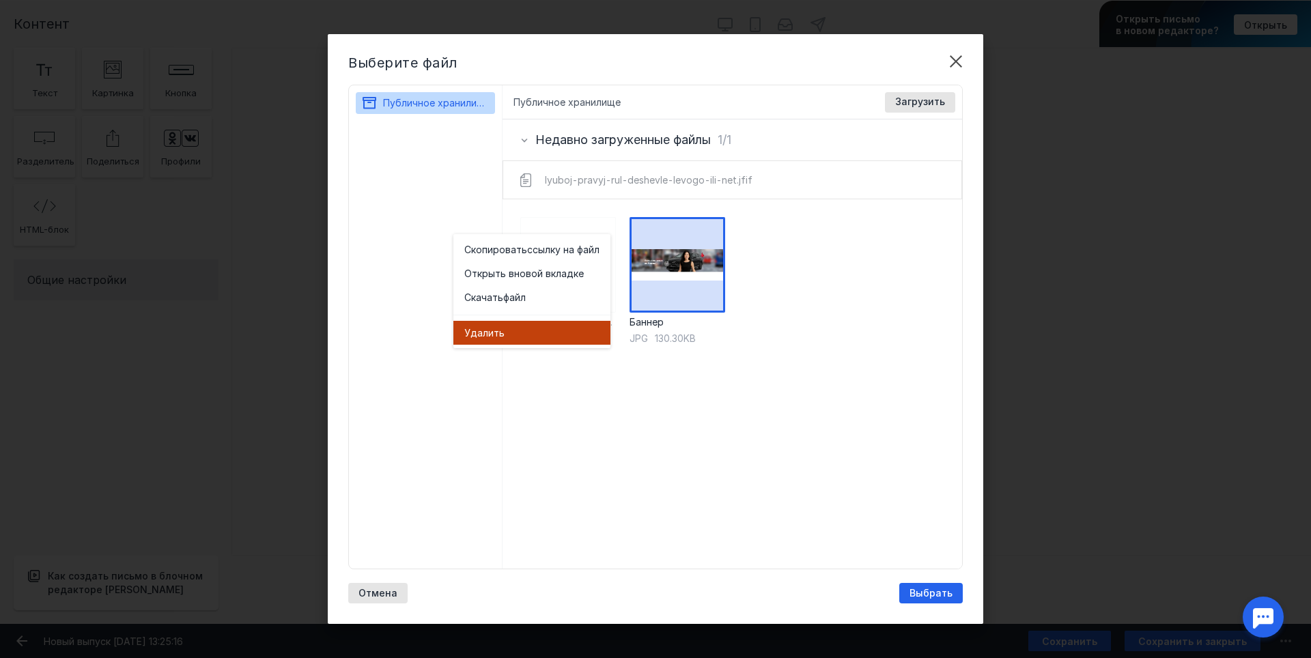
click at [510, 335] on div "Удал ить" at bounding box center [531, 333] width 135 height 14
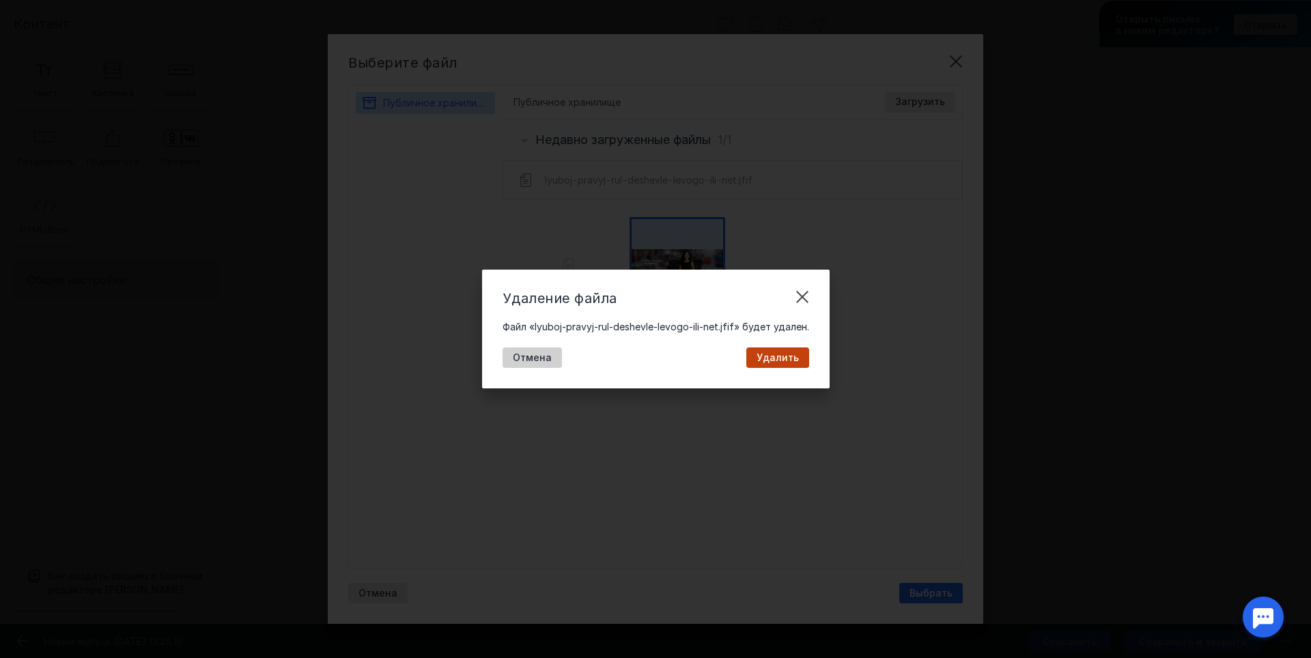
click at [530, 361] on span "Отмена" at bounding box center [532, 358] width 39 height 12
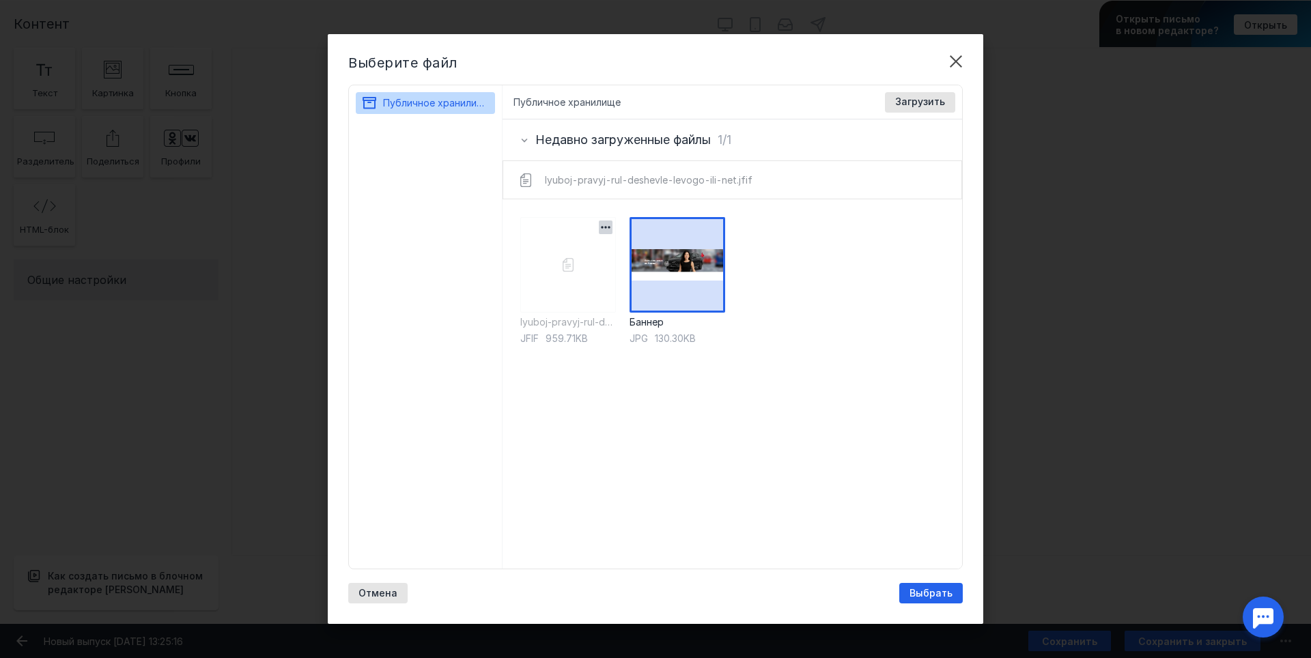
click at [569, 311] on div "lyuboj-pravyj-rul-deshevle-levogo-ili-net jfif 959.71KB" at bounding box center [568, 384] width 96 height 334
click at [576, 178] on div "lyuboj-pravyj-rul-deshevle-levogo-ili-net.jfif" at bounding box center [733, 180] width 478 height 38
click at [544, 180] on div "lyuboj-pravyj-rul-deshevle-levogo-ili-net.jfif" at bounding box center [733, 180] width 478 height 38
click at [524, 274] on div "lyuboj-pravyj-rul-deshevle-levogo-ili-net jfif 959.71KB" at bounding box center [568, 384] width 96 height 334
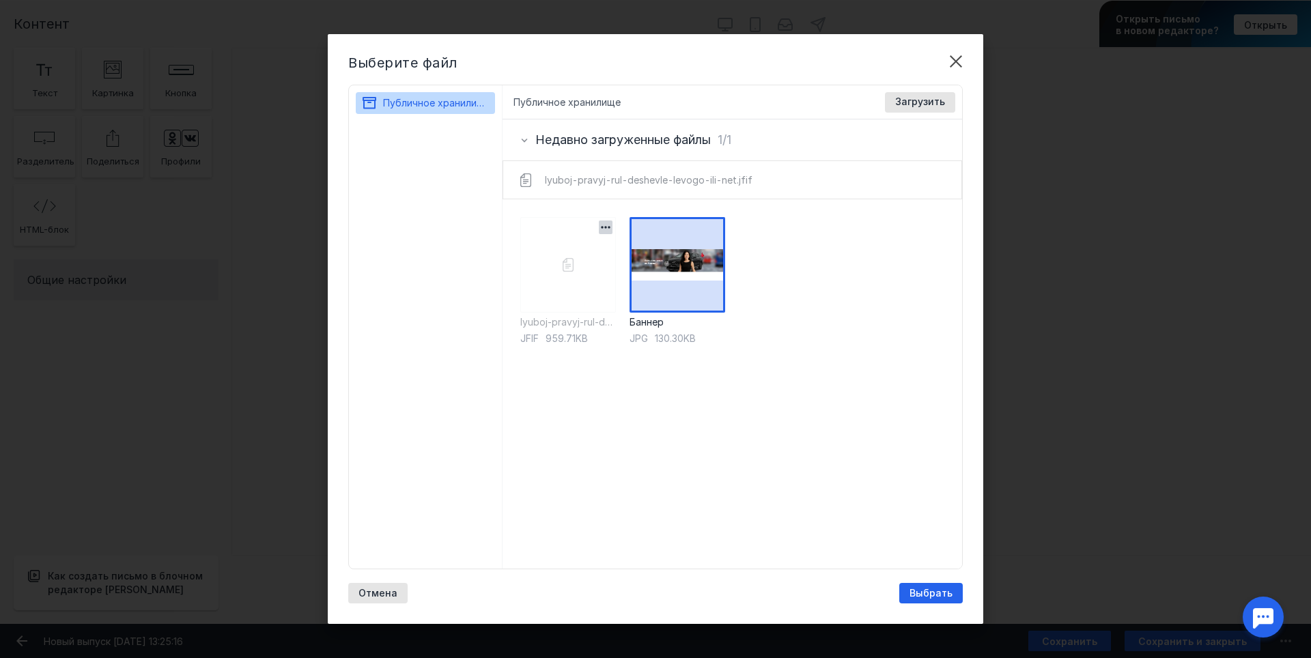
click at [606, 225] on icon "button" at bounding box center [606, 228] width 14 height 14
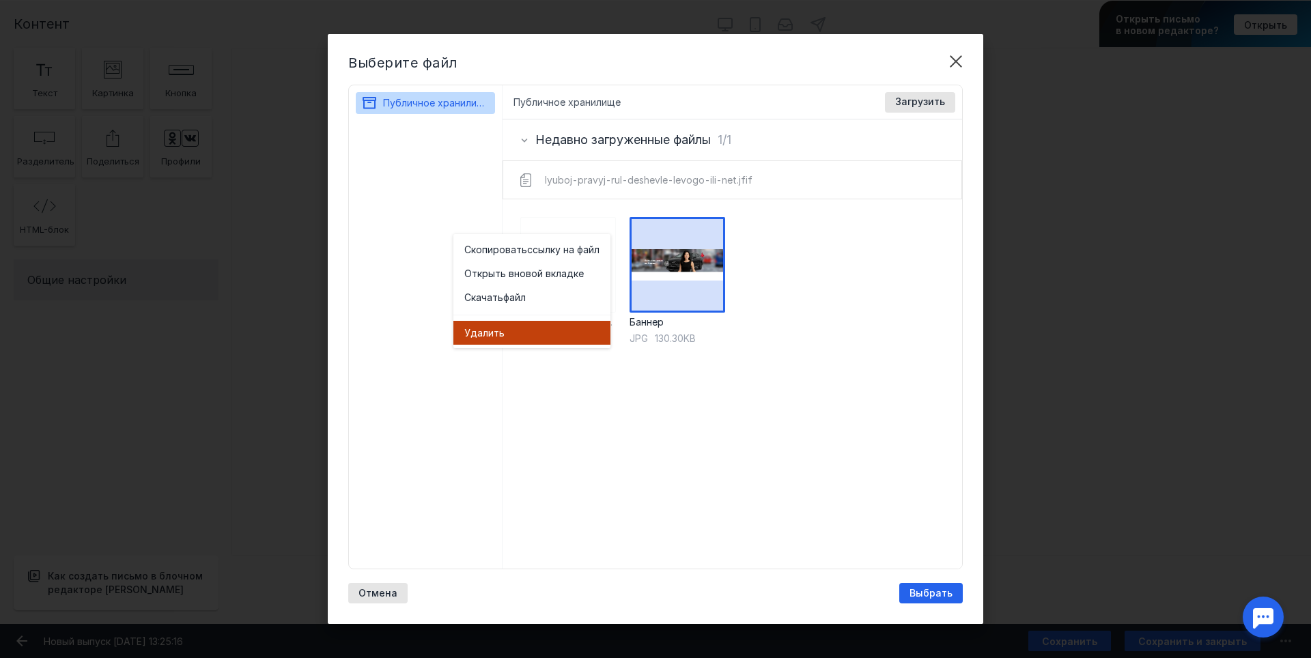
click at [552, 328] on div "Удал ить" at bounding box center [531, 333] width 135 height 14
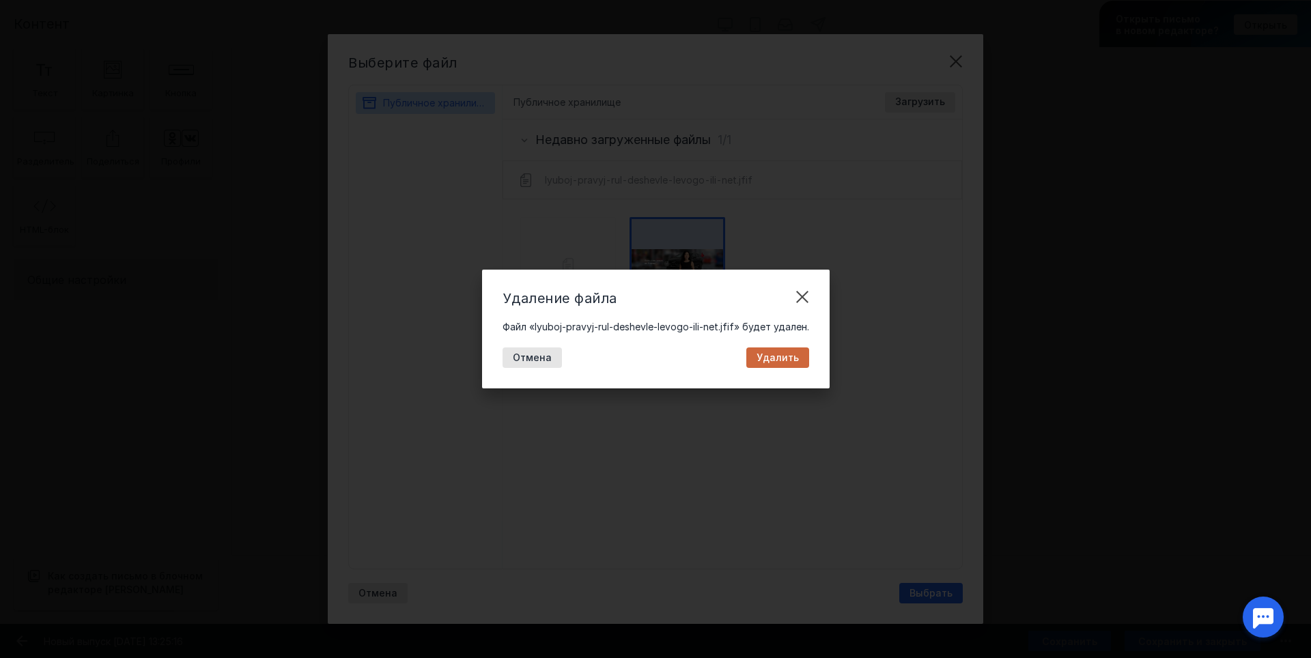
click at [785, 358] on span "Удалить" at bounding box center [778, 358] width 42 height 12
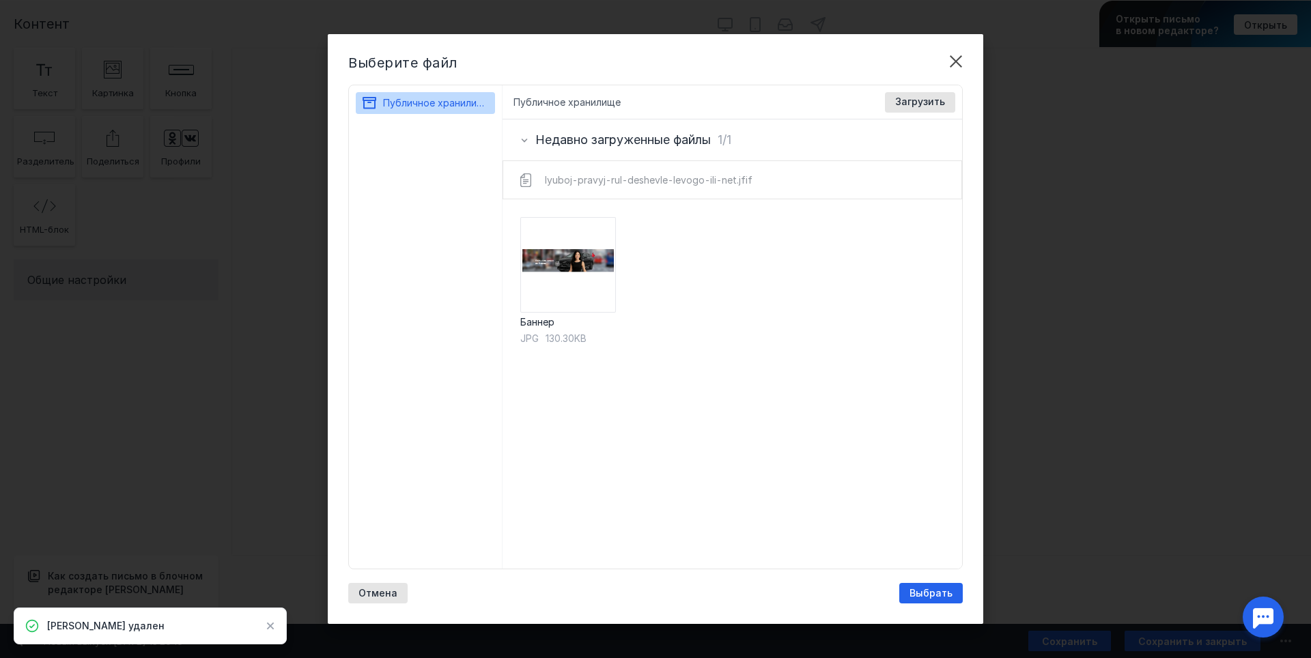
drag, startPoint x: 756, startPoint y: 382, endPoint x: 750, endPoint y: 368, distance: 15.0
click at [755, 382] on div "Баннер jpg 130.30KB" at bounding box center [733, 383] width 460 height 369
click at [909, 100] on span "Загрузить" at bounding box center [920, 102] width 50 height 12
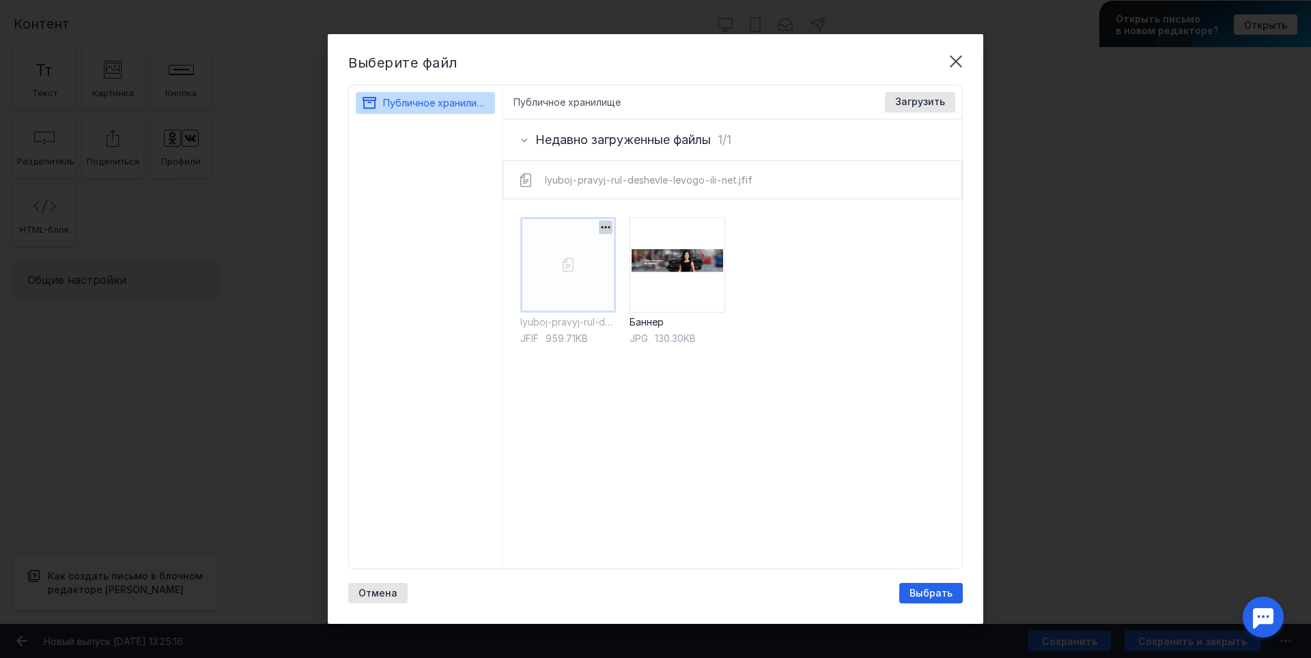
click at [607, 225] on icon "button" at bounding box center [606, 228] width 14 height 14
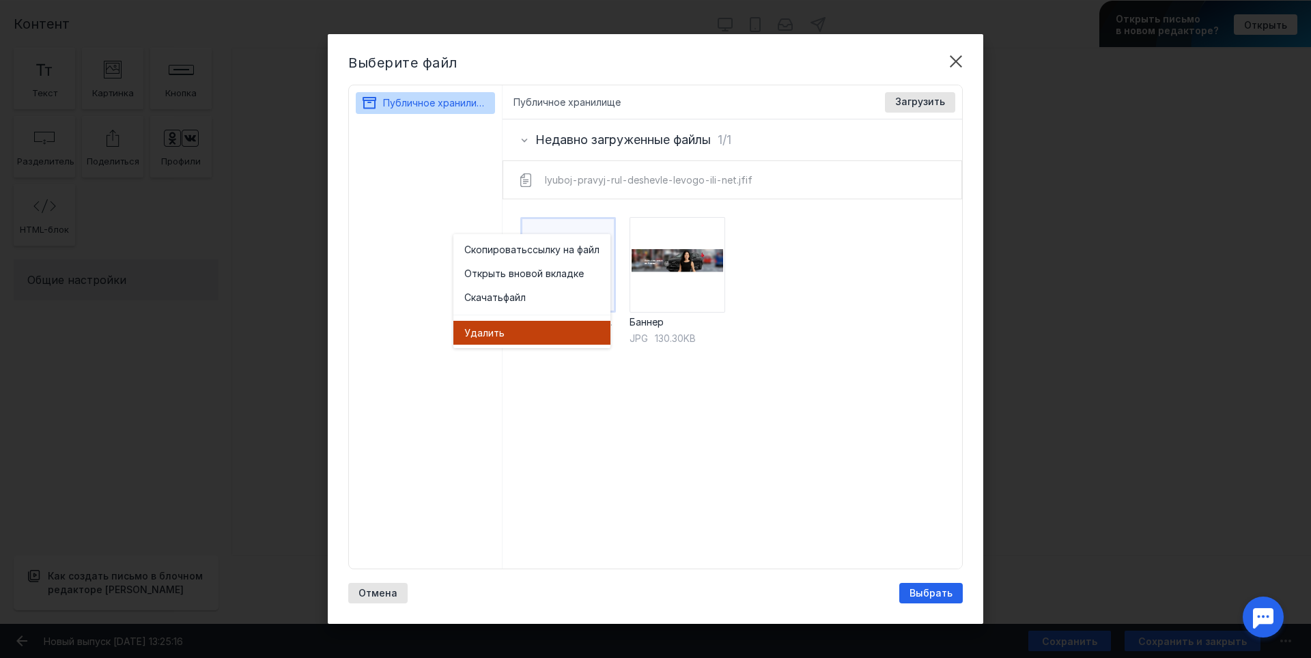
click at [533, 339] on div "Удал ить" at bounding box center [531, 333] width 135 height 14
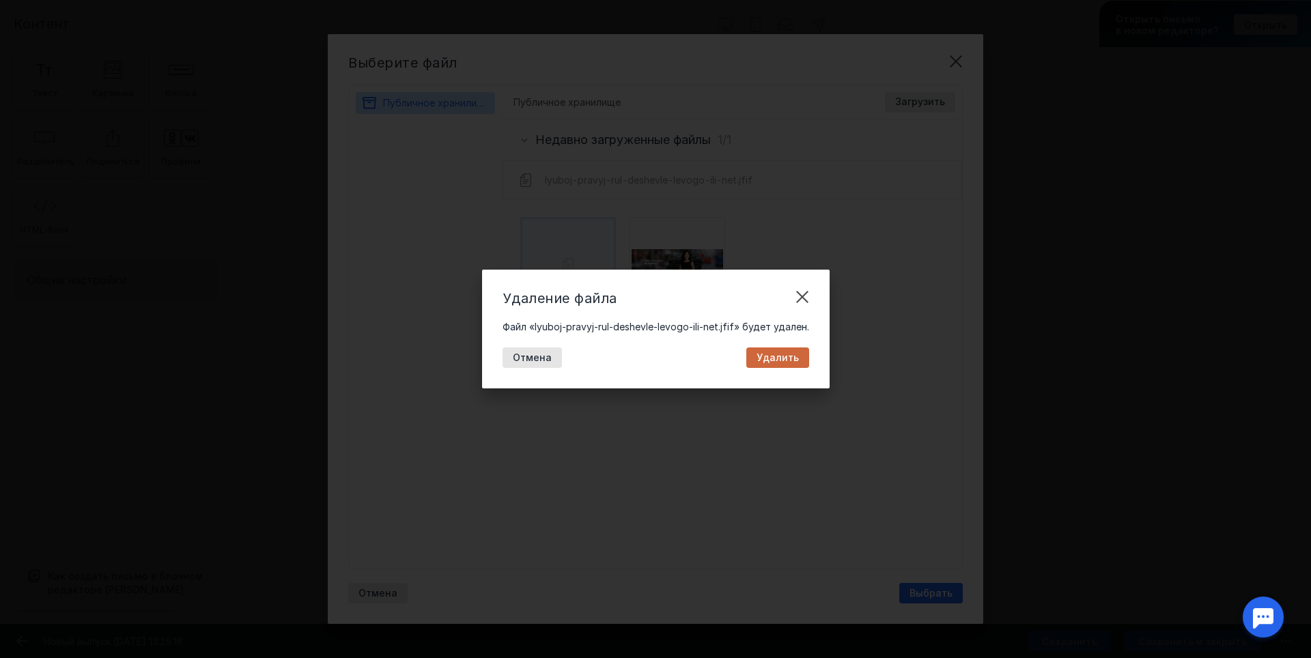
click at [774, 358] on span "Удалить" at bounding box center [778, 358] width 42 height 12
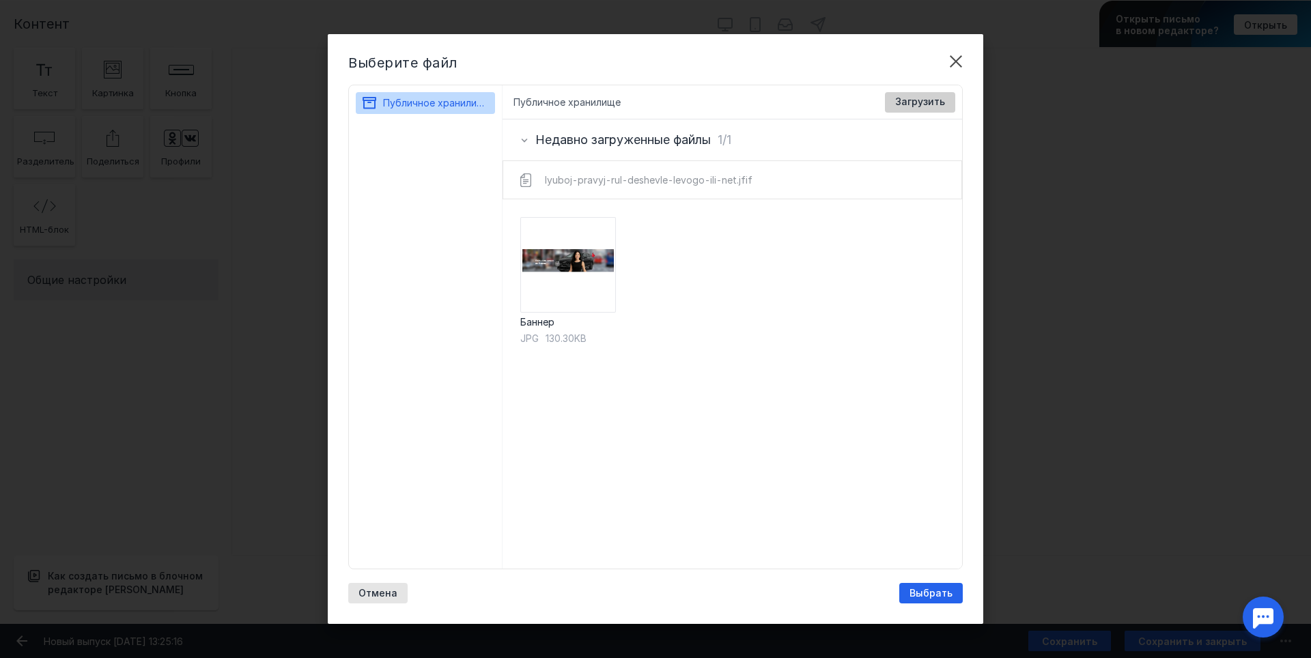
click at [929, 101] on span "Загрузить" at bounding box center [920, 102] width 50 height 12
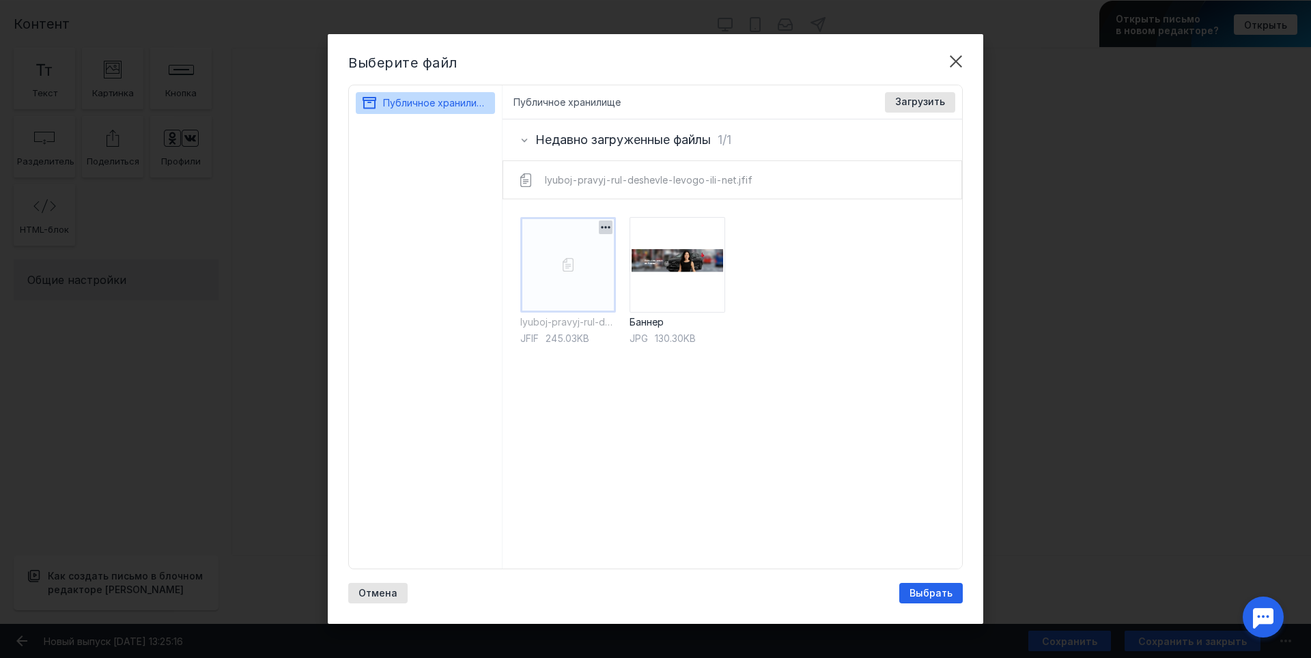
click at [605, 226] on icon "button" at bounding box center [606, 228] width 14 height 14
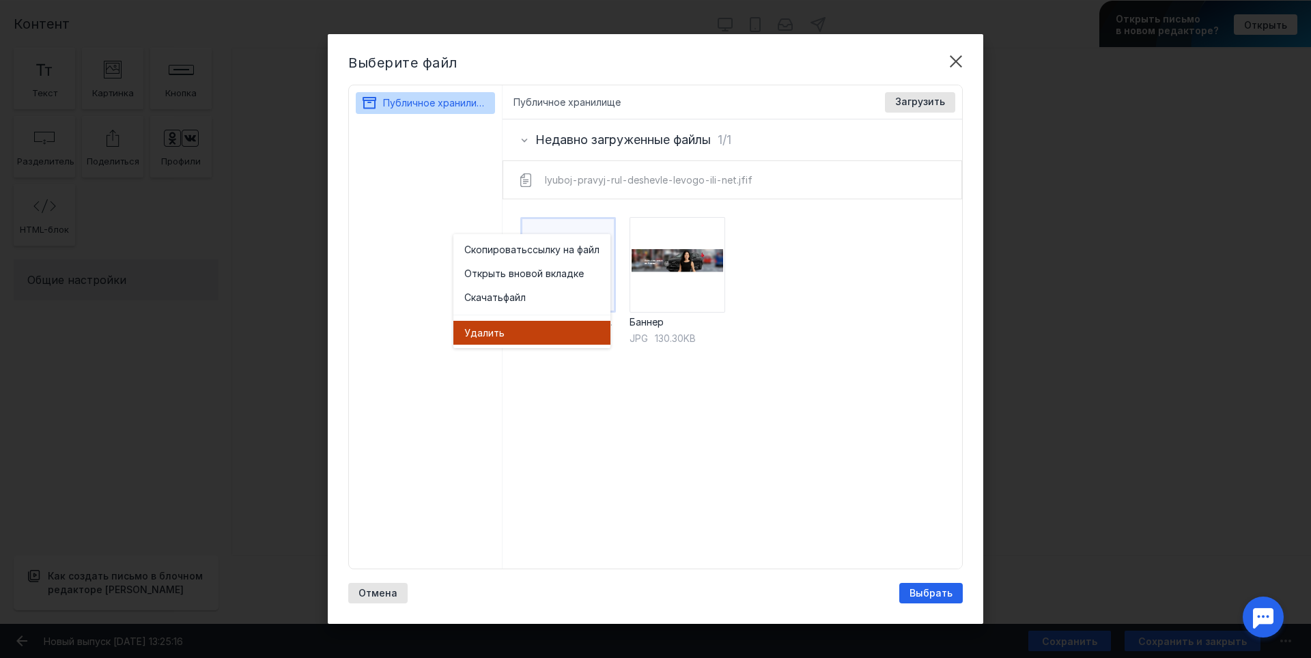
click at [567, 333] on div "Удал ить" at bounding box center [531, 333] width 135 height 14
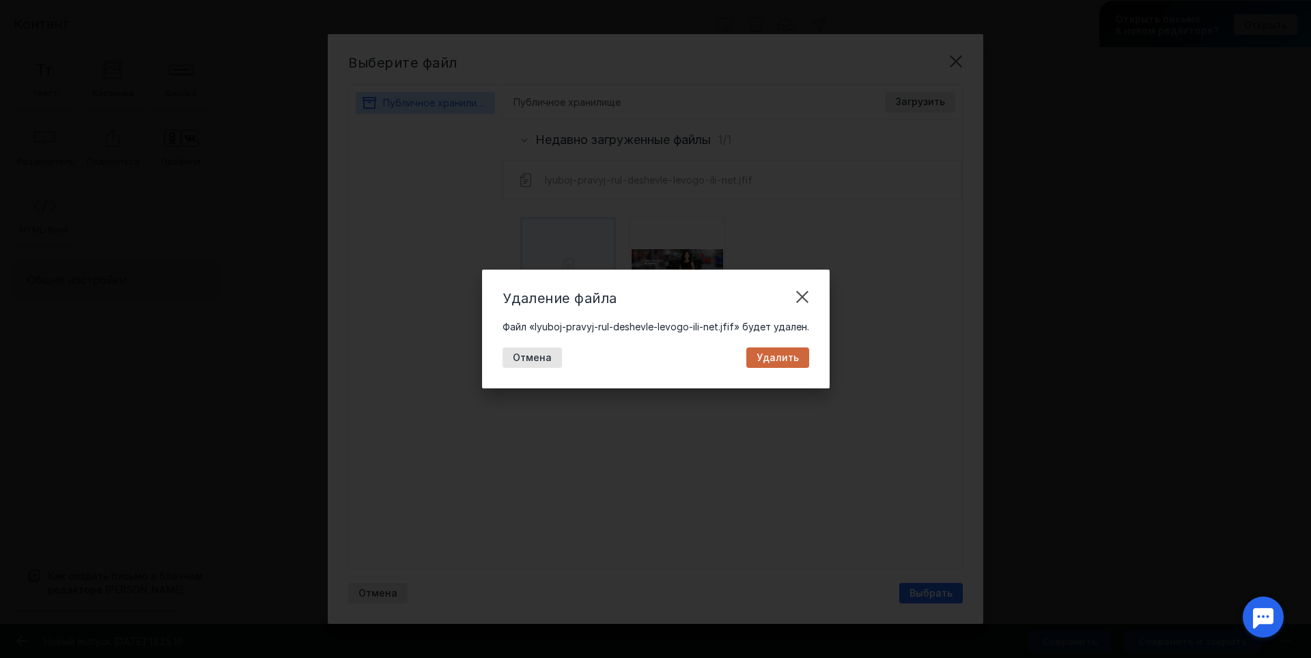
click at [803, 355] on div "Удалить" at bounding box center [778, 358] width 56 height 12
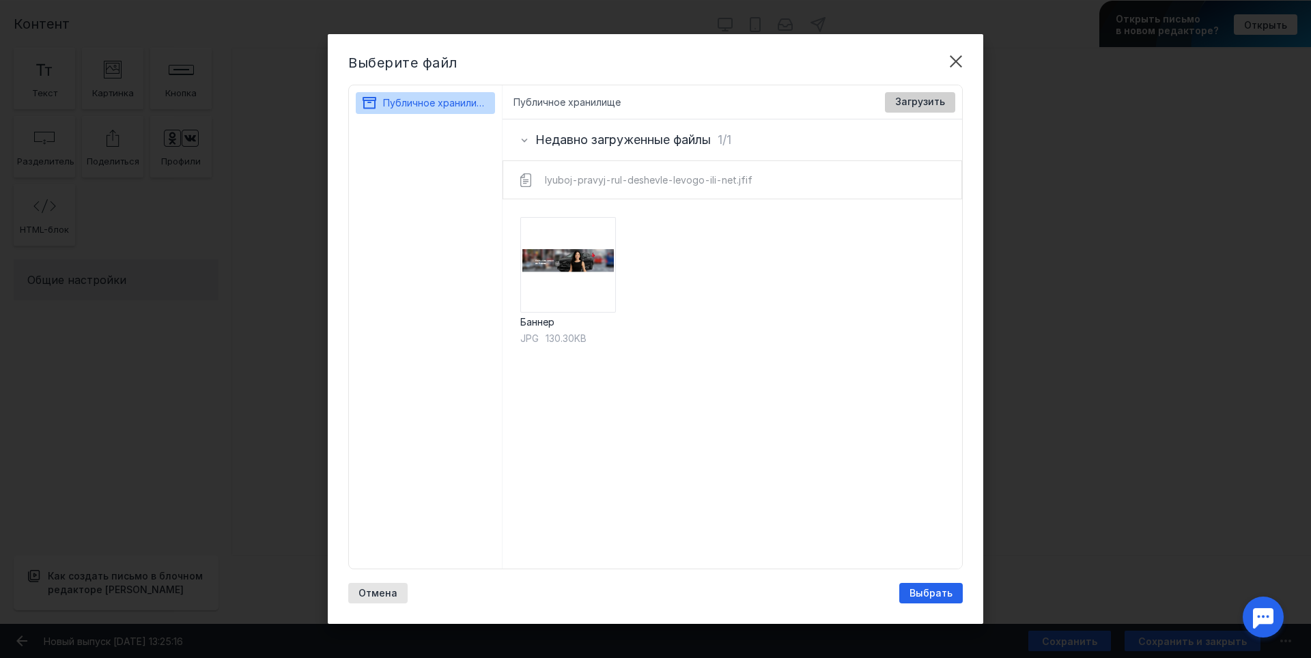
click at [918, 102] on span "Загрузить" at bounding box center [920, 102] width 50 height 12
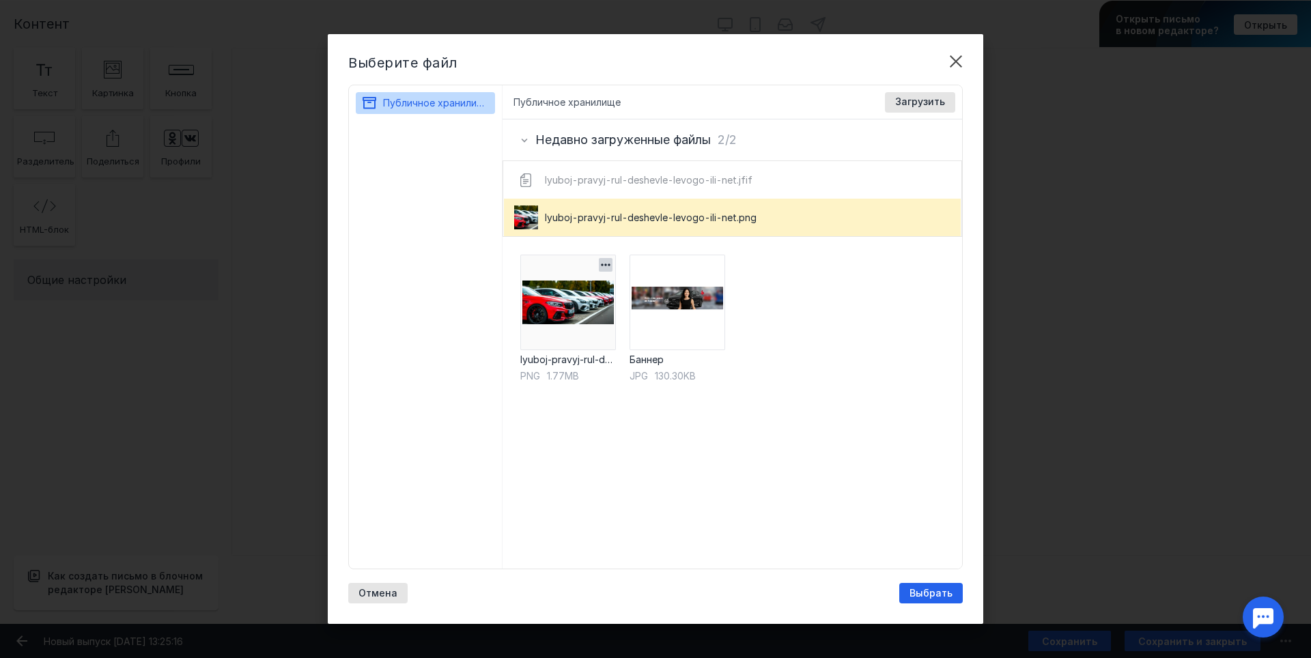
click at [612, 341] on img at bounding box center [568, 303] width 96 height 96
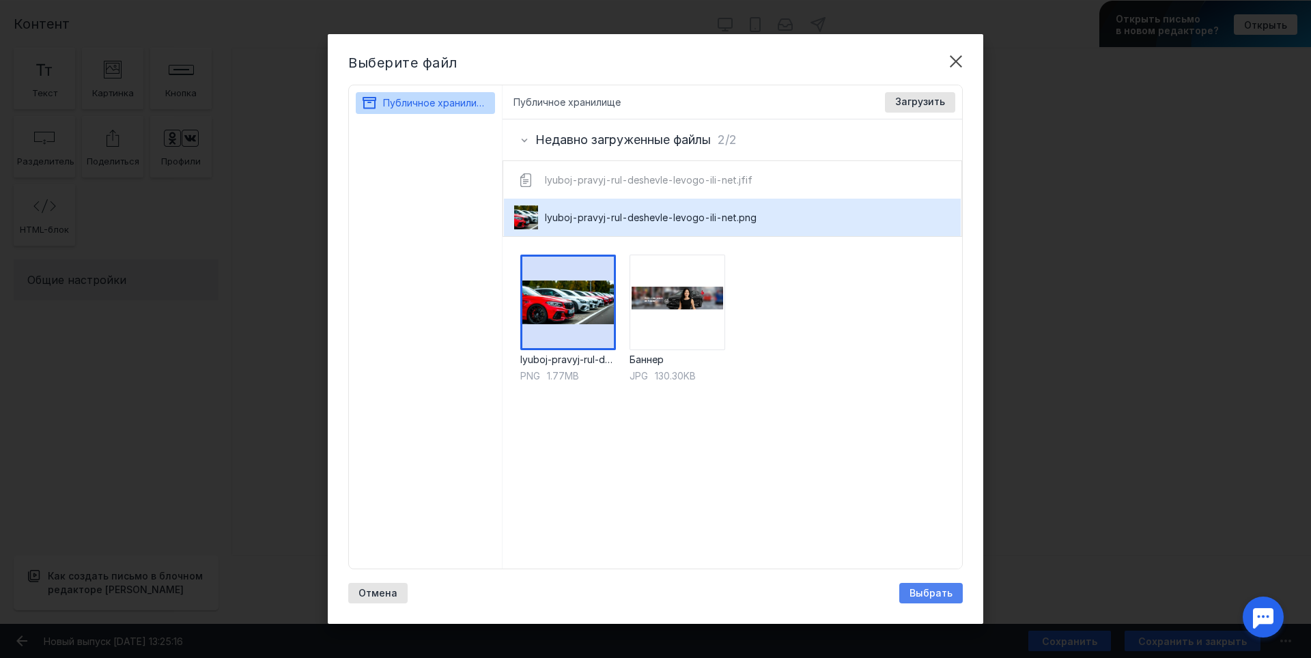
click at [923, 590] on span "Выбрать" at bounding box center [931, 594] width 43 height 12
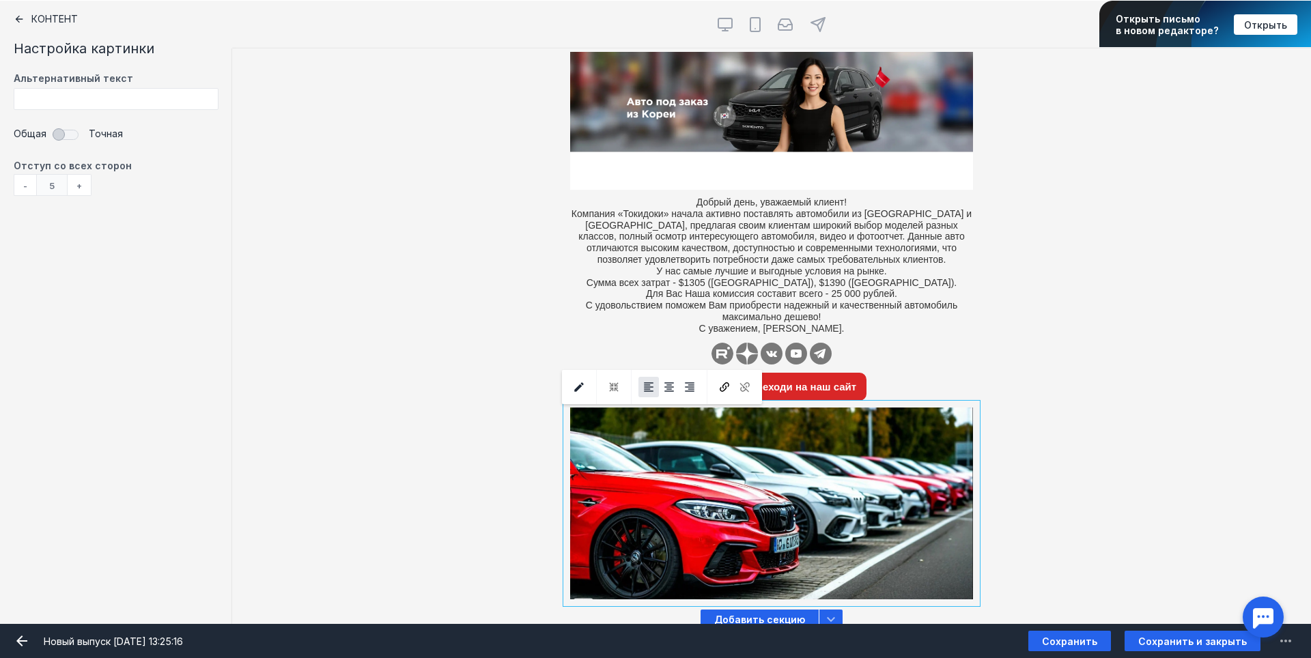
scroll to position [13, 0]
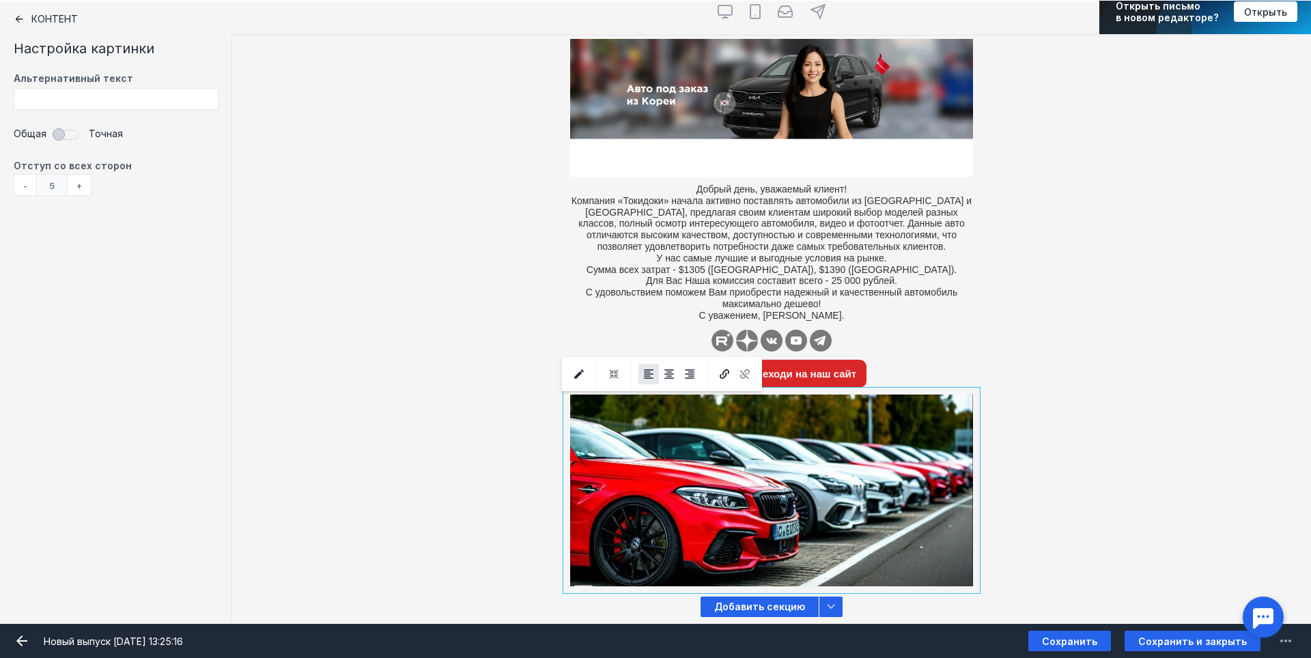
click at [1078, 436] on div "[PERSON_NAME] видит эту секцию? Все получатели" at bounding box center [771, 490] width 1079 height 199
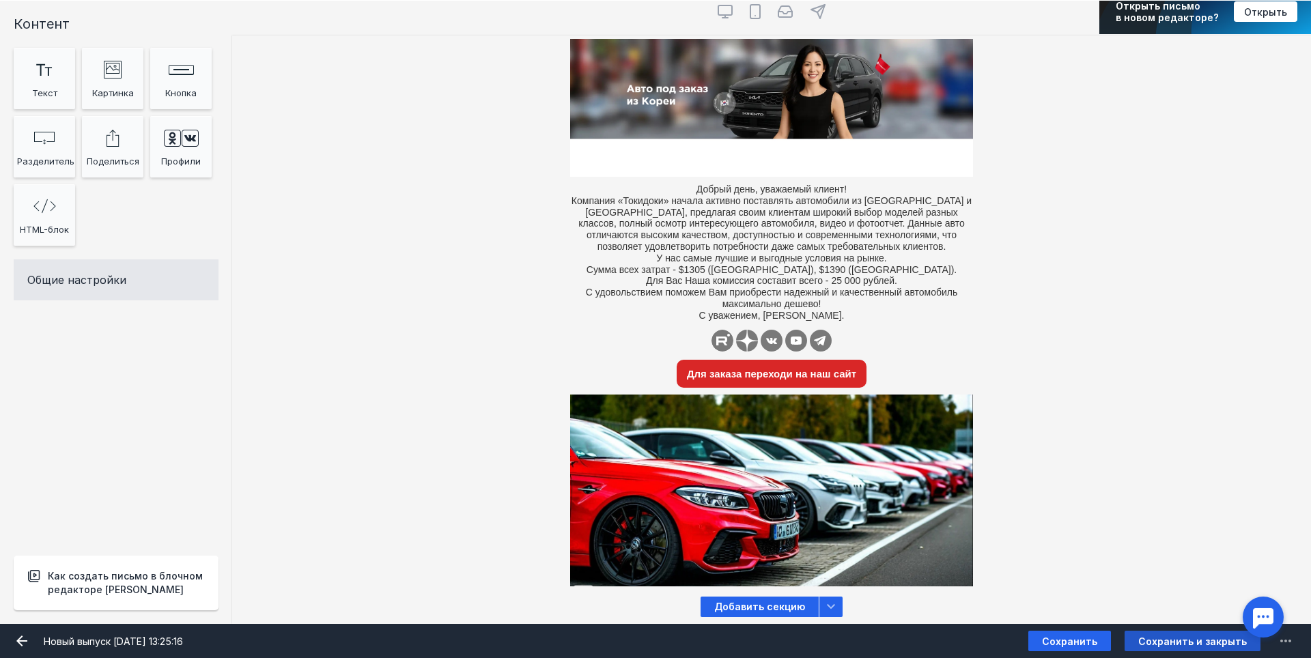
click at [1155, 641] on span "Сохранить и закрыть" at bounding box center [1192, 642] width 109 height 12
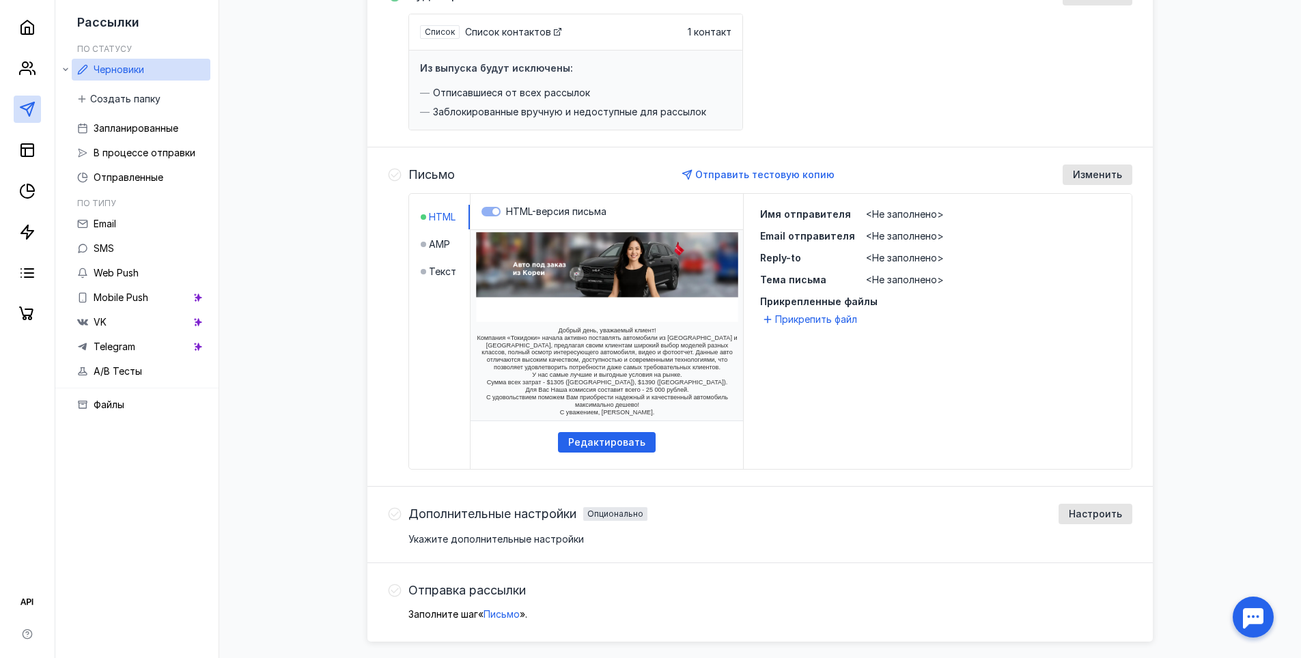
scroll to position [236, 0]
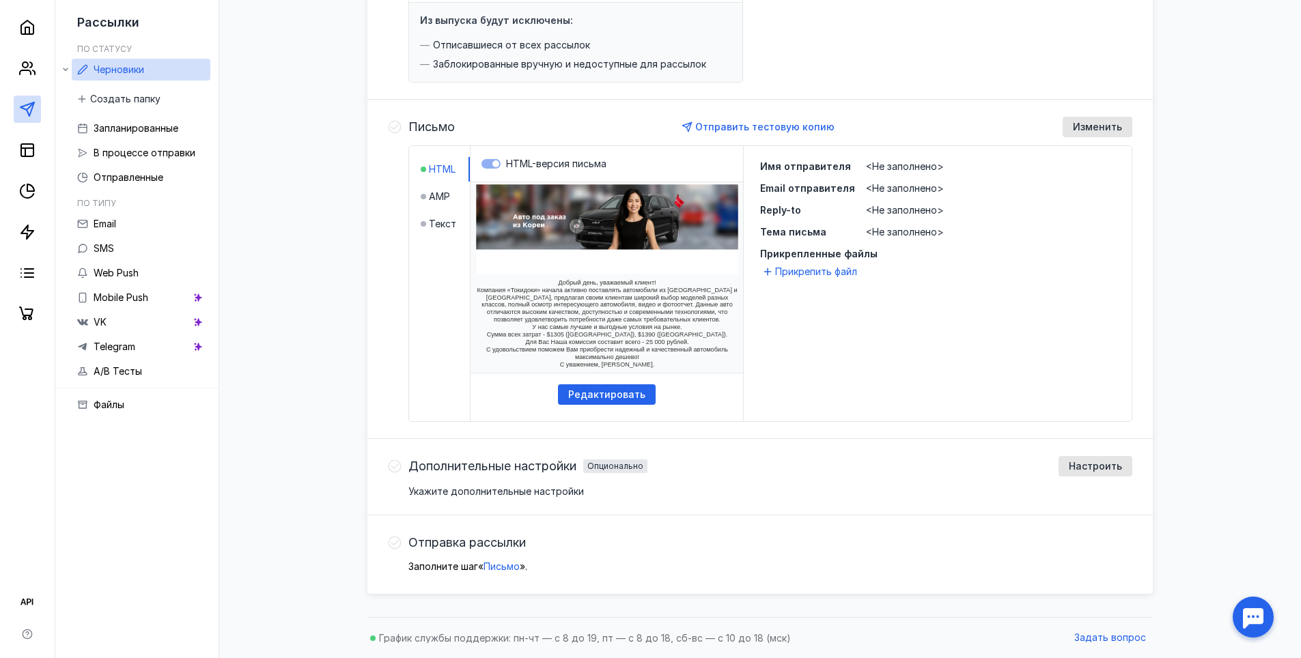
click at [397, 468] on icon at bounding box center [395, 467] width 14 height 14
click at [1086, 466] on span "Настроить" at bounding box center [1095, 467] width 53 height 12
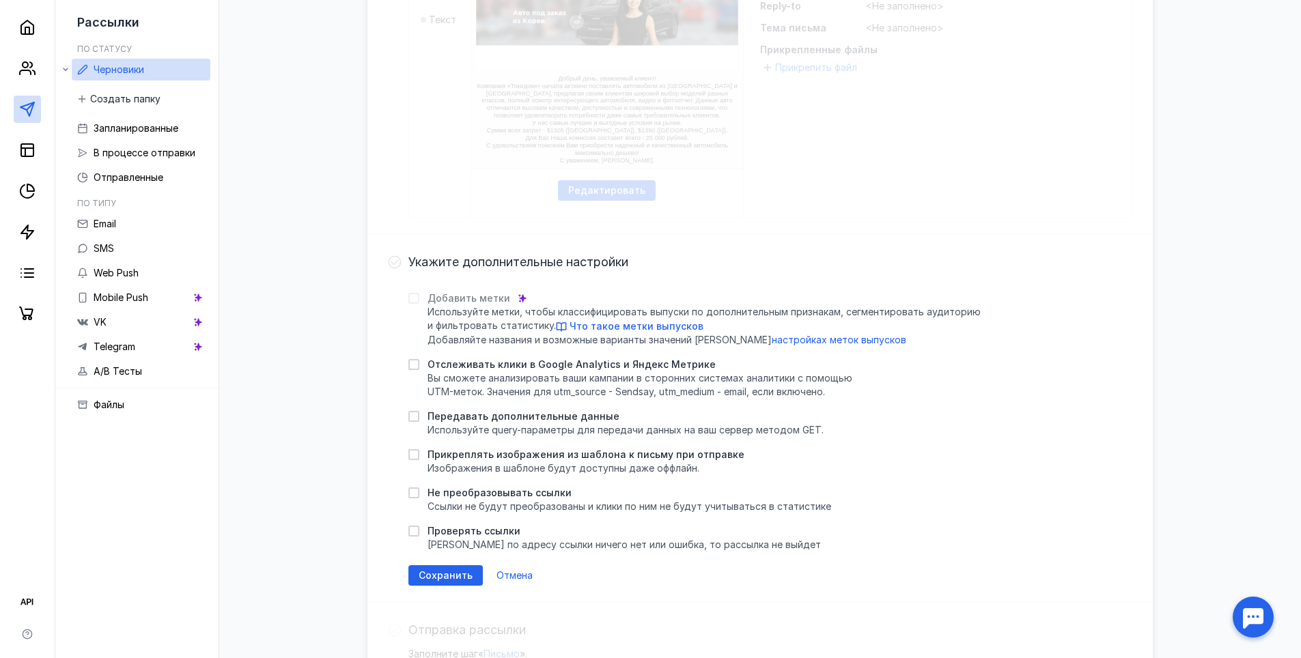
scroll to position [441, 0]
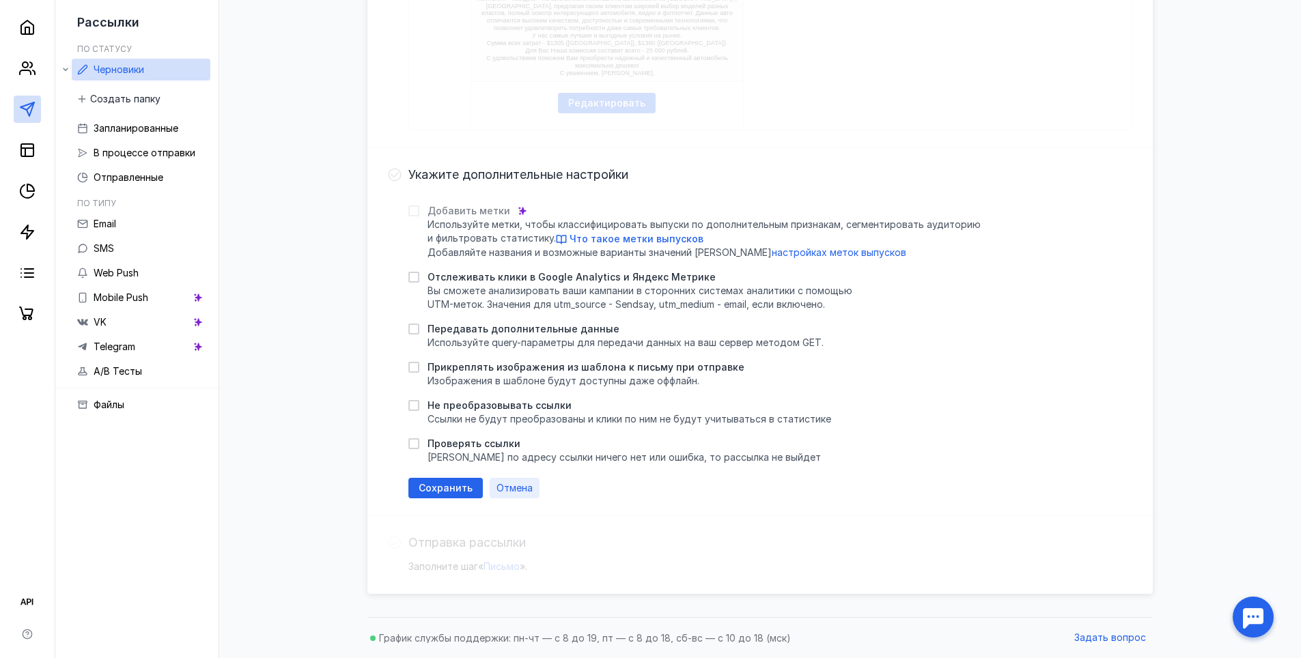
click at [507, 485] on span "Отмена" at bounding box center [514, 489] width 36 height 12
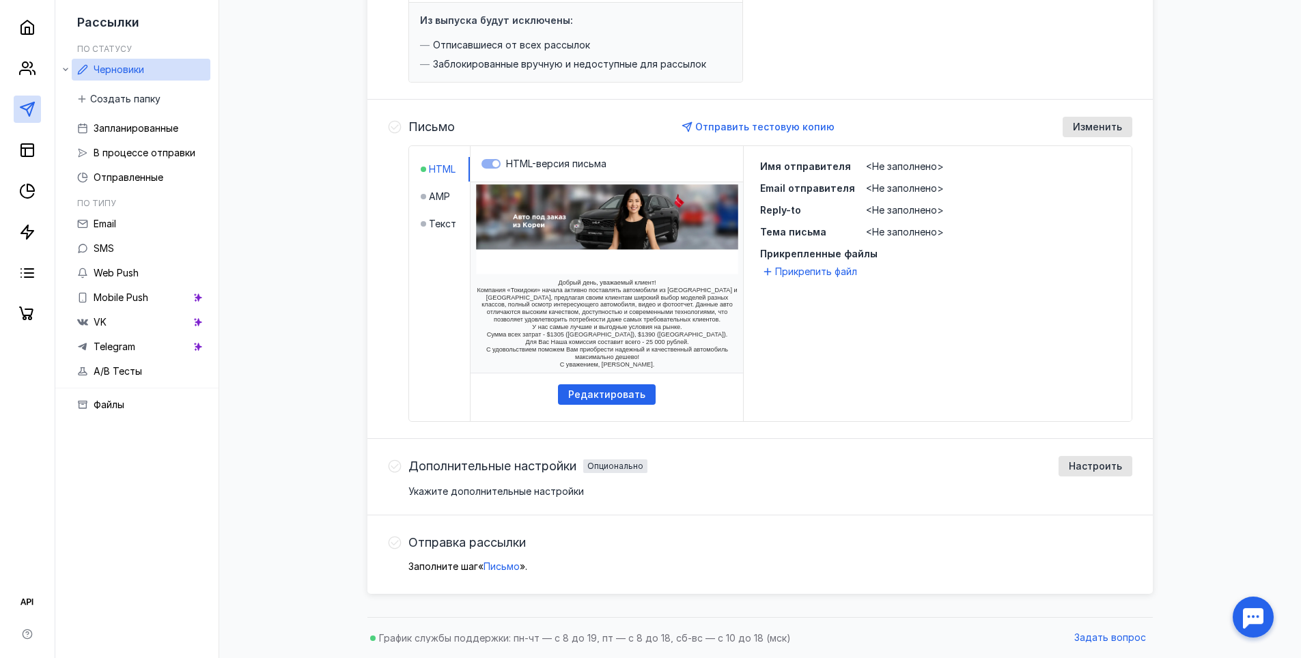
scroll to position [236, 0]
click at [505, 567] on span "Письмо" at bounding box center [501, 567] width 36 height 12
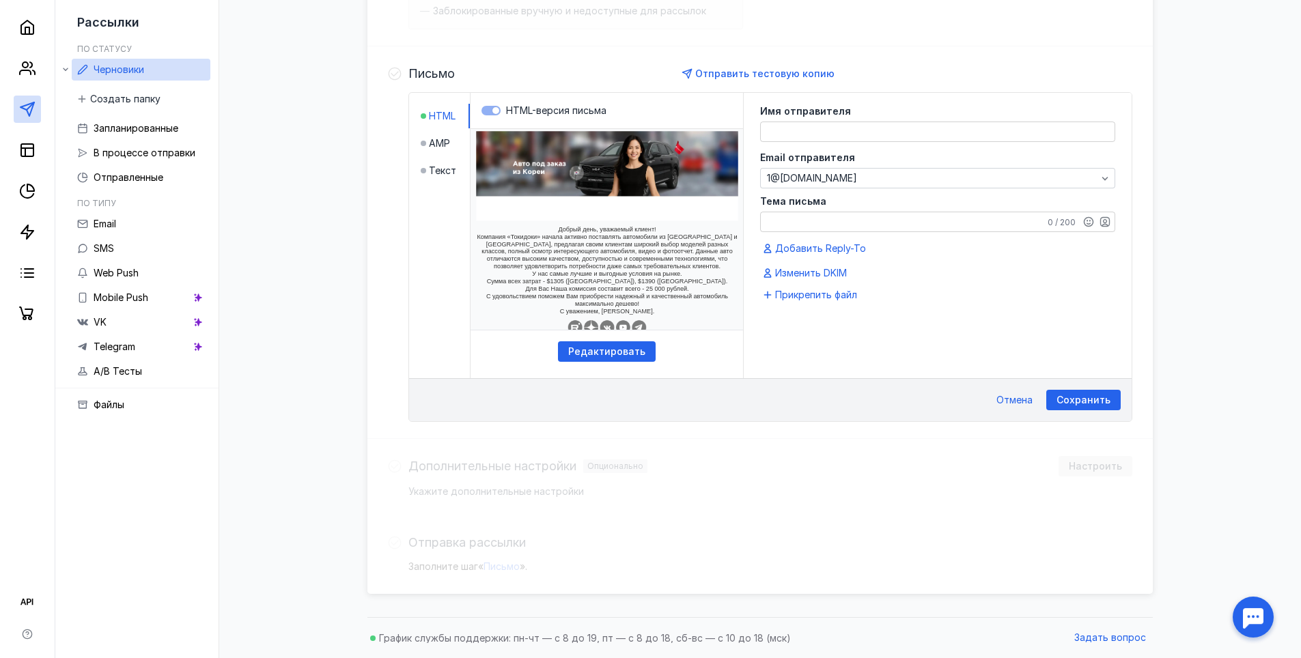
scroll to position [335, 0]
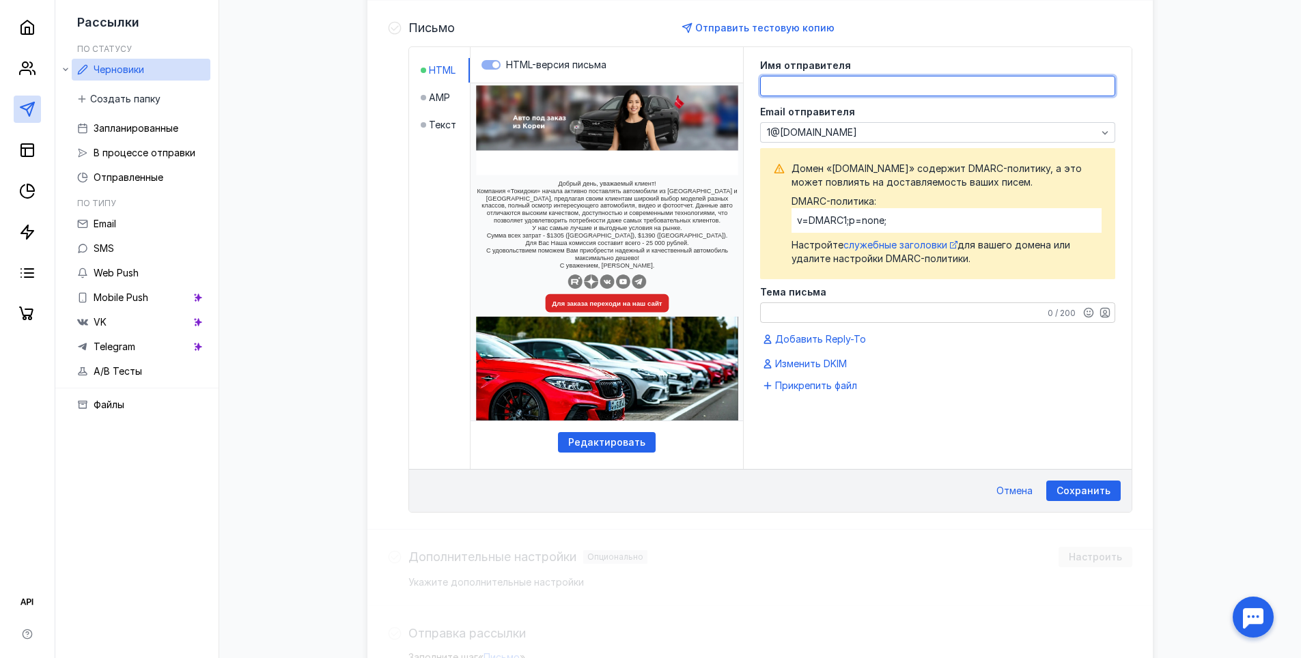
click at [860, 88] on textarea at bounding box center [938, 85] width 354 height 19
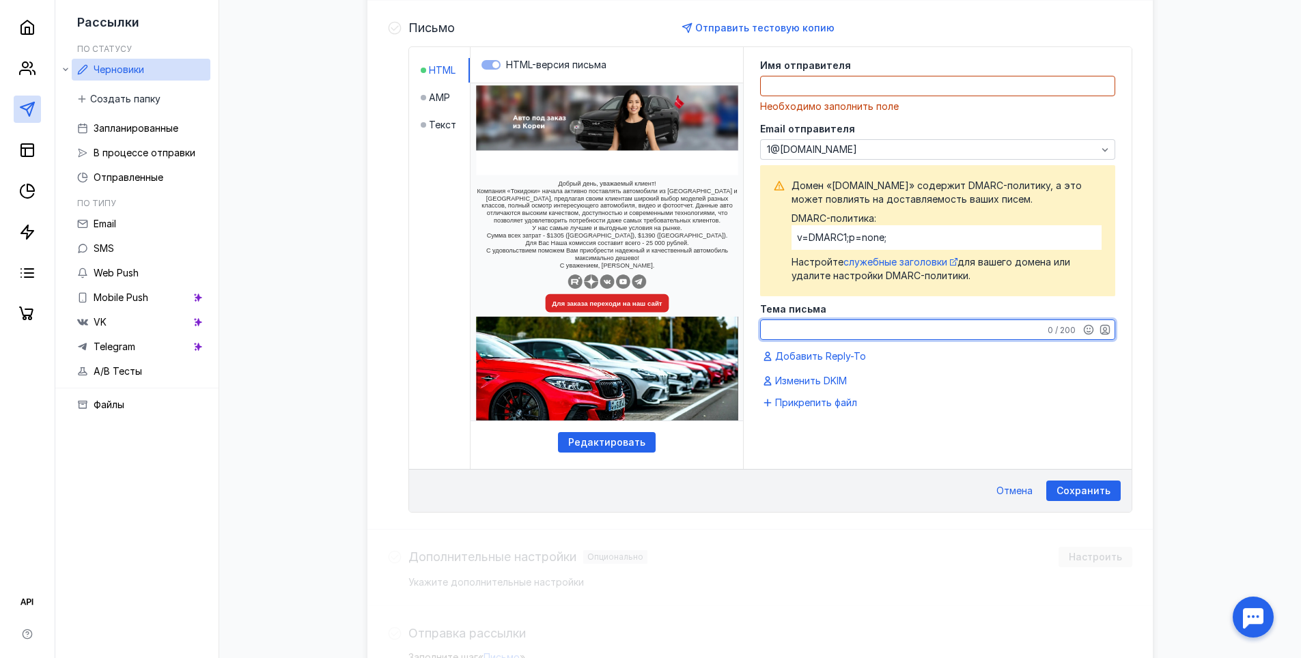
click at [821, 309] on div "Тема письма 0 / 200" at bounding box center [937, 323] width 355 height 36
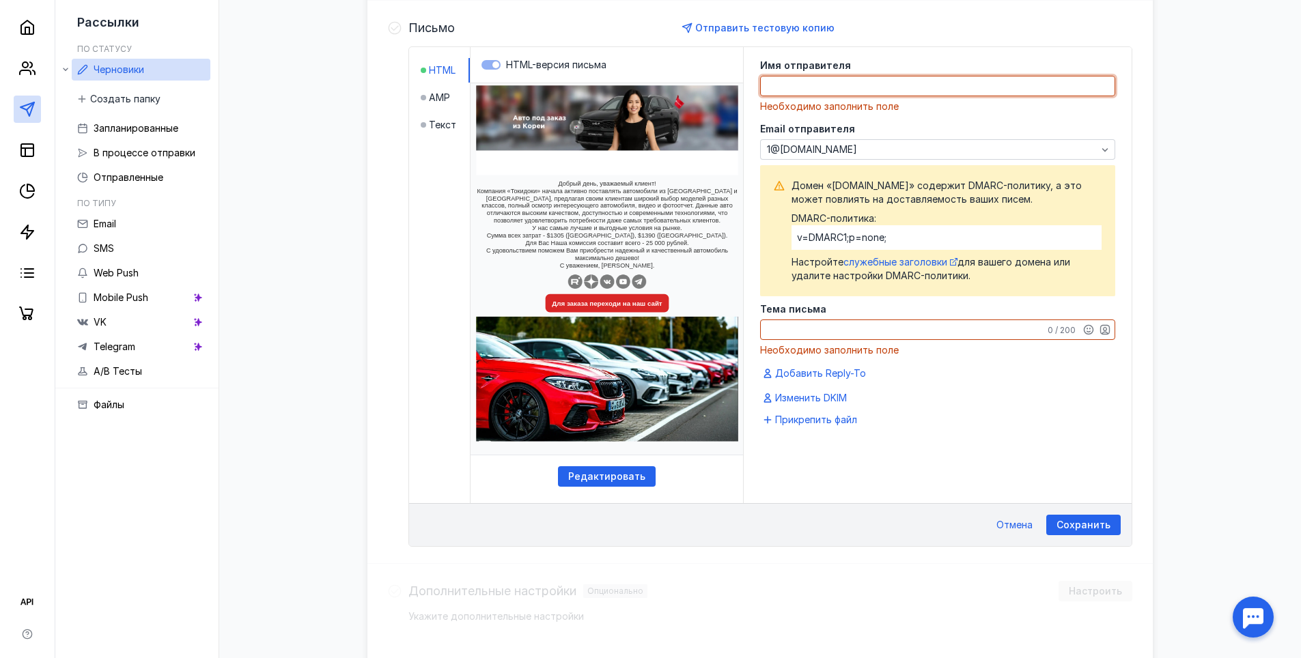
click at [820, 91] on textarea at bounding box center [938, 85] width 354 height 19
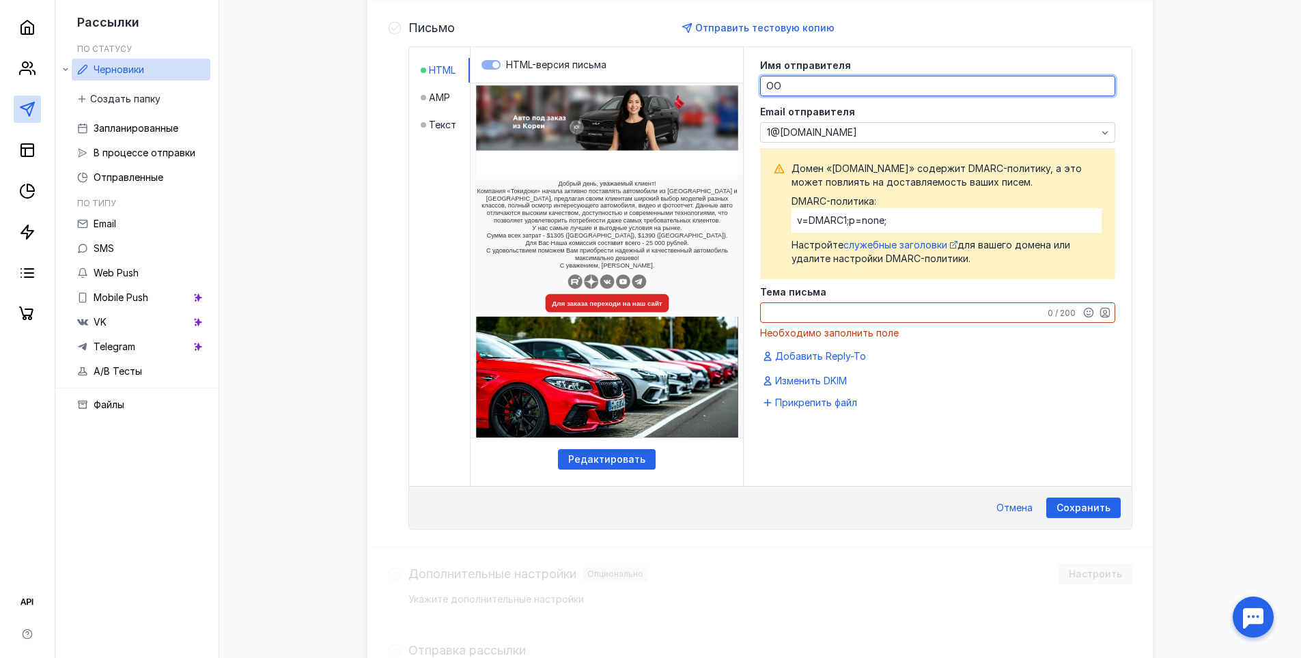
type textarea "О"
type textarea "Т"
drag, startPoint x: 927, startPoint y: 89, endPoint x: 864, endPoint y: 91, distance: 62.2
click at [864, 91] on textarea "[PERSON_NAME]" at bounding box center [938, 85] width 354 height 19
type textarea "[PERSON_NAME]"
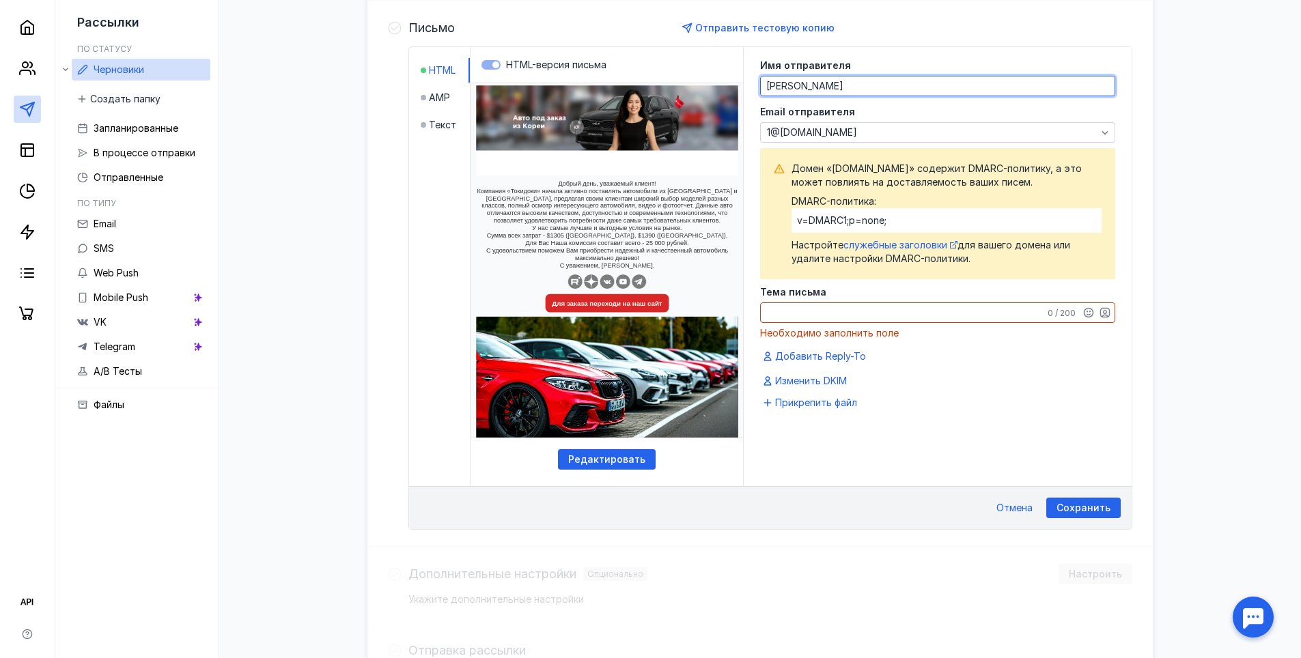
click at [834, 313] on textarea "Тема письма" at bounding box center [938, 312] width 354 height 19
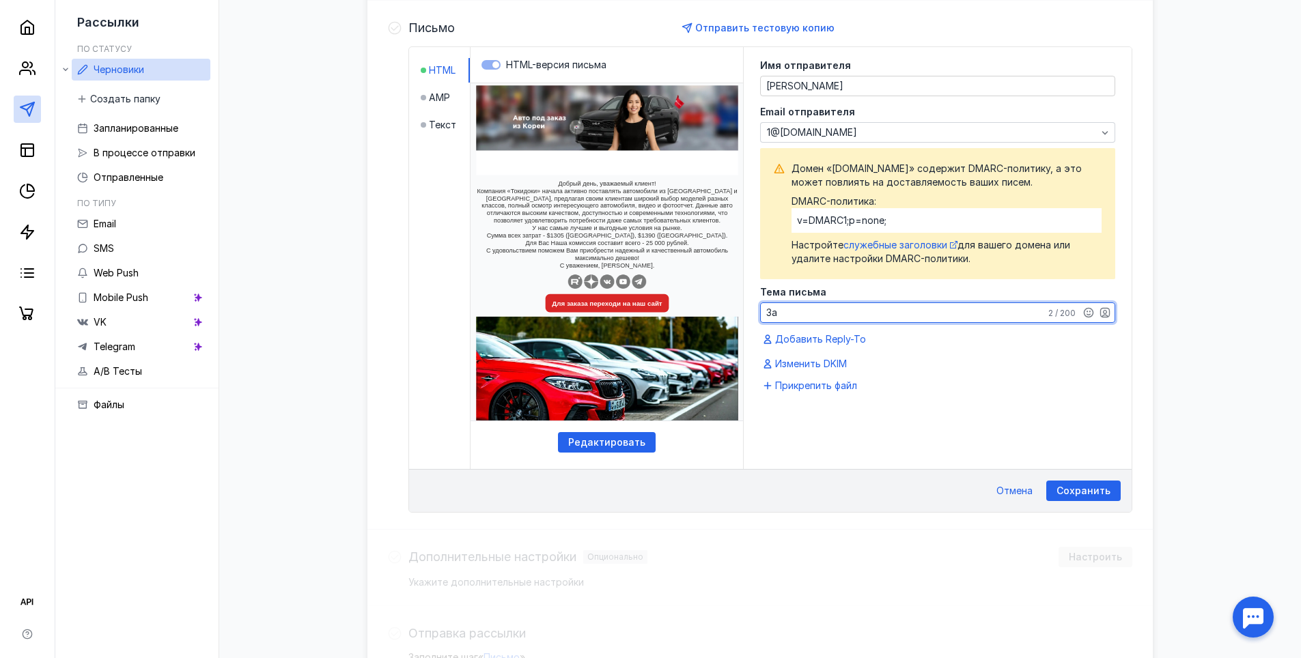
type textarea "З"
type textarea "Автомобили под заказ из [GEOGRAPHIC_DATA], [GEOGRAPHIC_DATA] и [GEOGRAPHIC_DATA]"
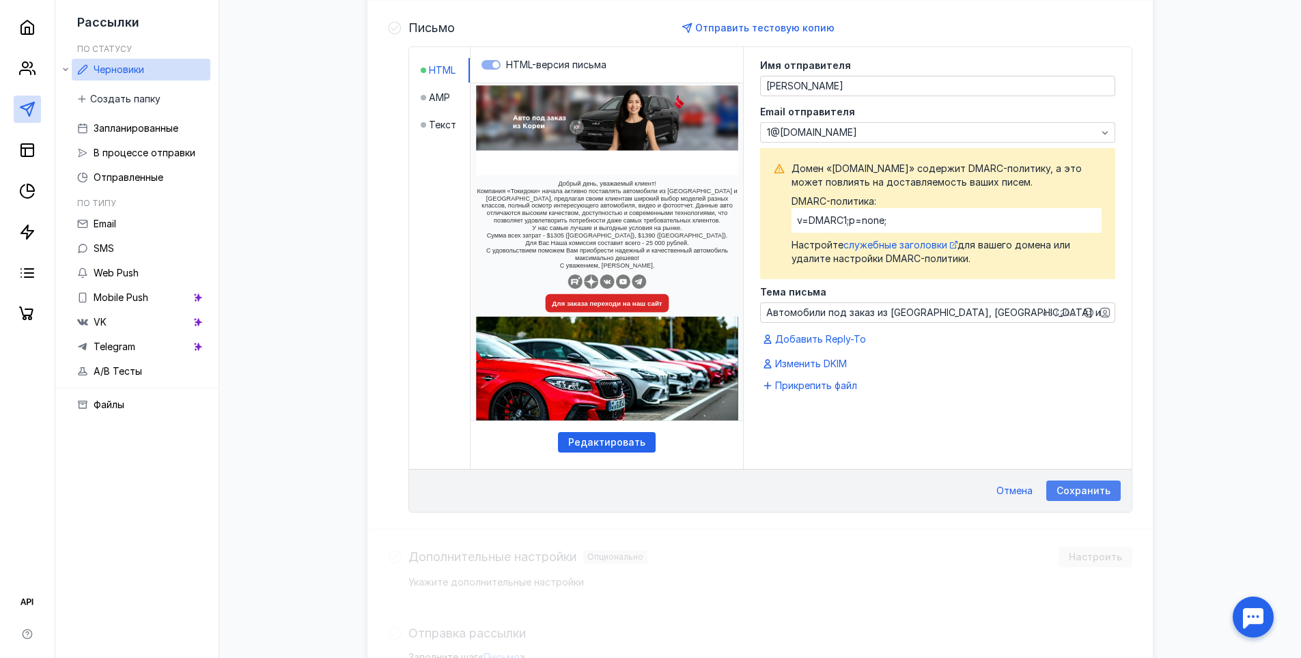
click at [1078, 490] on span "Сохранить" at bounding box center [1083, 491] width 54 height 12
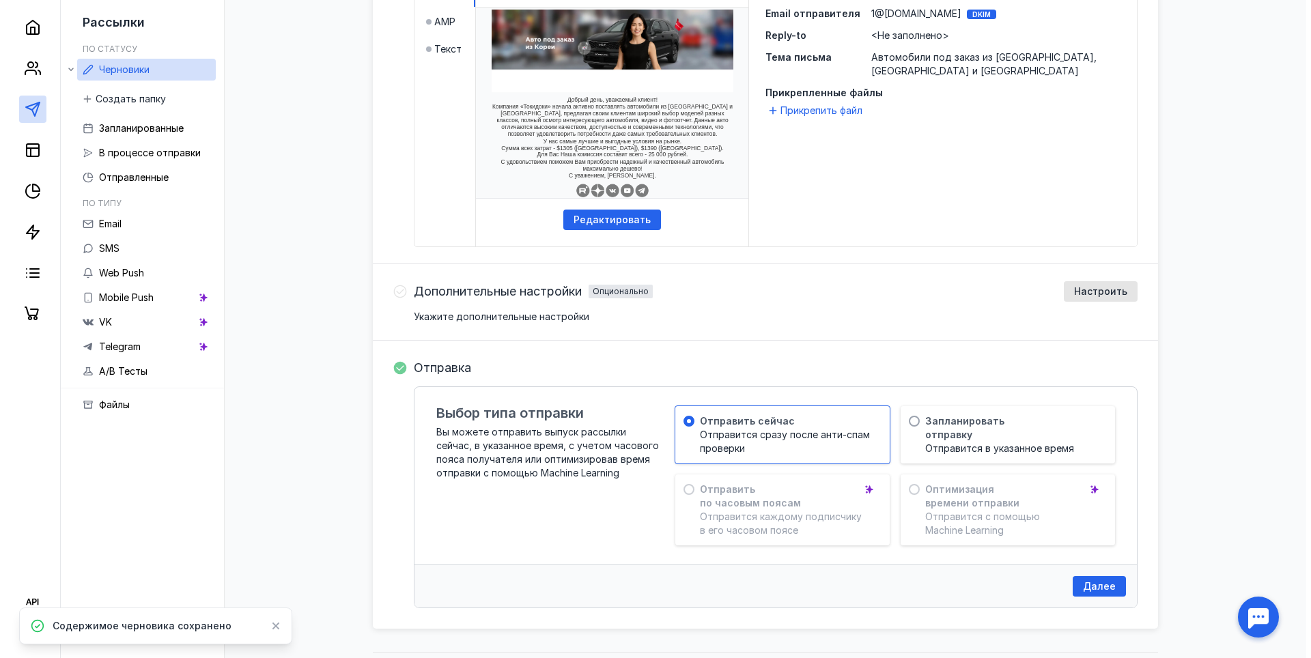
scroll to position [446, 0]
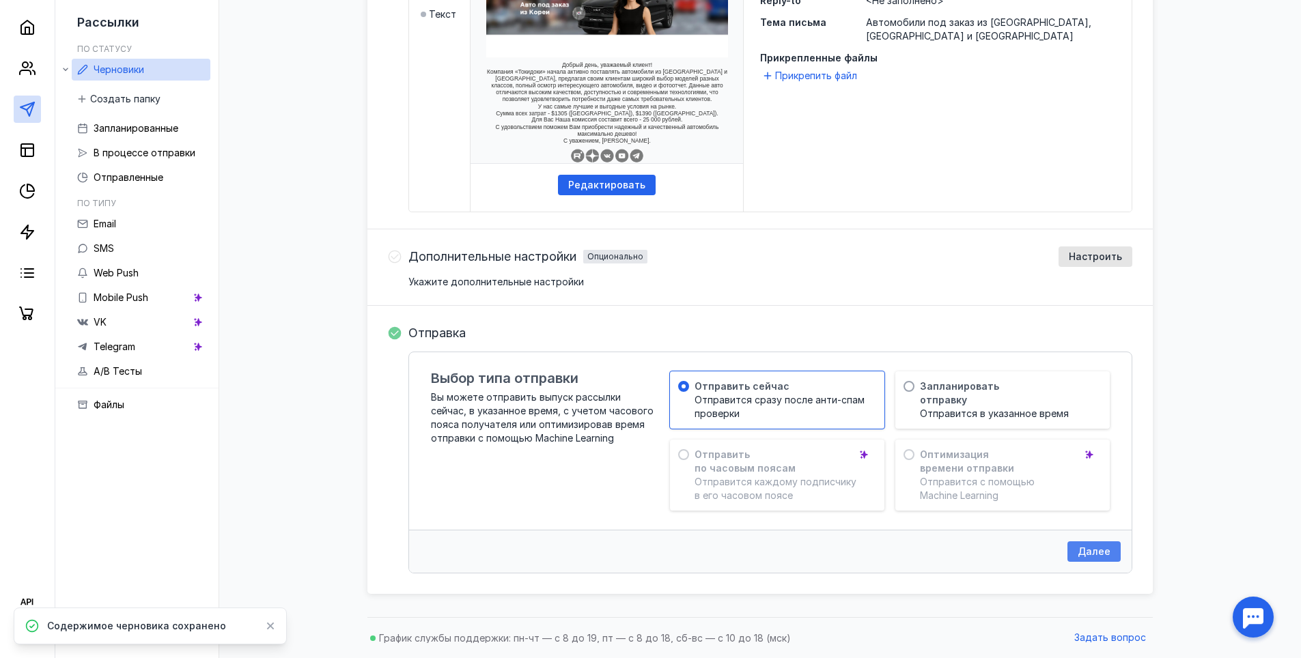
click at [1090, 548] on span "Далее" at bounding box center [1094, 552] width 33 height 12
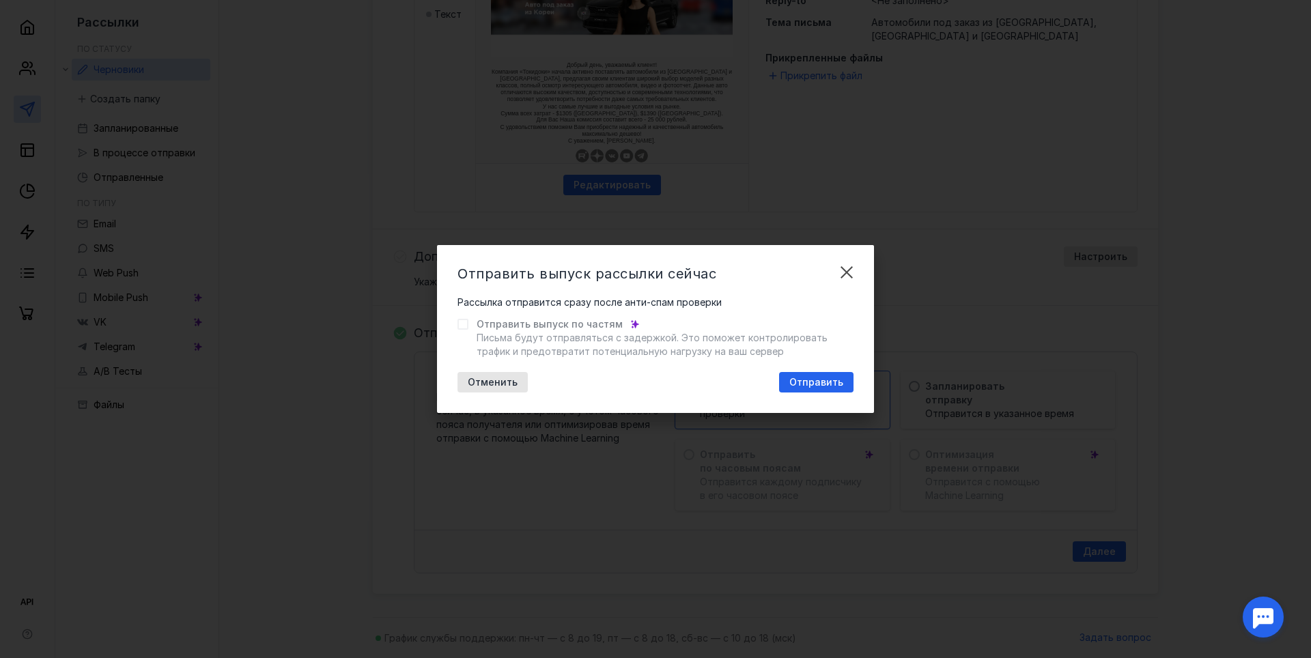
click at [467, 325] on div at bounding box center [462, 324] width 11 height 11
click at [464, 326] on icon at bounding box center [463, 325] width 10 height 10
click at [804, 380] on span "Отправить" at bounding box center [816, 383] width 54 height 12
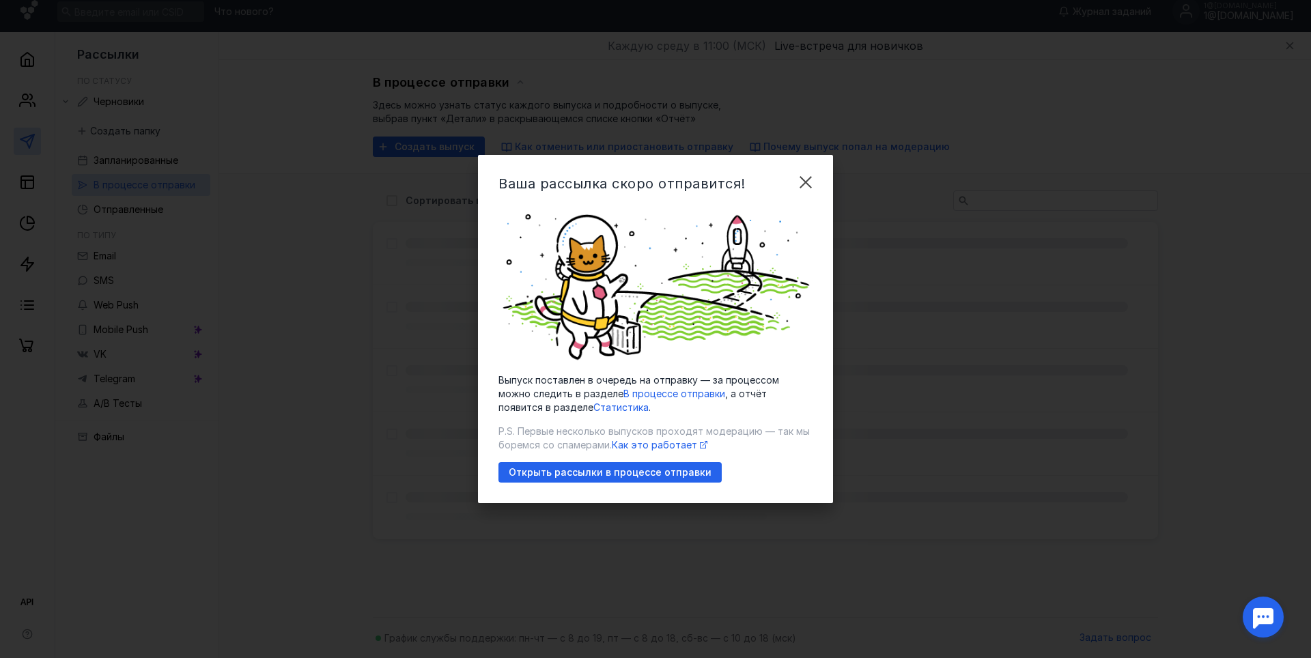
scroll to position [9, 0]
click at [638, 477] on span "Открыть рассылки в процессе отправки" at bounding box center [610, 473] width 203 height 12
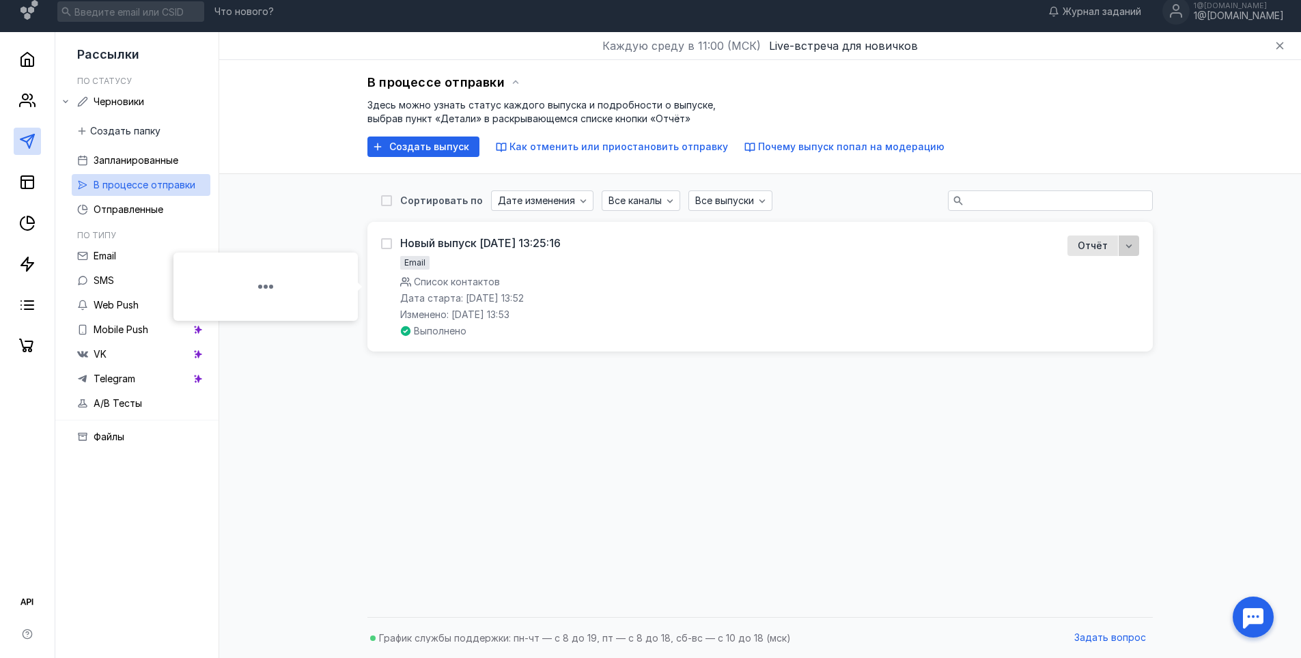
click at [1127, 249] on icon "button" at bounding box center [1128, 245] width 11 height 11
click at [1117, 269] on span "тали" at bounding box center [1119, 272] width 22 height 14
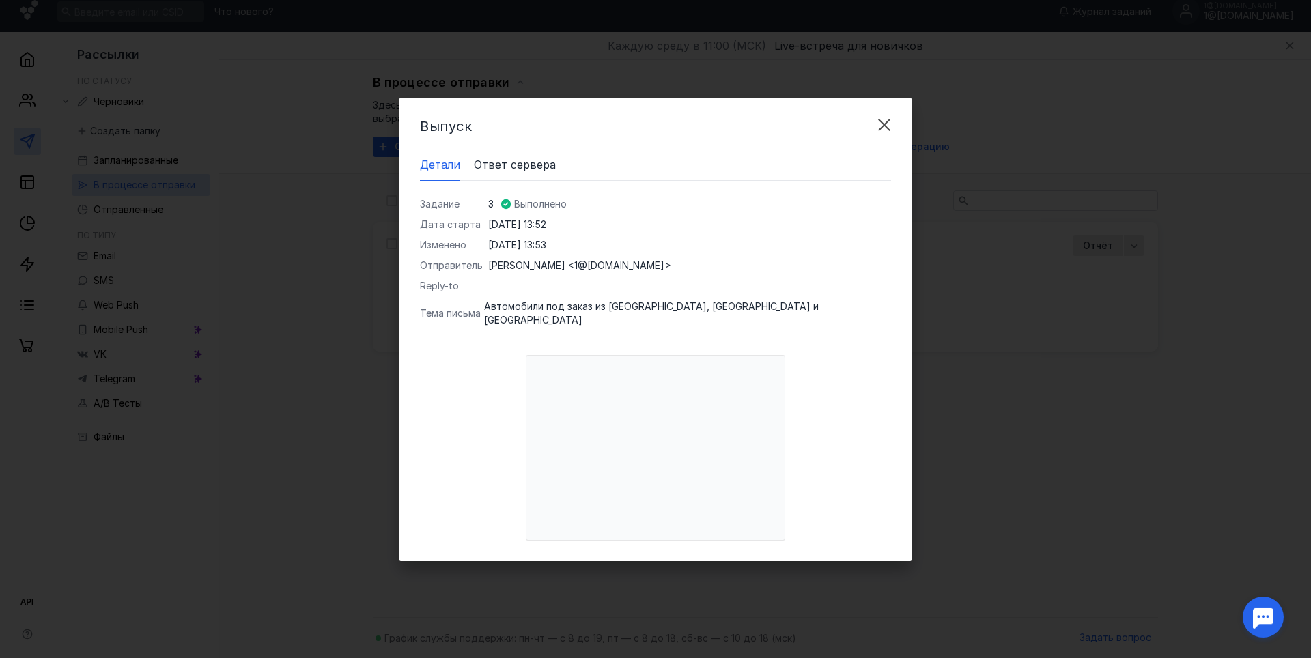
click at [537, 173] on span "Ответ сервера" at bounding box center [515, 164] width 82 height 16
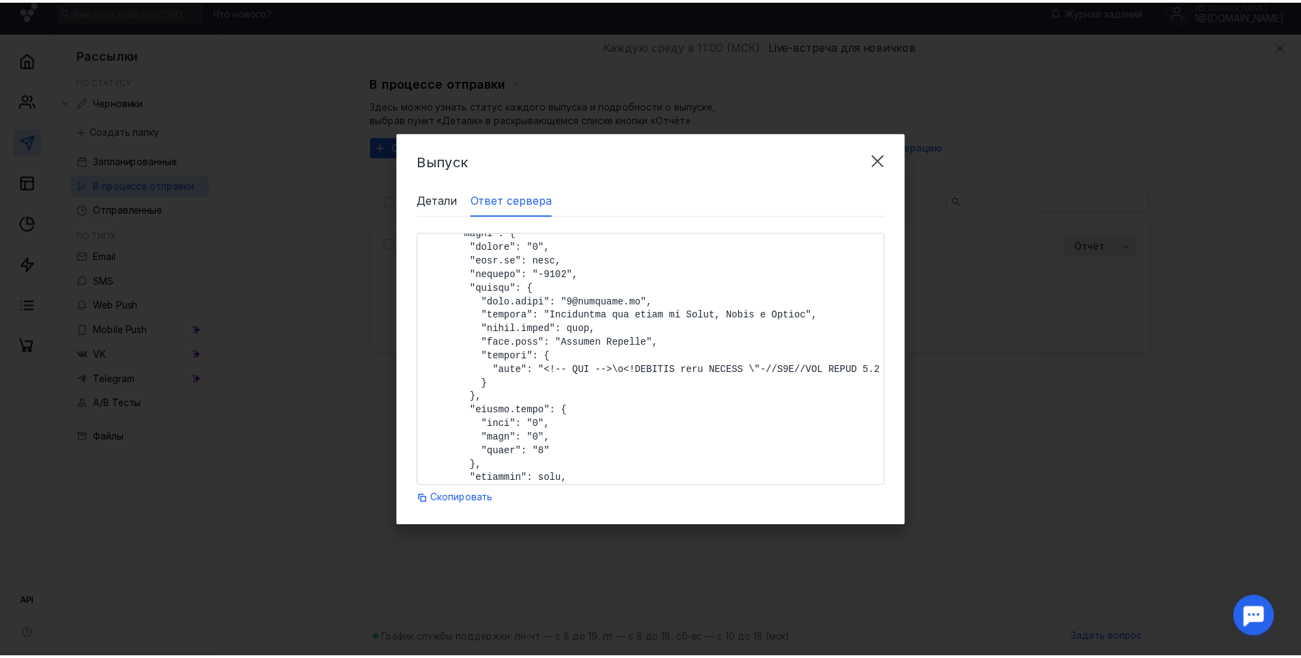
scroll to position [427, 0]
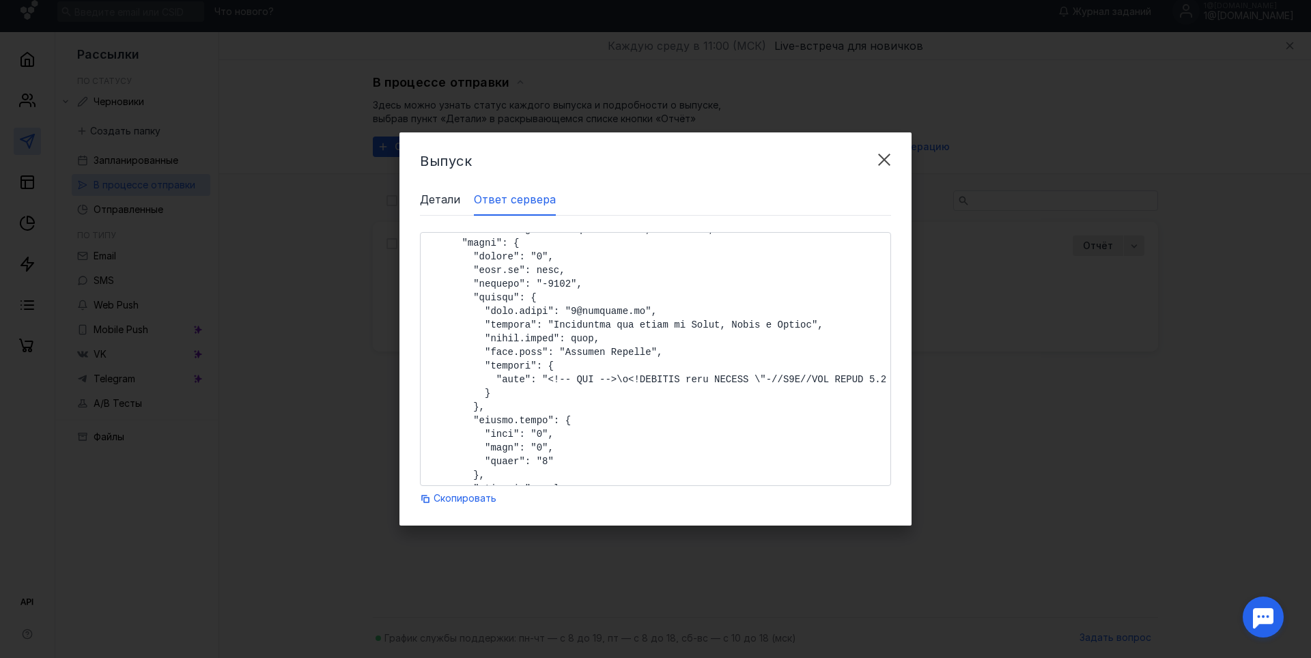
click at [449, 205] on span "Детали" at bounding box center [440, 199] width 40 height 16
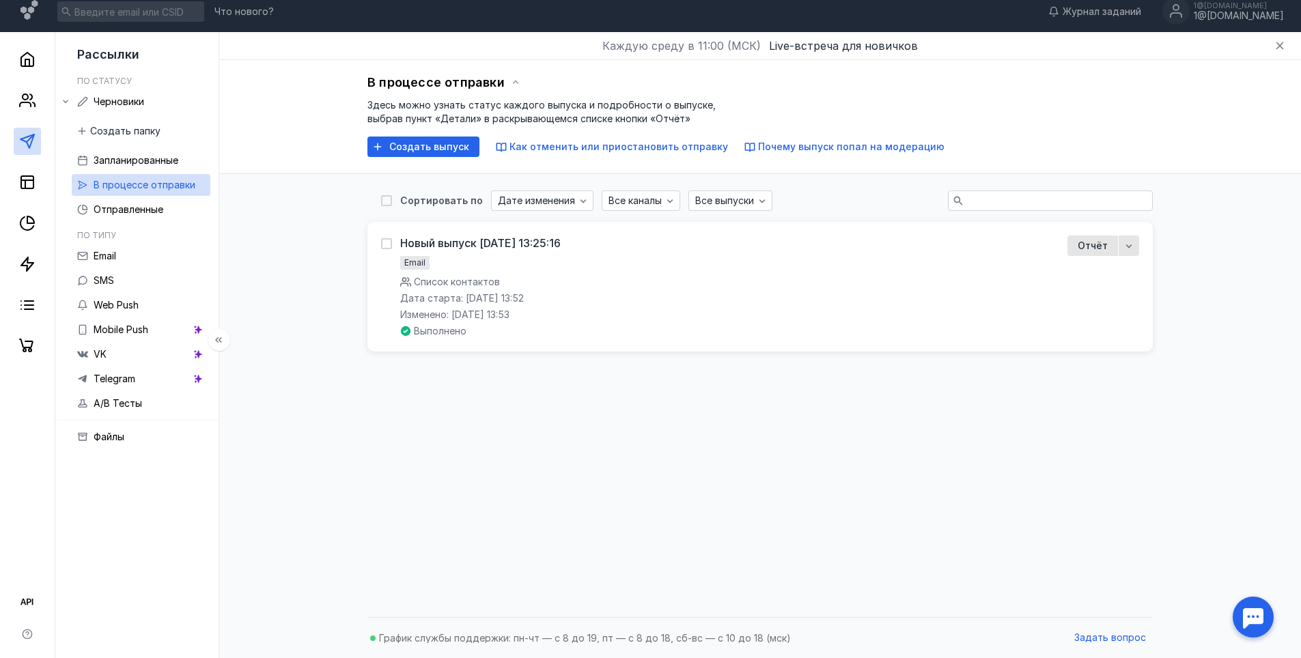
click at [139, 186] on span "В процессе отправки" at bounding box center [145, 185] width 102 height 12
click at [164, 164] on span "Запланированные" at bounding box center [136, 160] width 85 height 12
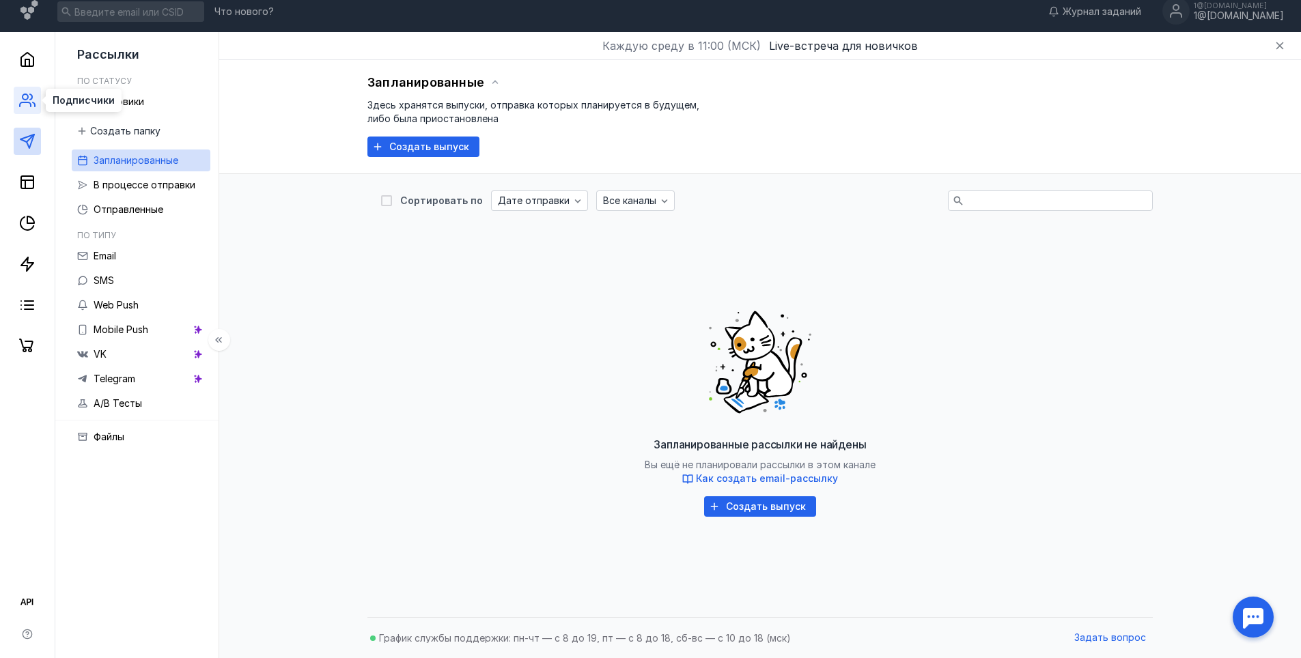
click at [31, 102] on icon at bounding box center [27, 100] width 16 height 16
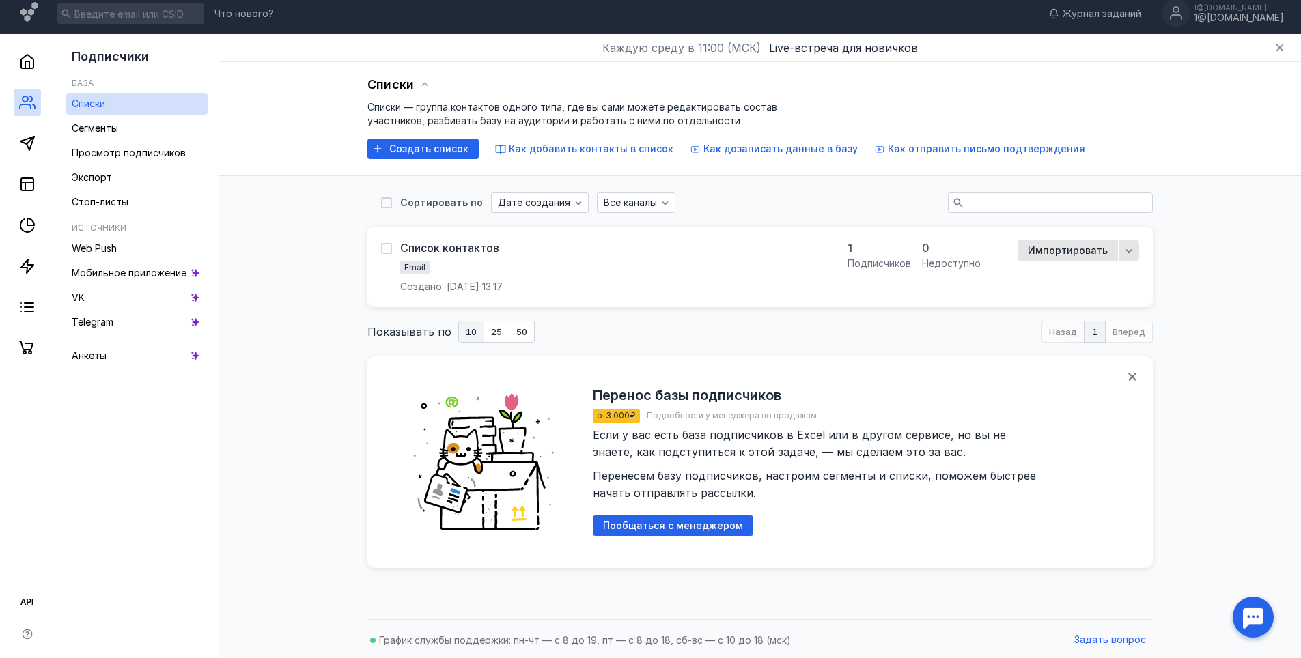
scroll to position [9, 0]
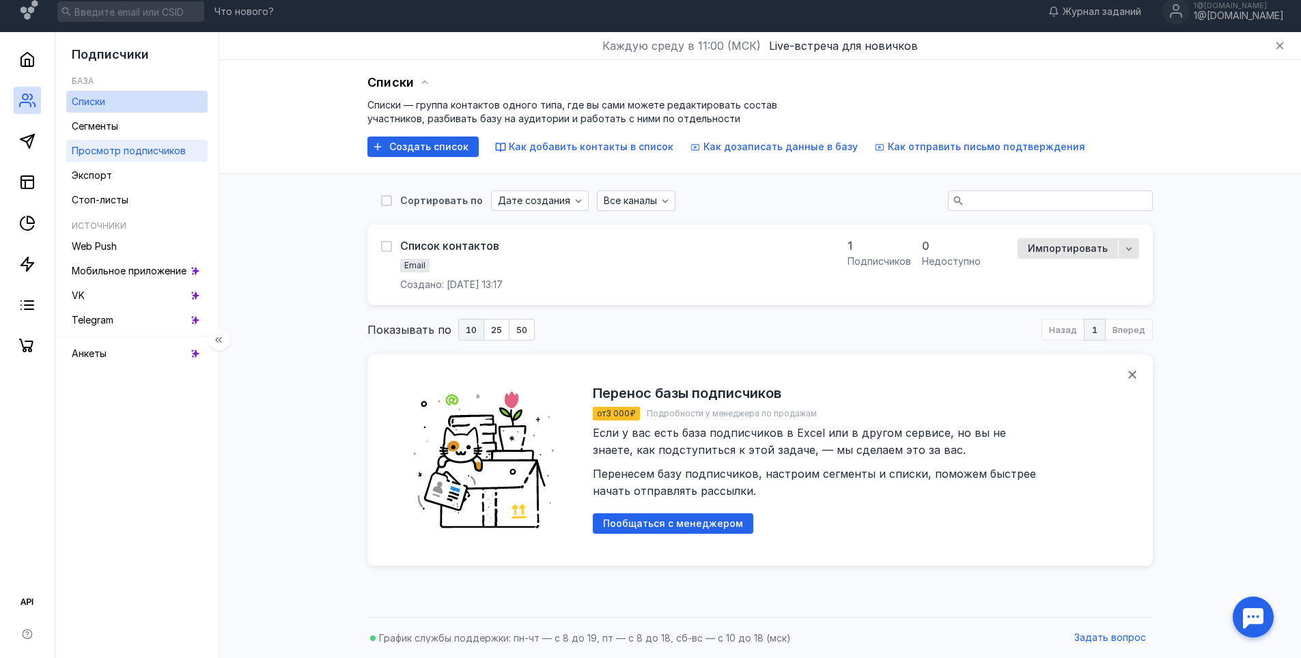
click at [137, 149] on span "Просмотр подписчиков" at bounding box center [129, 151] width 114 height 12
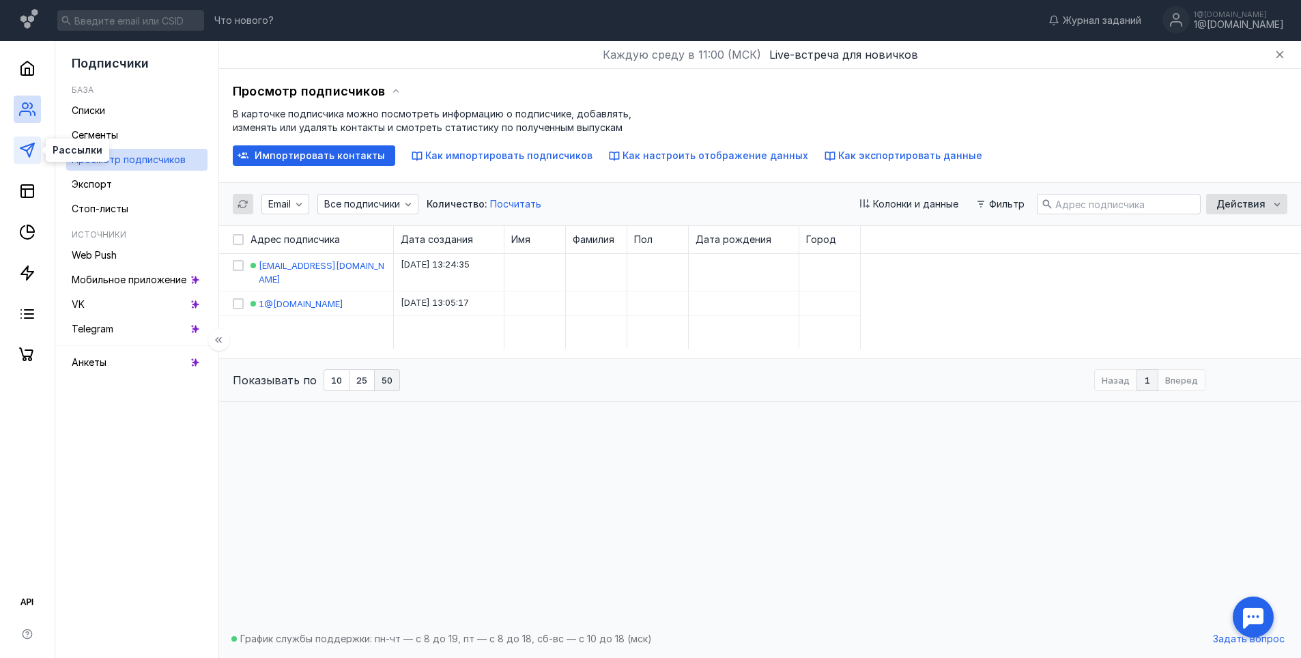
click at [31, 150] on icon at bounding box center [27, 150] width 16 height 16
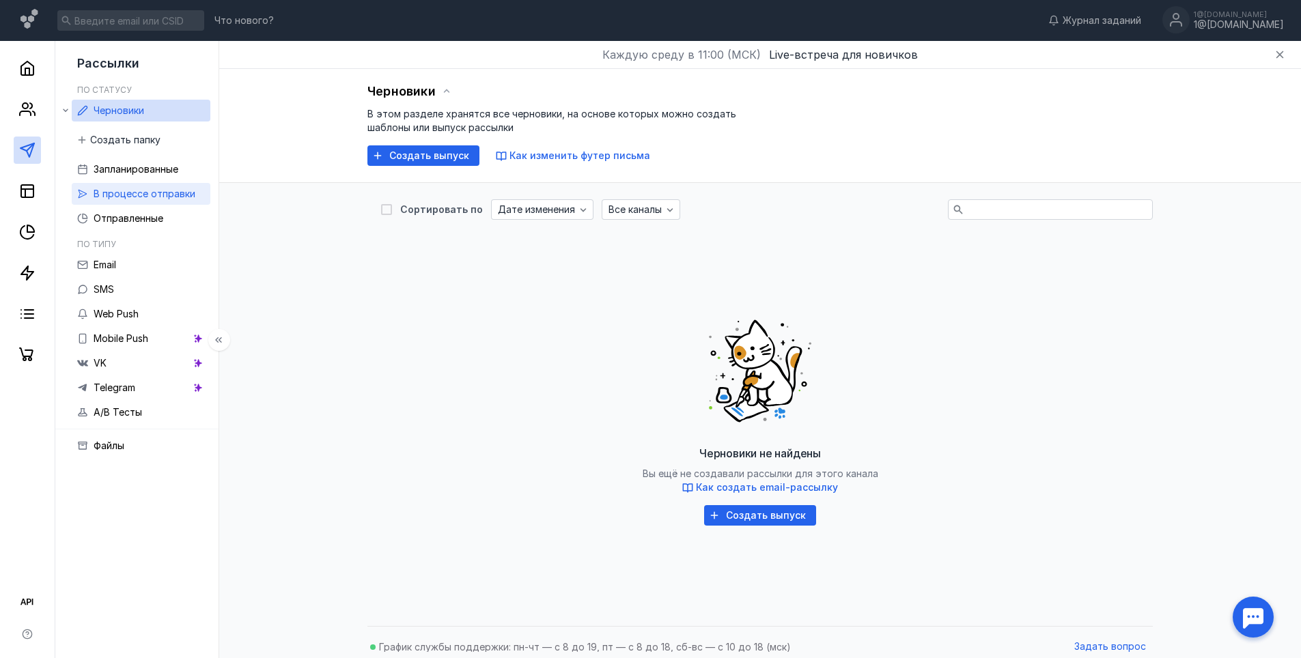
click at [152, 190] on span "В процессе отправки" at bounding box center [145, 194] width 102 height 12
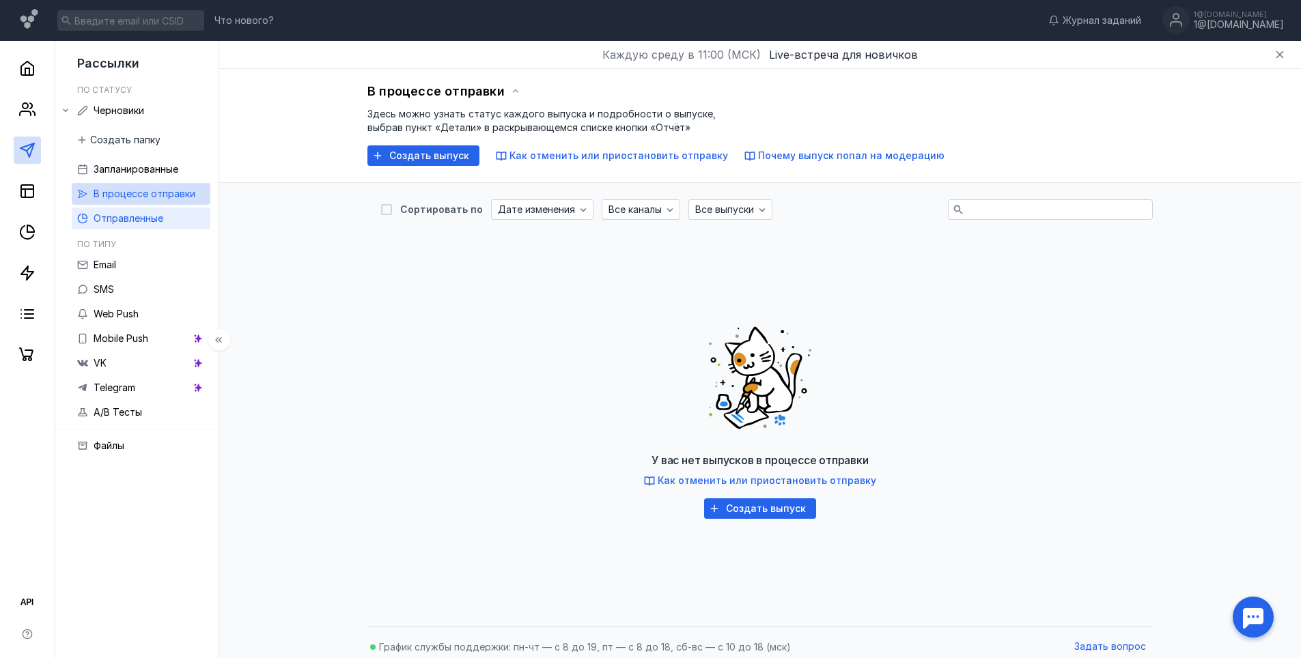
click at [149, 223] on span "Отправленные" at bounding box center [129, 218] width 70 height 12
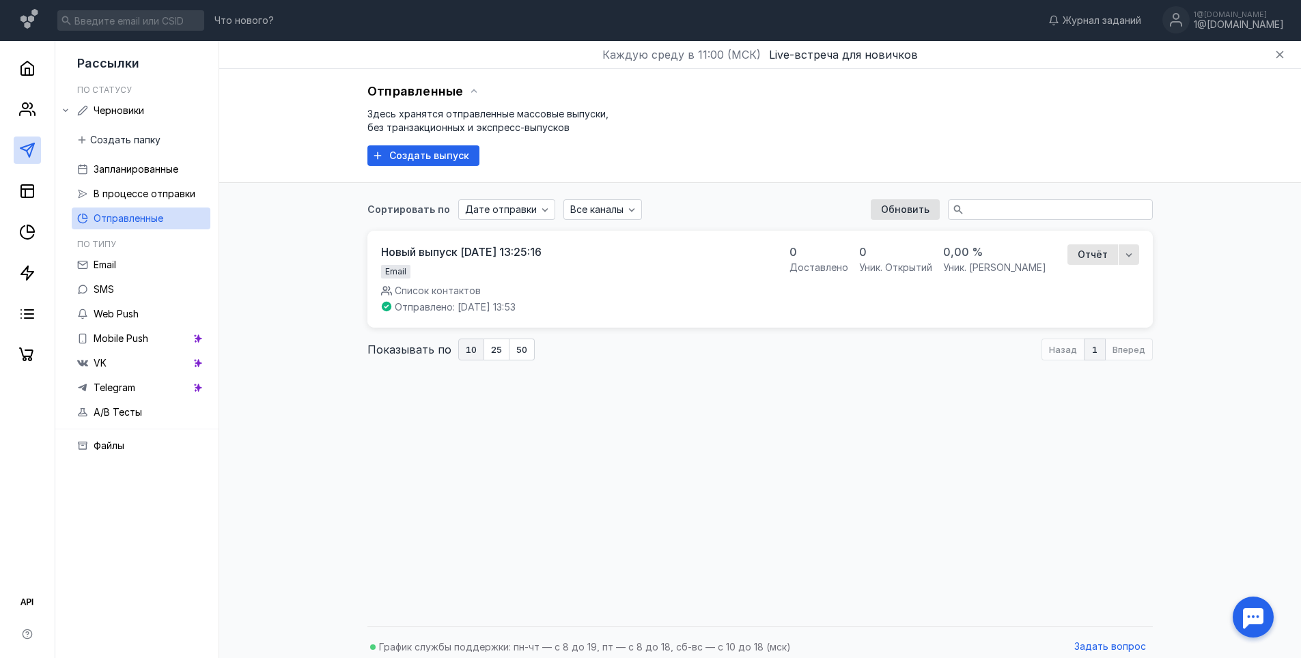
click at [806, 441] on div "Сортировать по Дате отправки Все каналы Обновить Новый выпуск [DATE] 13:25:16 E…" at bounding box center [760, 401] width 1054 height 436
click at [1089, 253] on span "Отчёт" at bounding box center [1093, 255] width 30 height 14
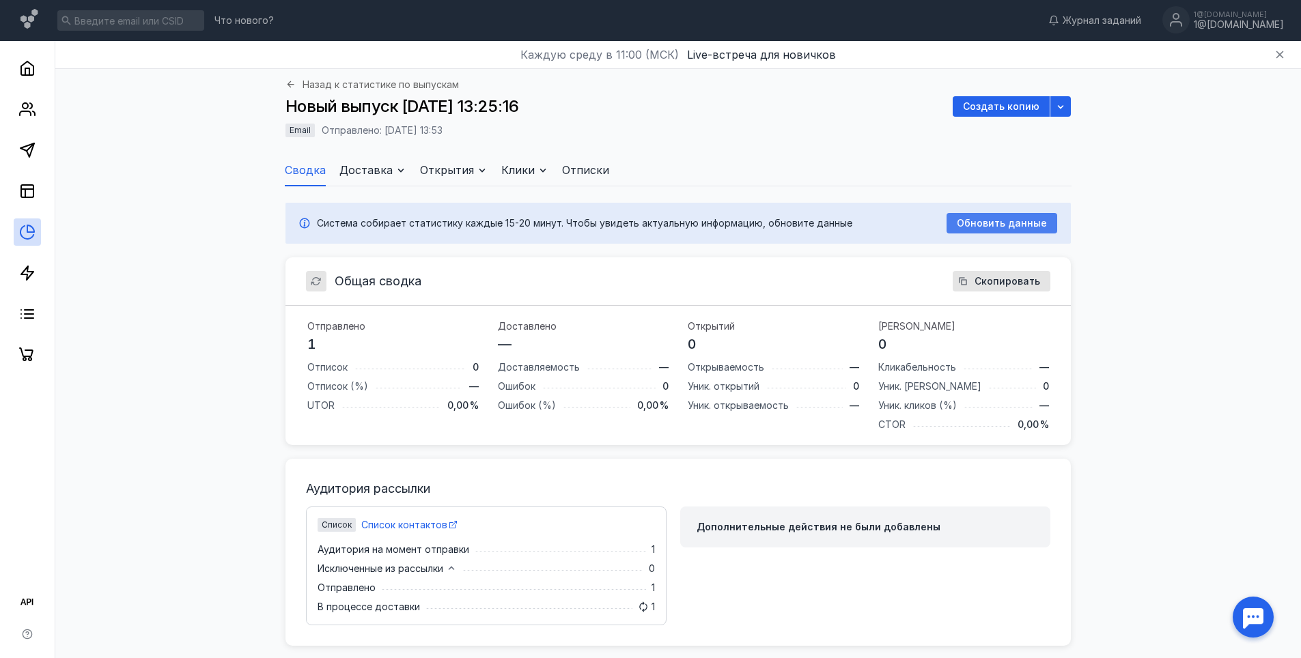
click at [978, 220] on span "Обновить данные" at bounding box center [1002, 224] width 90 height 12
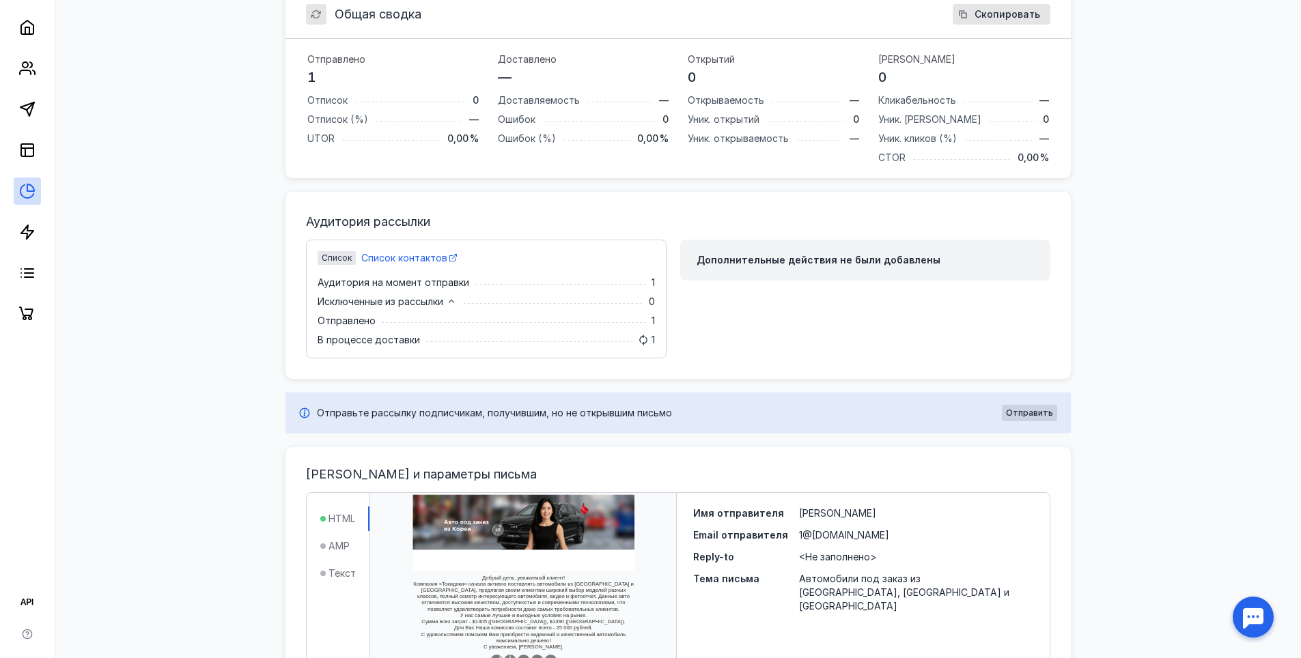
scroll to position [273, 0]
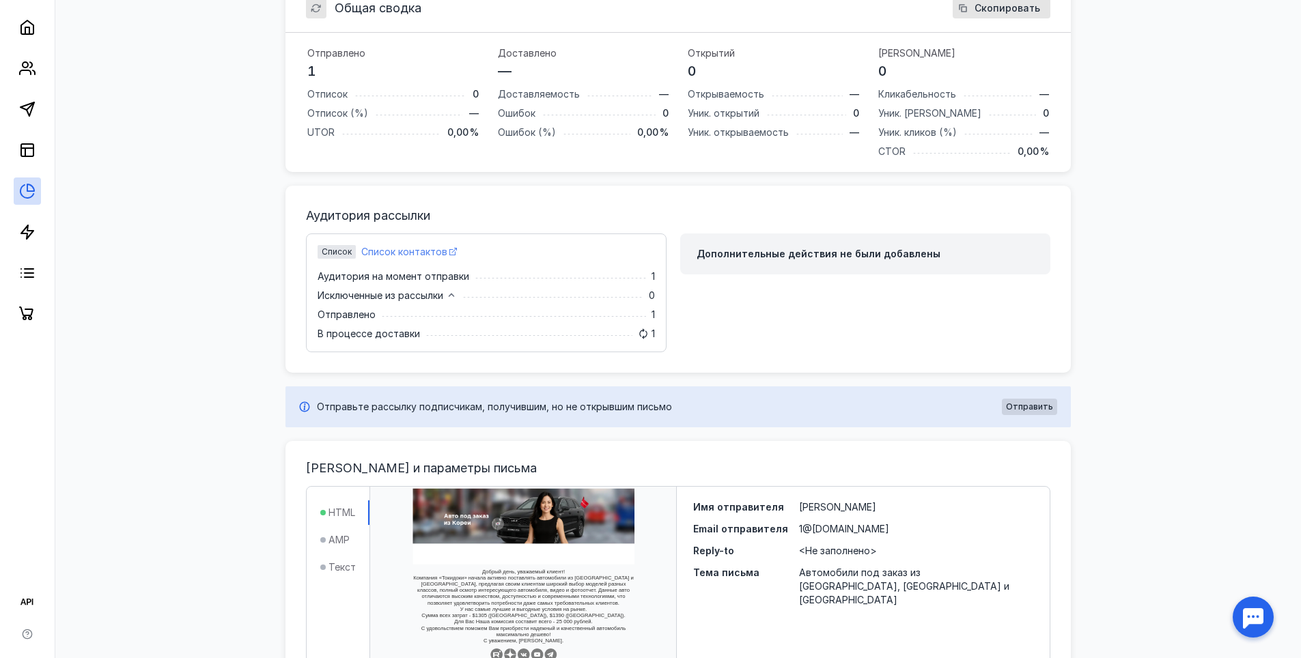
click at [413, 250] on span "Список контактов" at bounding box center [404, 252] width 86 height 14
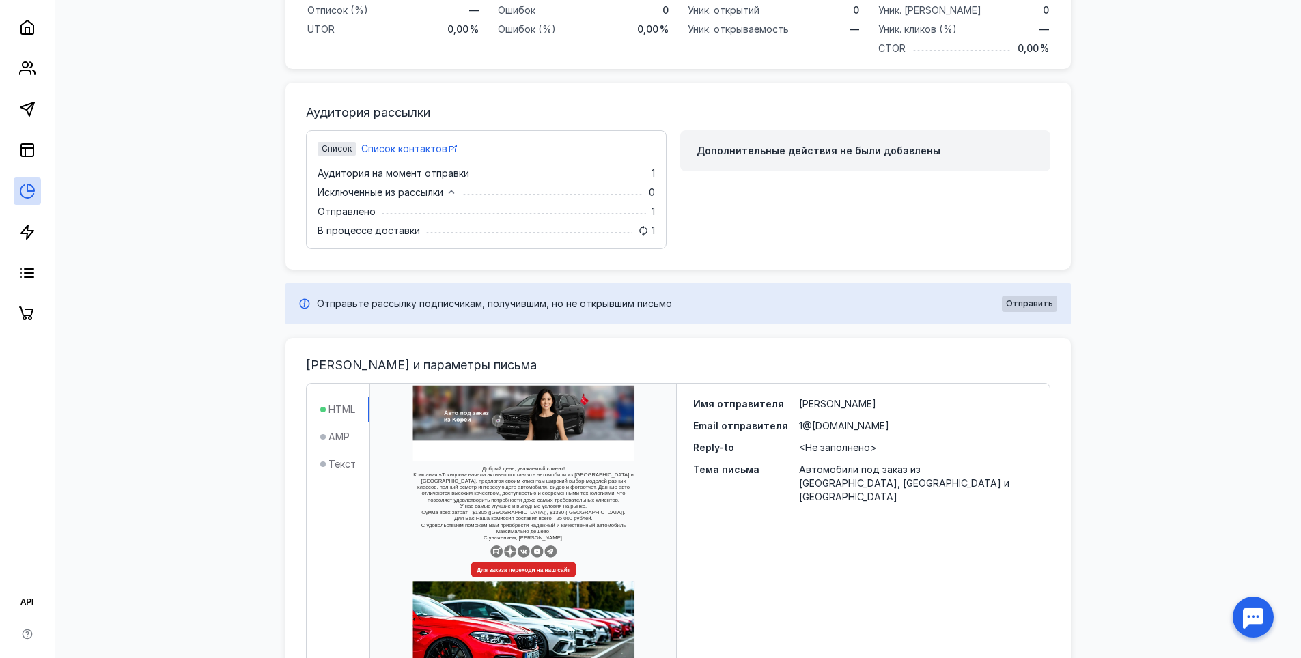
scroll to position [478, 0]
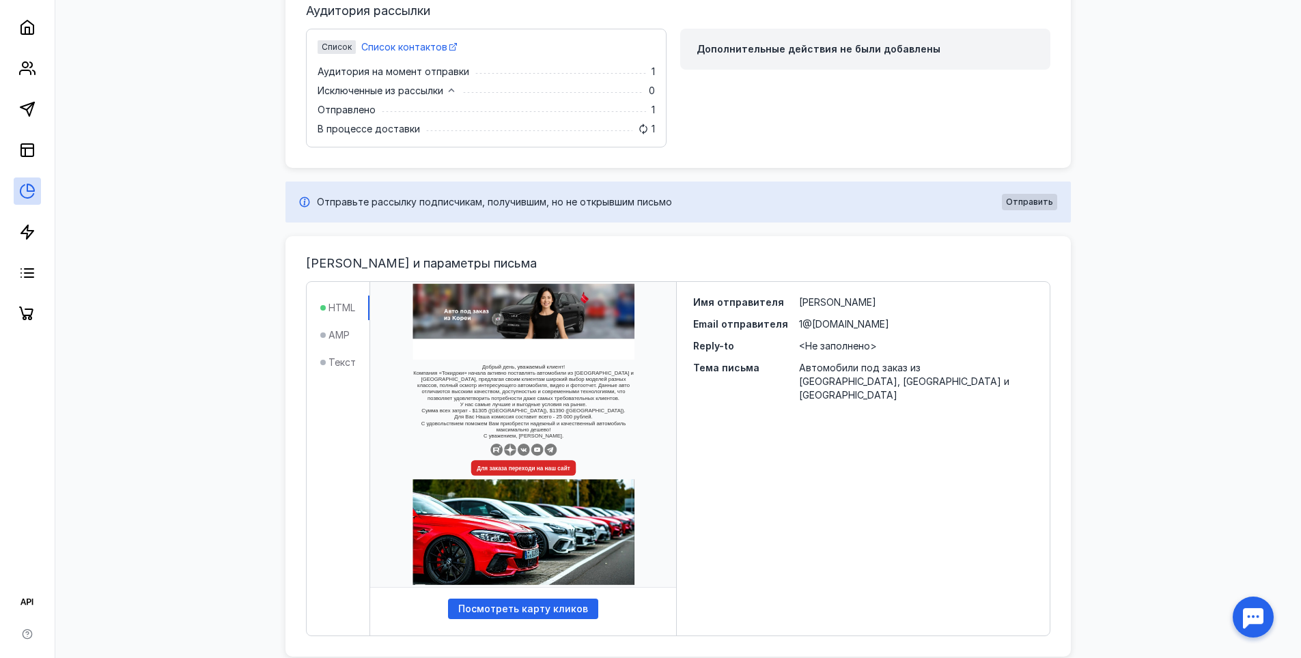
click at [804, 650] on div "[PERSON_NAME] и параметры письма HTML AMP Текст Посмотреть карту кликов Имя отп…" at bounding box center [677, 446] width 785 height 421
